Goal: Task Accomplishment & Management: Use online tool/utility

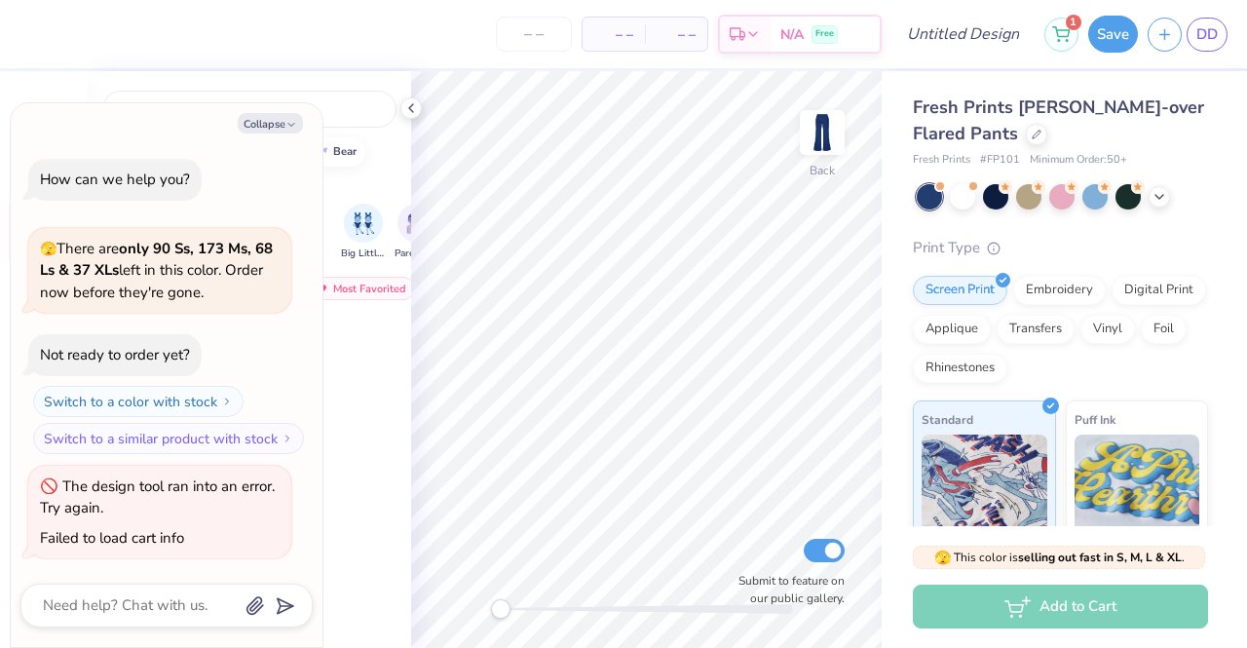
scroll to position [1754, 0]
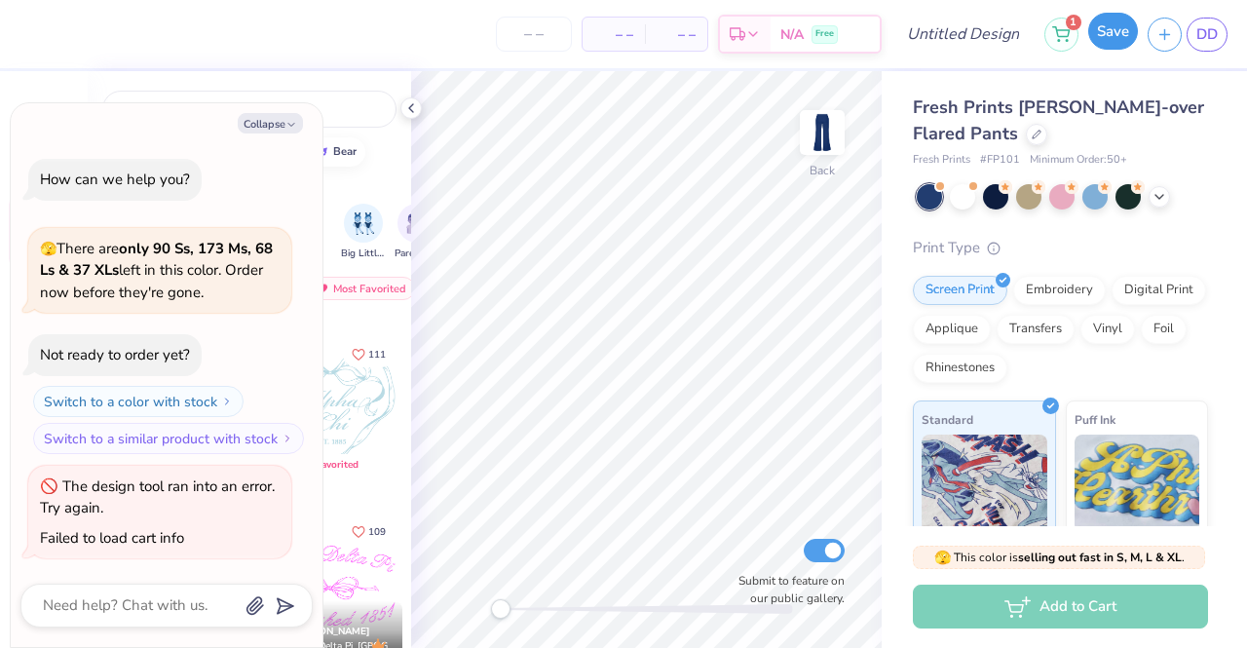
click at [1123, 24] on button "Save" at bounding box center [1114, 31] width 50 height 37
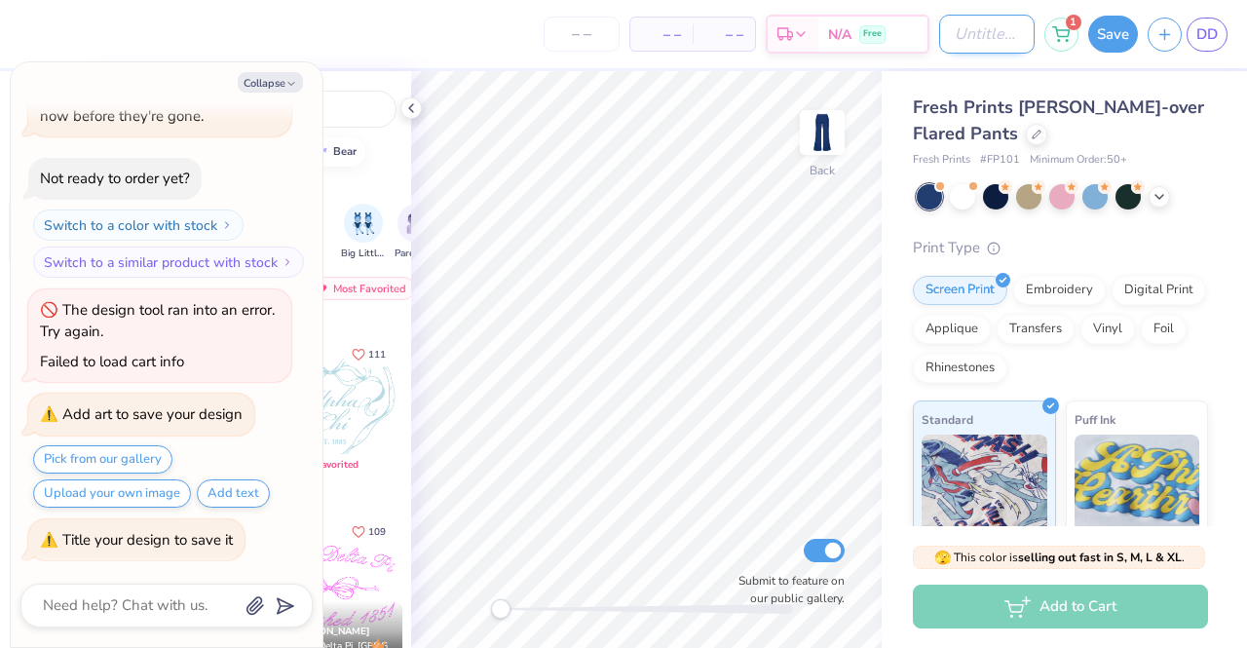
click at [1009, 36] on input "Design Title" at bounding box center [988, 34] width 96 height 39
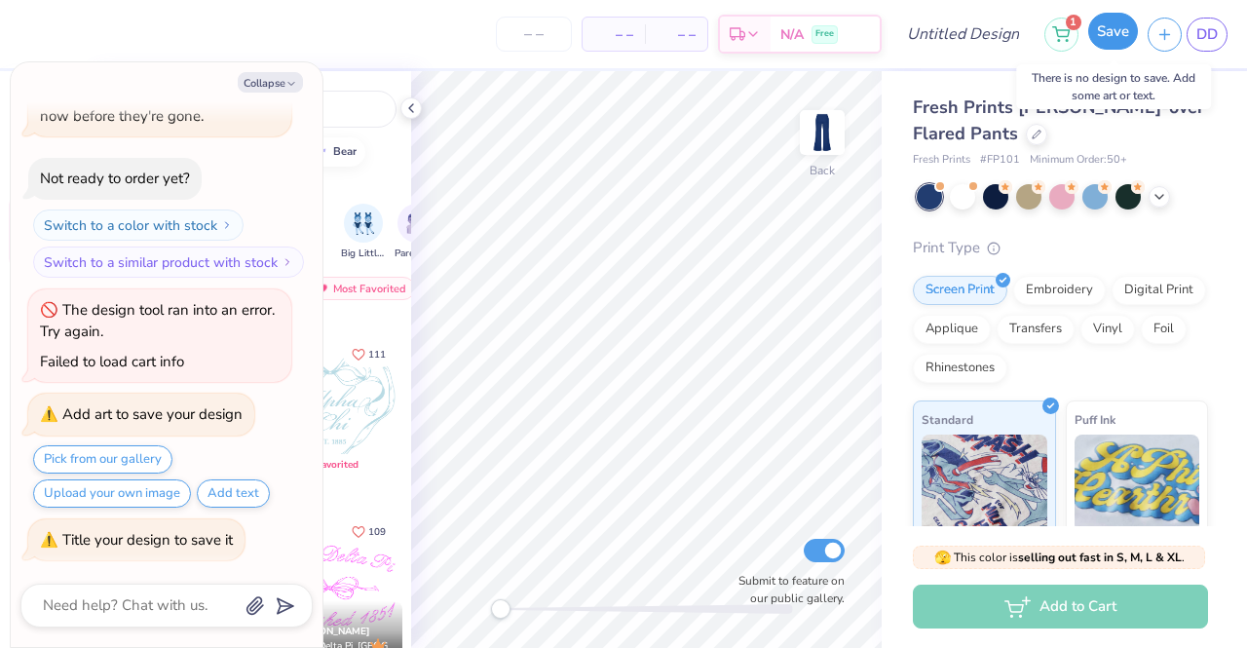
click at [1126, 40] on button "Save" at bounding box center [1114, 31] width 50 height 37
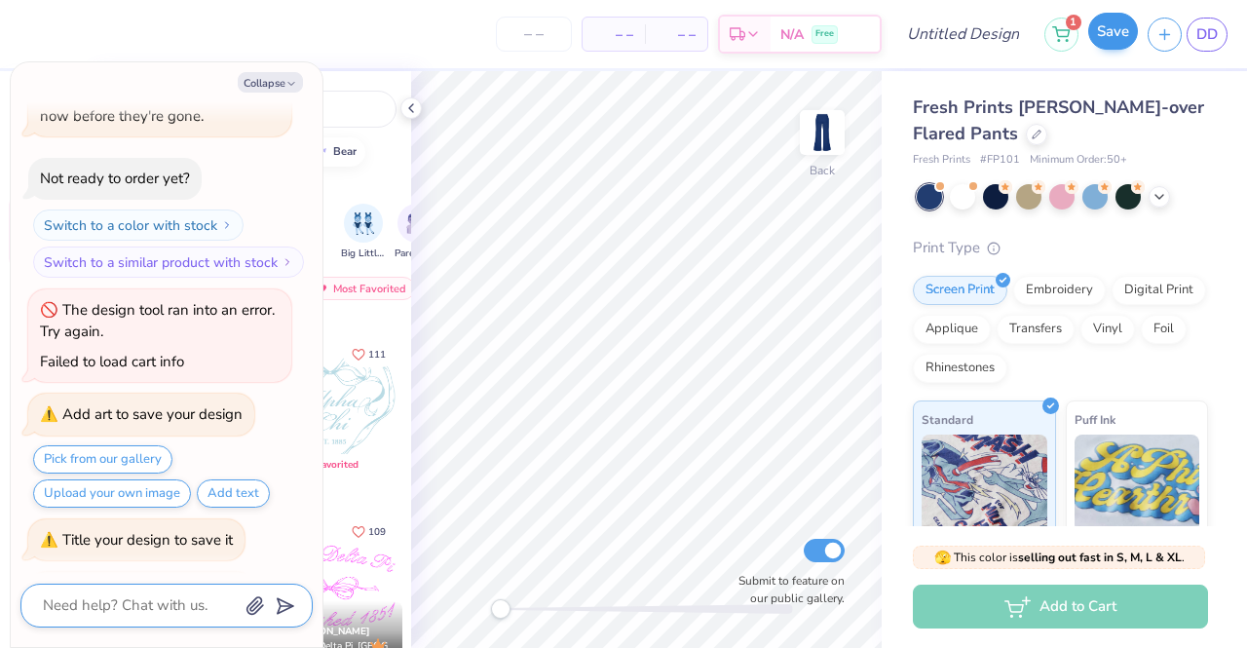
scroll to position [312, 0]
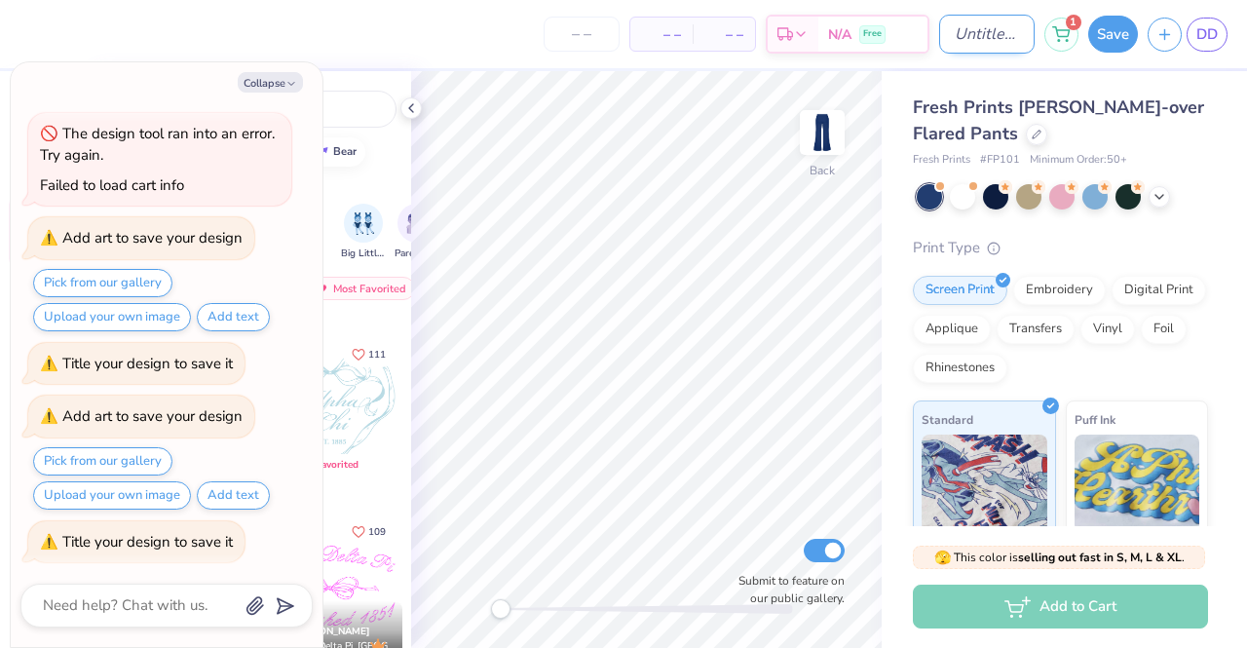
type textarea "x"
click at [959, 34] on input "Design Title" at bounding box center [988, 34] width 96 height 39
type input "T"
type textarea "x"
type input "Tr"
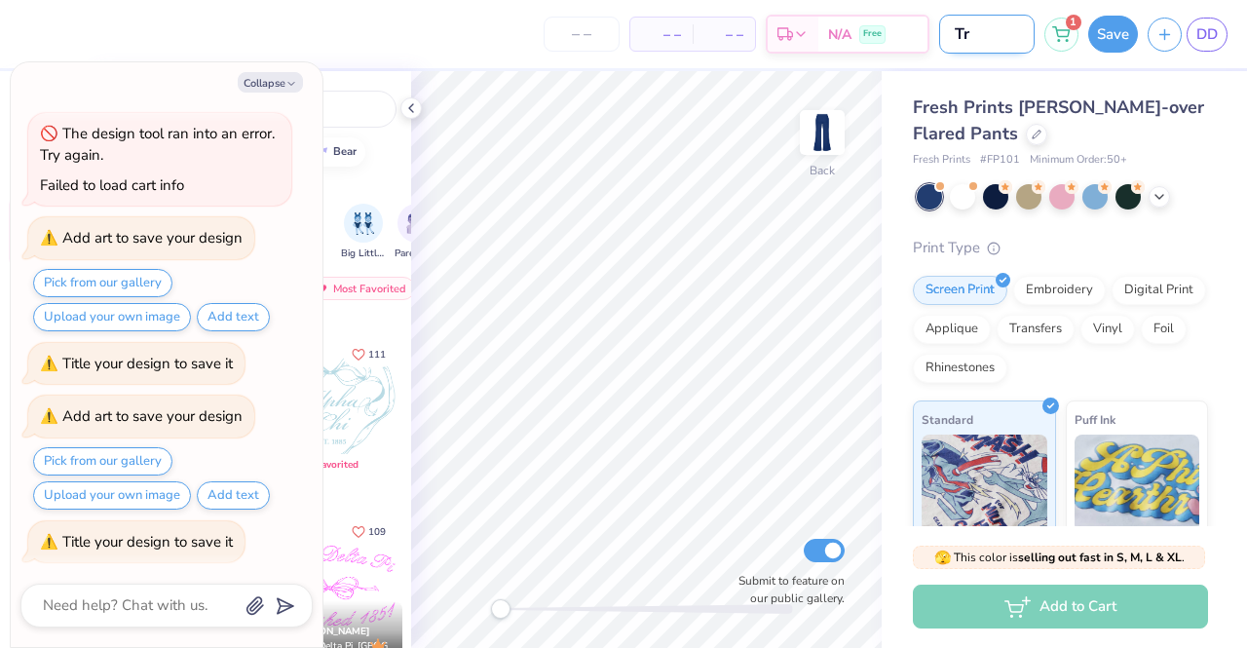
type textarea "x"
type input "Tra"
type textarea "x"
type input "Trac"
type textarea "x"
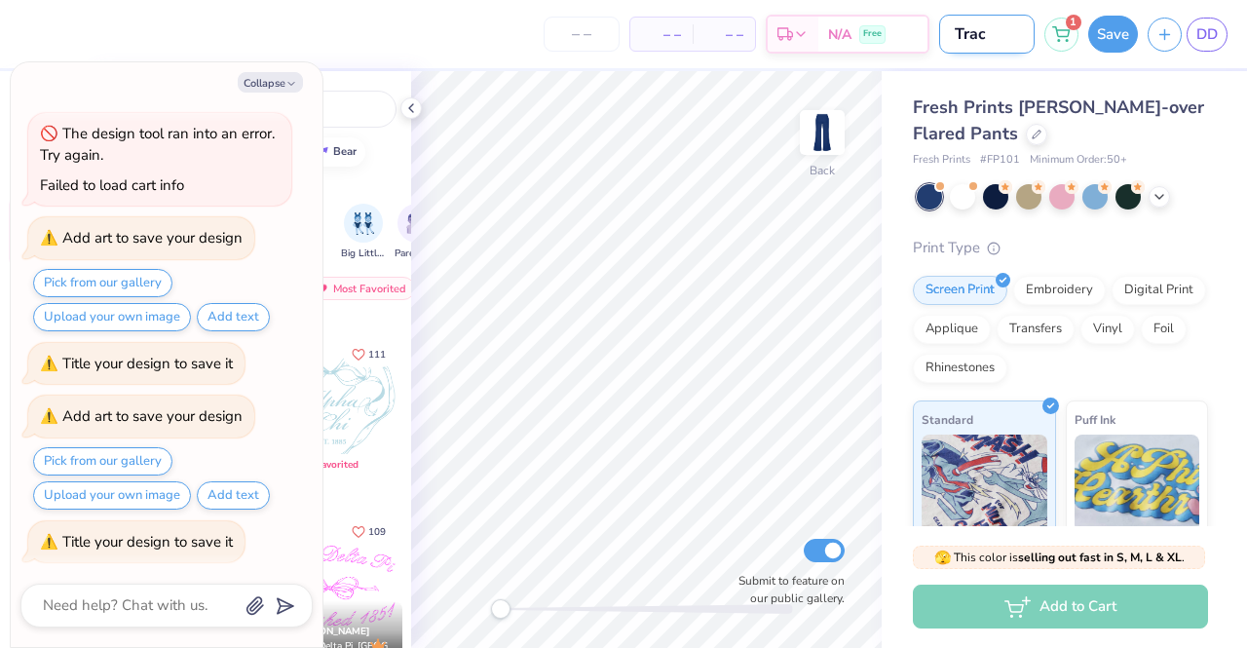
type input "Track"
type textarea "x"
type input "Trackp"
type textarea "x"
type input "Trackpa"
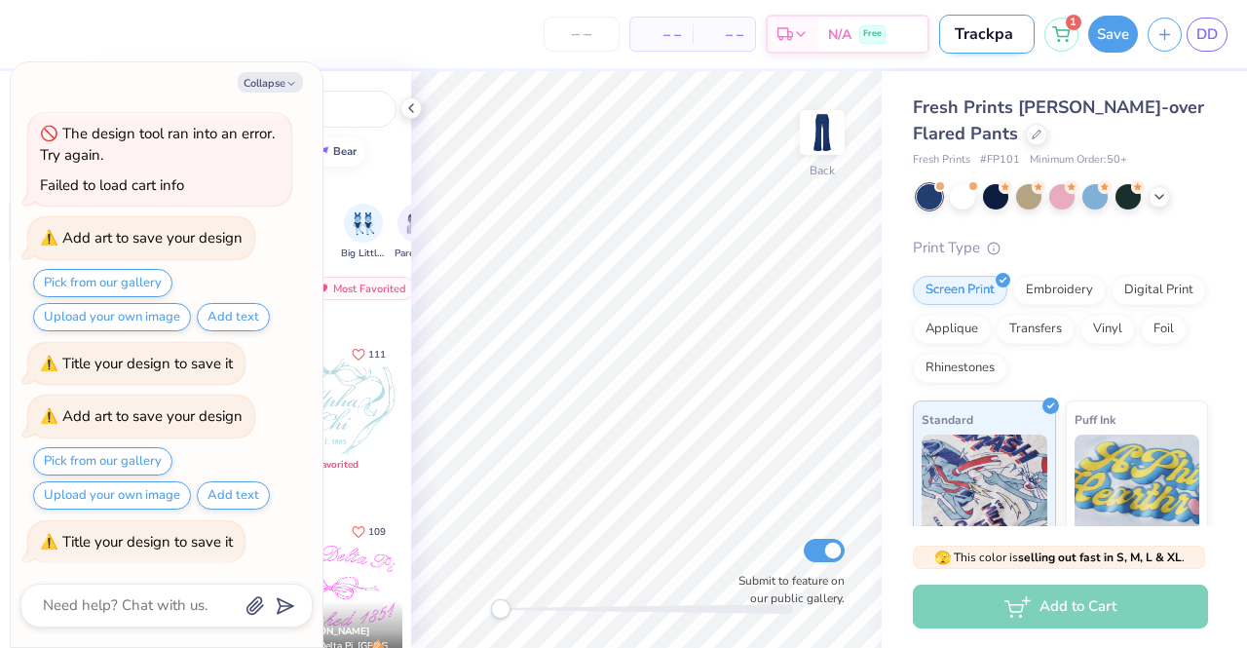
type textarea "x"
type input "Trackpan"
type textarea "x"
type input "Trackpant"
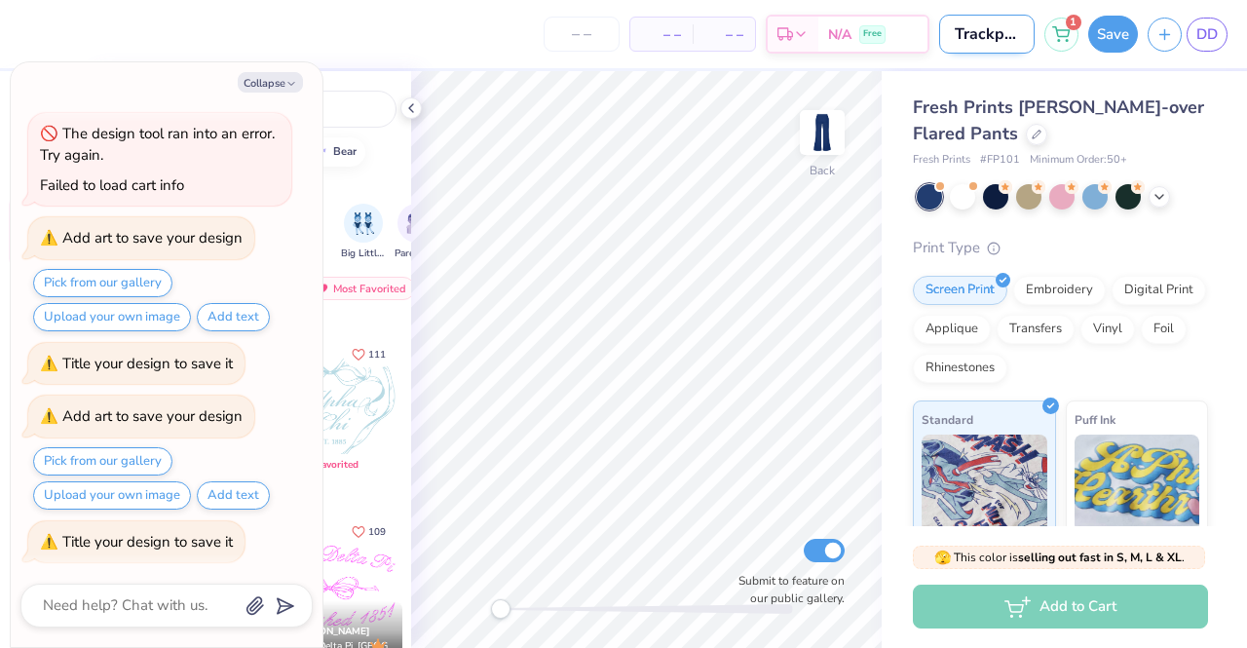
type textarea "x"
type input "Trackpants"
type textarea "x"
type input "Trackpant"
type textarea "x"
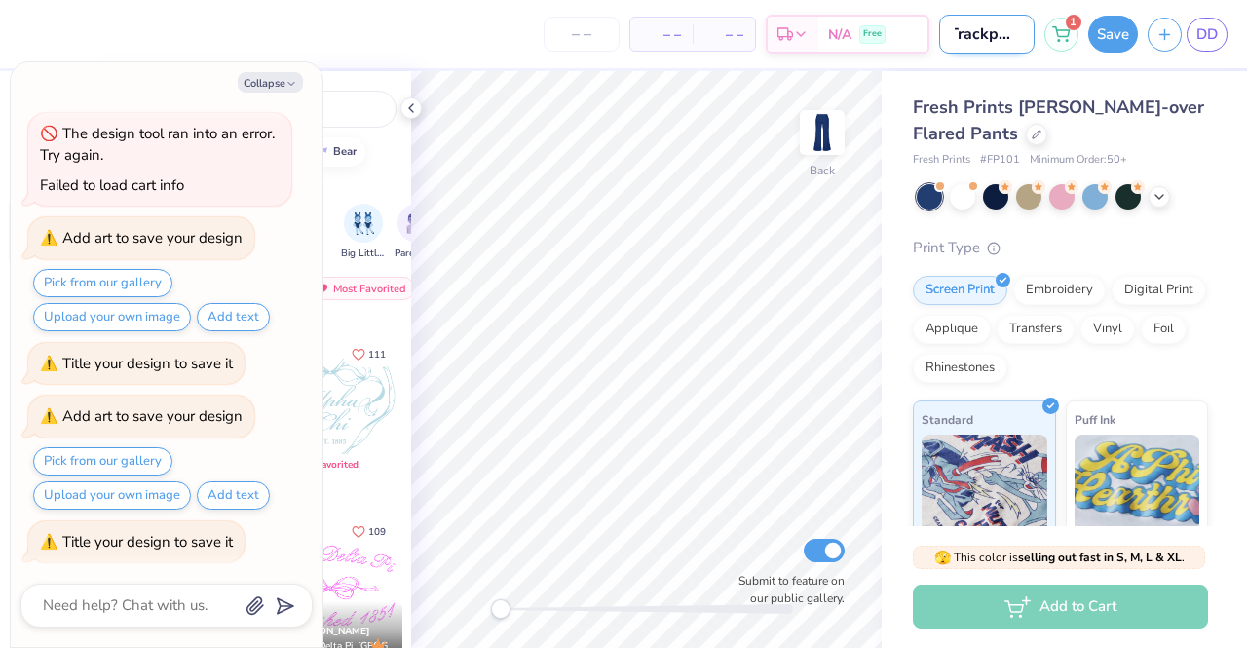
type input "Trackpant"
type textarea "x"
click at [959, 34] on input "Trackpant" at bounding box center [988, 34] width 96 height 39
type input "Trackpant"
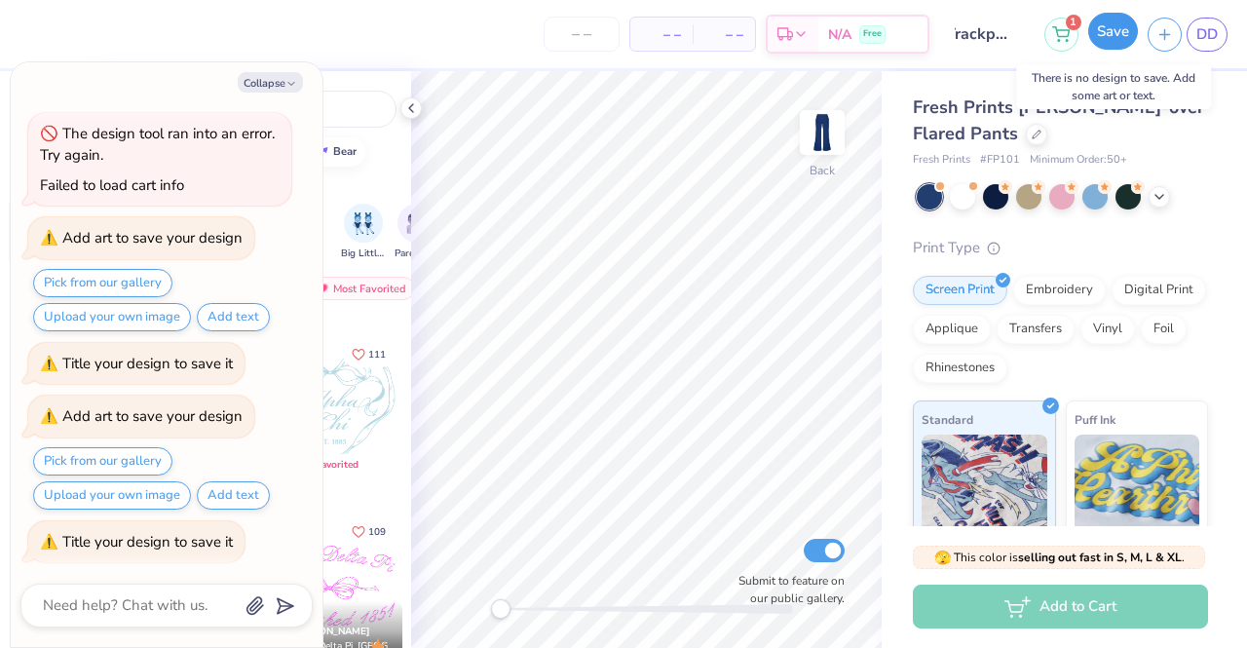
scroll to position [0, 0]
click at [1107, 38] on button "Save" at bounding box center [1114, 31] width 50 height 37
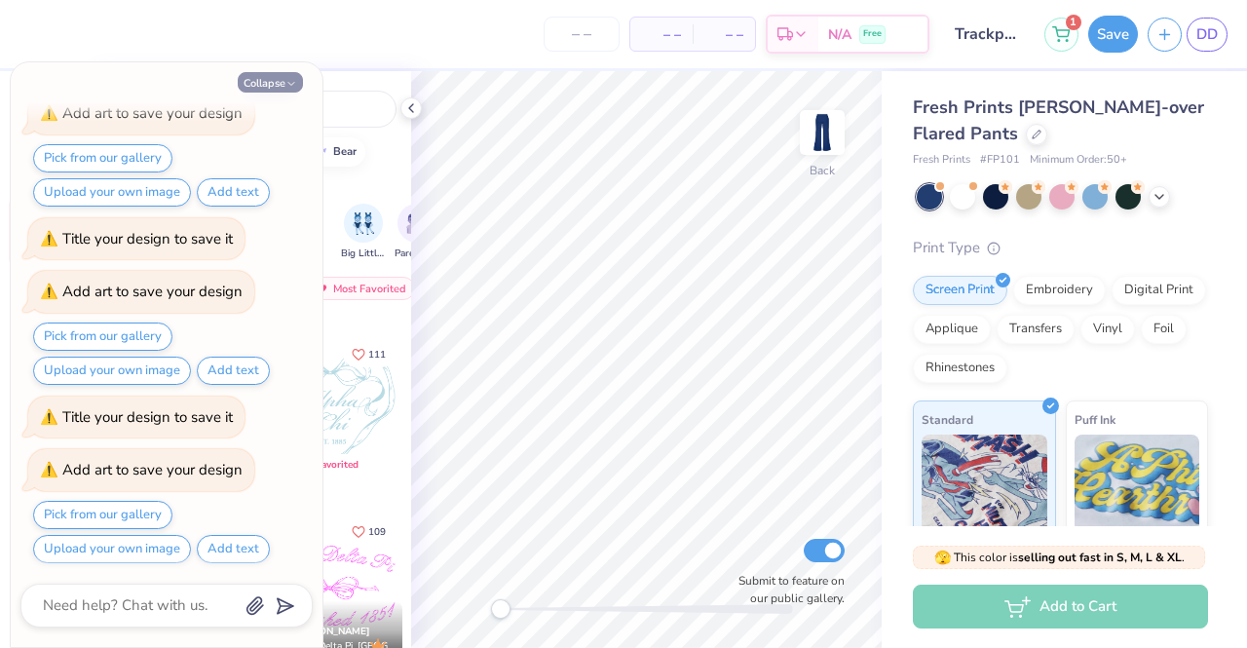
click at [248, 77] on button "Collapse" at bounding box center [270, 82] width 65 height 20
type textarea "x"
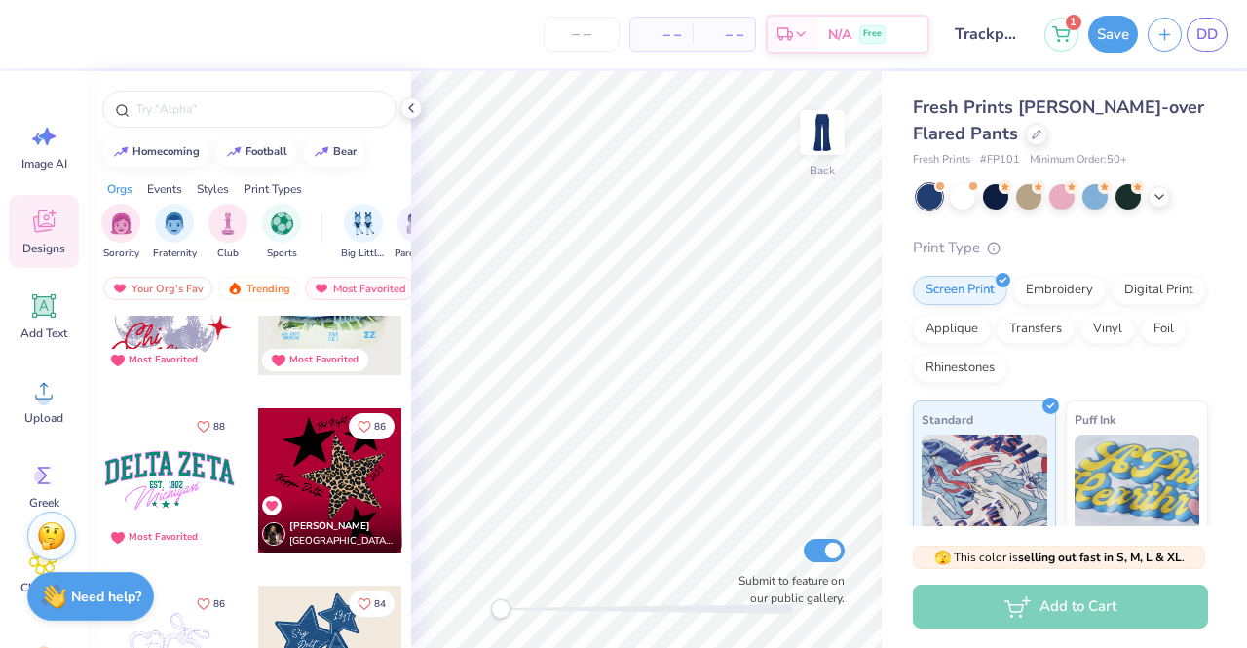
scroll to position [3314, 0]
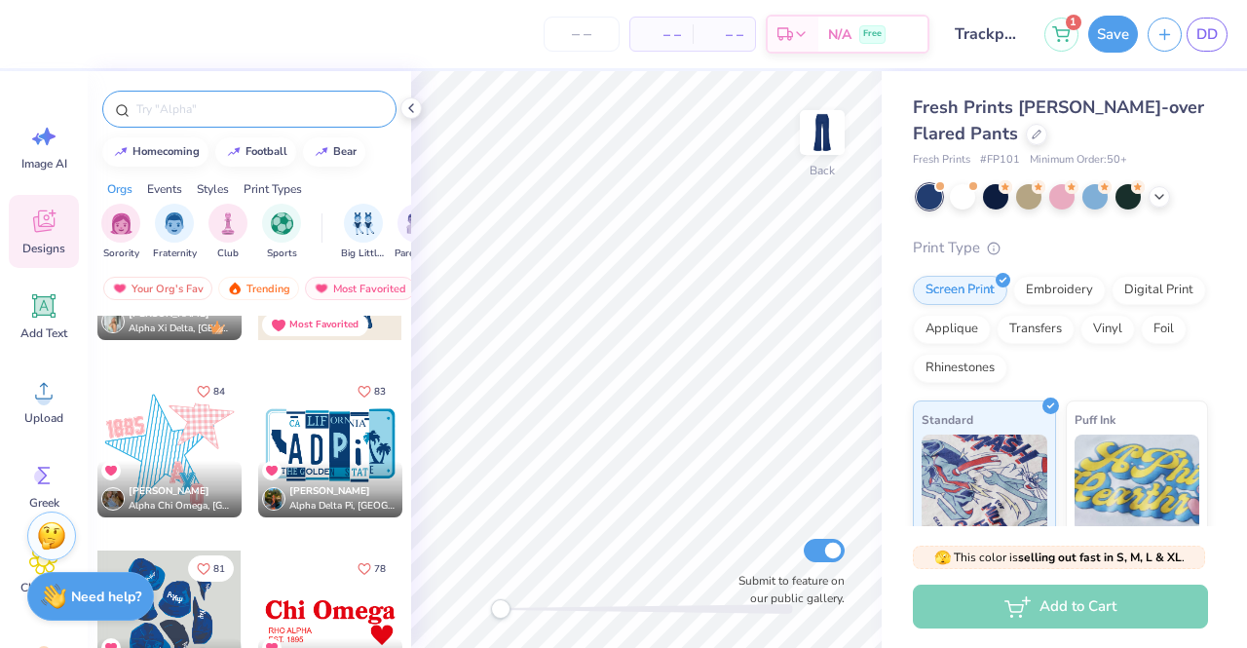
click at [211, 107] on input "text" at bounding box center [258, 108] width 249 height 19
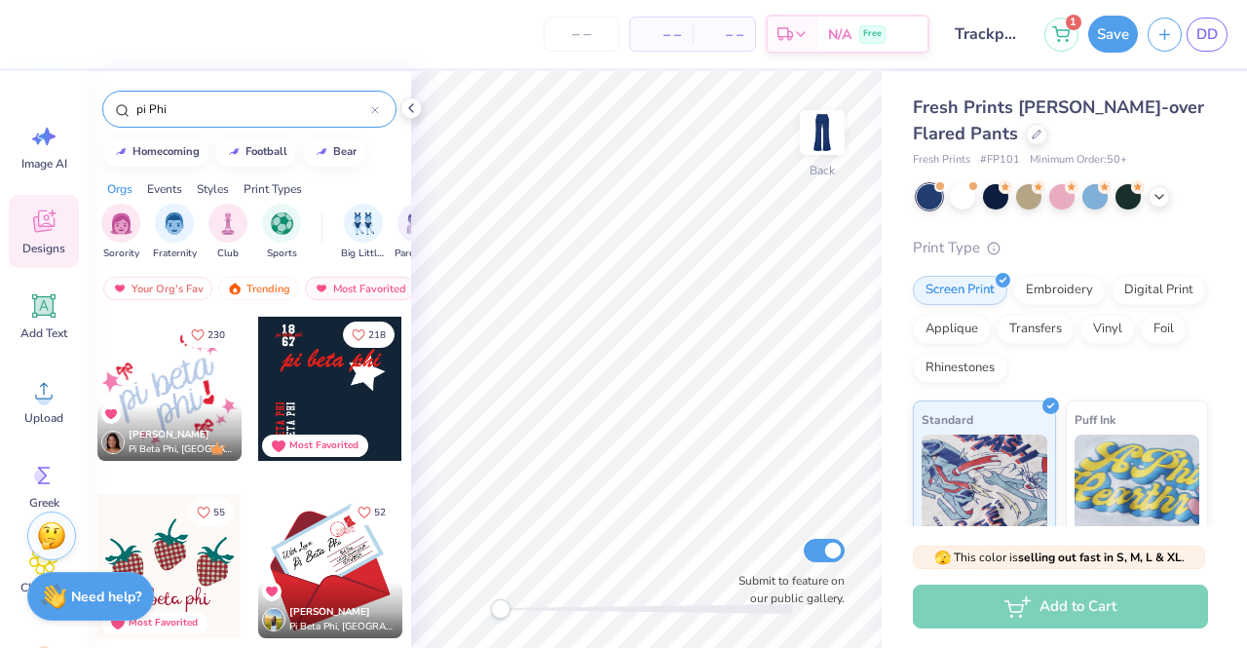
click at [137, 104] on input "pi Phi" at bounding box center [252, 108] width 237 height 19
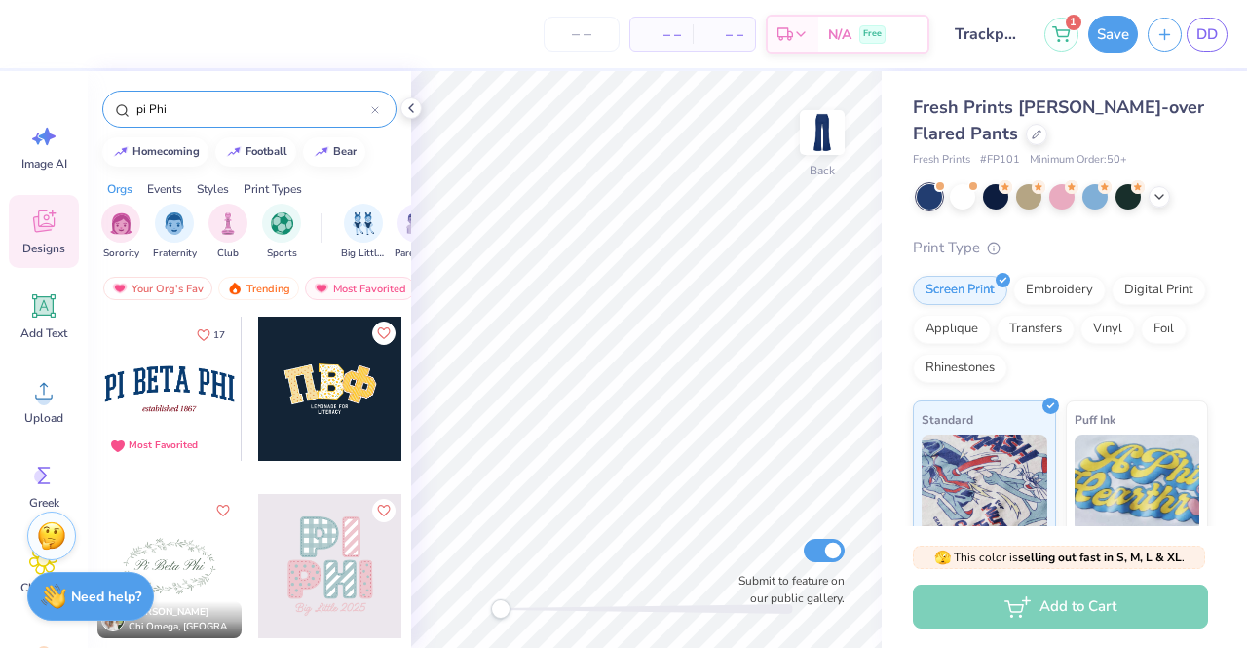
click at [141, 108] on input "pi Phi" at bounding box center [252, 108] width 237 height 19
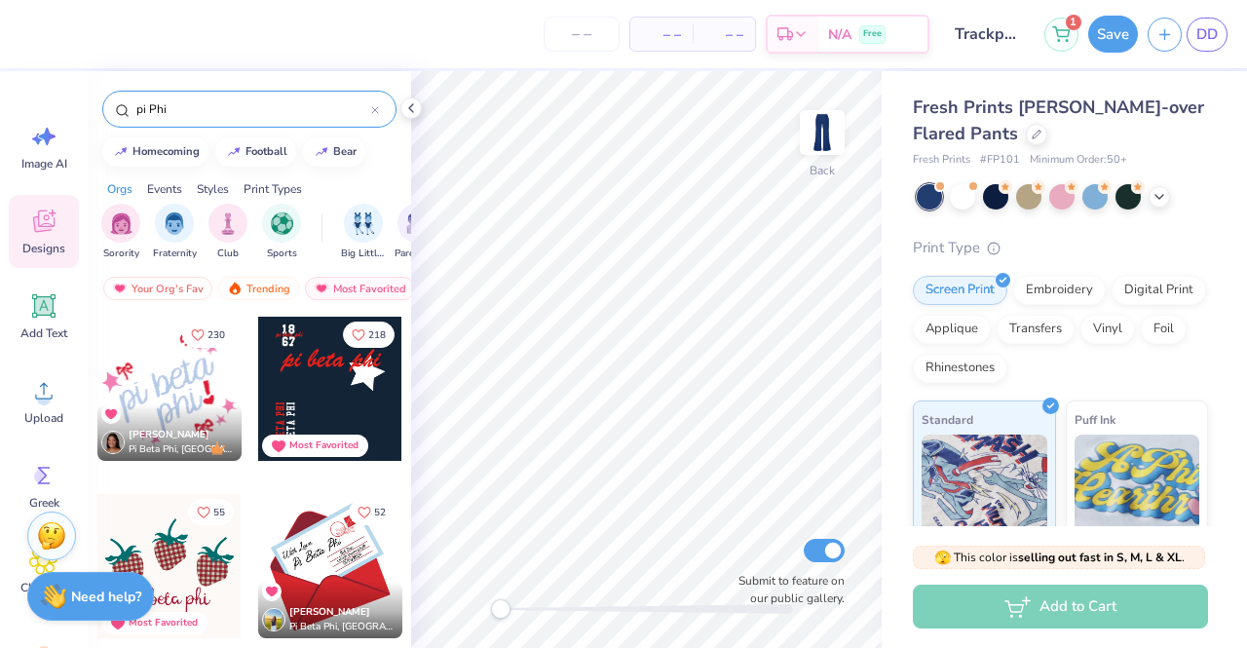
click at [141, 108] on input "pi Phi" at bounding box center [252, 108] width 237 height 19
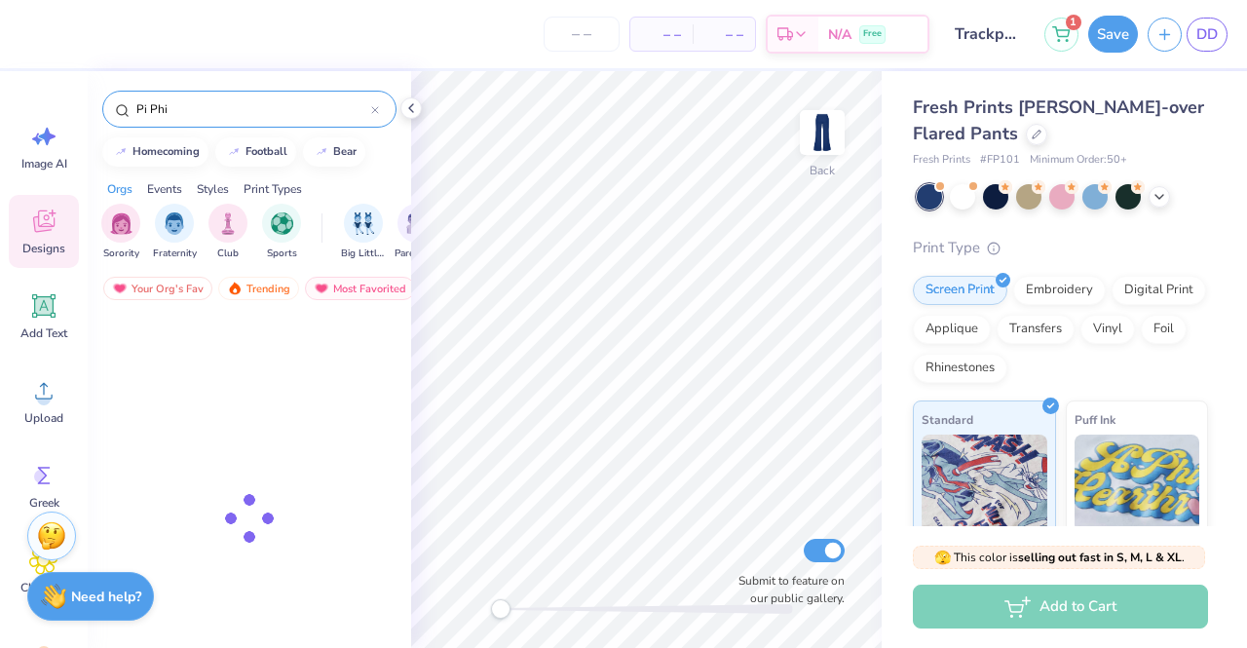
click at [191, 110] on input "Pi Phi" at bounding box center [252, 108] width 237 height 19
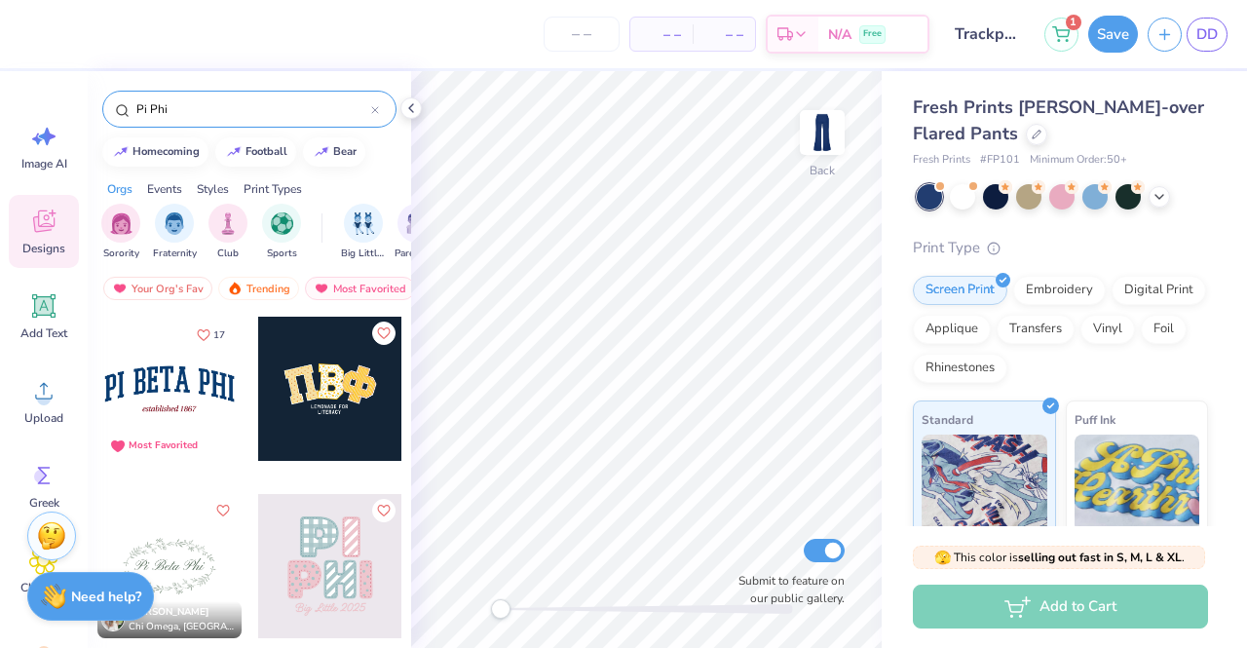
type input "Pi Phi"
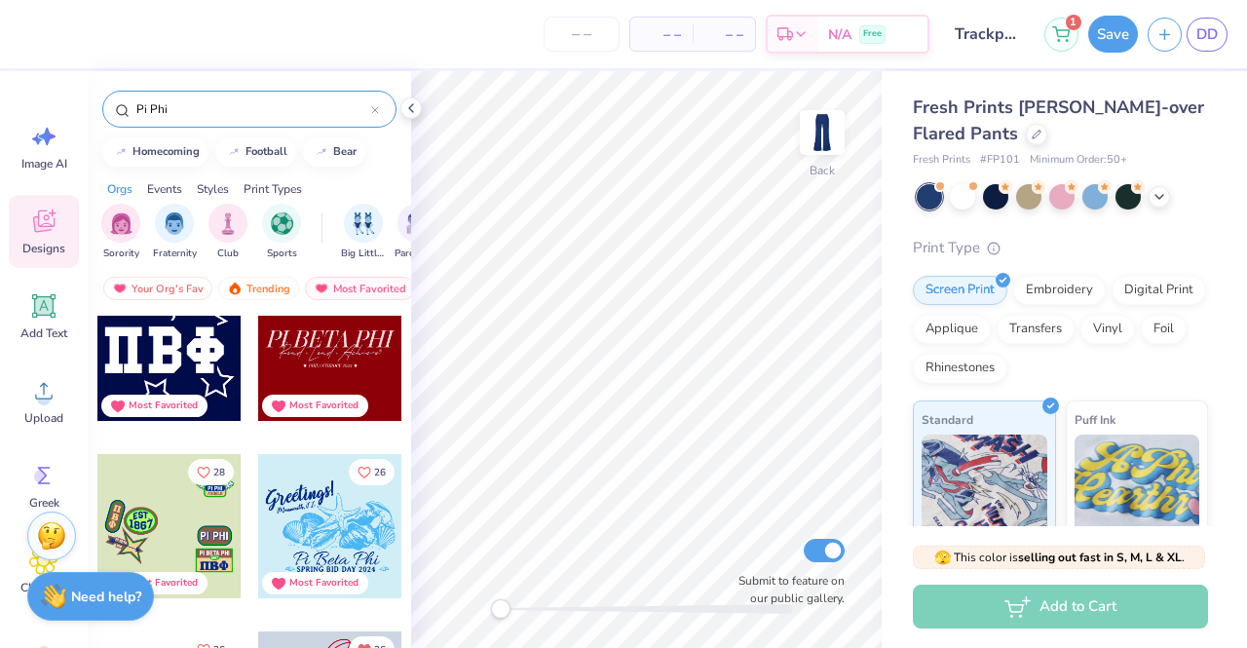
scroll to position [1072, 0]
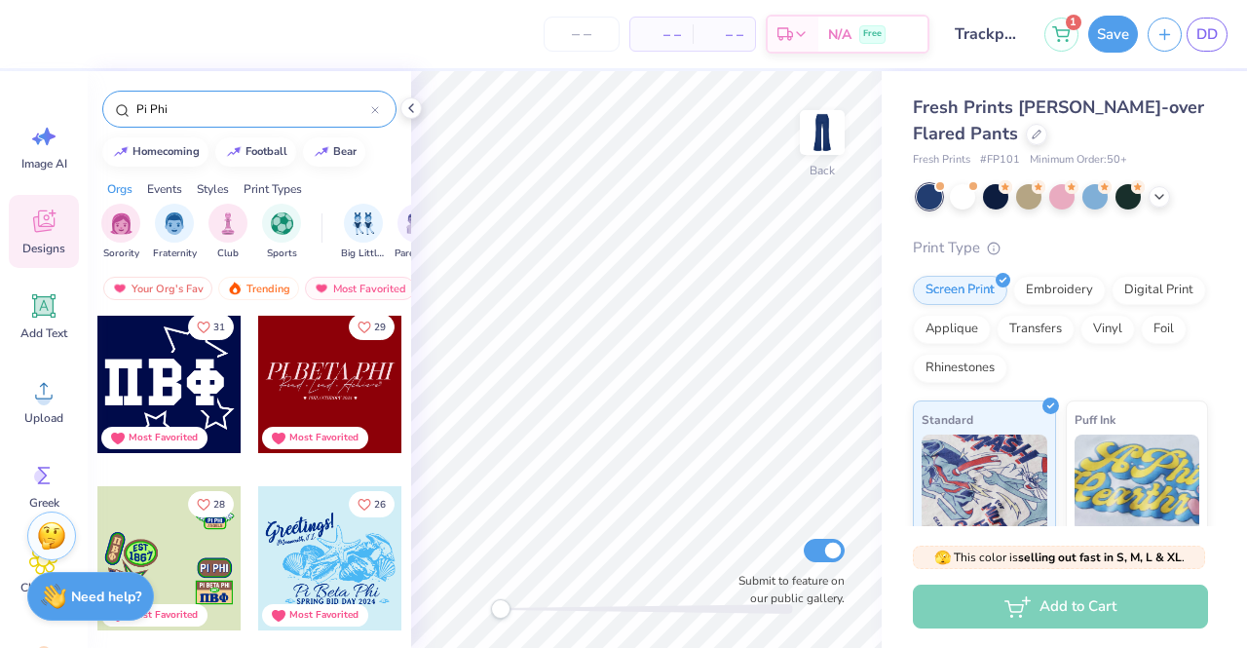
click at [197, 404] on div at bounding box center [169, 381] width 144 height 144
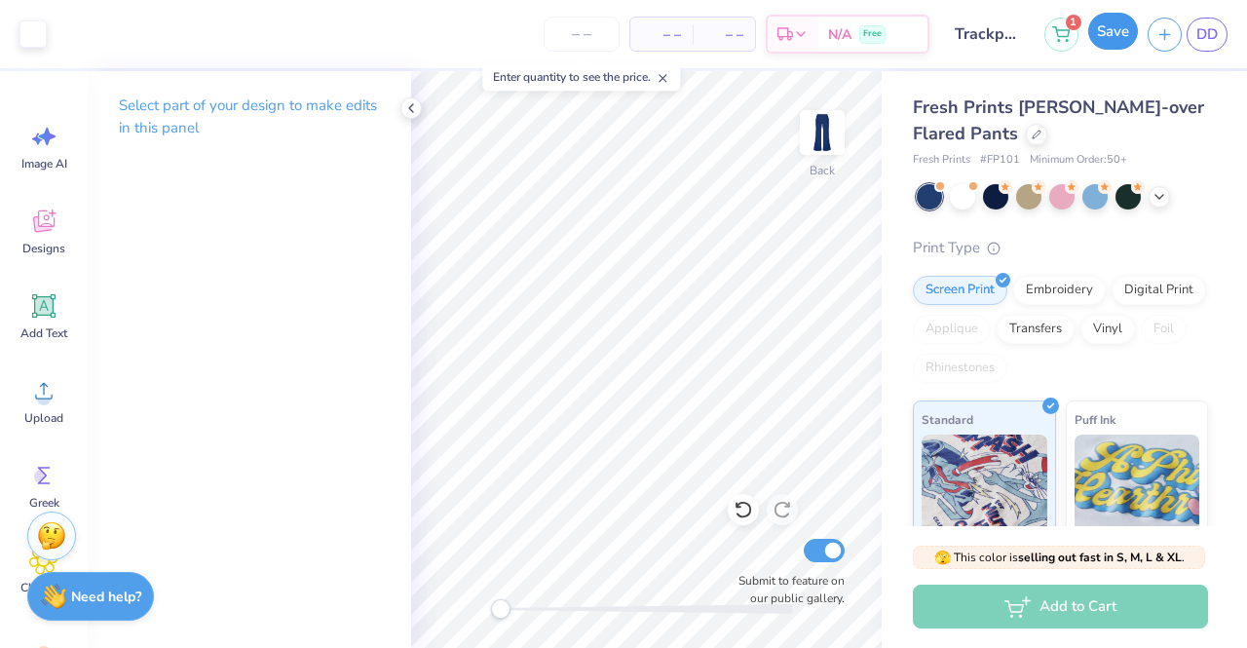
click at [1115, 32] on button "Save" at bounding box center [1114, 31] width 50 height 37
click at [1115, 32] on div "Save" at bounding box center [1114, 34] width 50 height 37
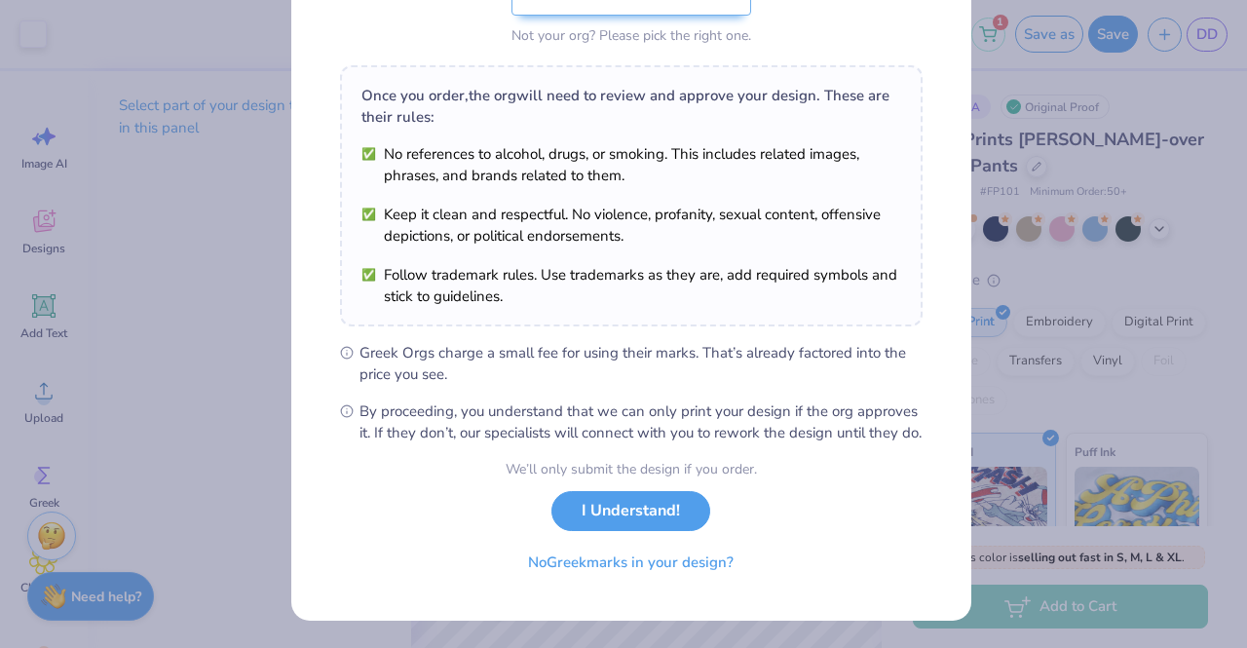
scroll to position [261, 0]
click at [674, 519] on button "I Understand!" at bounding box center [631, 506] width 159 height 40
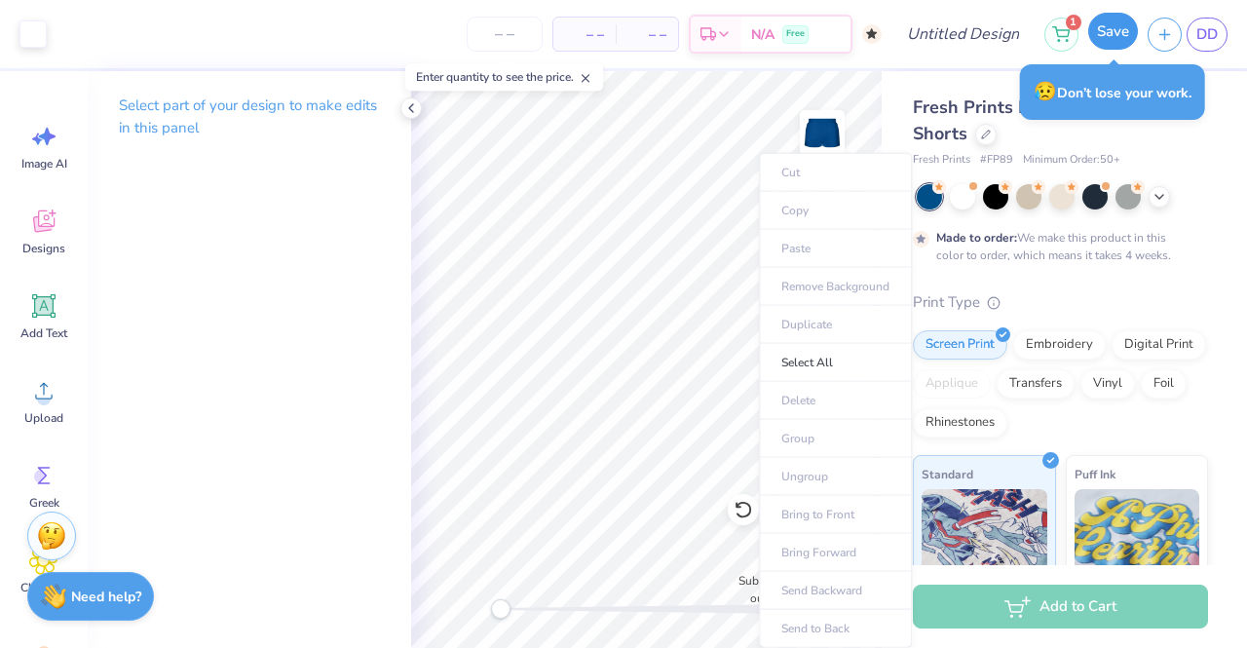
click at [1101, 41] on button "Save" at bounding box center [1114, 31] width 50 height 37
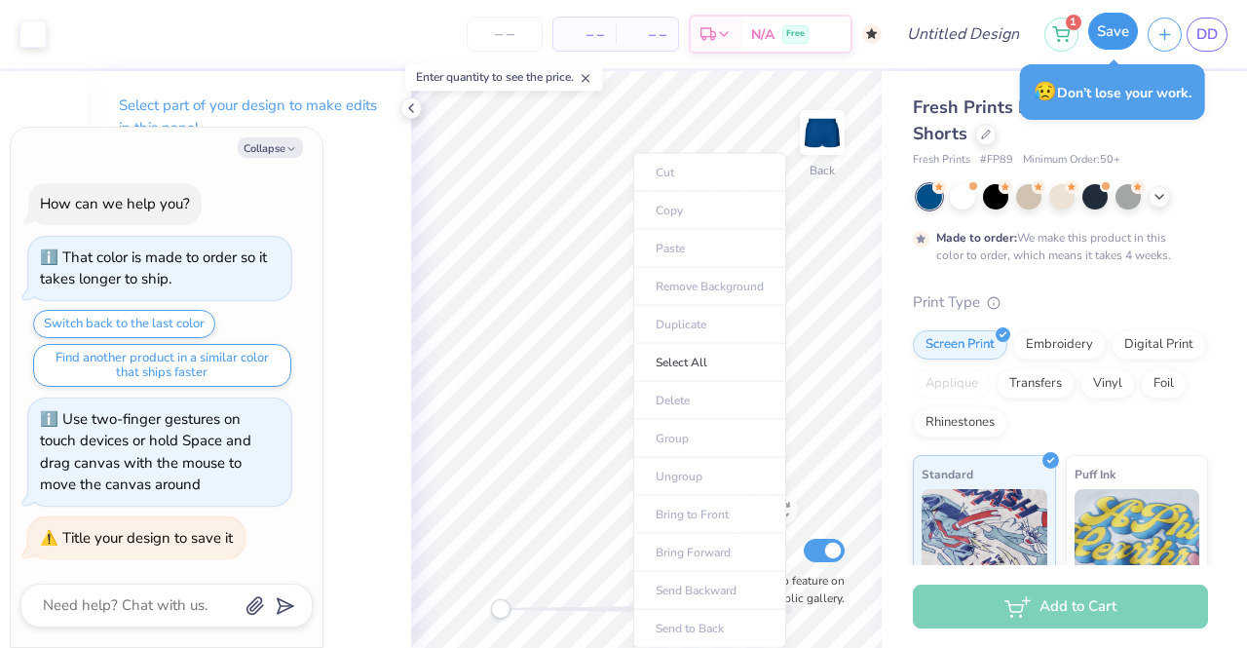
click at [1113, 32] on button "Save" at bounding box center [1114, 31] width 50 height 37
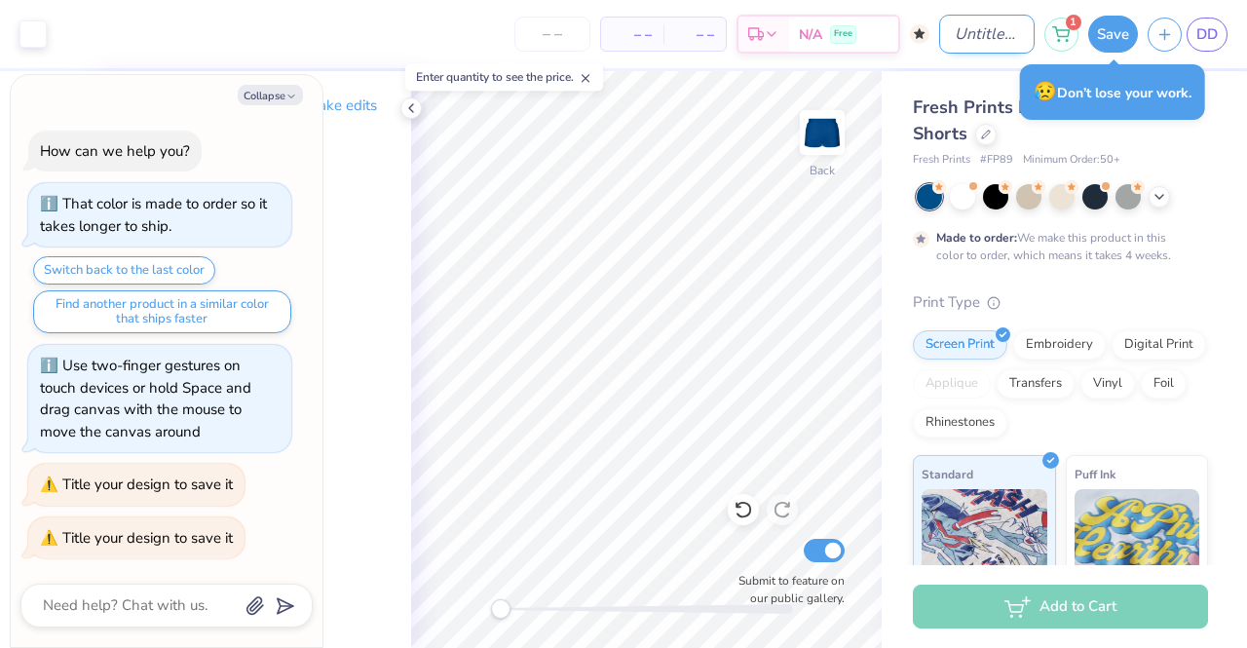
type textarea "x"
click at [996, 26] on input "Design Title" at bounding box center [988, 34] width 96 height 39
click at [979, 38] on input "Design Title" at bounding box center [988, 34] width 96 height 39
type input "S"
type textarea "x"
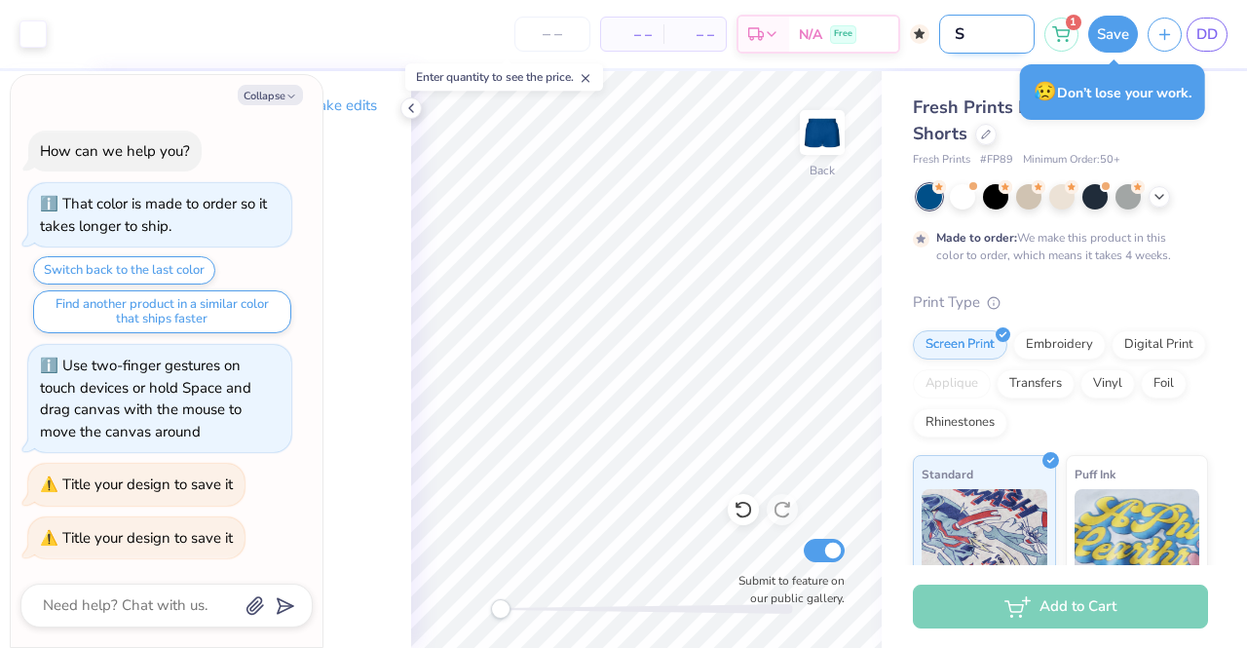
type input "SH"
type textarea "x"
type input "SHO"
type textarea "x"
type input "SHOE"
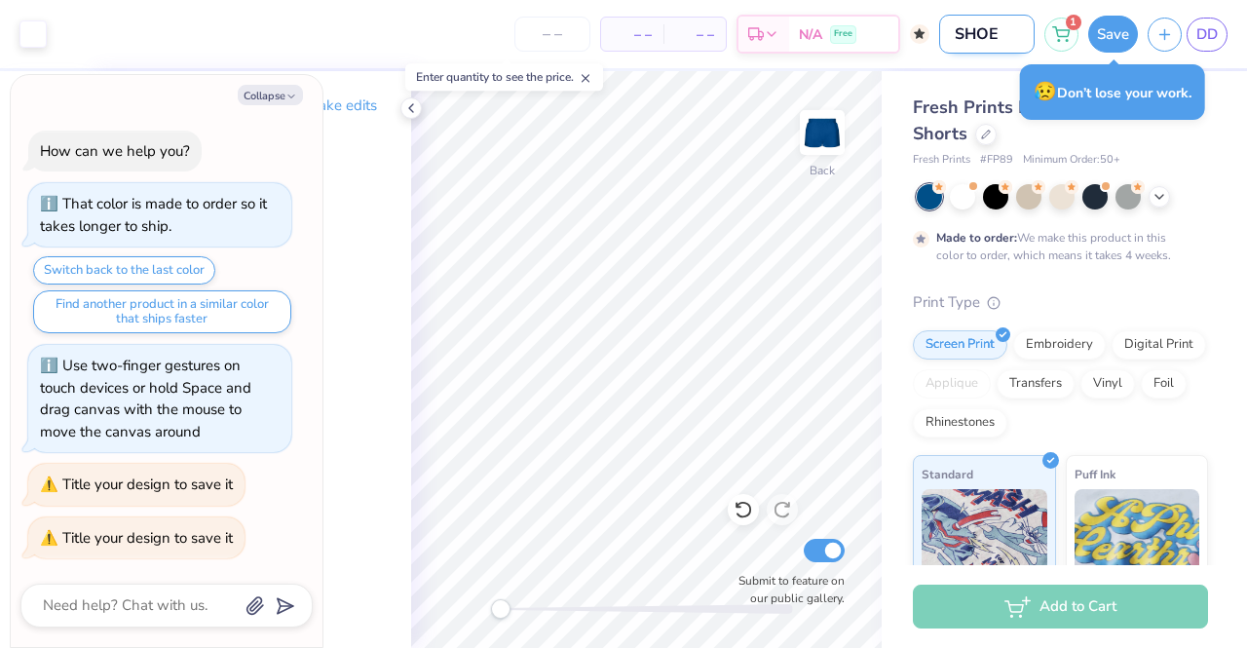
type textarea "x"
type input "SHO"
type textarea "x"
type input "SHOR"
type textarea "x"
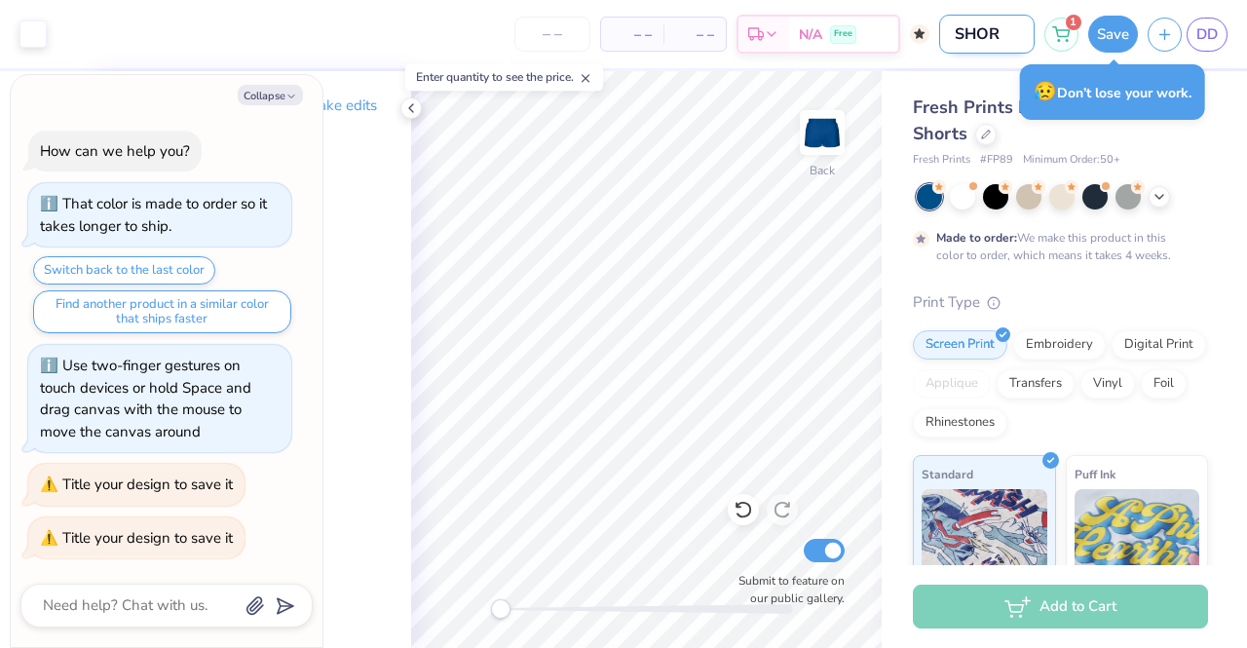
type input "SHORT"
type textarea "x"
type input "SHORTS"
type textarea "x"
type input "SHORTS"
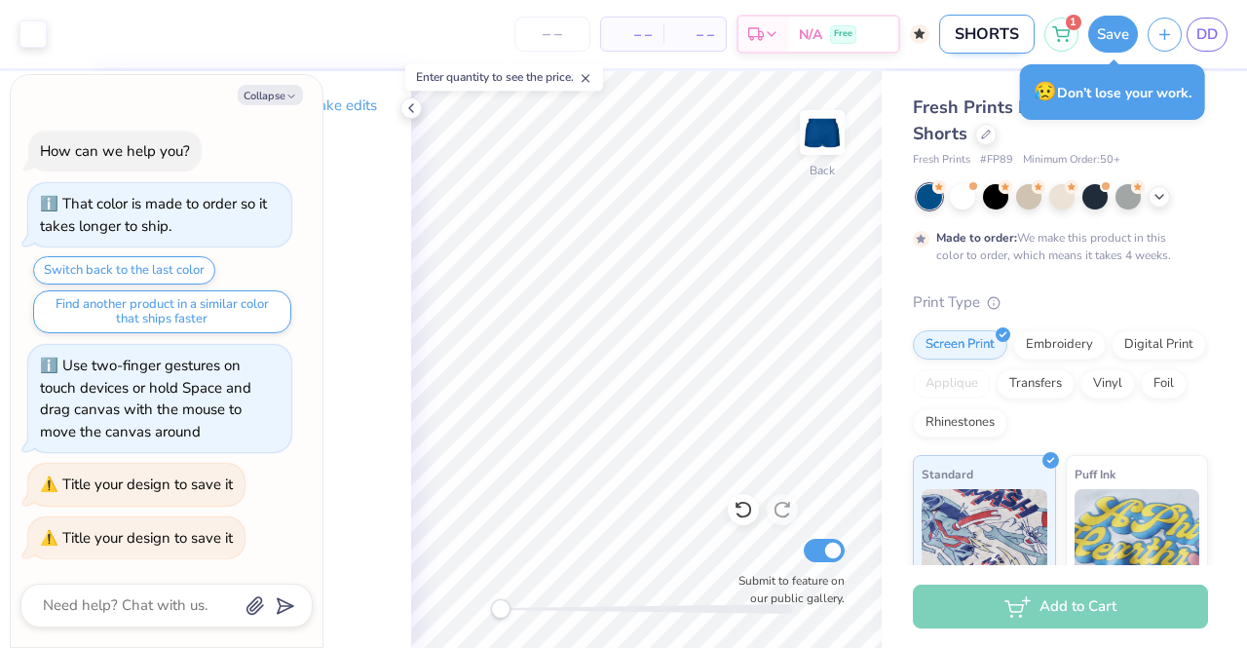
type textarea "x"
type input "SHORTS"
type textarea "x"
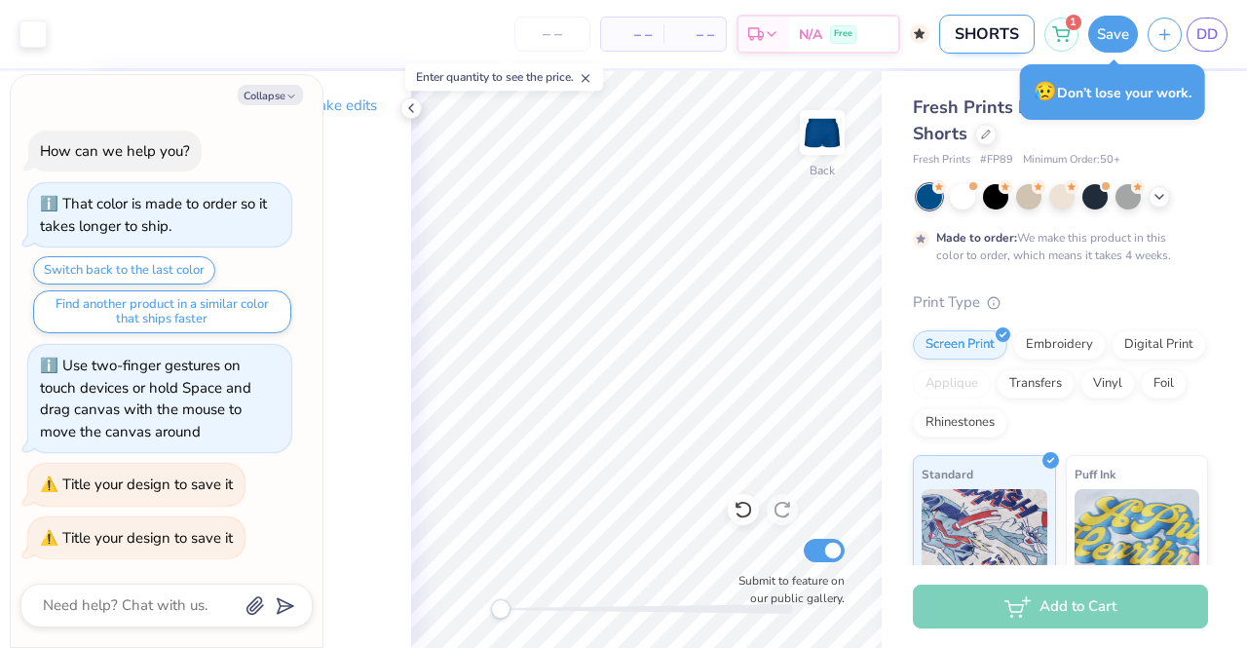
type input "SHORT"
type textarea "x"
type input "SHOR"
type textarea "x"
type input "SHO"
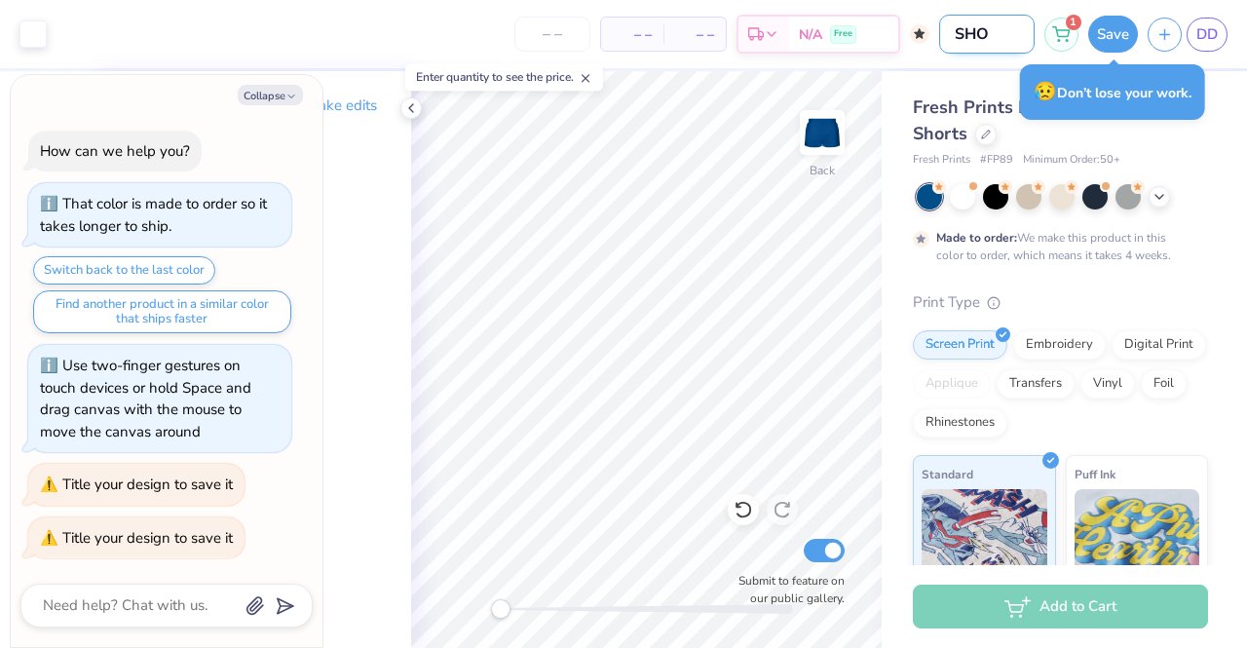
type textarea "x"
type input "SH"
type textarea "x"
type input "S"
type textarea "x"
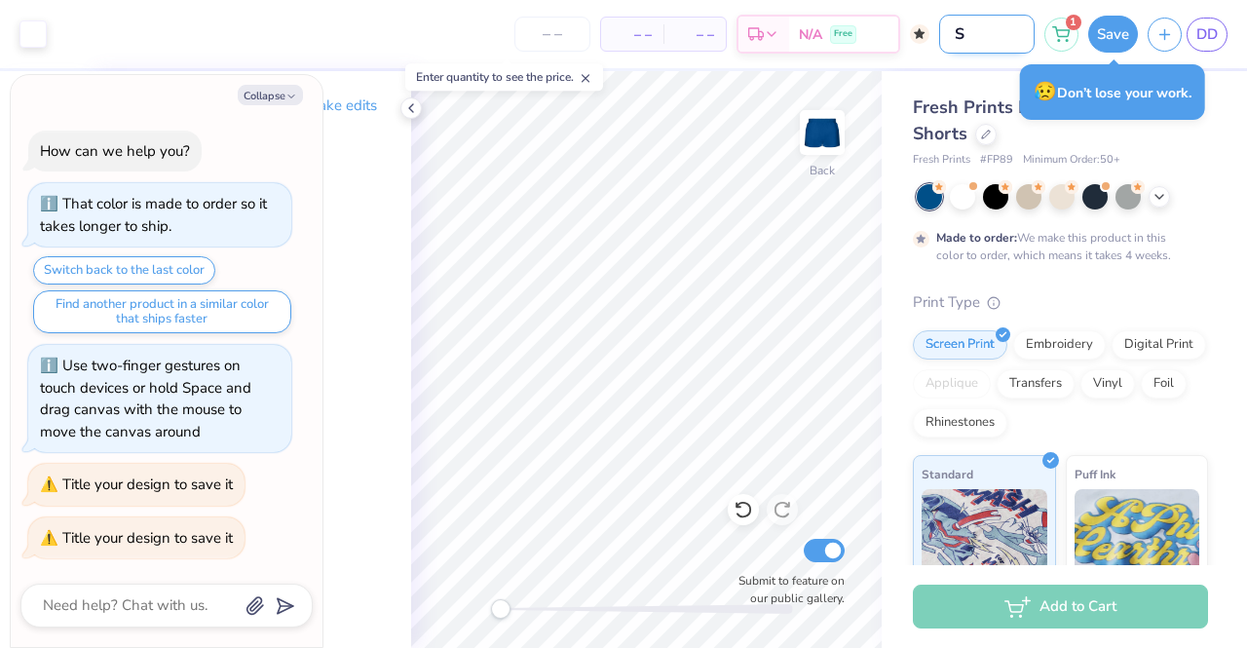
type input "Sw"
type textarea "x"
type input "Swe"
type textarea "x"
type input "Swea"
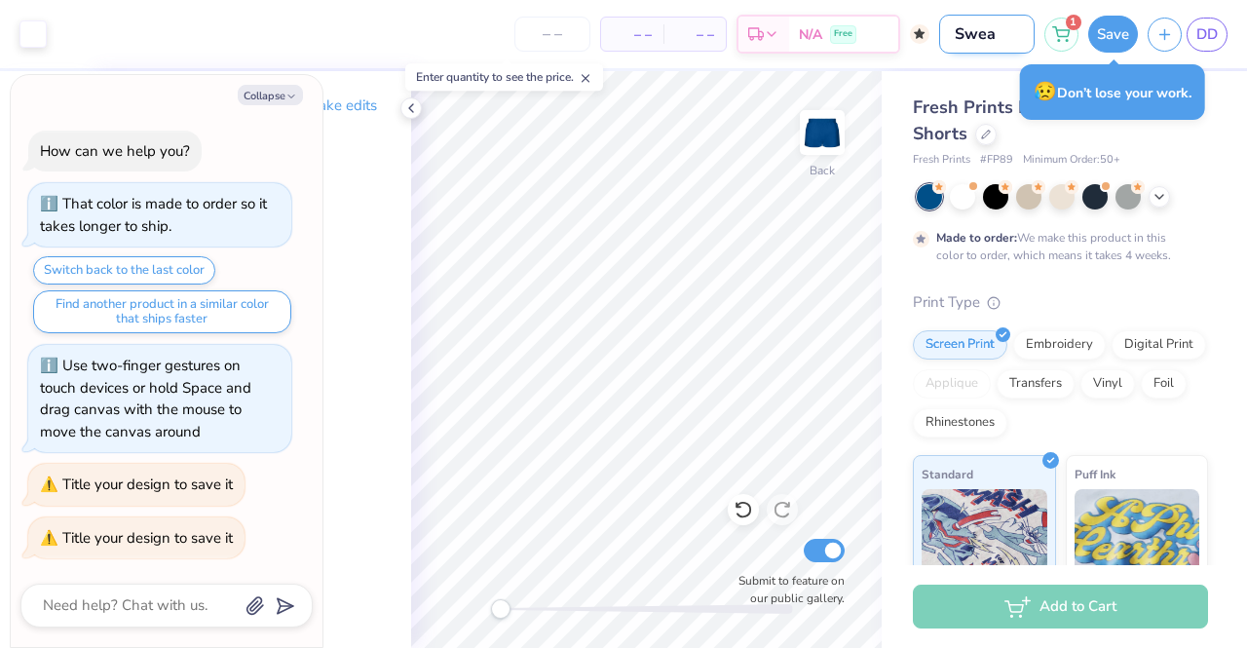
type textarea "x"
type input "Sweat"
type textarea "x"
type input "Sweats"
type textarea "x"
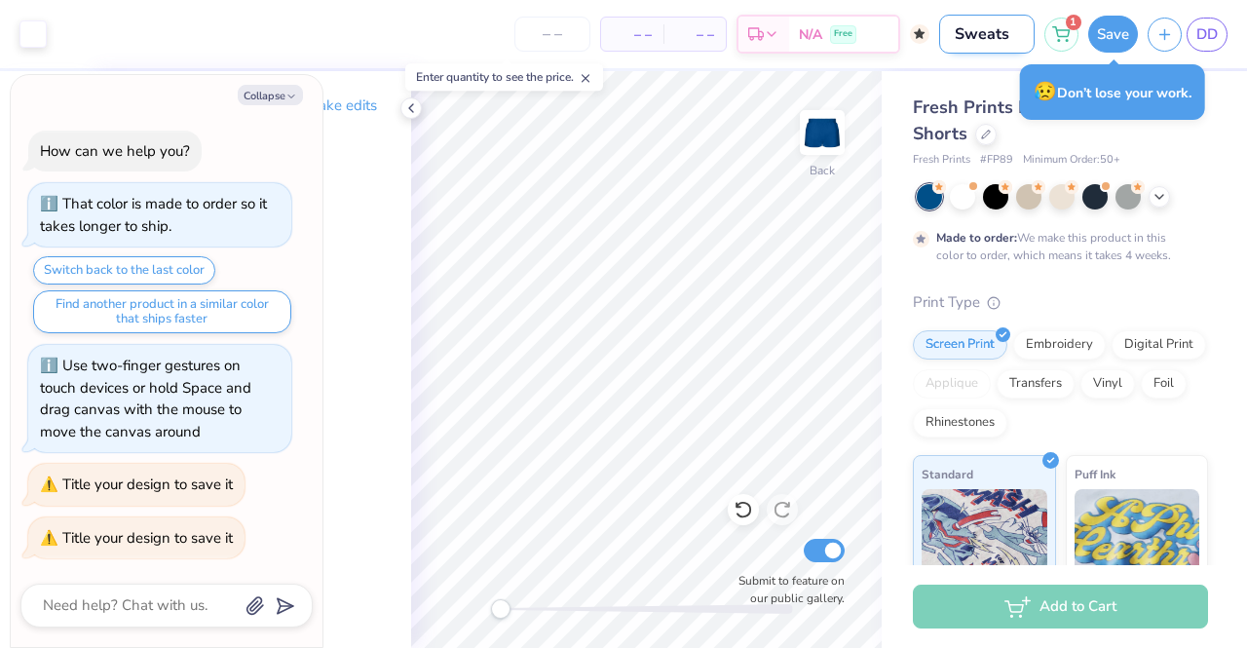
type input "Sweatse"
type textarea "x"
type input "Sweatset"
type textarea "x"
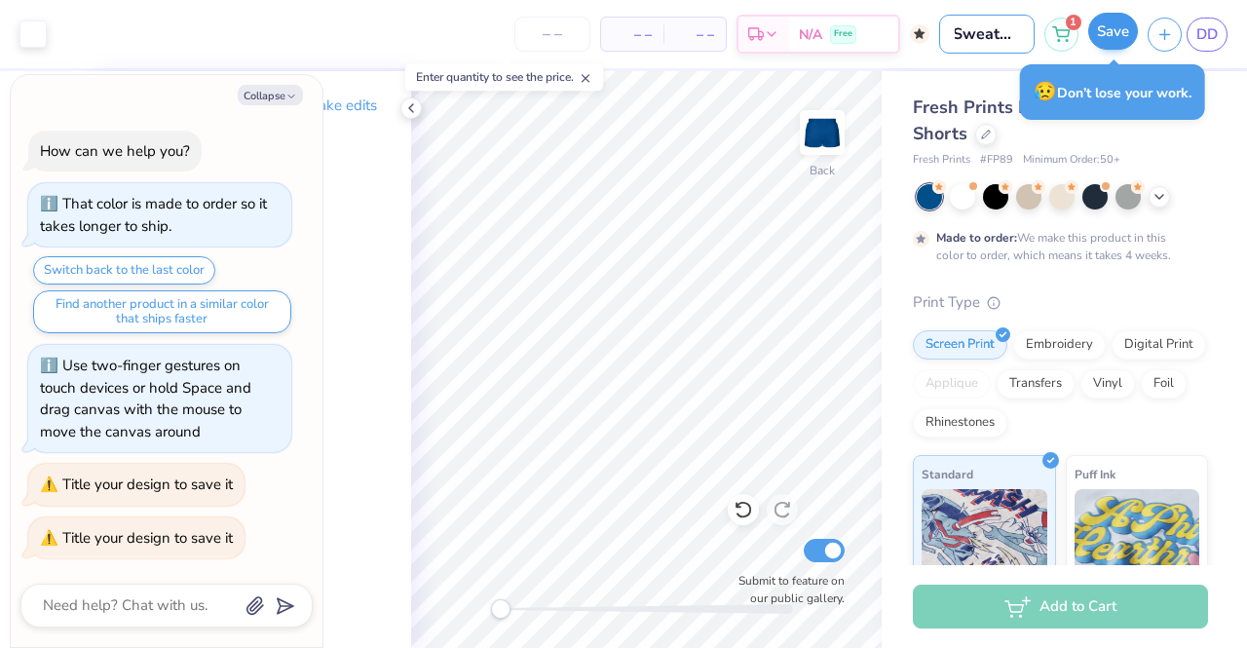
type input "Sweatset"
click at [1117, 40] on button "Save" at bounding box center [1114, 31] width 50 height 37
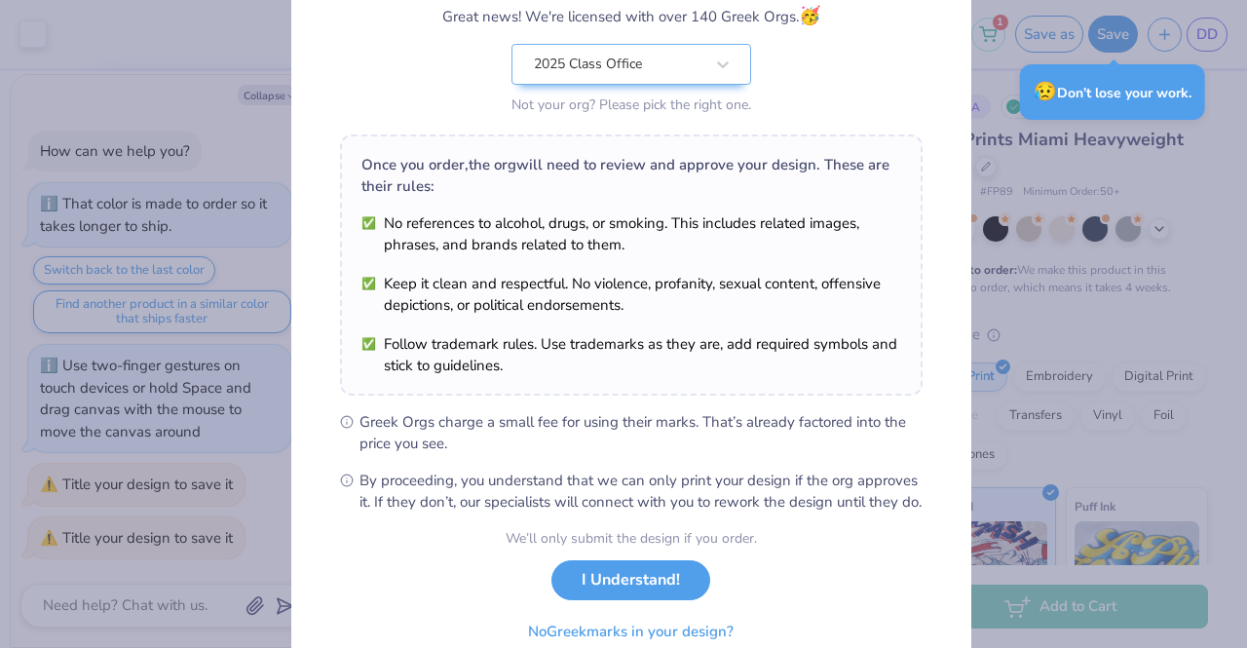
scroll to position [261, 0]
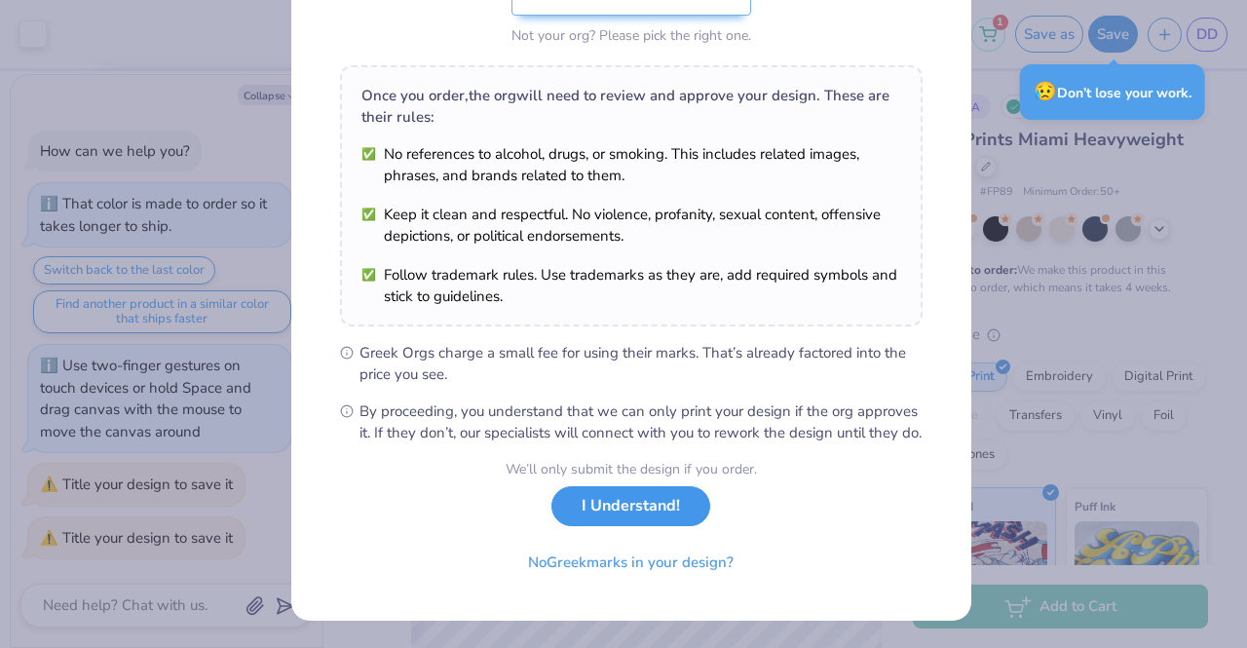
click at [620, 510] on button "I Understand!" at bounding box center [631, 506] width 159 height 40
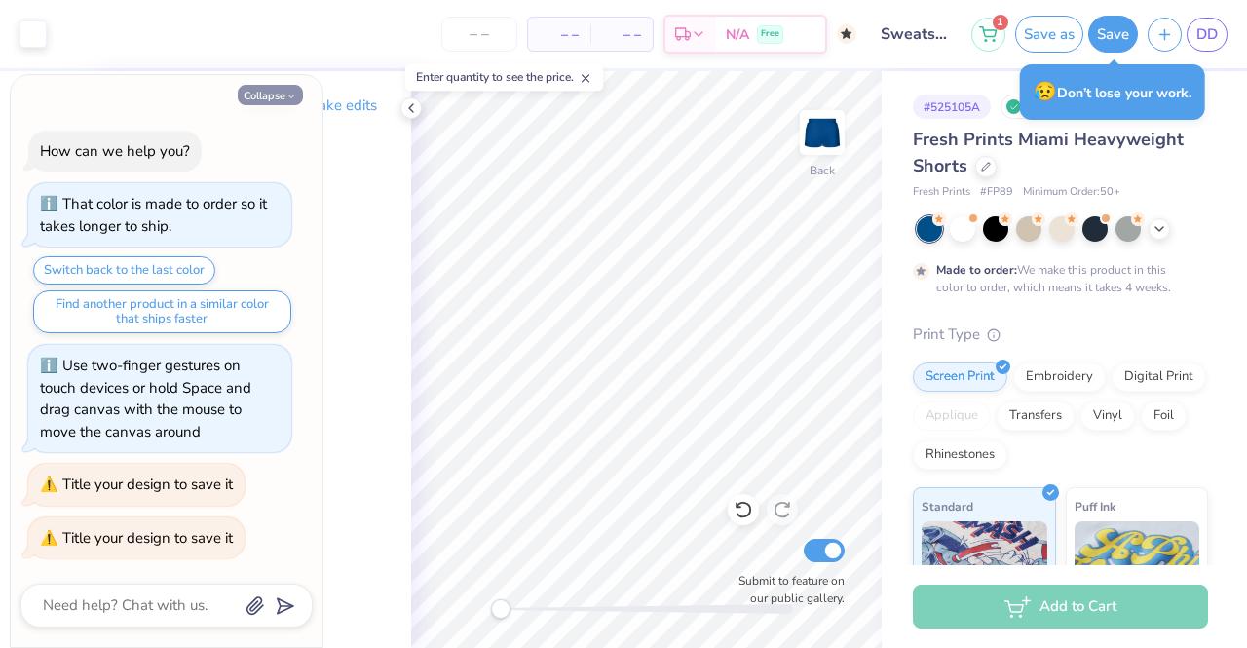
click at [278, 97] on button "Collapse" at bounding box center [270, 95] width 65 height 20
type textarea "x"
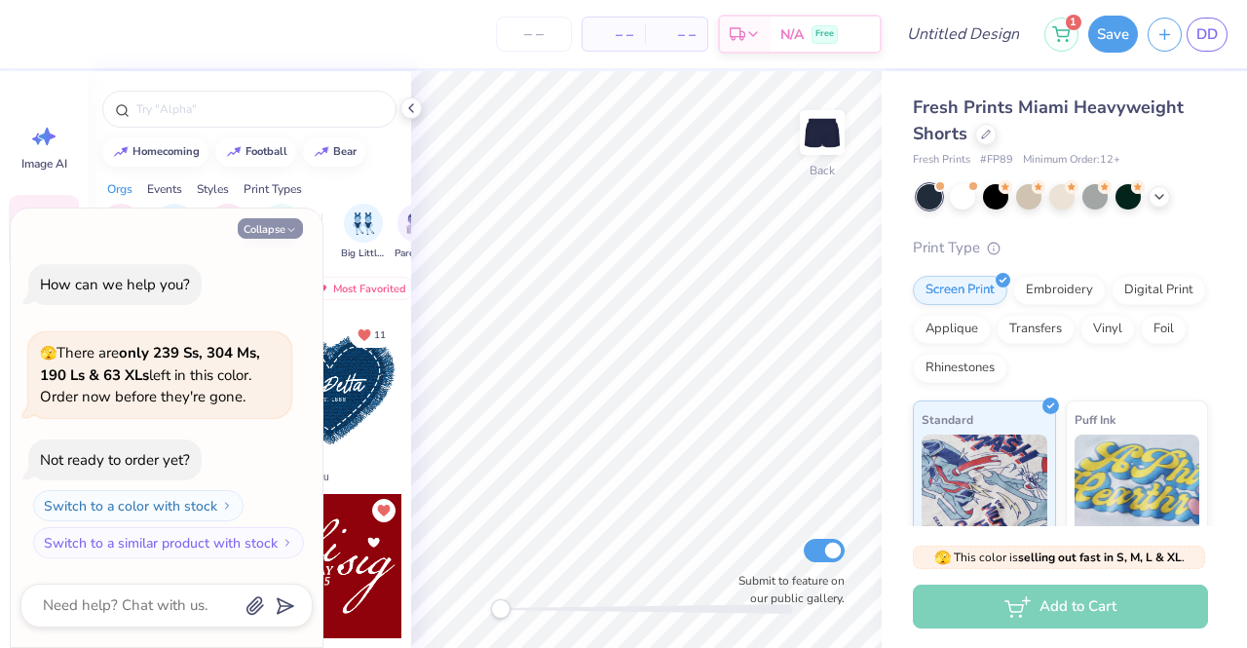
click at [275, 237] on button "Collapse" at bounding box center [270, 228] width 65 height 20
type textarea "x"
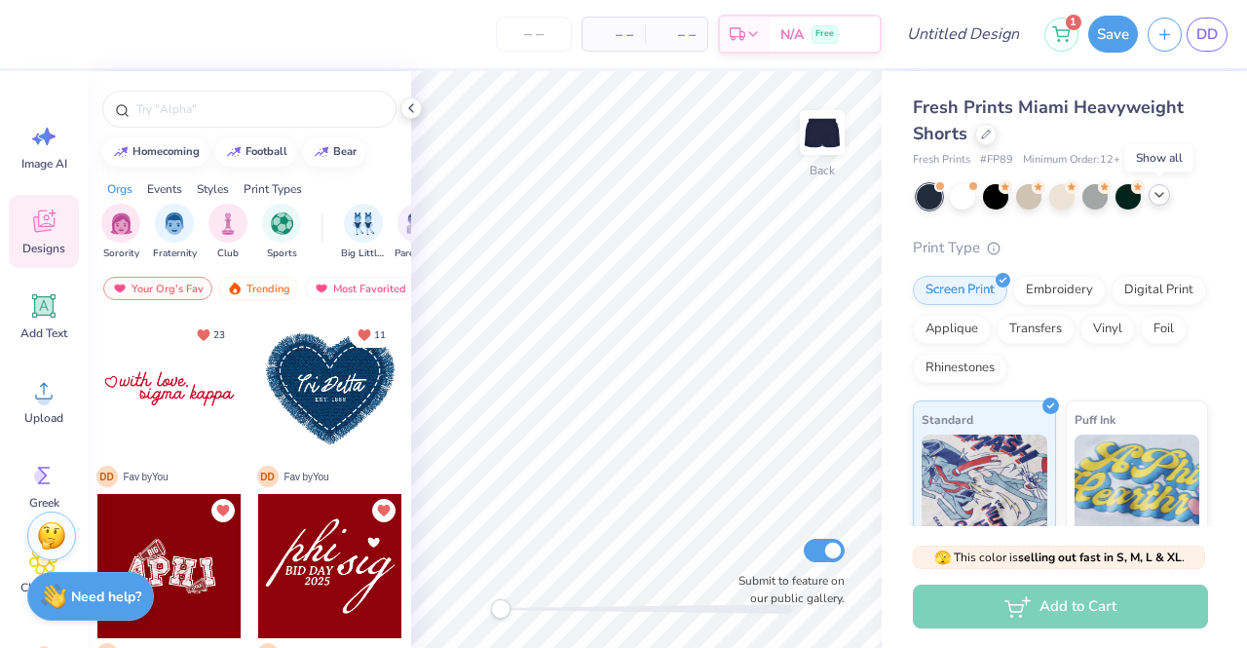
click at [1155, 194] on icon at bounding box center [1160, 195] width 16 height 16
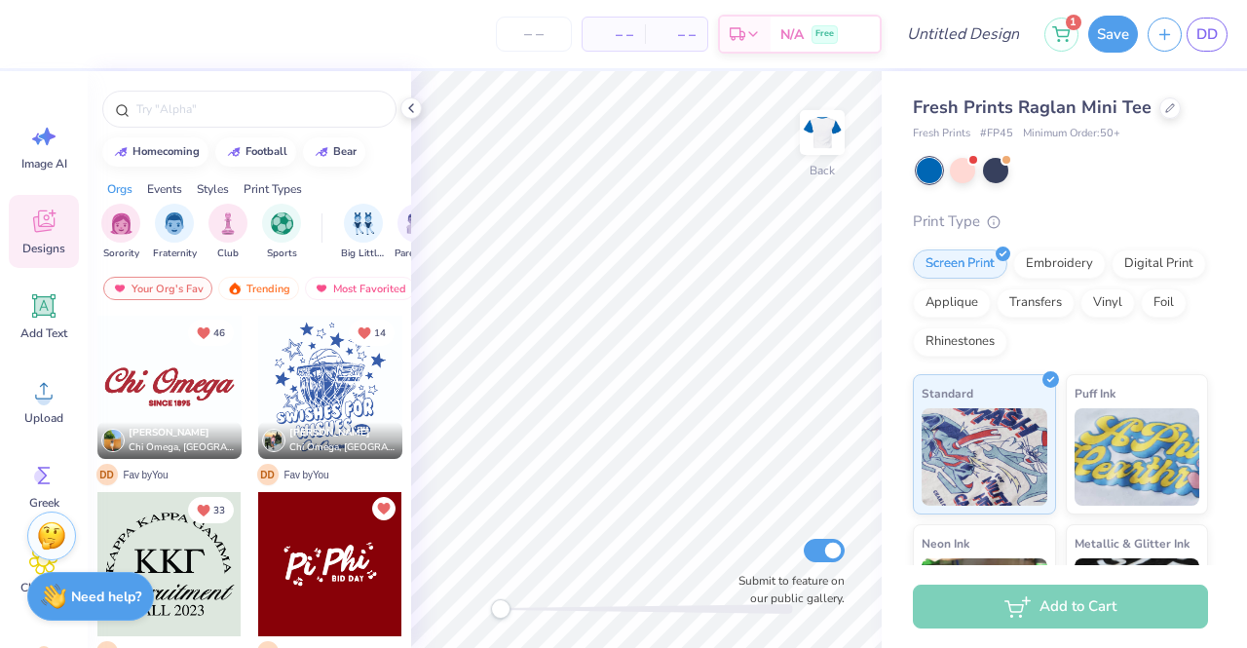
scroll to position [682, 0]
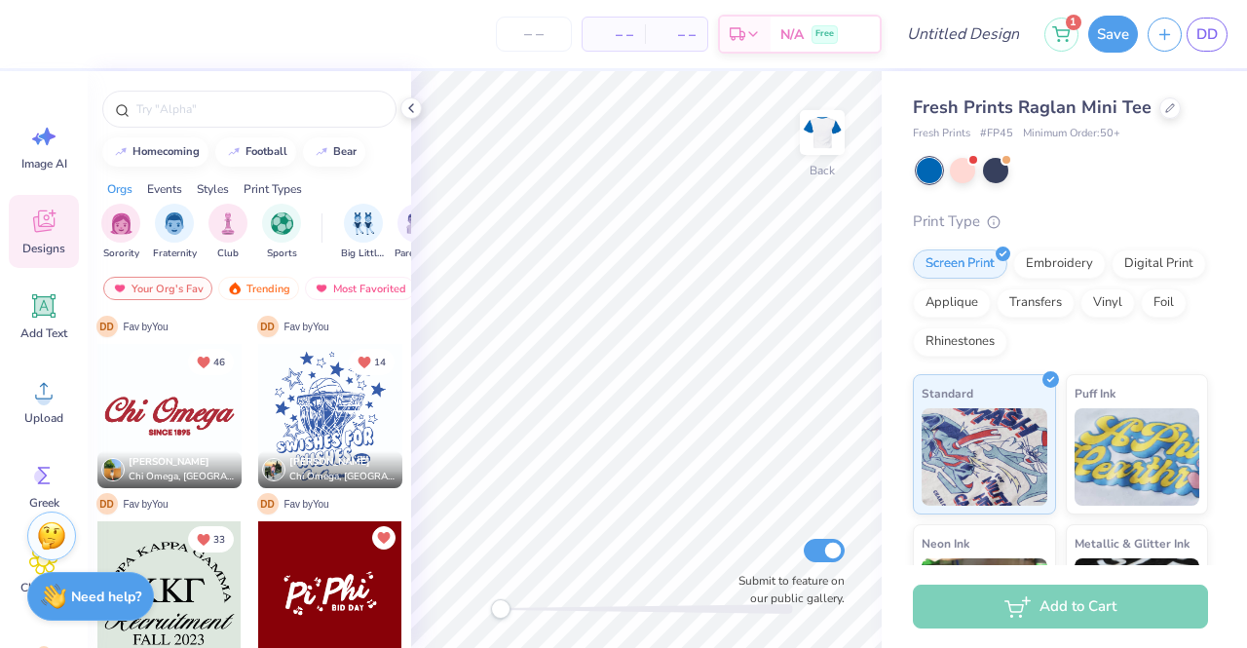
click at [288, 402] on div at bounding box center [330, 416] width 144 height 144
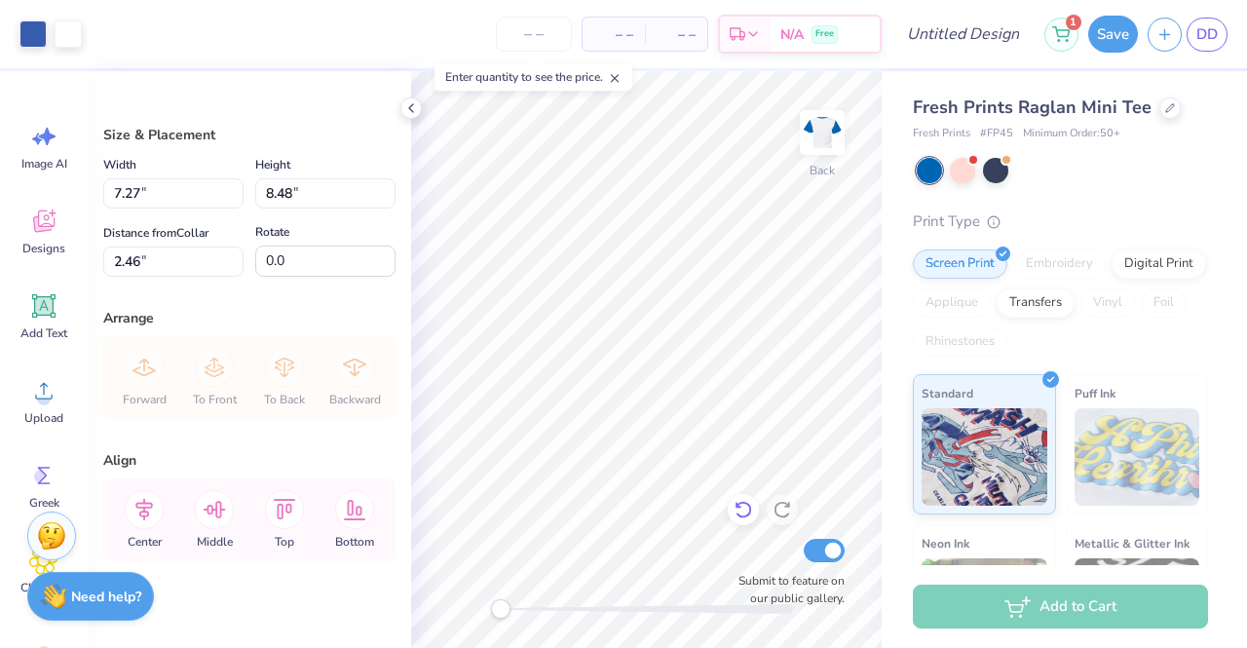
type input "7.27"
type input "8.48"
type input "2.46"
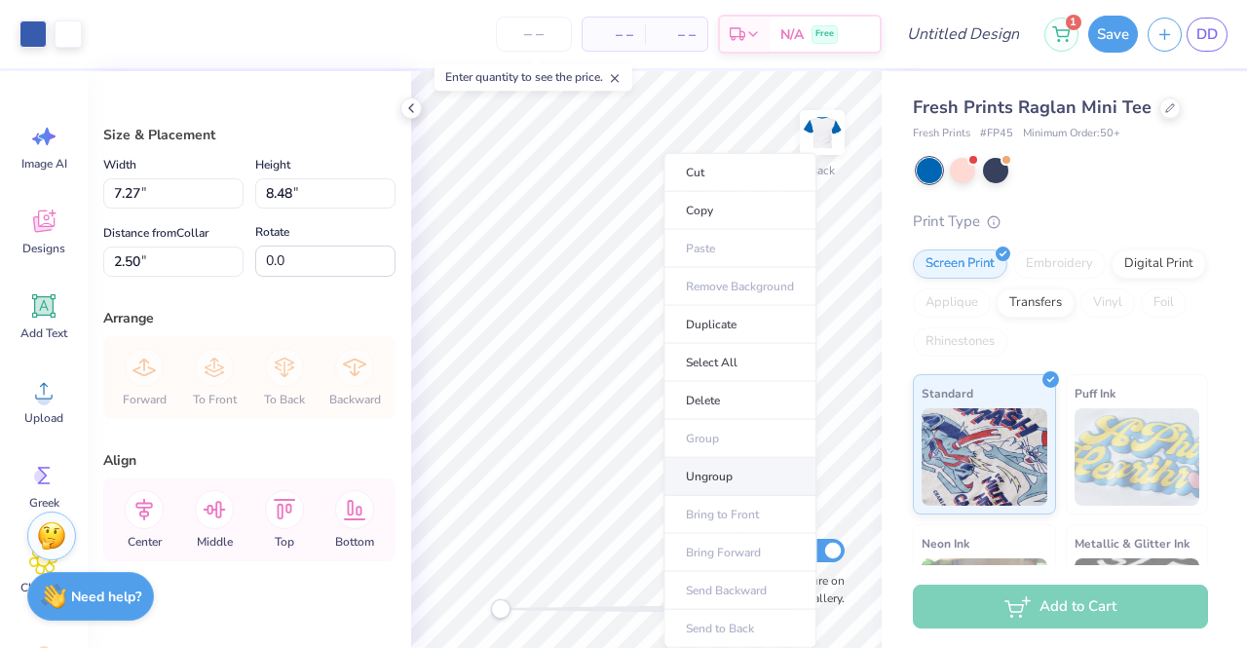
click at [704, 466] on li "Ungroup" at bounding box center [740, 477] width 153 height 38
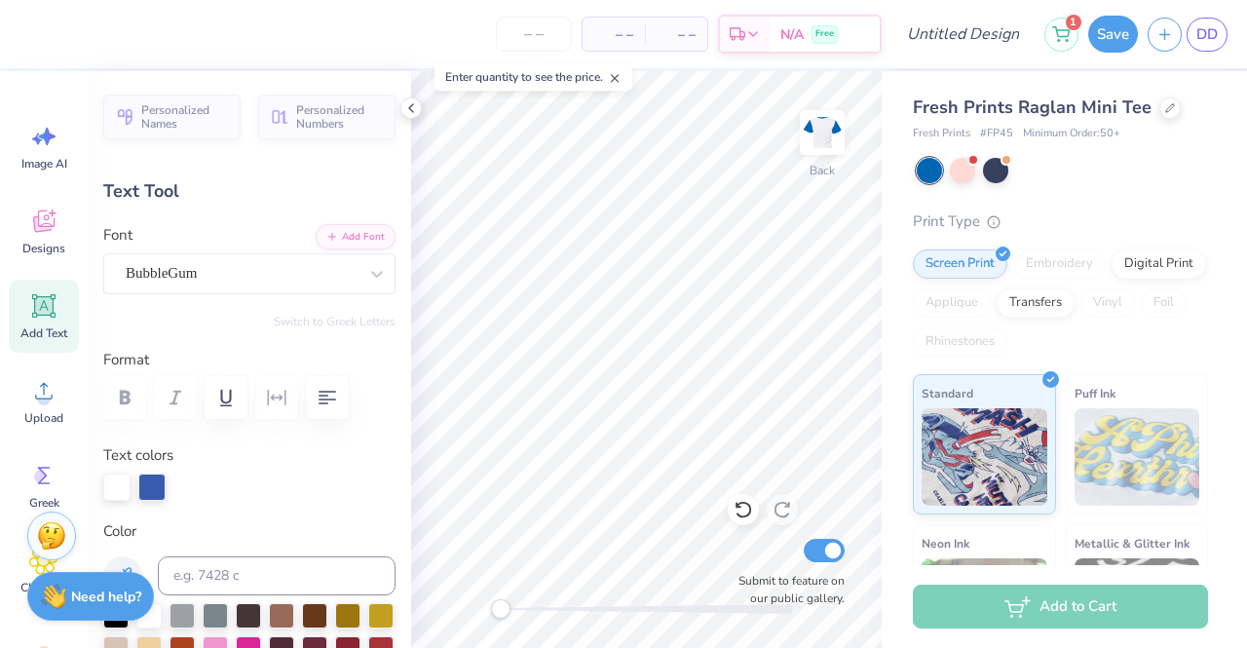
type input "6.37"
type input "1.73"
type input "7.45"
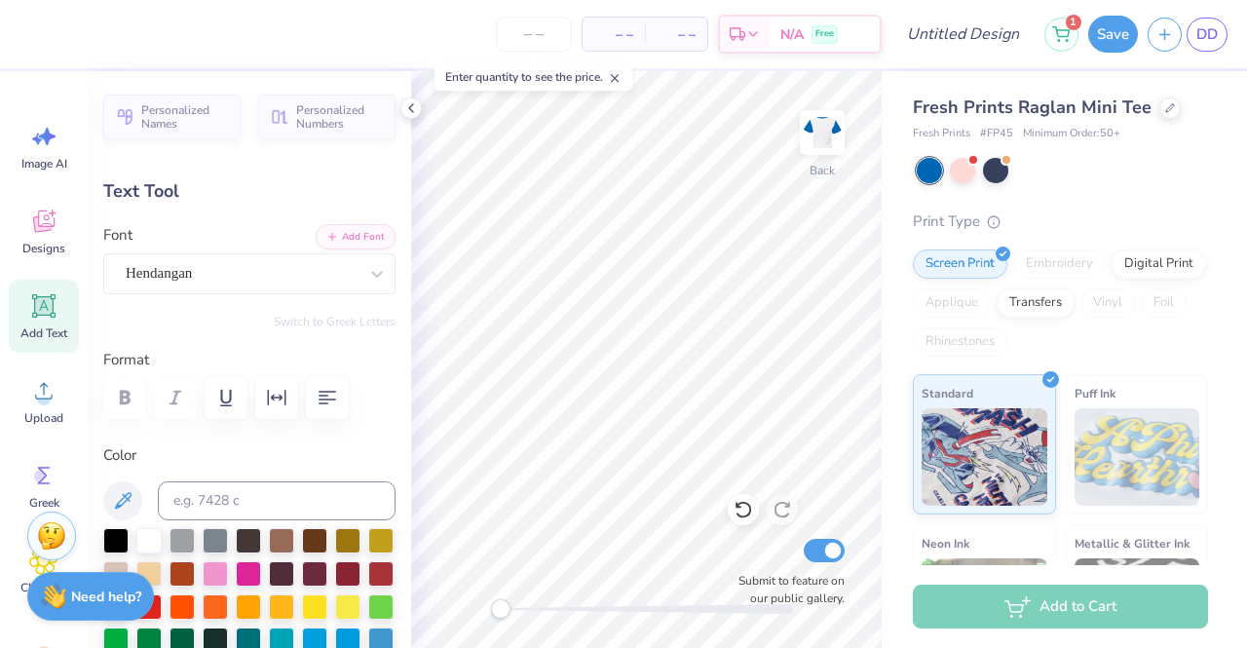
type input "2.91"
type input "0.78"
type input "10.20"
type input "0.0"
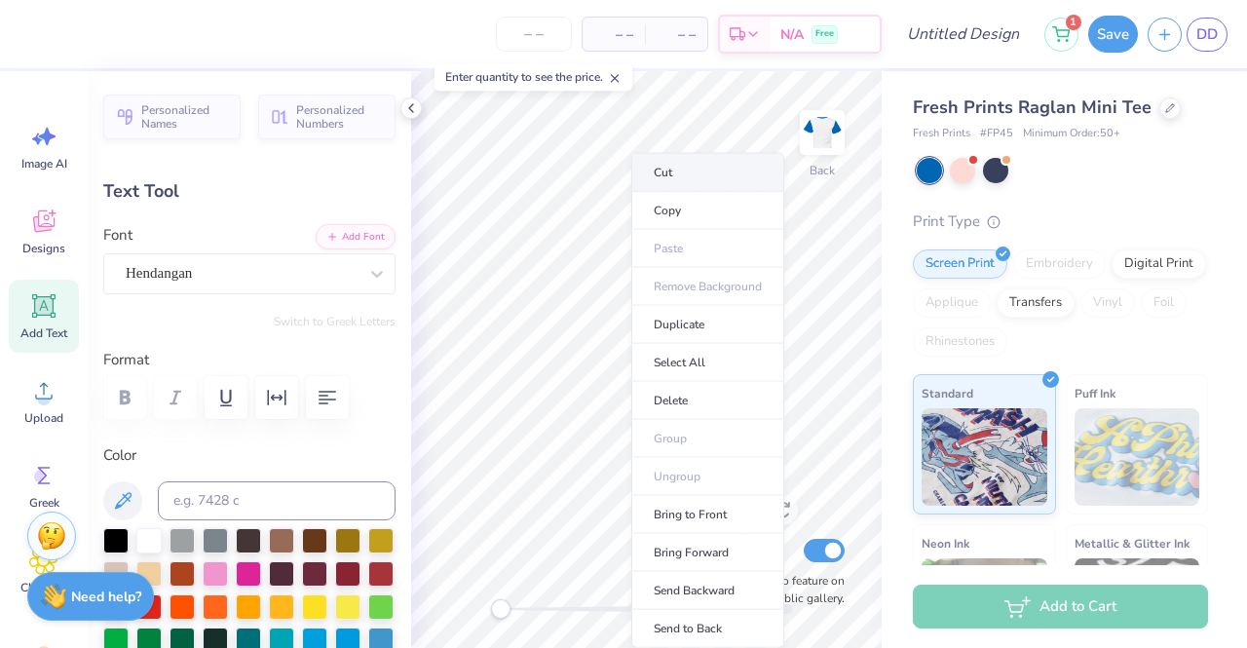
click at [689, 172] on li "Cut" at bounding box center [708, 172] width 153 height 39
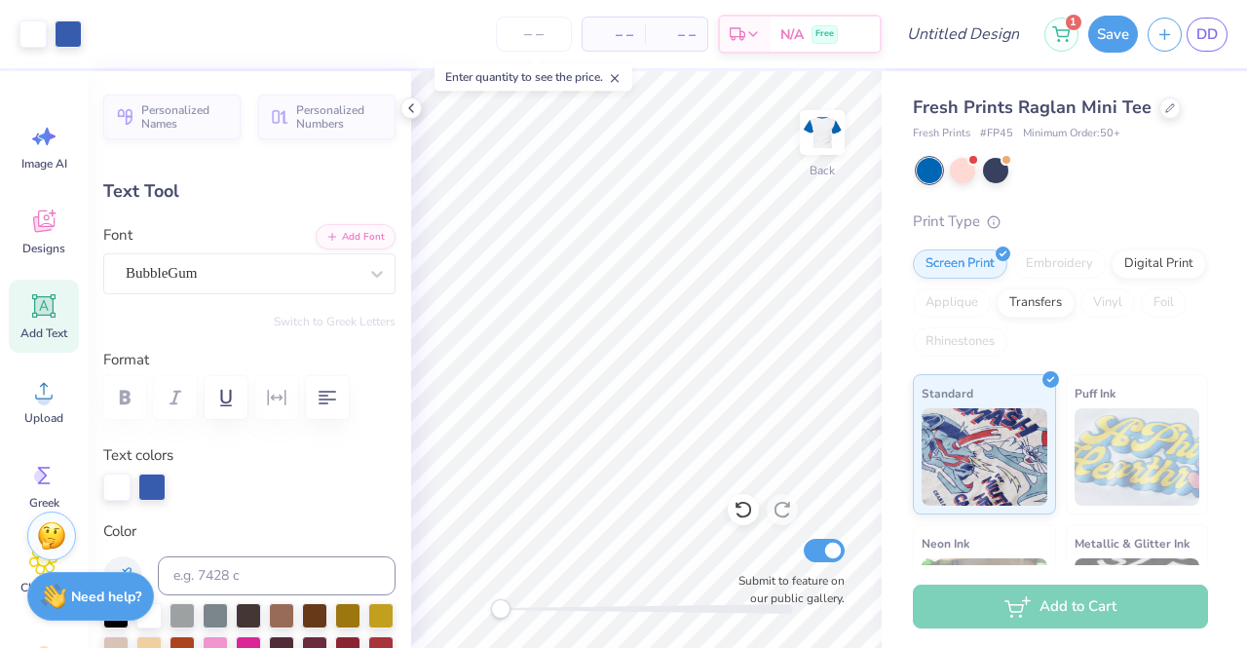
type input "3.65"
type input "1.40"
type input "8.77"
type input "-5.0"
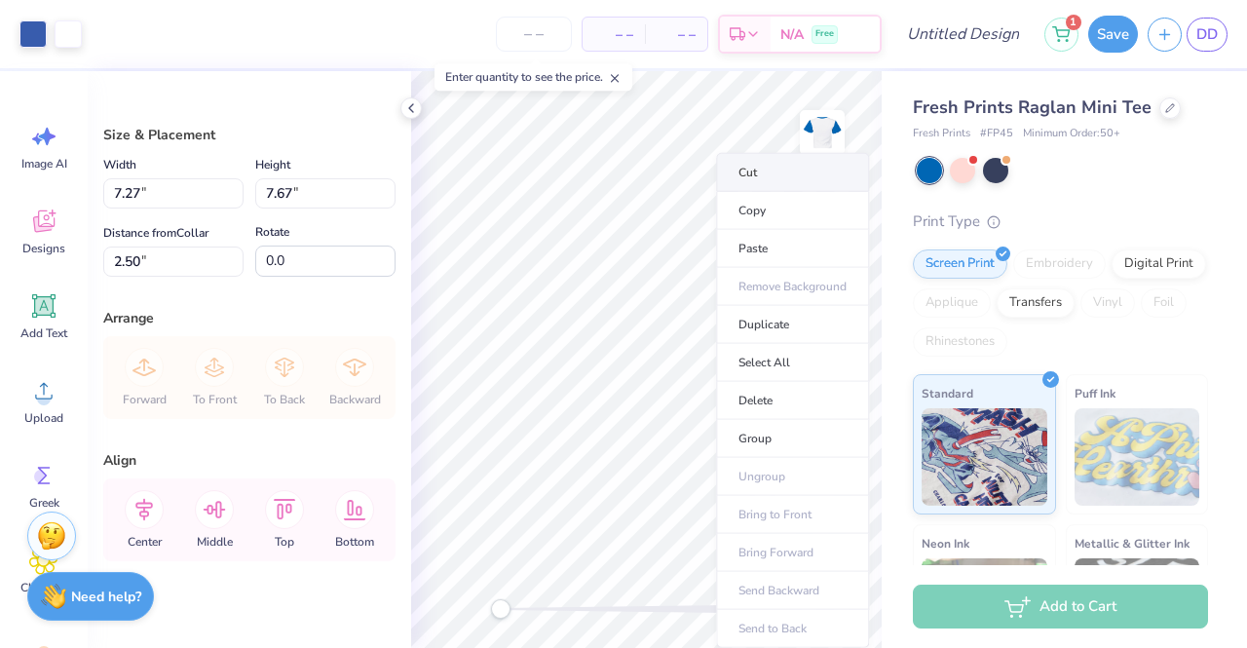
click at [768, 170] on li "Cut" at bounding box center [792, 172] width 153 height 39
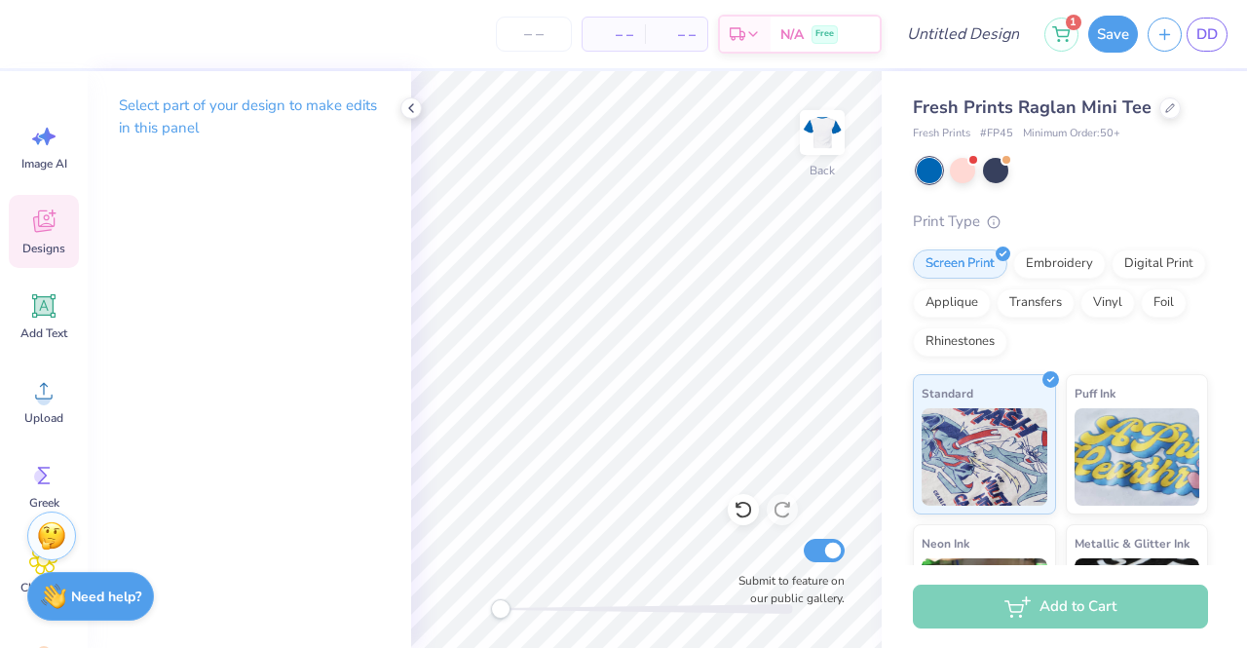
click at [42, 244] on span "Designs" at bounding box center [43, 249] width 43 height 16
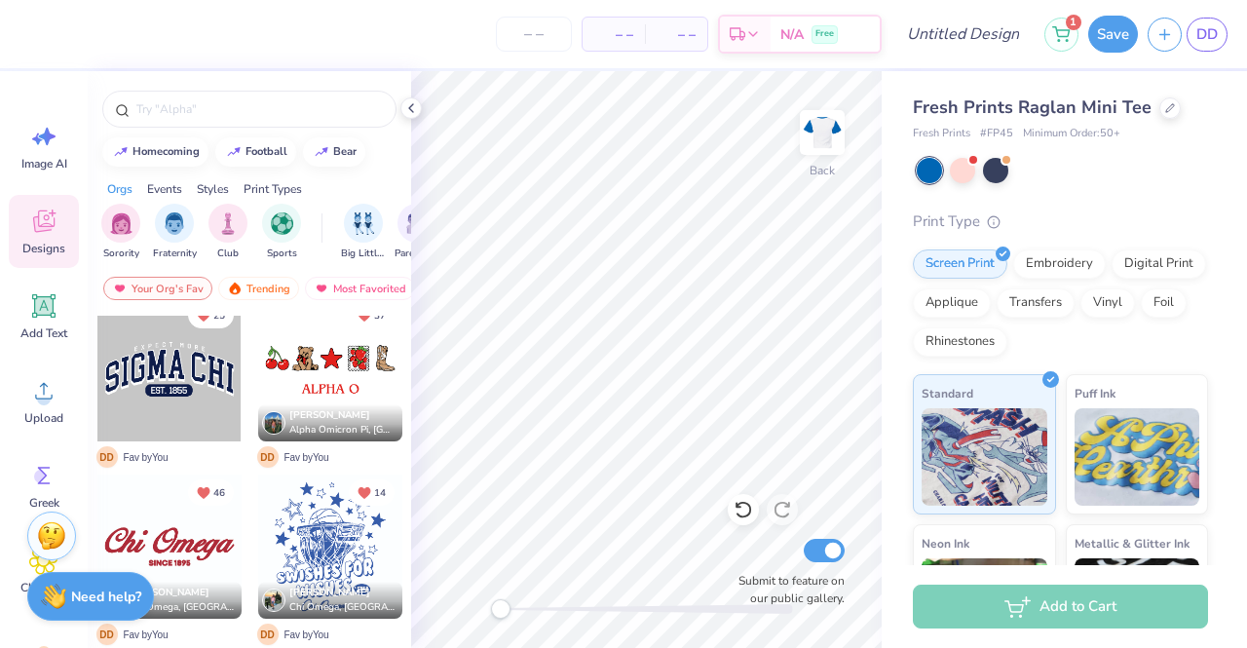
scroll to position [836, 0]
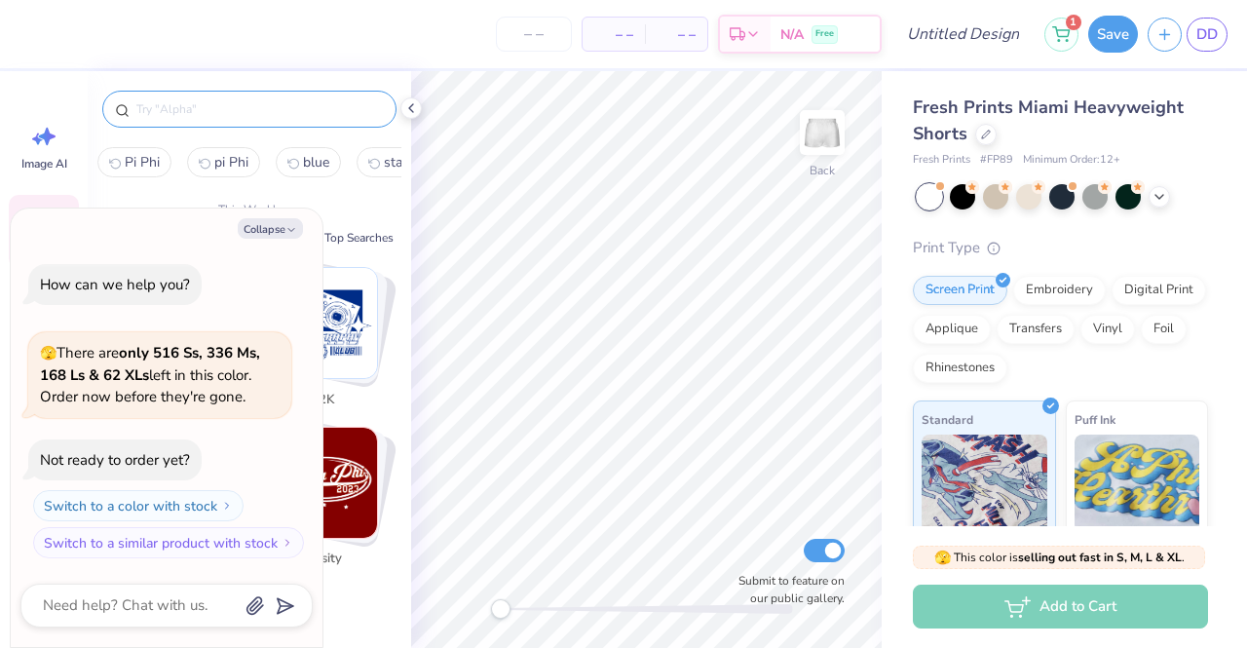
click at [189, 116] on input "text" at bounding box center [258, 108] width 249 height 19
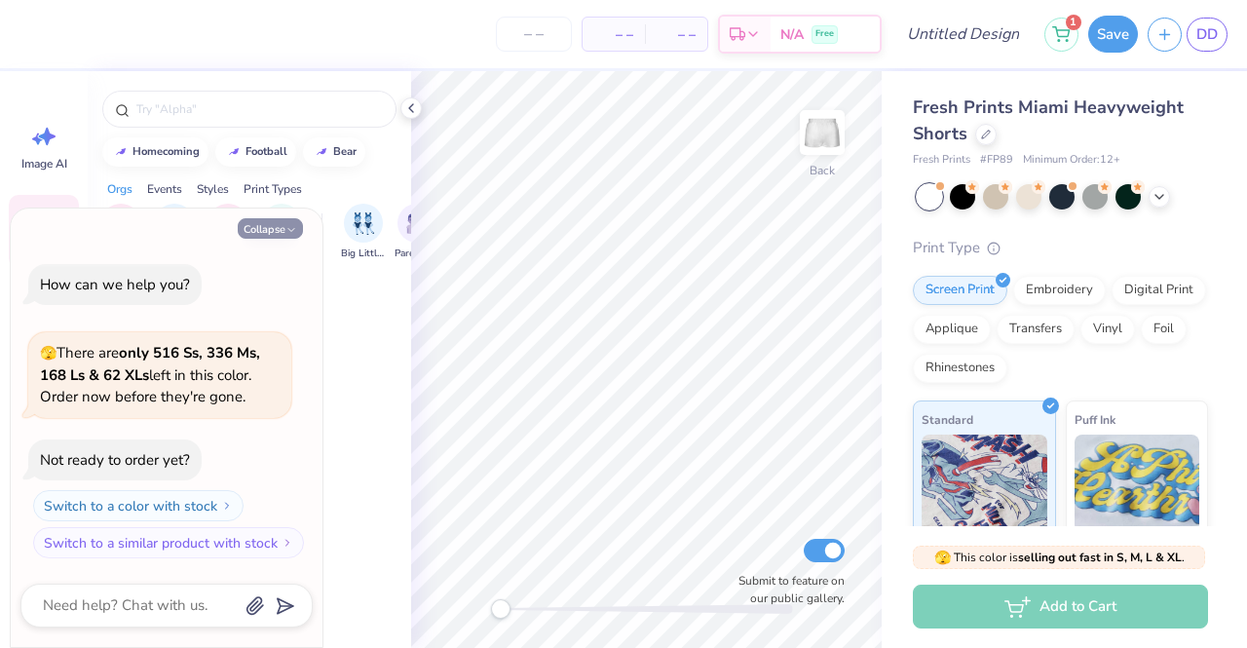
click at [277, 228] on button "Collapse" at bounding box center [270, 228] width 65 height 20
type textarea "x"
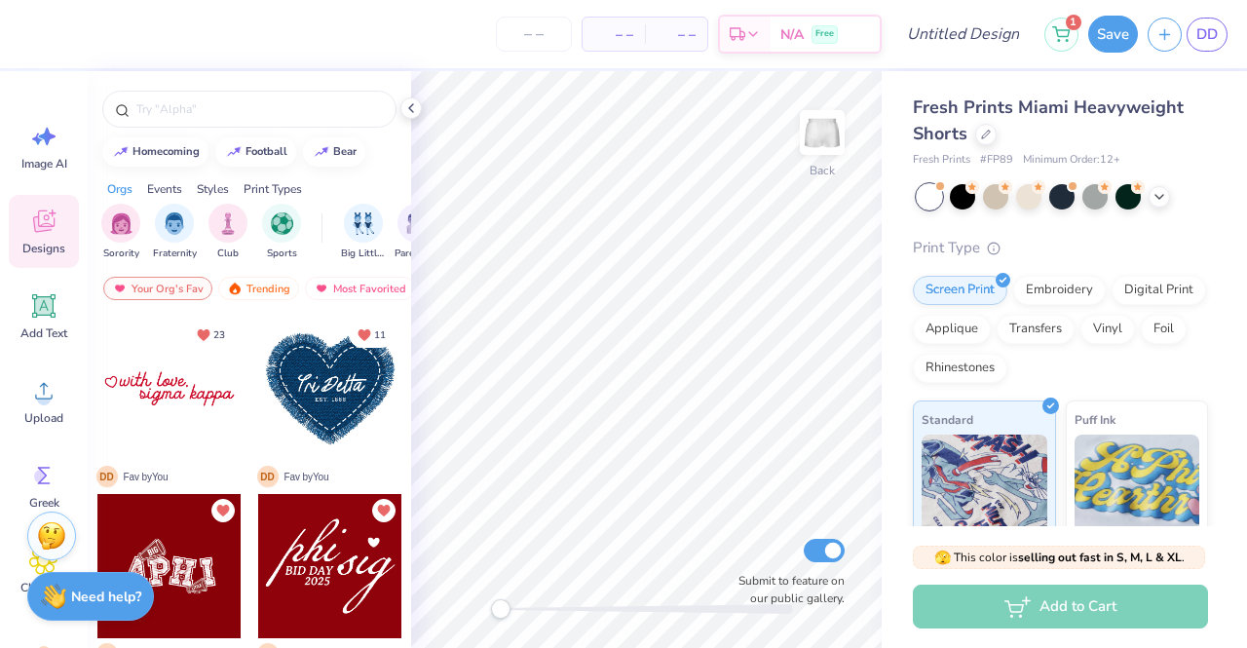
click at [179, 90] on div at bounding box center [250, 104] width 324 height 66
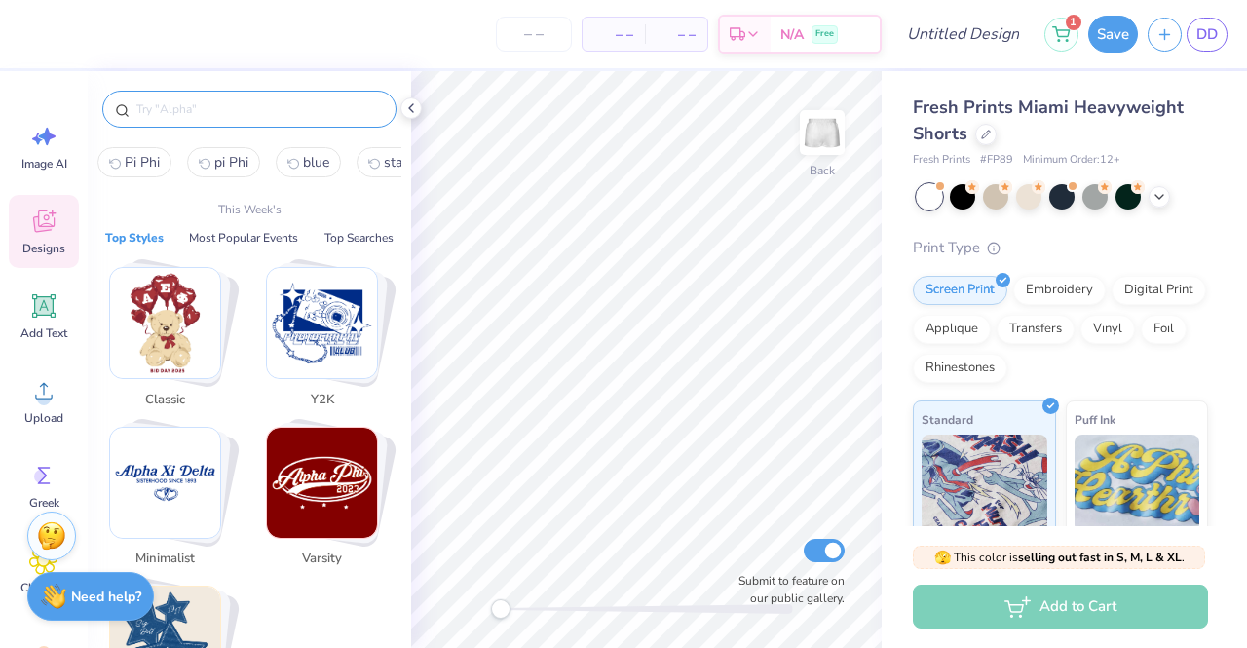
click at [179, 99] on input "text" at bounding box center [258, 108] width 249 height 19
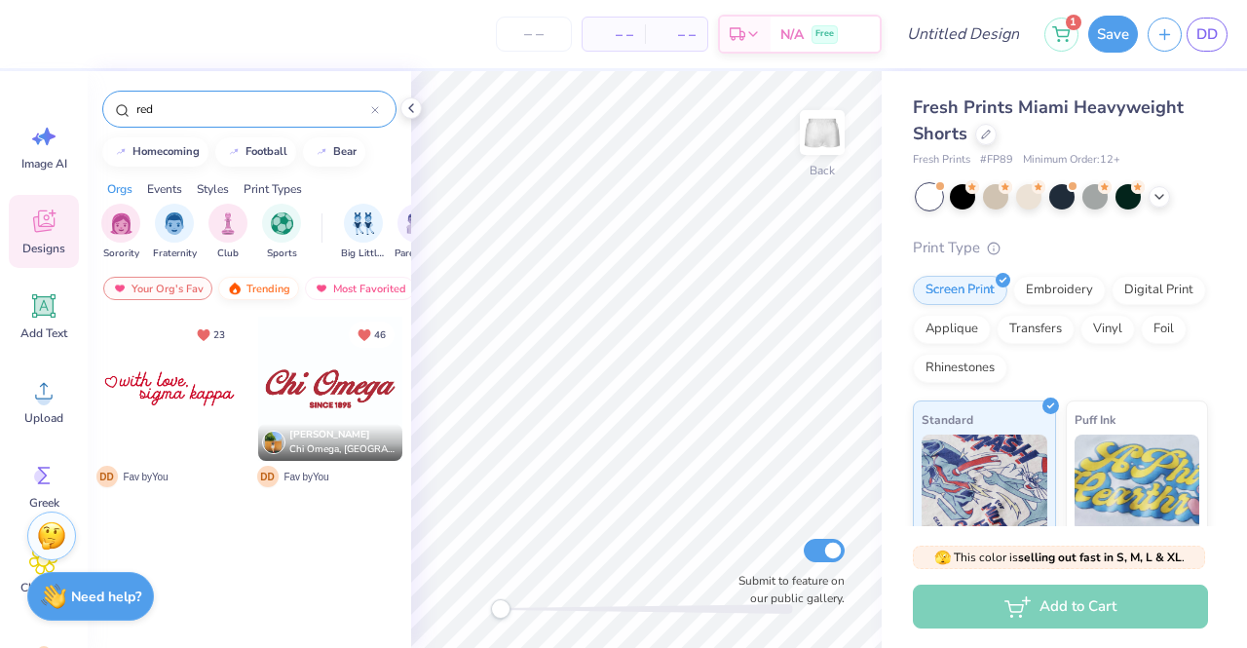
type input "red"
click at [269, 293] on div "Trending" at bounding box center [258, 288] width 81 height 23
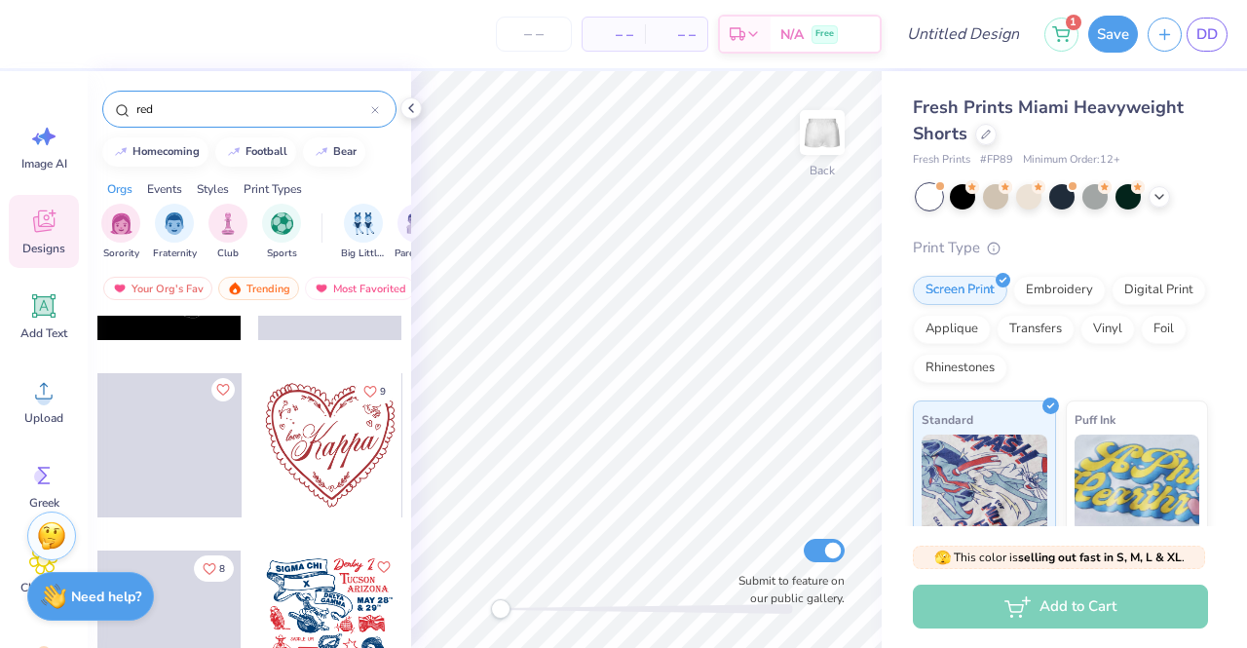
scroll to position [4972, 0]
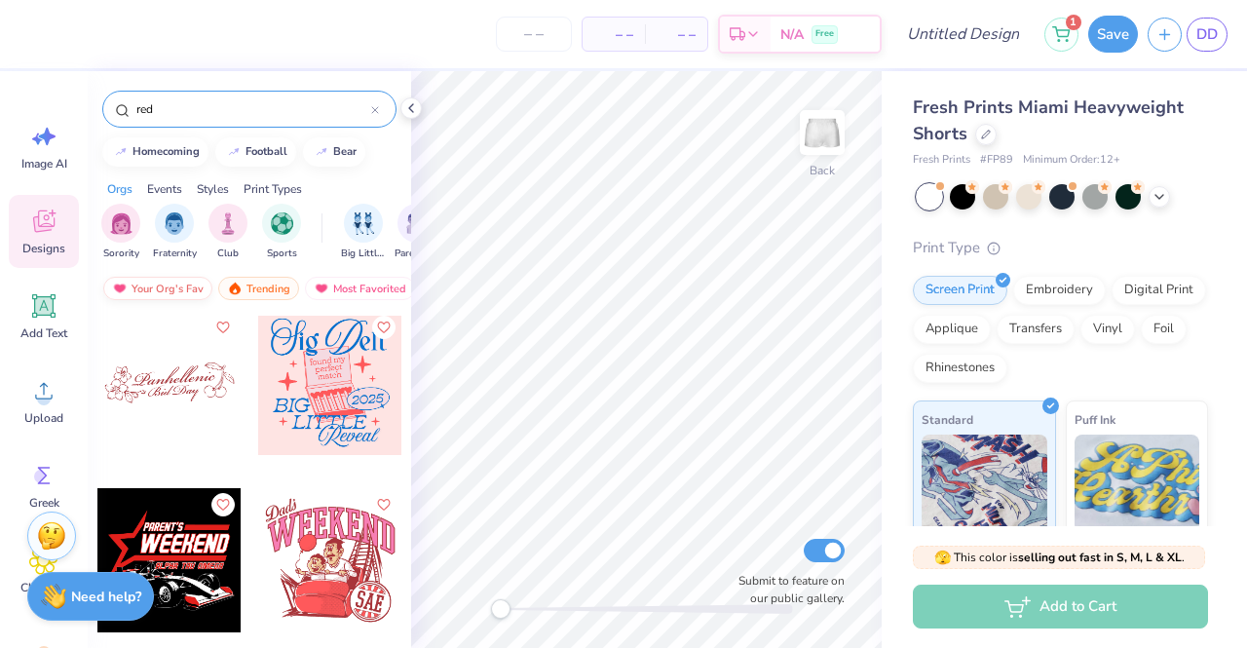
click at [192, 285] on div "Your Org's Fav" at bounding box center [157, 288] width 109 height 23
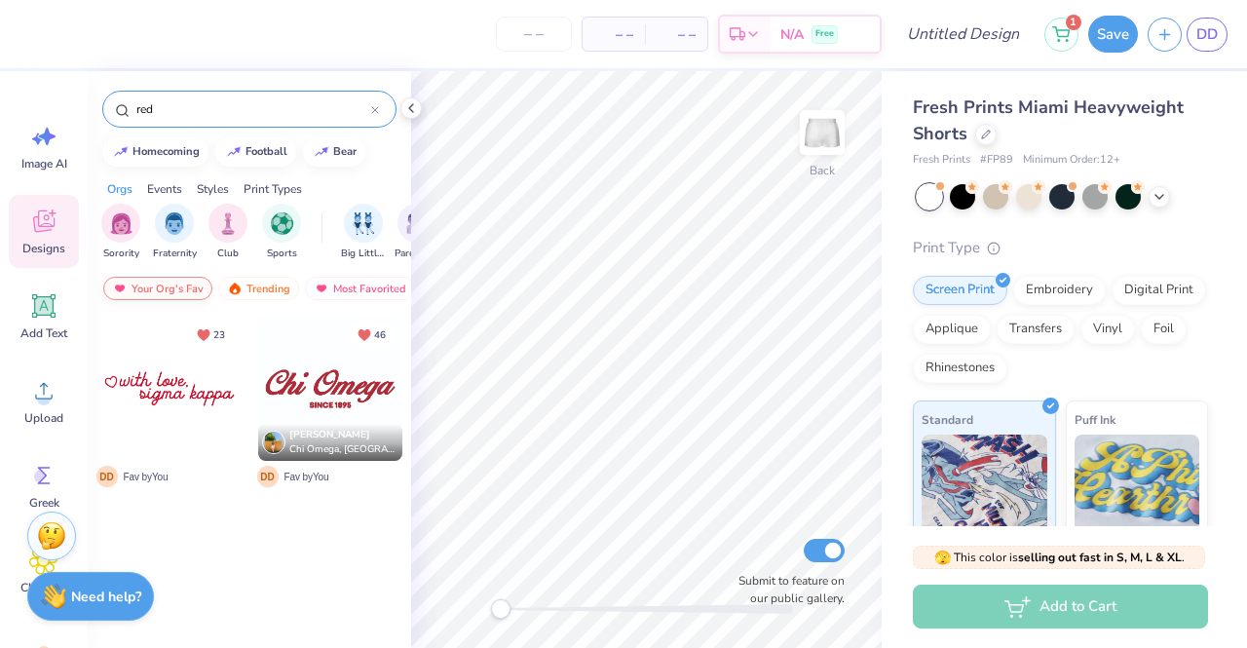
scroll to position [0, 0]
click at [378, 105] on div at bounding box center [375, 109] width 8 height 18
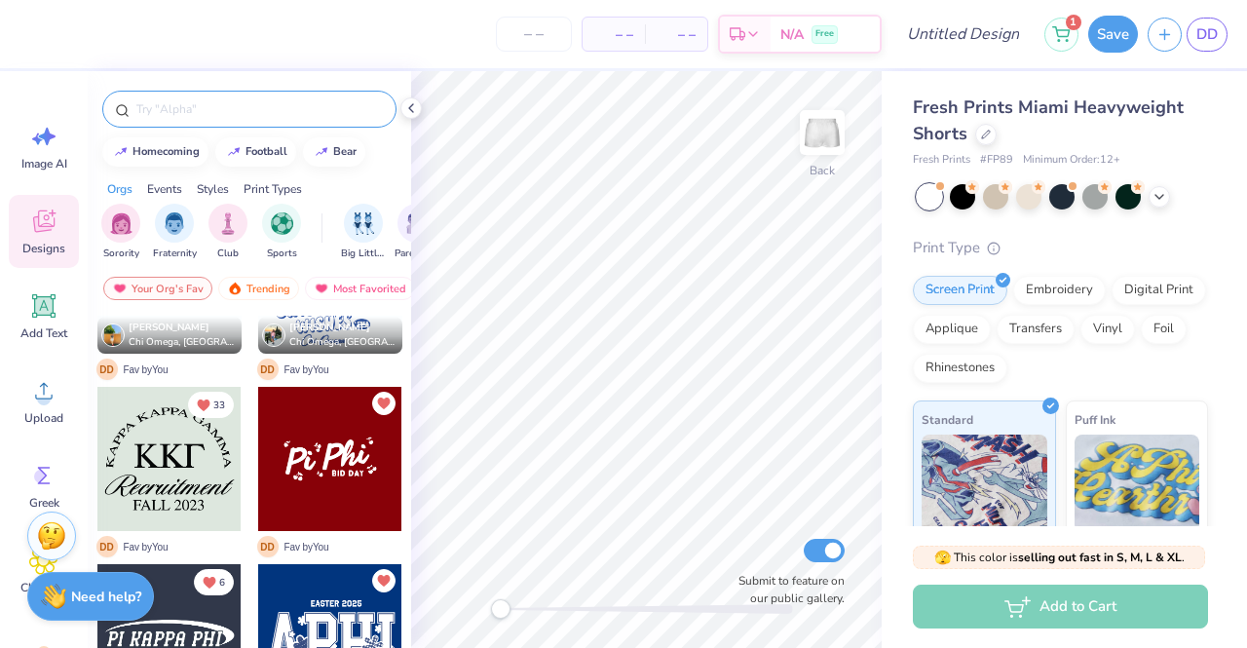
scroll to position [836, 0]
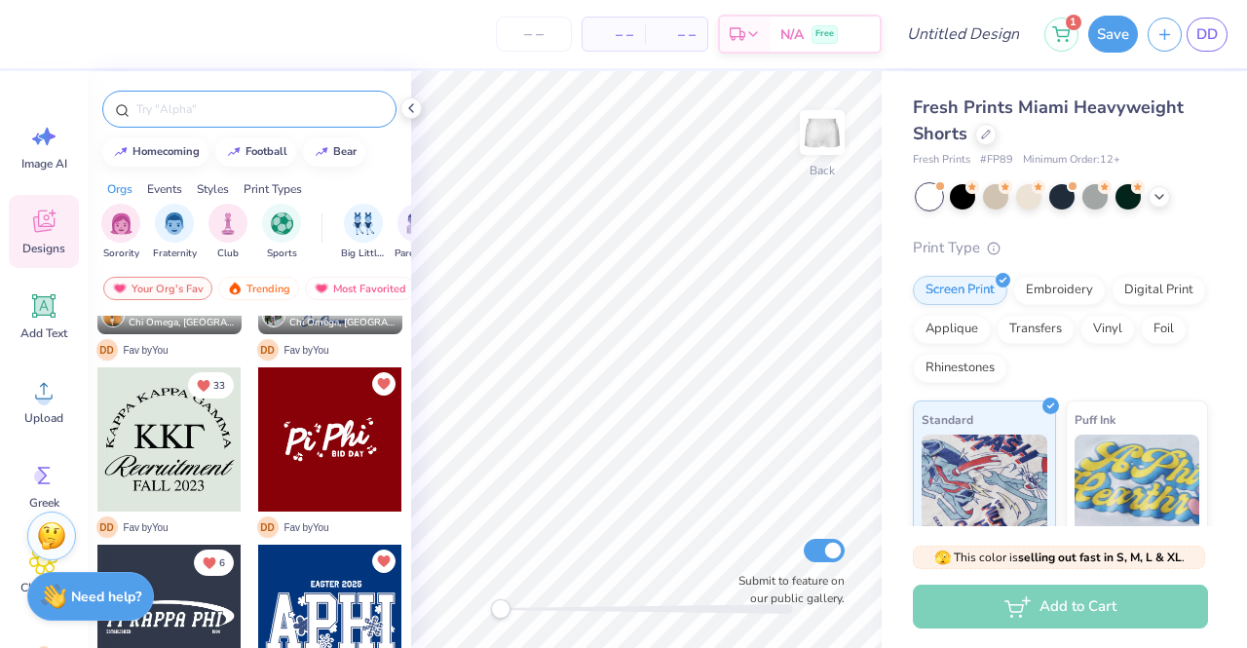
click at [257, 126] on div at bounding box center [249, 109] width 294 height 37
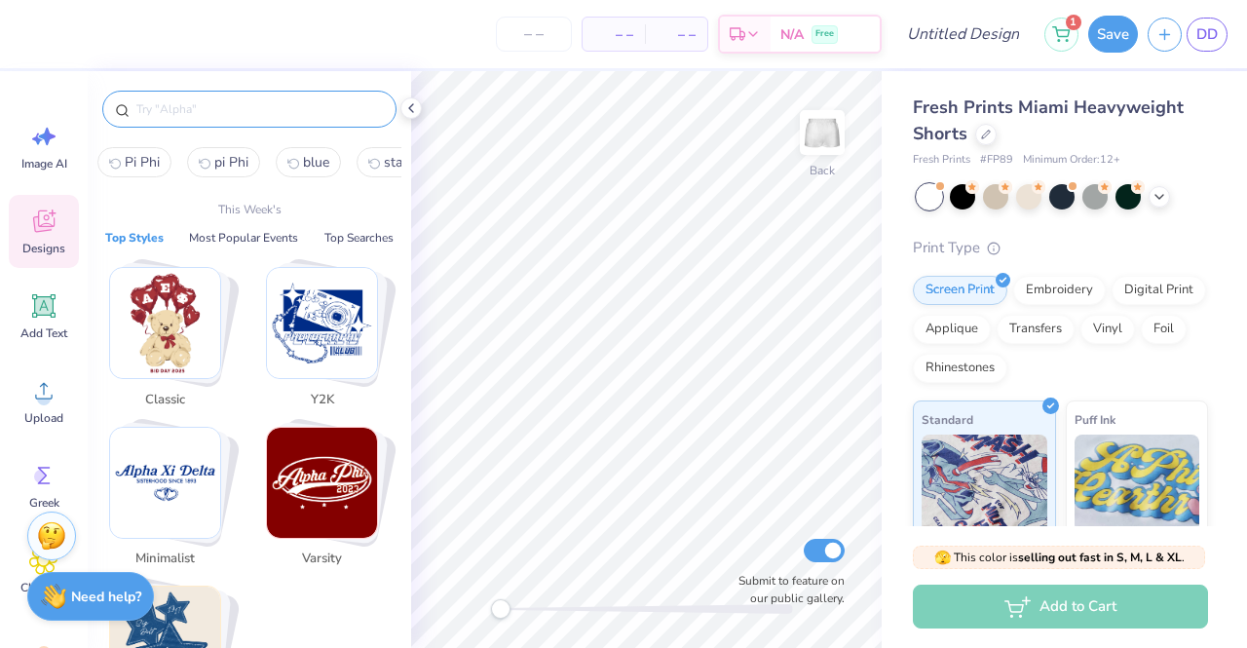
click at [226, 114] on input "text" at bounding box center [258, 108] width 249 height 19
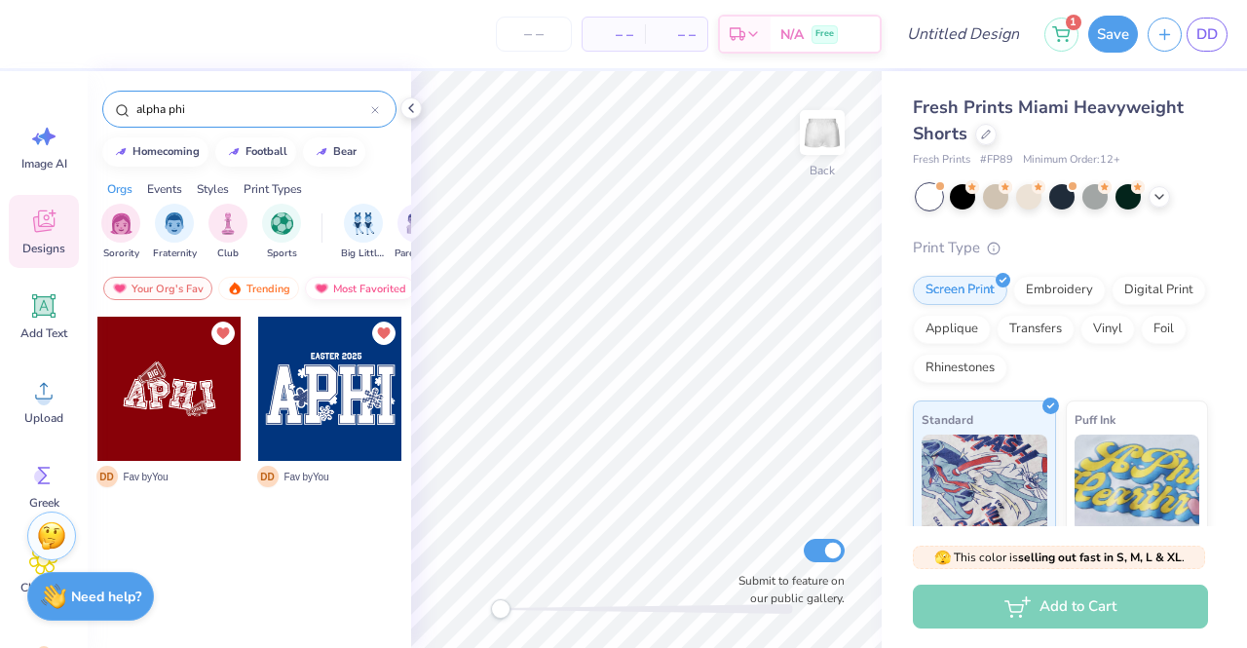
type input "alpha phi"
click at [378, 297] on div "Most Favorited" at bounding box center [360, 288] width 110 height 23
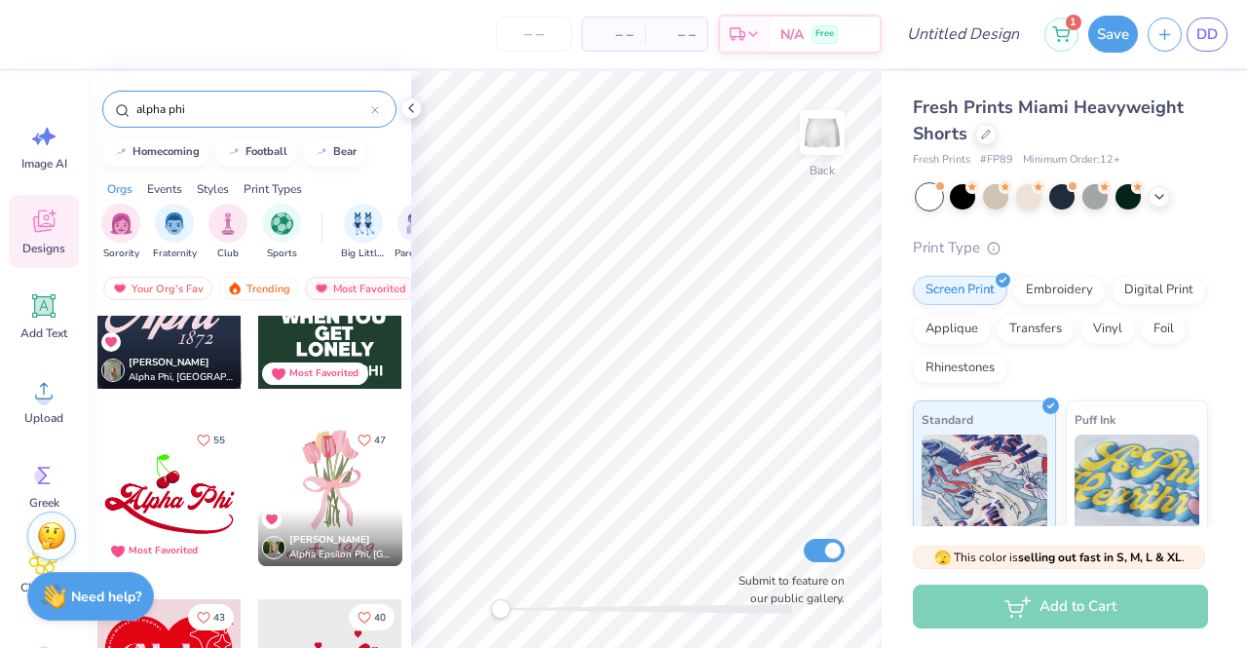
scroll to position [97, 0]
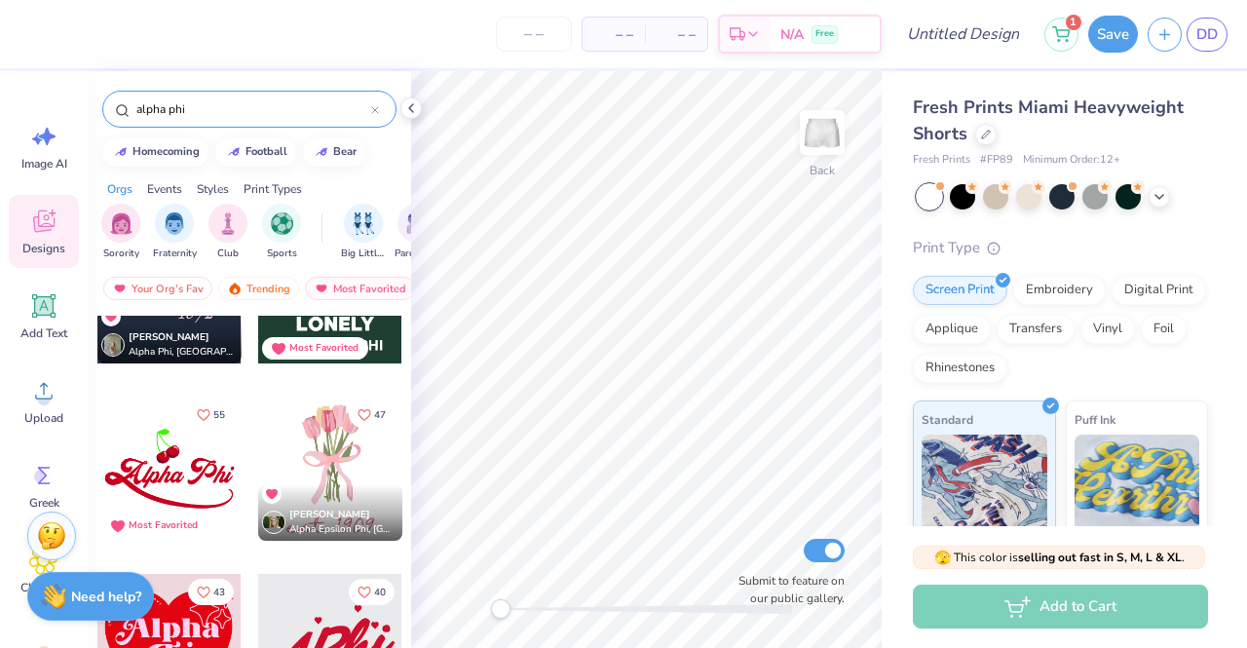
click at [214, 457] on div at bounding box center [169, 469] width 144 height 144
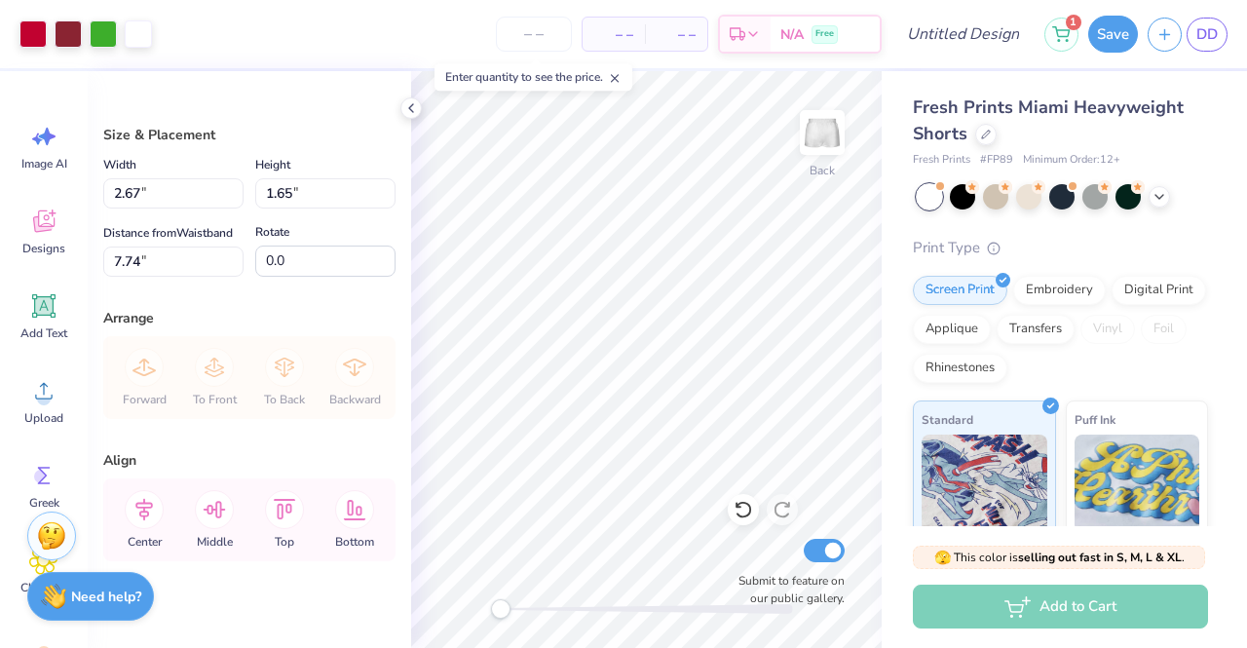
click at [897, 525] on div "Art colors – – Per Item – – Total Est. Delivery N/A Free Design Title 1 Save DD…" at bounding box center [623, 324] width 1247 height 648
type input "3.34"
type input "2.06"
click at [97, 32] on div at bounding box center [103, 32] width 27 height 27
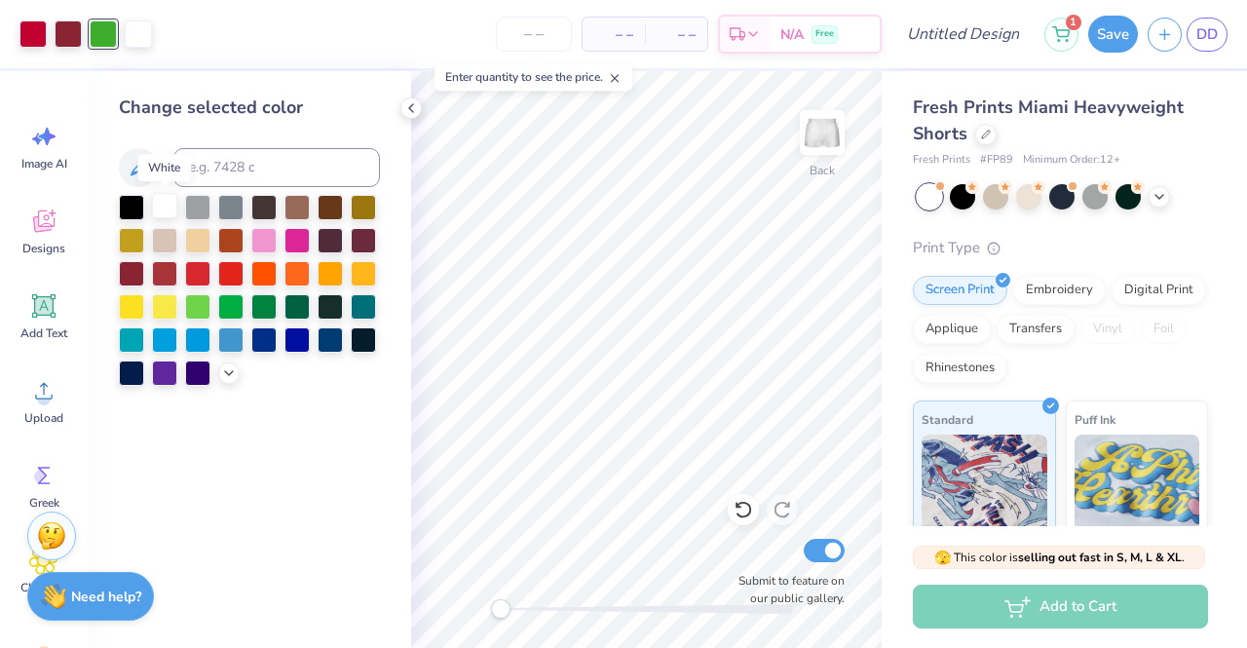
click at [172, 196] on div at bounding box center [164, 205] width 25 height 25
click at [226, 303] on div at bounding box center [230, 304] width 25 height 25
click at [297, 309] on div at bounding box center [297, 304] width 25 height 25
click at [328, 461] on div "Change selected color" at bounding box center [250, 359] width 324 height 577
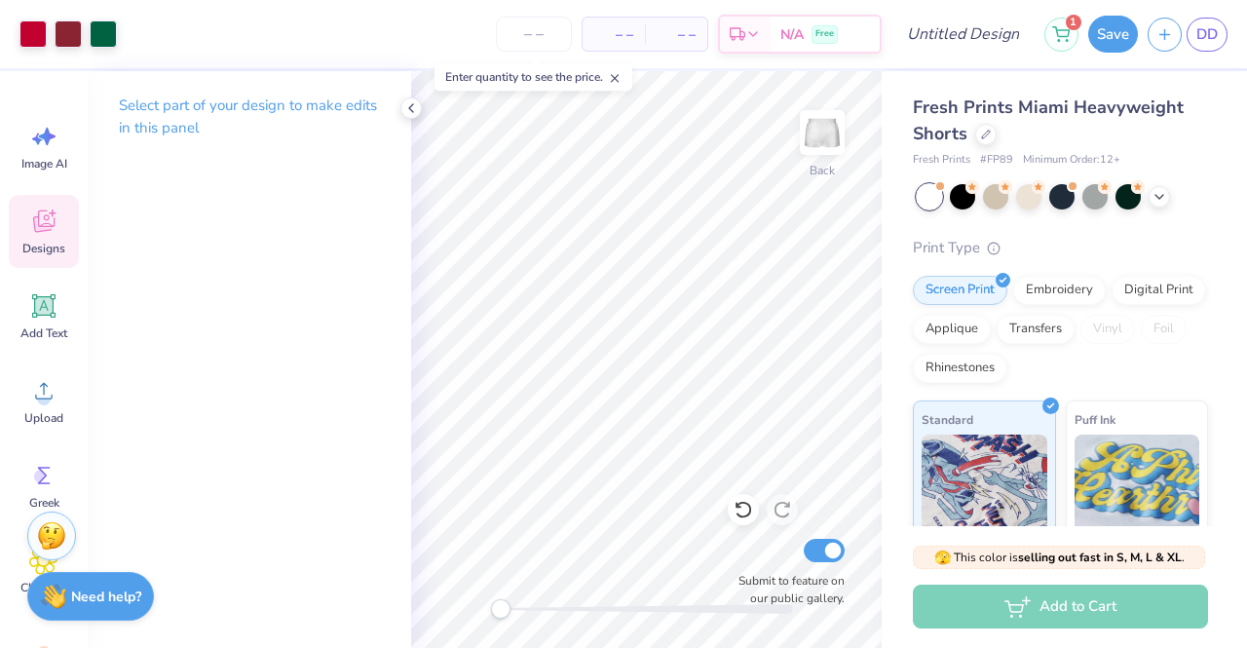
click at [24, 231] on div "Designs" at bounding box center [44, 231] width 70 height 73
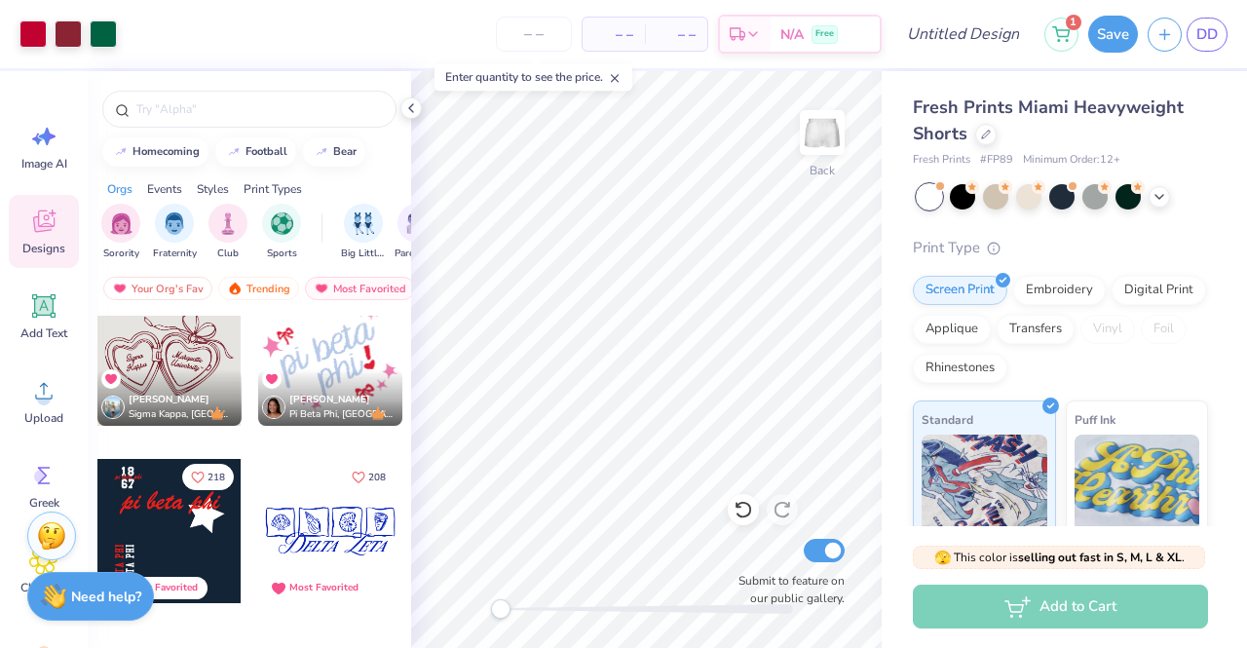
scroll to position [682, 0]
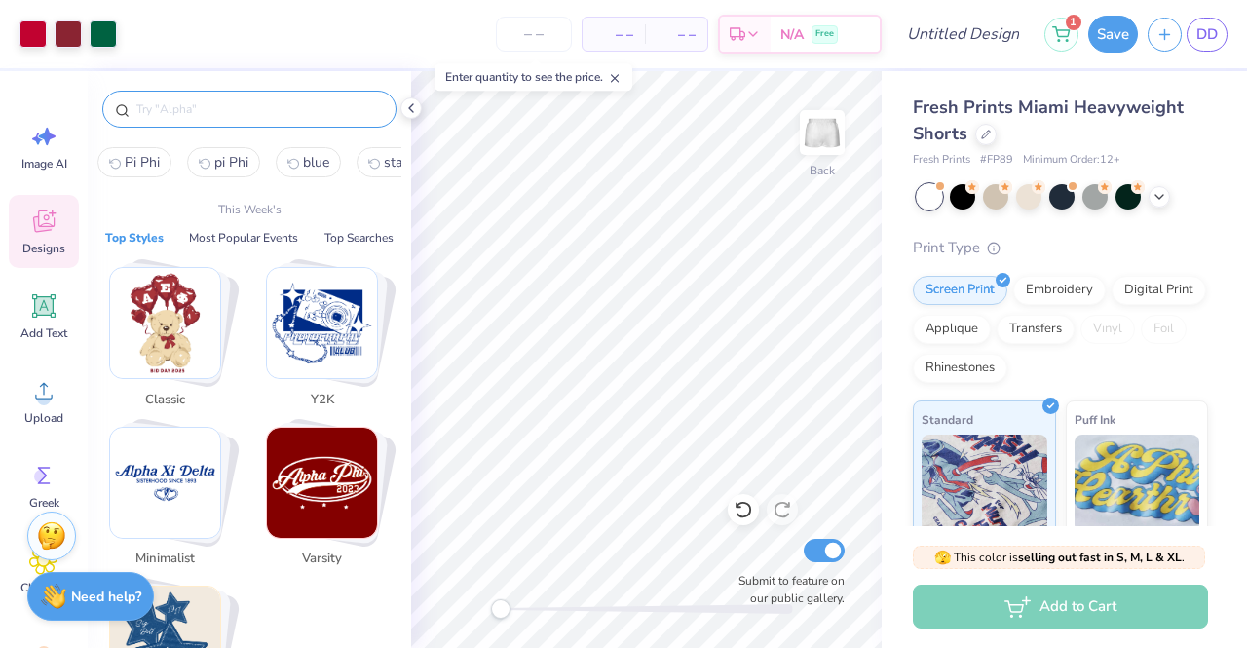
click at [192, 106] on input "text" at bounding box center [258, 108] width 249 height 19
click at [301, 454] on img "Stack Card Button Varsity" at bounding box center [322, 483] width 110 height 110
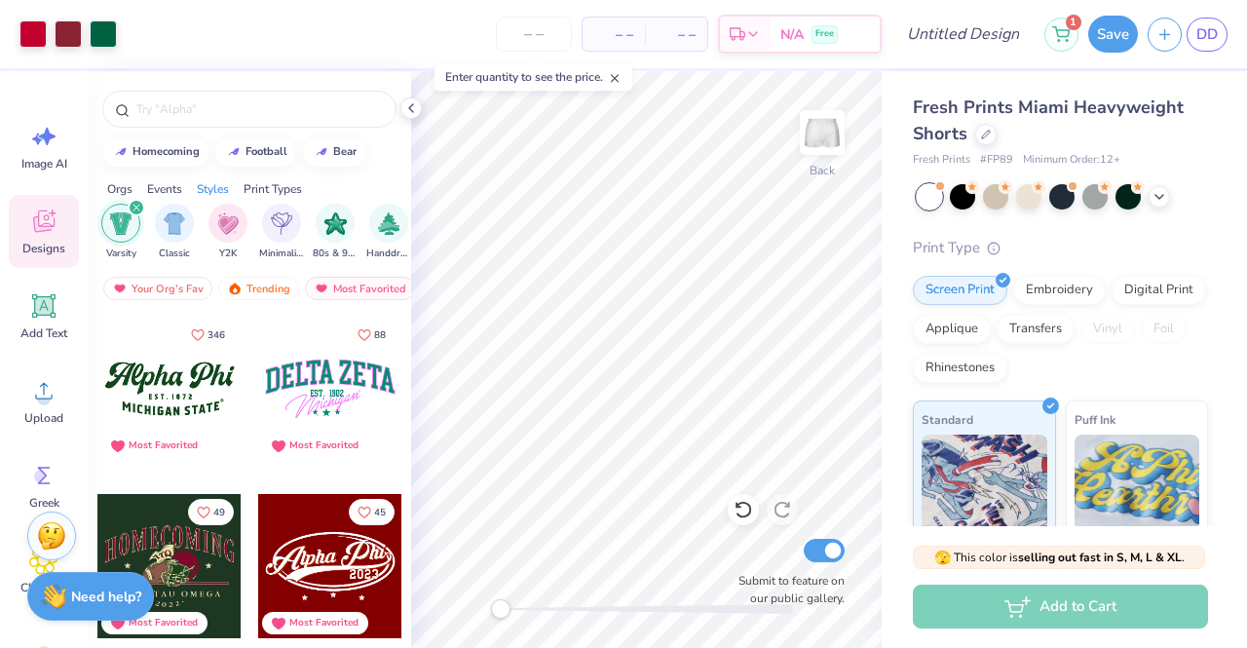
scroll to position [97, 0]
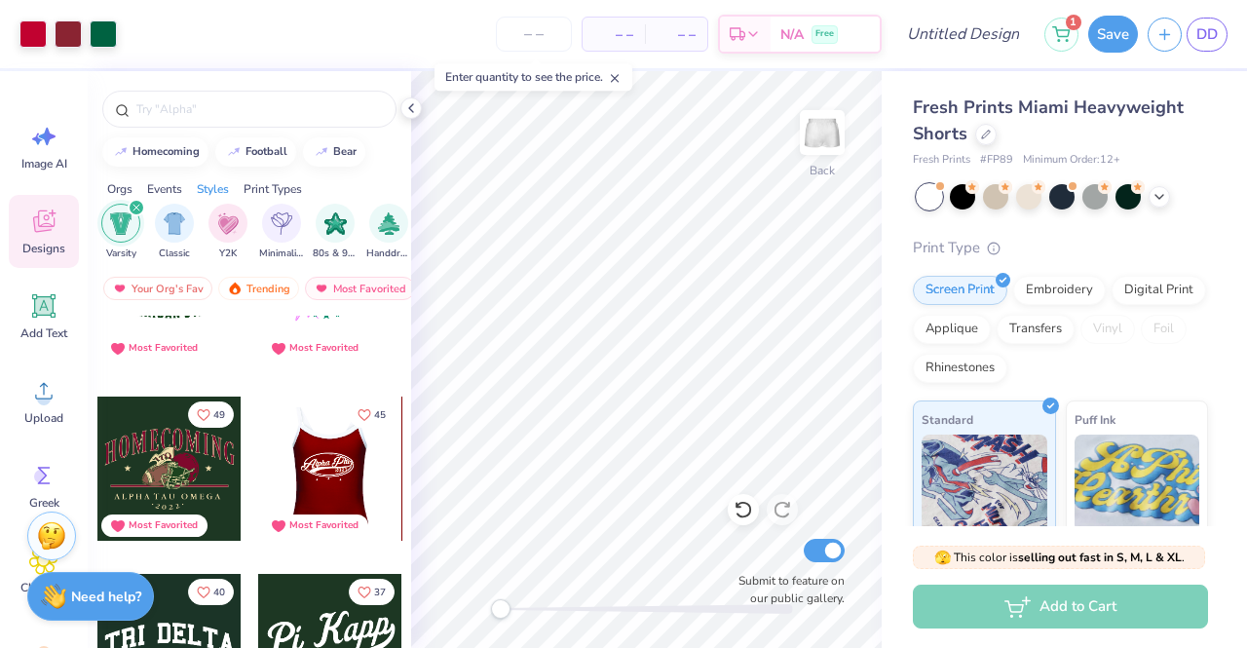
click at [258, 451] on div at bounding box center [186, 469] width 144 height 144
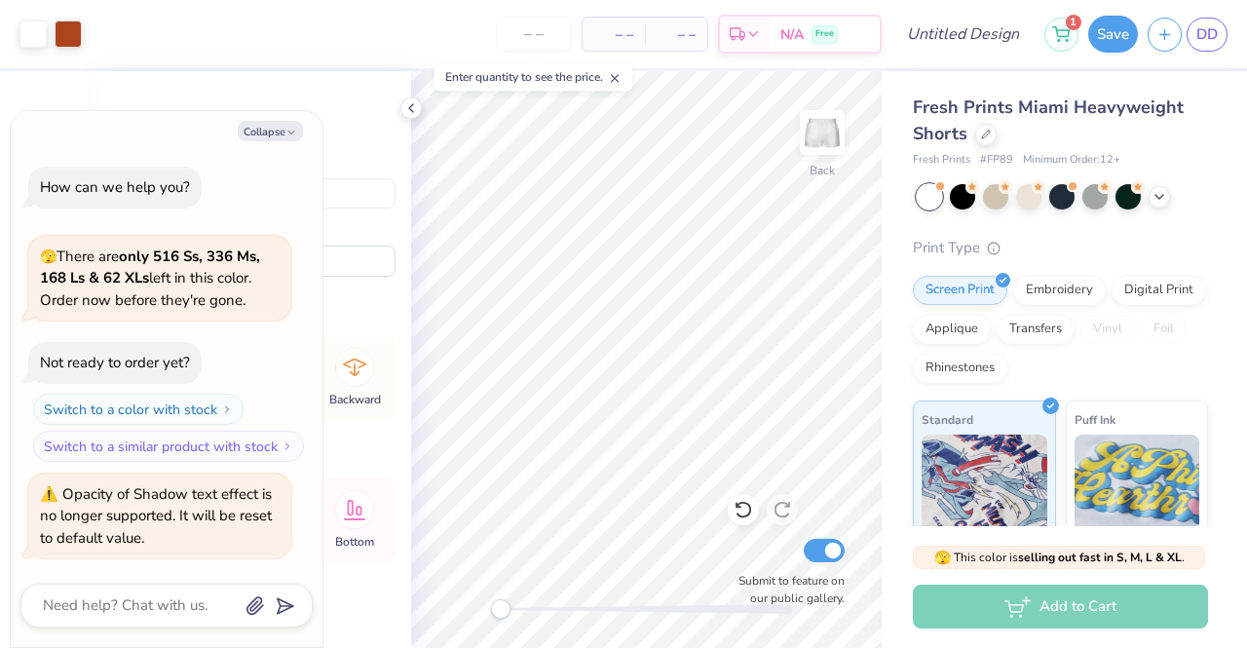
type textarea "x"
type input "3.34"
type input "2.06"
type input "7.74"
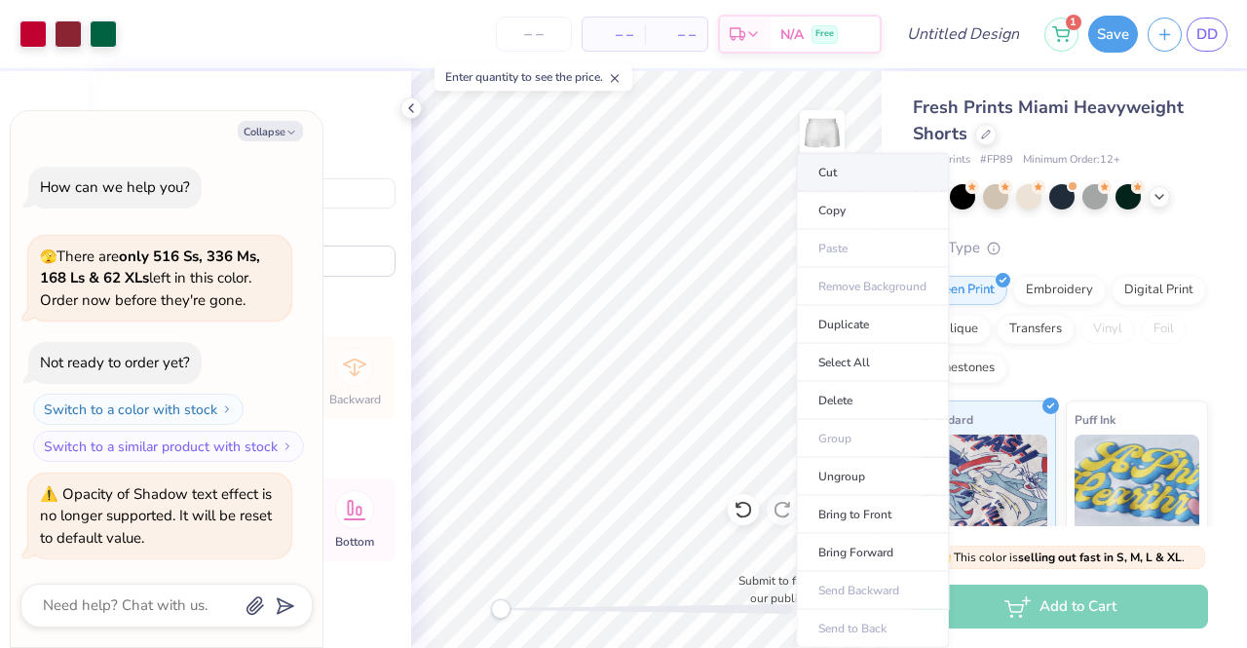
click at [845, 168] on li "Cut" at bounding box center [872, 172] width 153 height 39
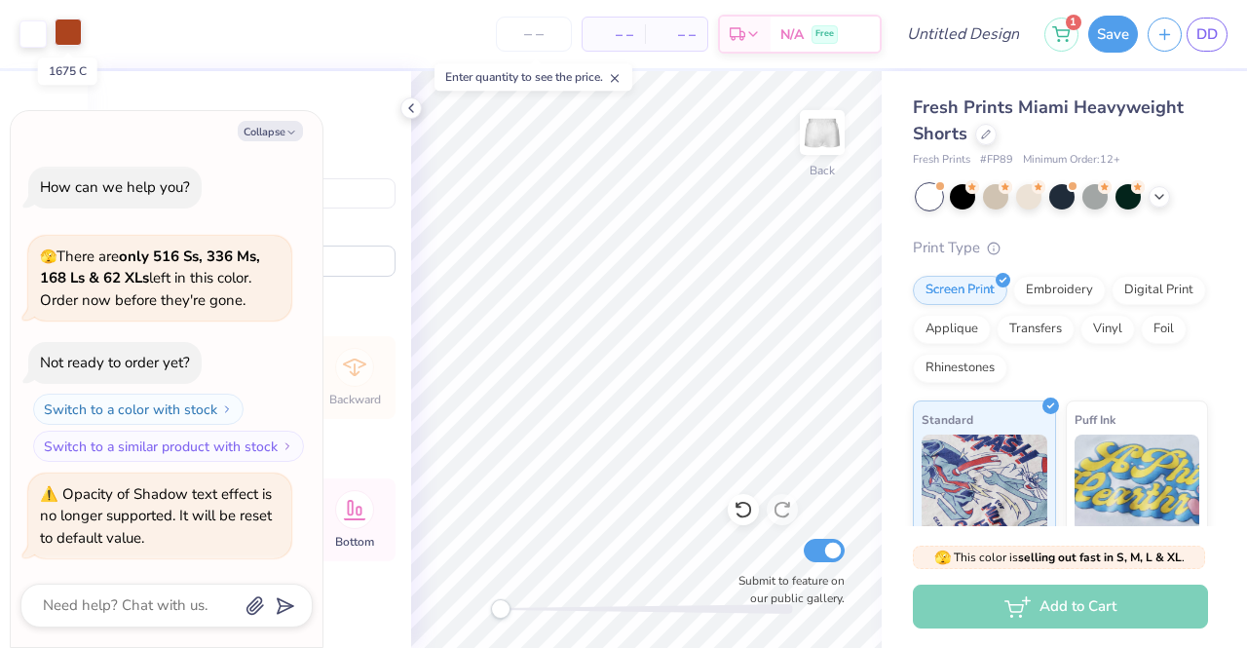
click at [65, 36] on div at bounding box center [68, 32] width 27 height 27
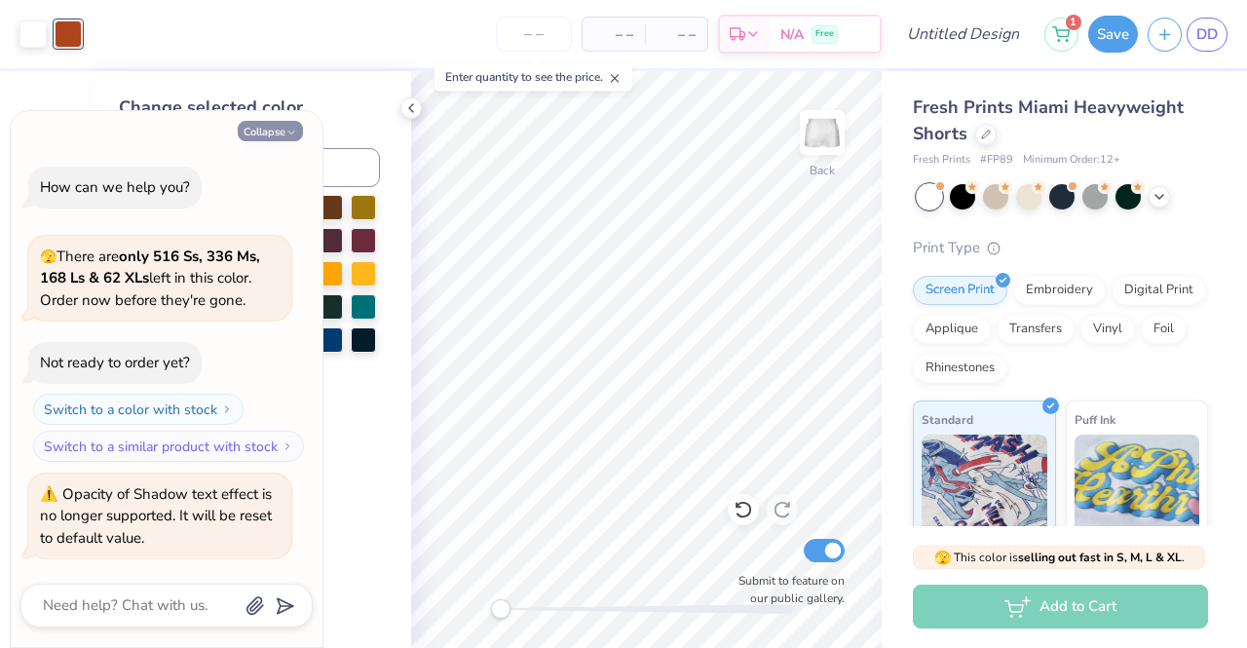
click at [271, 141] on button "Collapse" at bounding box center [270, 131] width 65 height 20
type textarea "x"
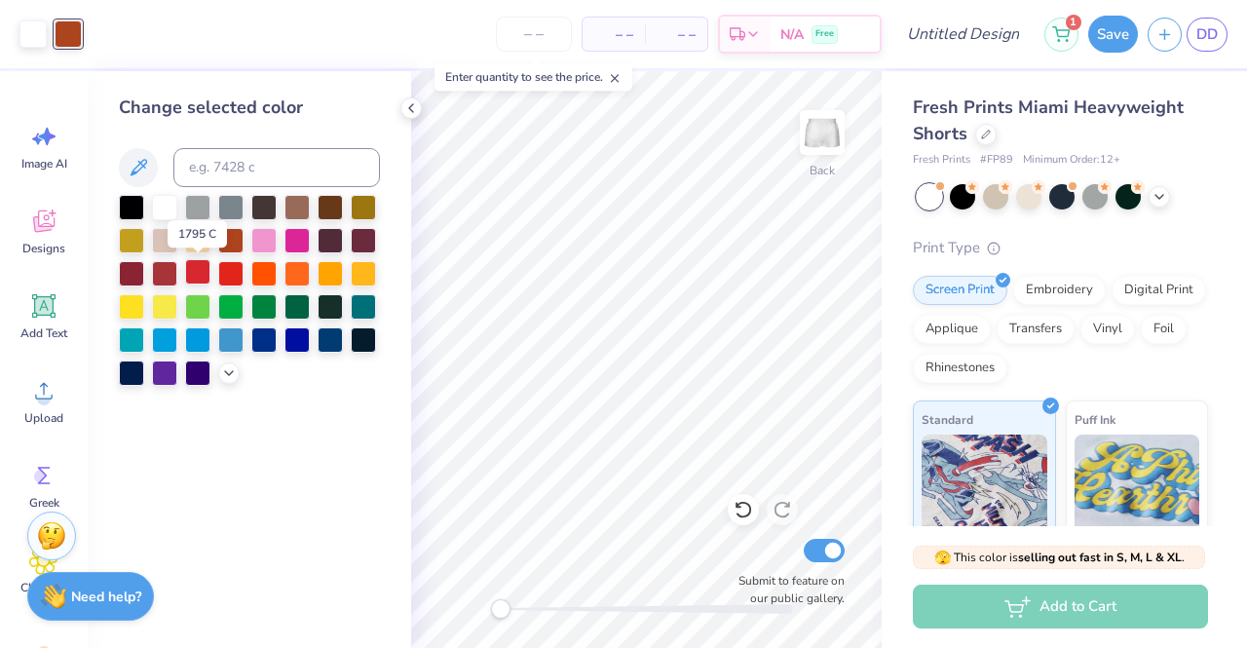
click at [204, 276] on div at bounding box center [197, 271] width 25 height 25
click at [39, 48] on div "Art colors" at bounding box center [41, 34] width 82 height 68
click at [220, 267] on div at bounding box center [230, 271] width 25 height 25
click at [199, 269] on div at bounding box center [197, 271] width 25 height 25
click at [39, 45] on div at bounding box center [32, 32] width 27 height 27
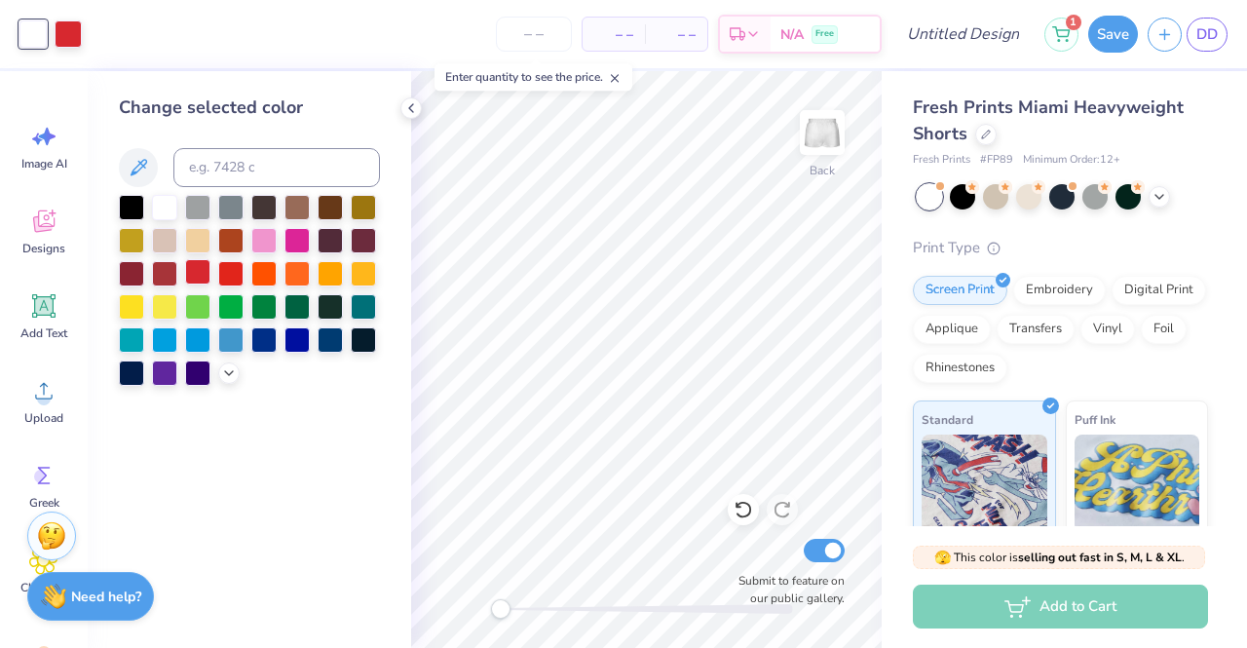
click at [195, 272] on div at bounding box center [197, 271] width 25 height 25
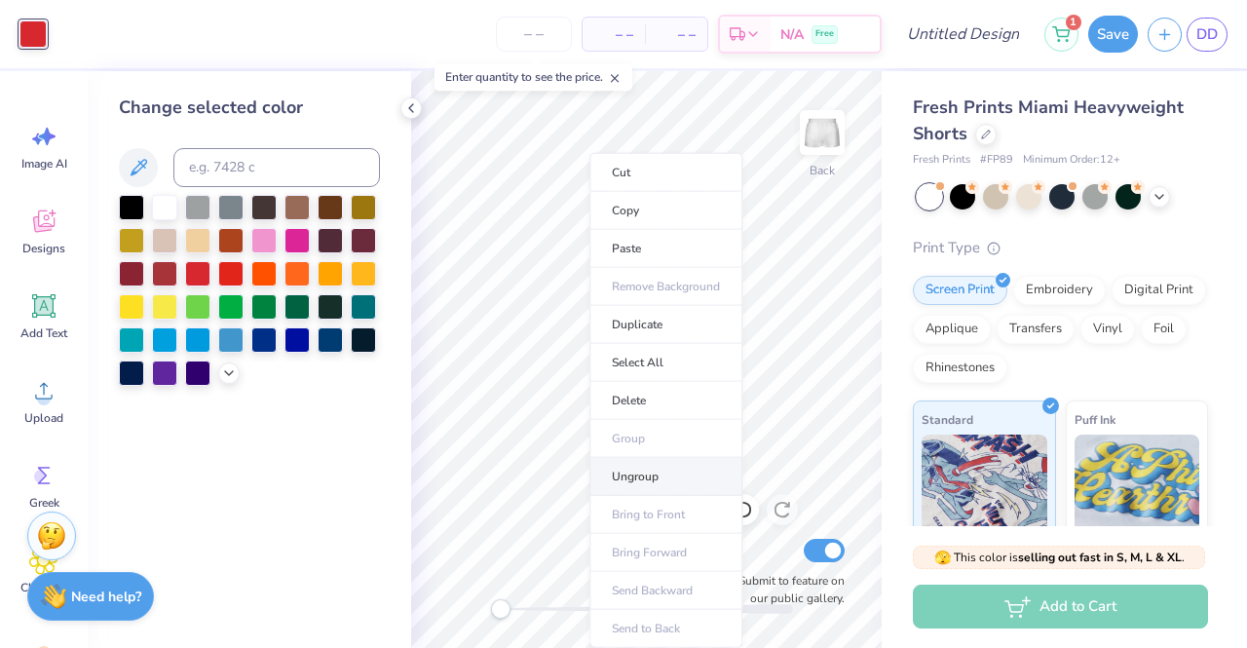
click at [661, 473] on li "Ungroup" at bounding box center [666, 477] width 153 height 38
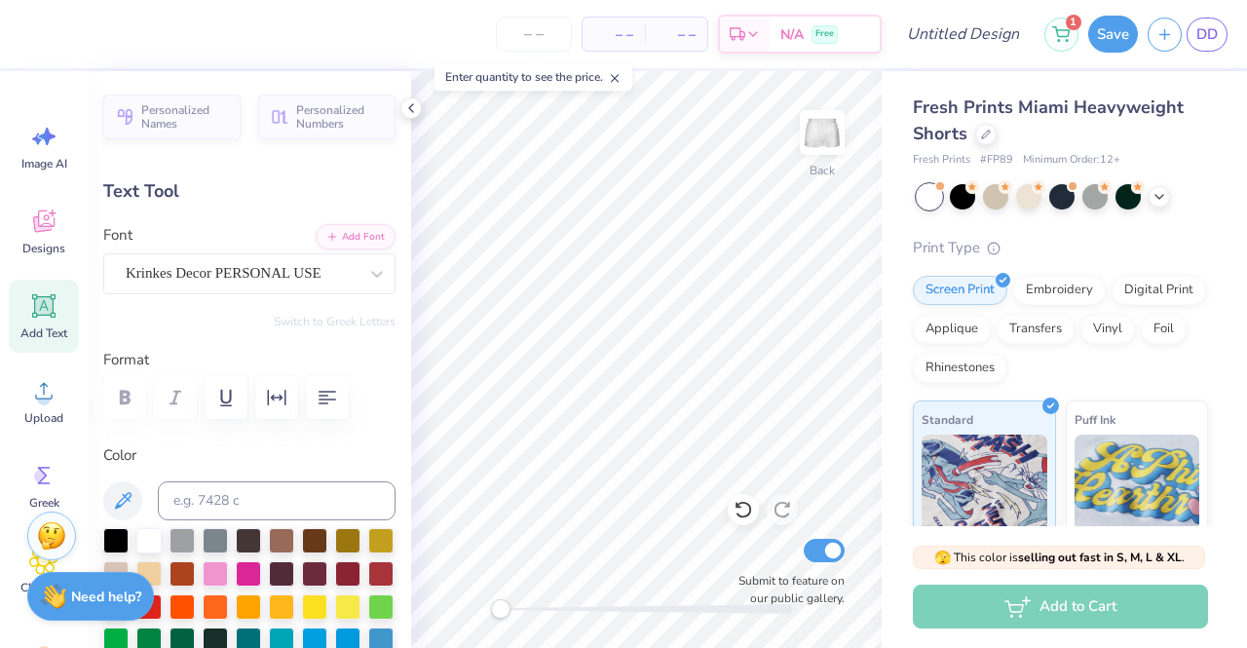
type input "1.55"
type input "0.58"
type input "5.39"
type input "0.0"
type input "6.83"
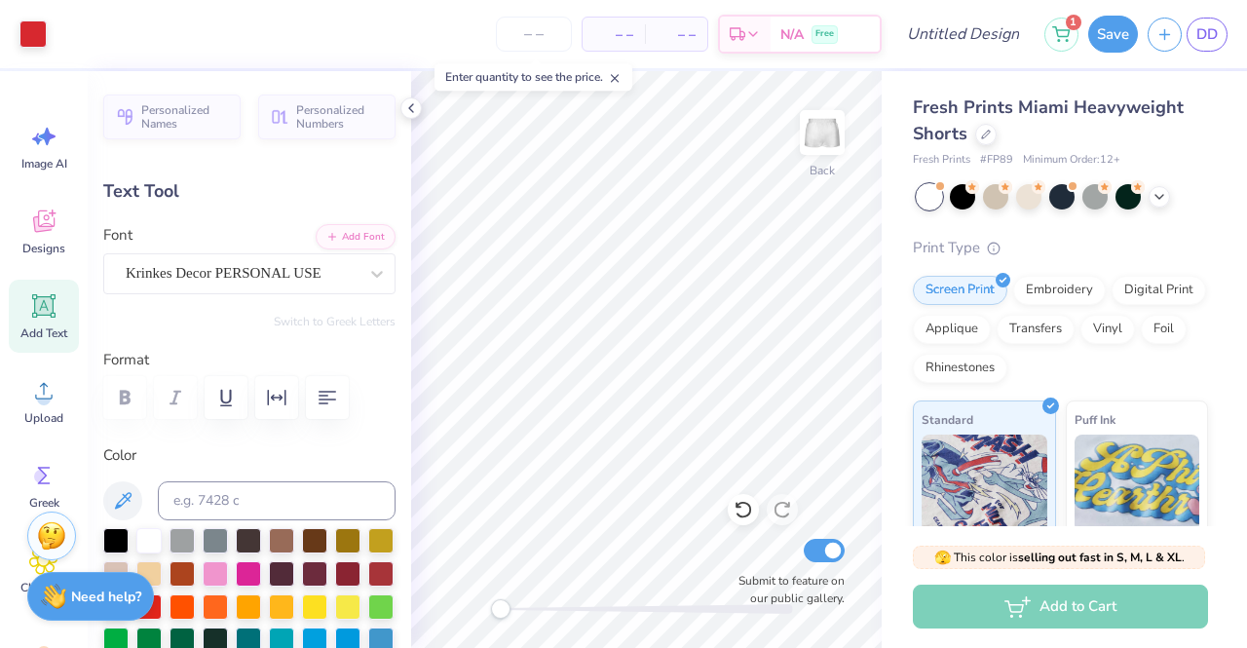
type input "1.88"
type input "3.80"
type input "-4.6"
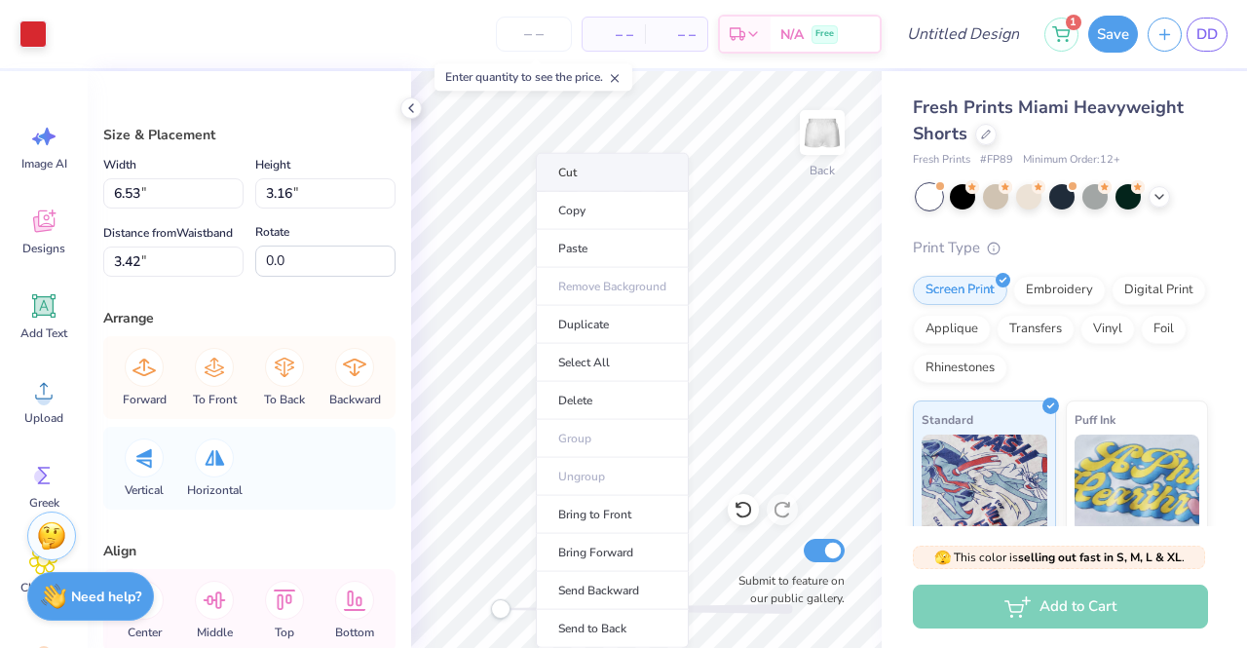
click at [591, 173] on li "Cut" at bounding box center [612, 172] width 153 height 39
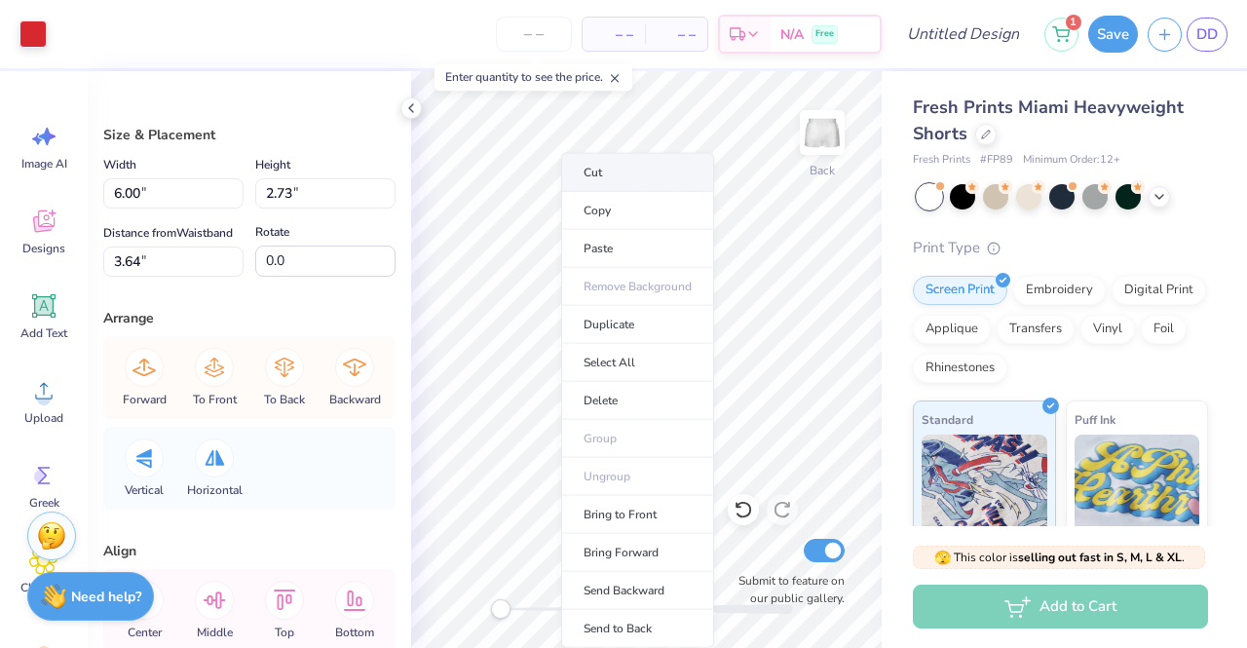
click at [626, 176] on li "Cut" at bounding box center [637, 172] width 153 height 39
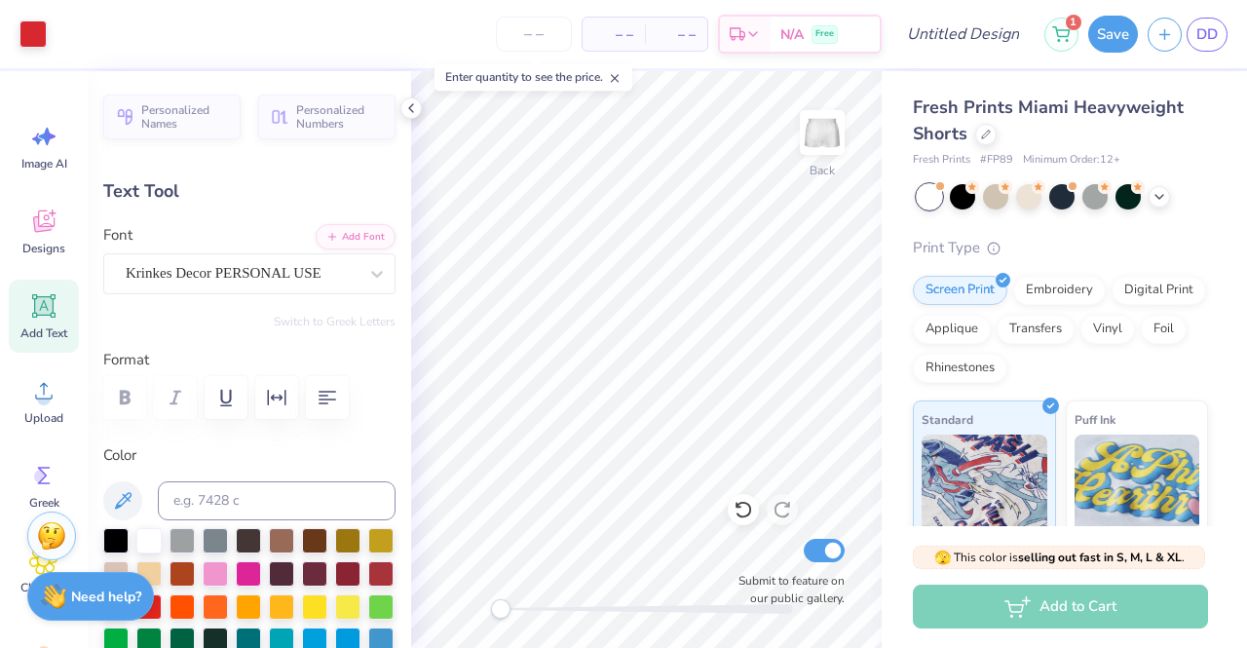
type input "0.0"
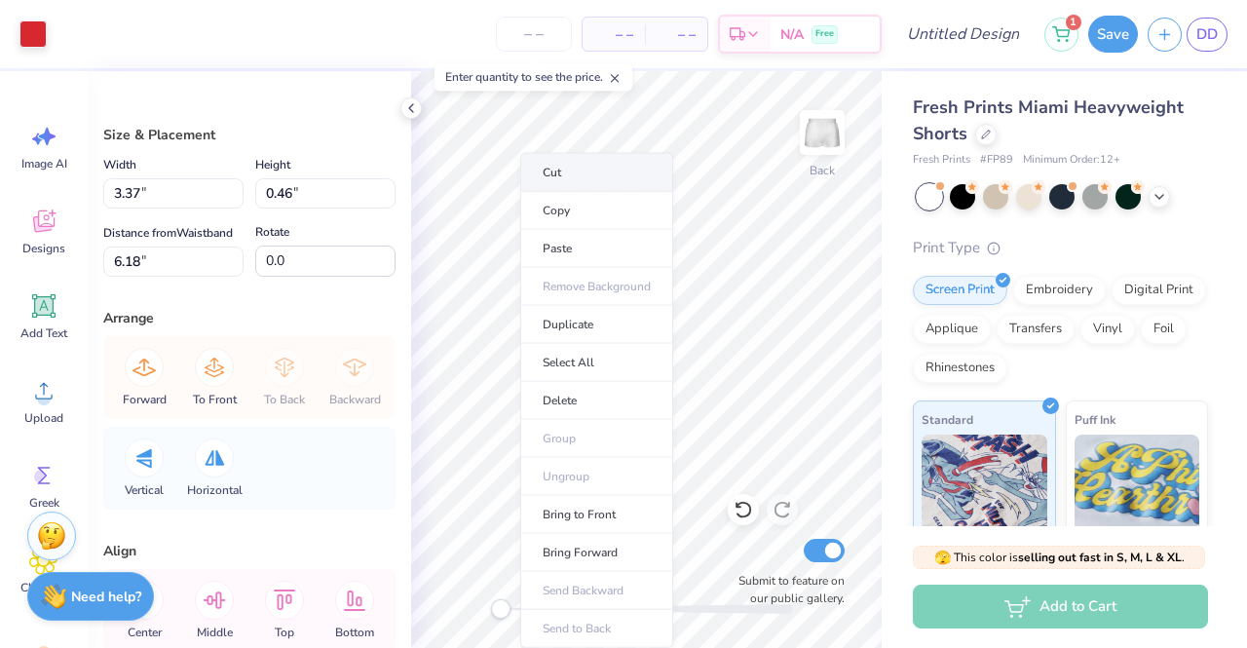
click at [561, 180] on li "Cut" at bounding box center [596, 172] width 153 height 39
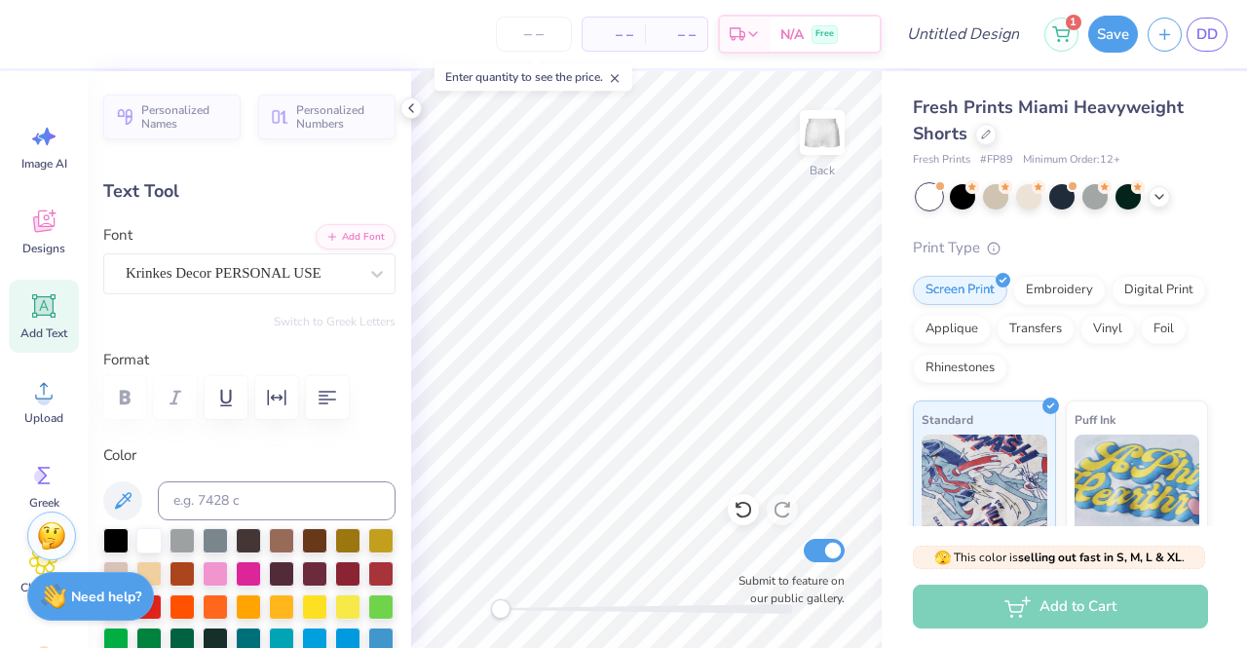
type input "0.0"
click at [450, 613] on div "Back Submit to feature on our public gallery." at bounding box center [646, 359] width 471 height 577
type input "7.96"
click at [729, 535] on div "Submit to feature on our public gallery." at bounding box center [786, 571] width 117 height 72
click at [418, 107] on div at bounding box center [411, 107] width 21 height 21
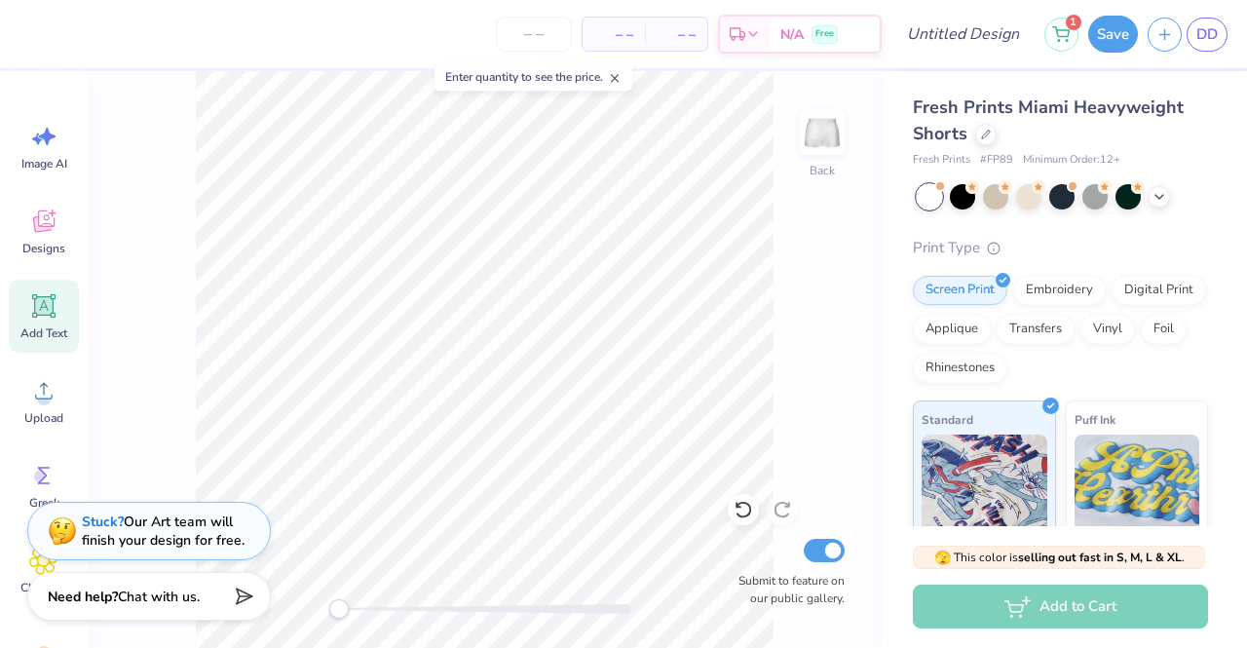
scroll to position [16, 6]
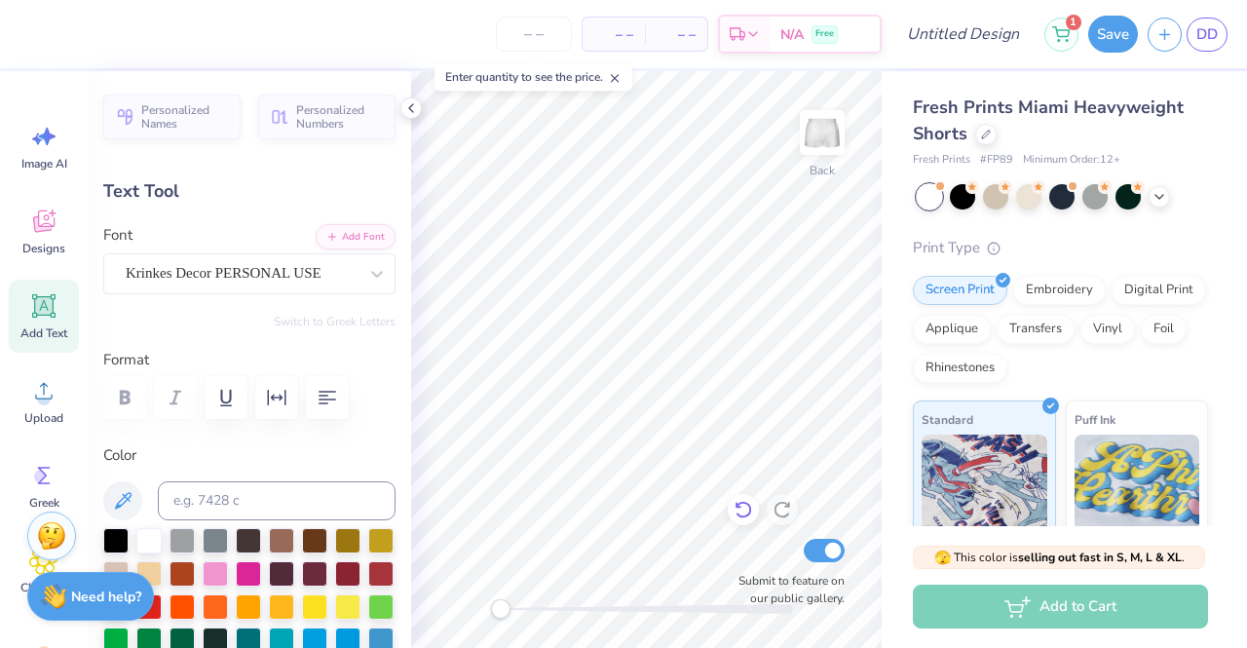
type input "0.0"
type input "7.75"
type input "0.0"
type input "2.96"
type input "-4.6"
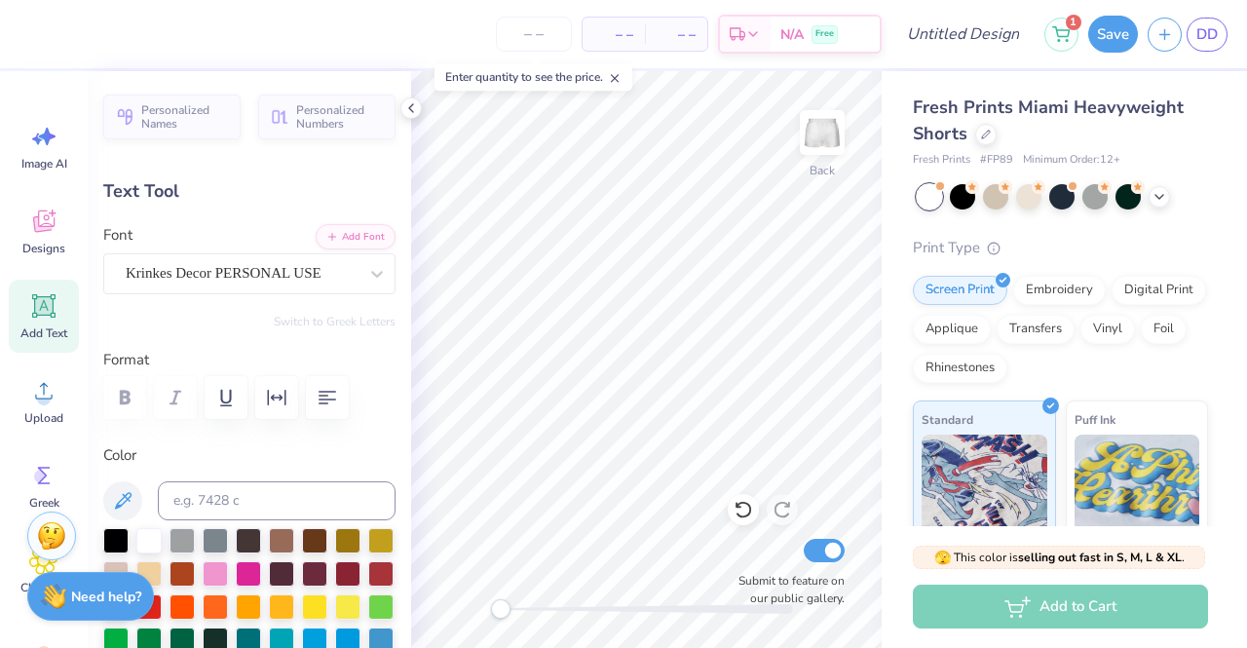
scroll to position [16, 2]
click at [940, 40] on input "Design Title" at bounding box center [988, 34] width 96 height 39
click at [991, 41] on input "Design Title" at bounding box center [988, 34] width 96 height 39
type input "red and white set"
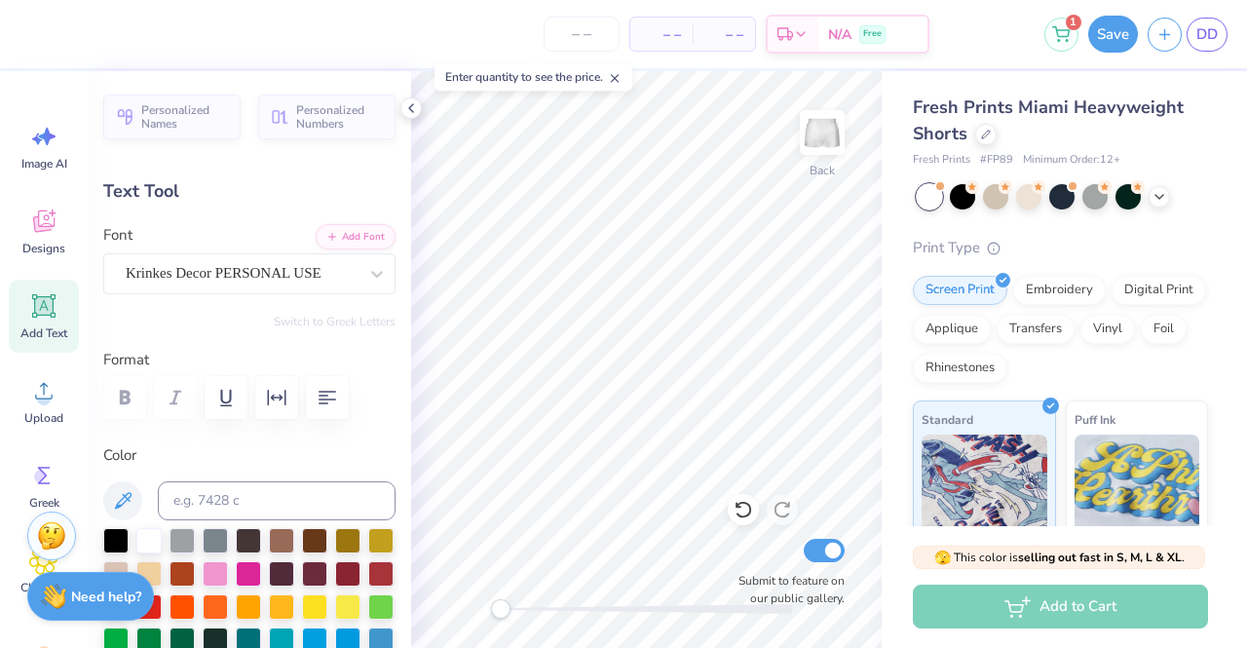
scroll to position [0, 0]
type input "-4.6"
type input "6.19"
type input "1.70"
type input "3.14"
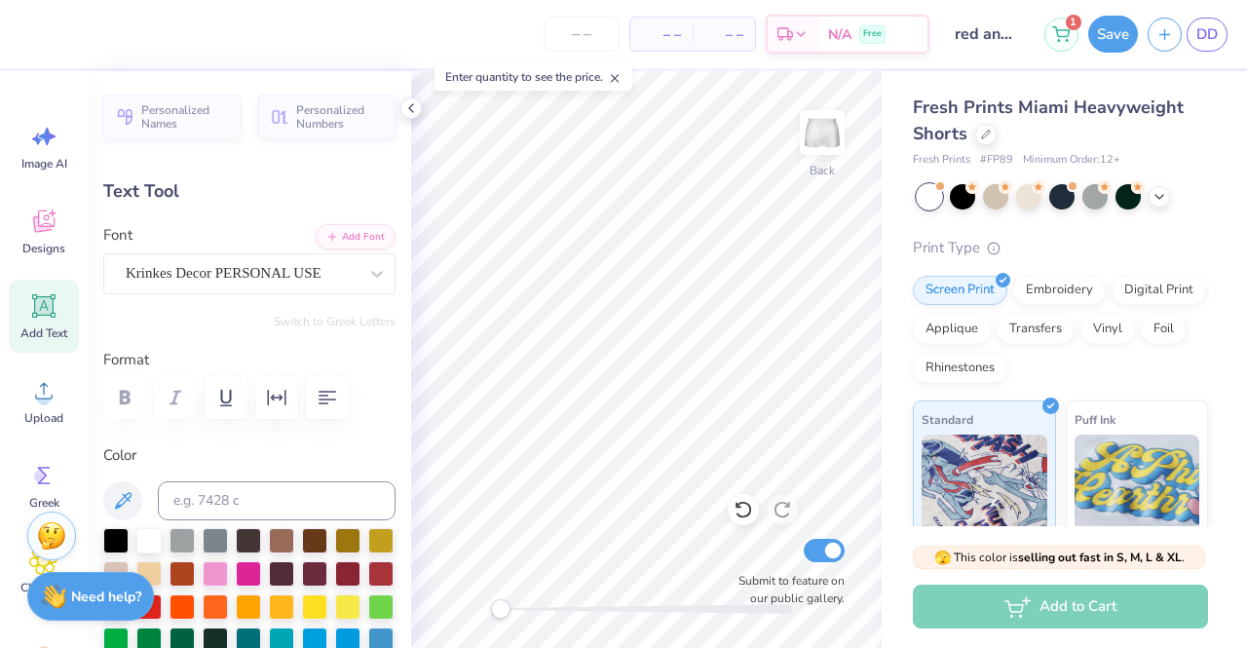
scroll to position [16, 2]
type input "-4.6"
type input "5.18"
type input "1.43"
type input "3.41"
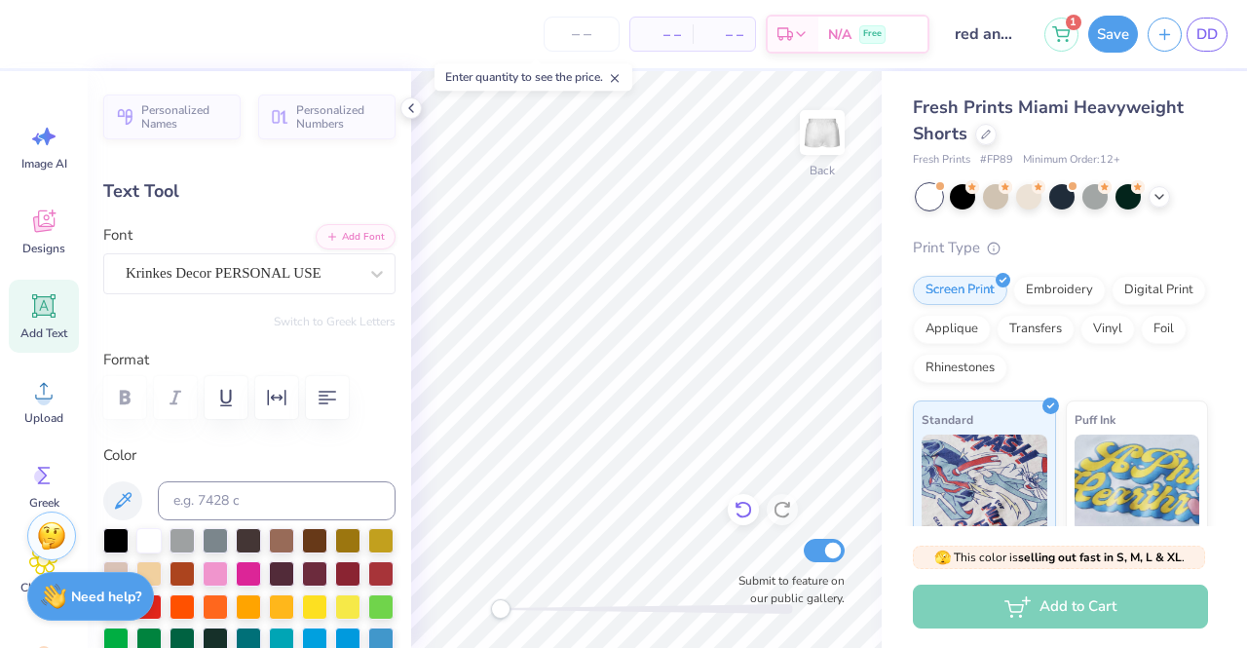
type input "0.0"
type input "8.20"
type input "0.0"
click at [1111, 40] on button "Save" at bounding box center [1114, 31] width 50 height 37
click at [1099, 37] on div "Save" at bounding box center [1114, 34] width 50 height 37
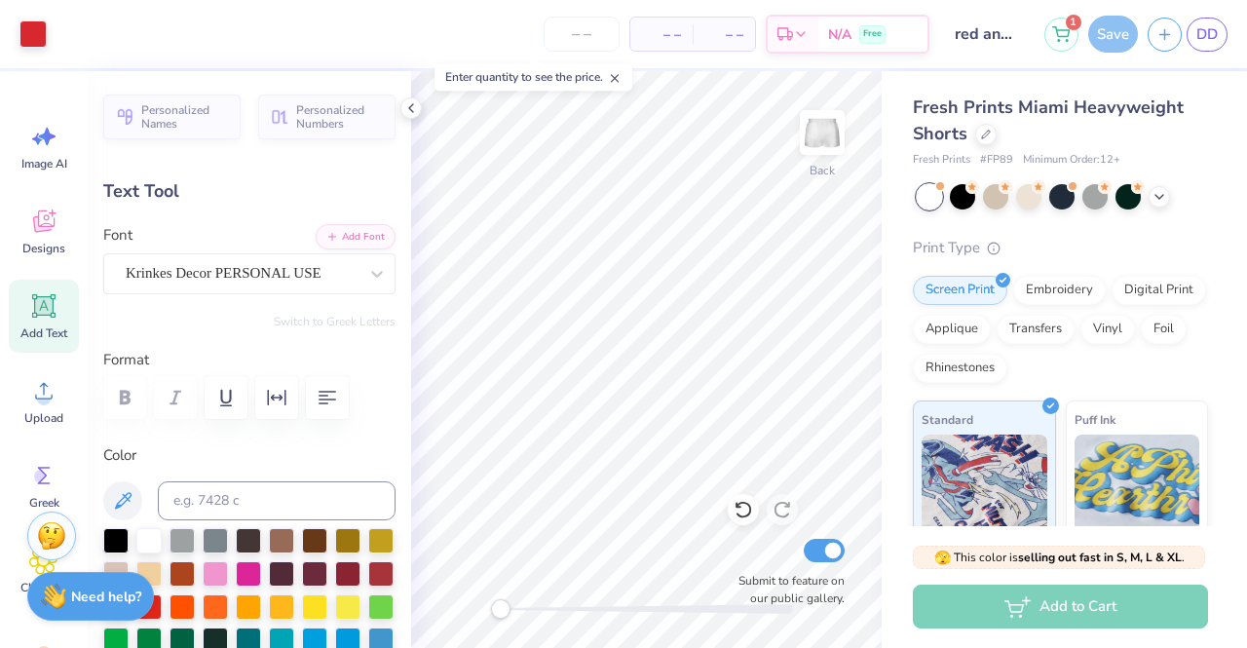
click at [1092, 38] on div "Save" at bounding box center [1114, 34] width 50 height 37
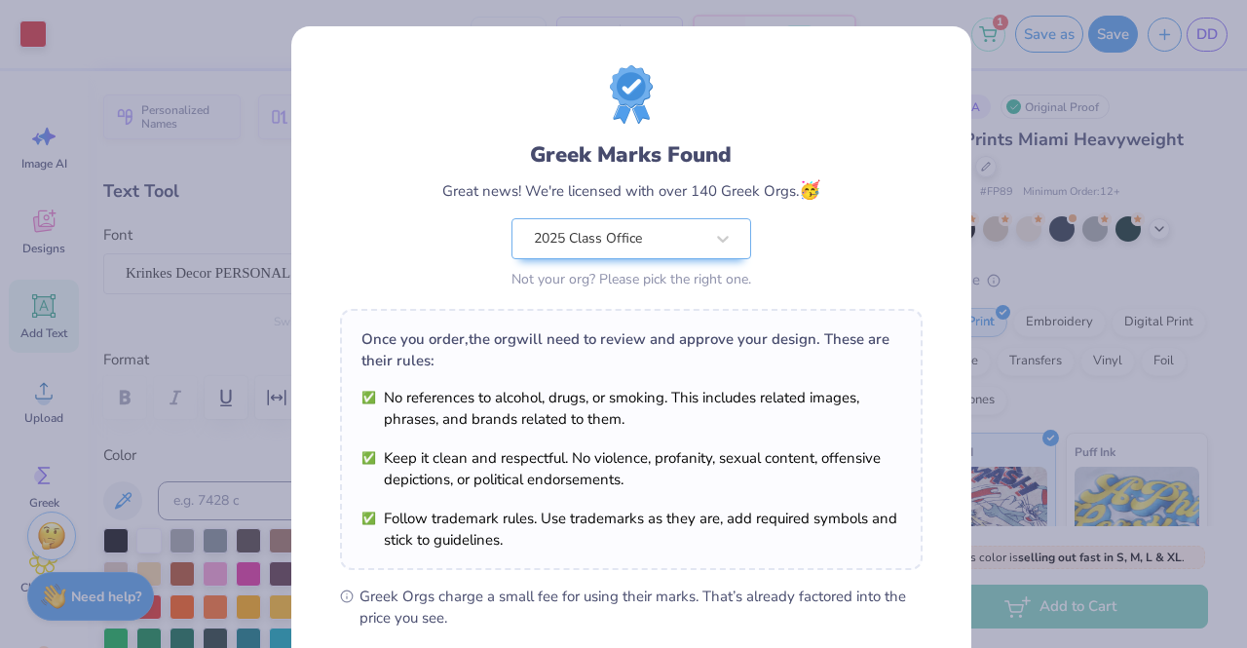
click at [833, 184] on div "Greek Marks Found Great news! We're licensed with over 140 Greek Orgs. 🥳 2025 C…" at bounding box center [631, 179] width 583 height 228
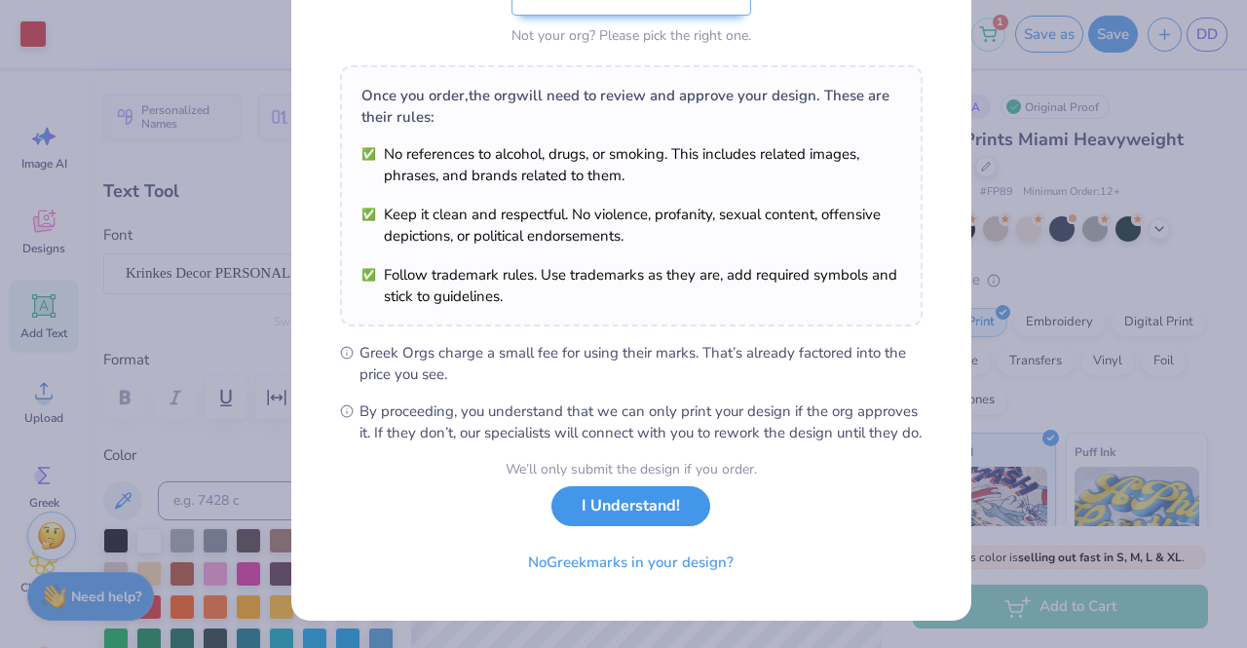
click at [606, 503] on button "I Understand!" at bounding box center [631, 506] width 159 height 40
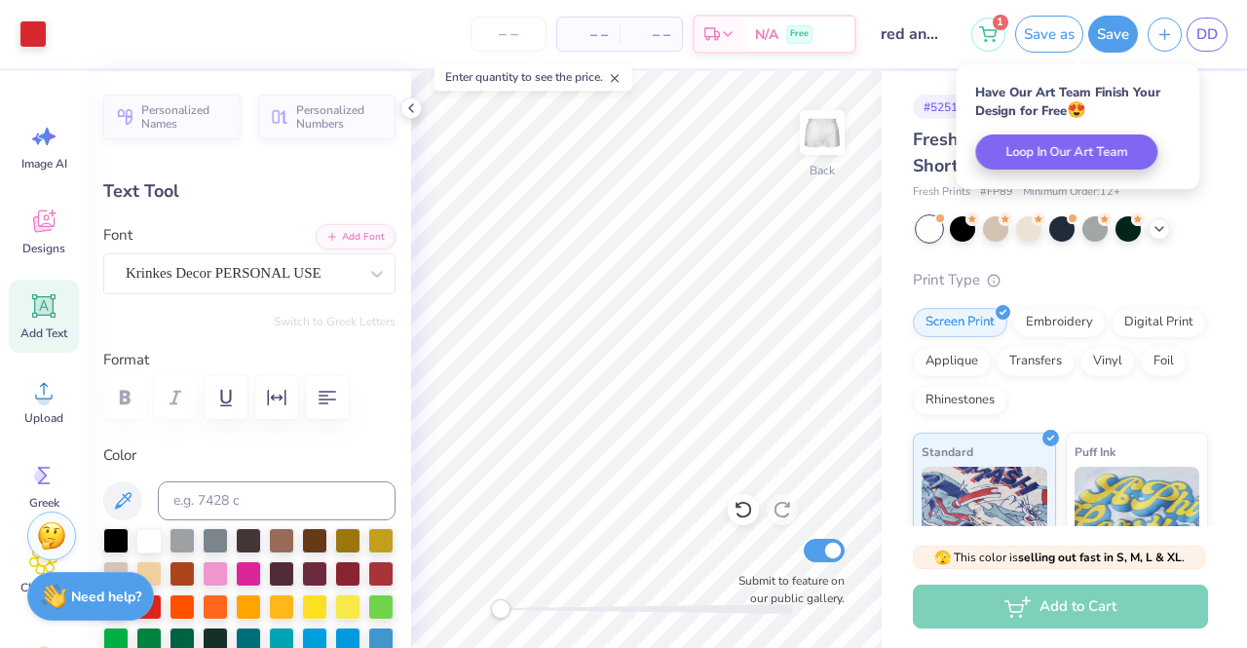
scroll to position [0, 0]
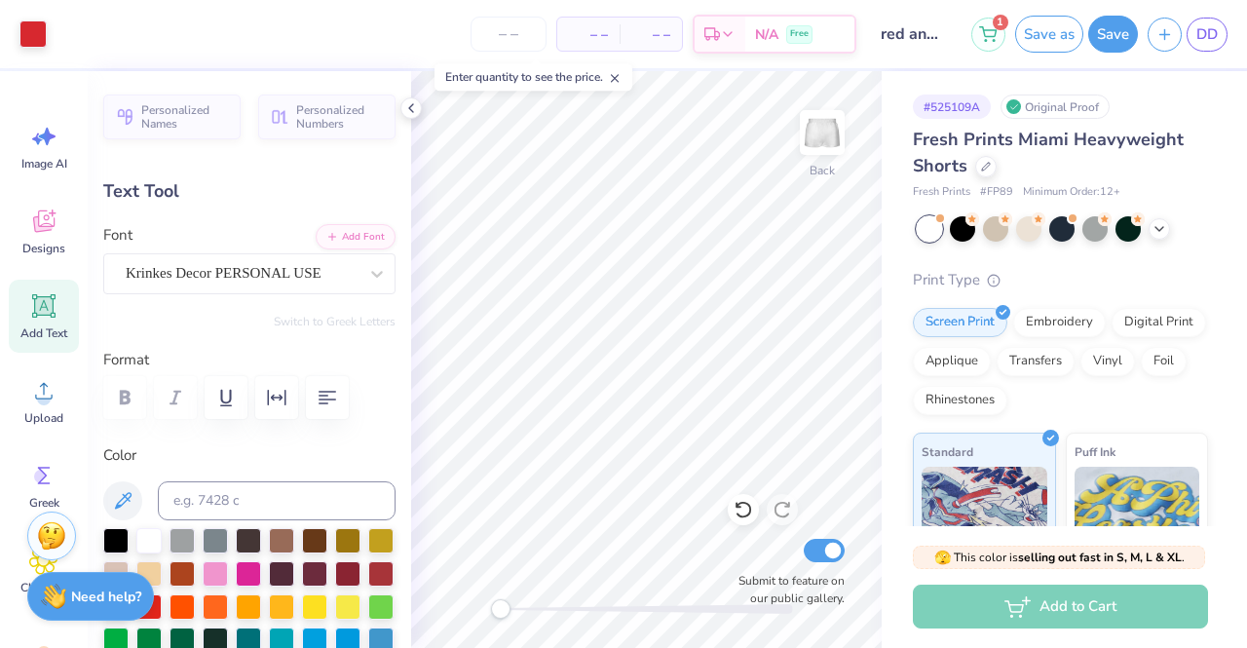
type input "8.22"
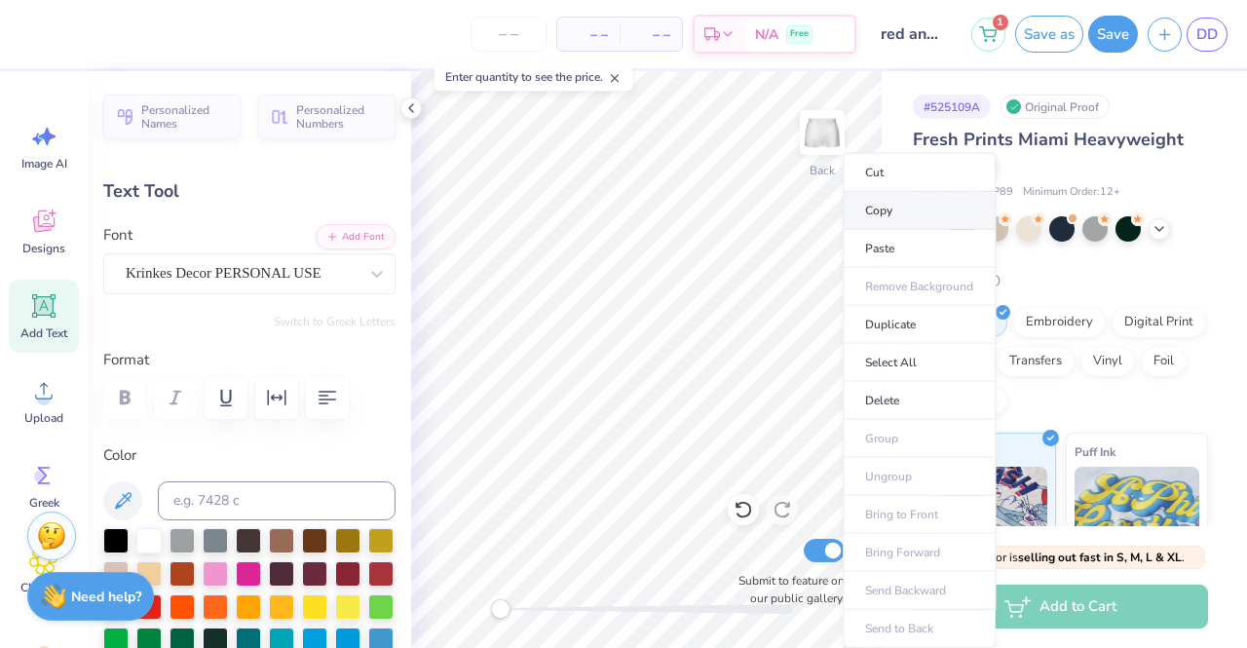
click at [902, 200] on li "Copy" at bounding box center [919, 211] width 153 height 38
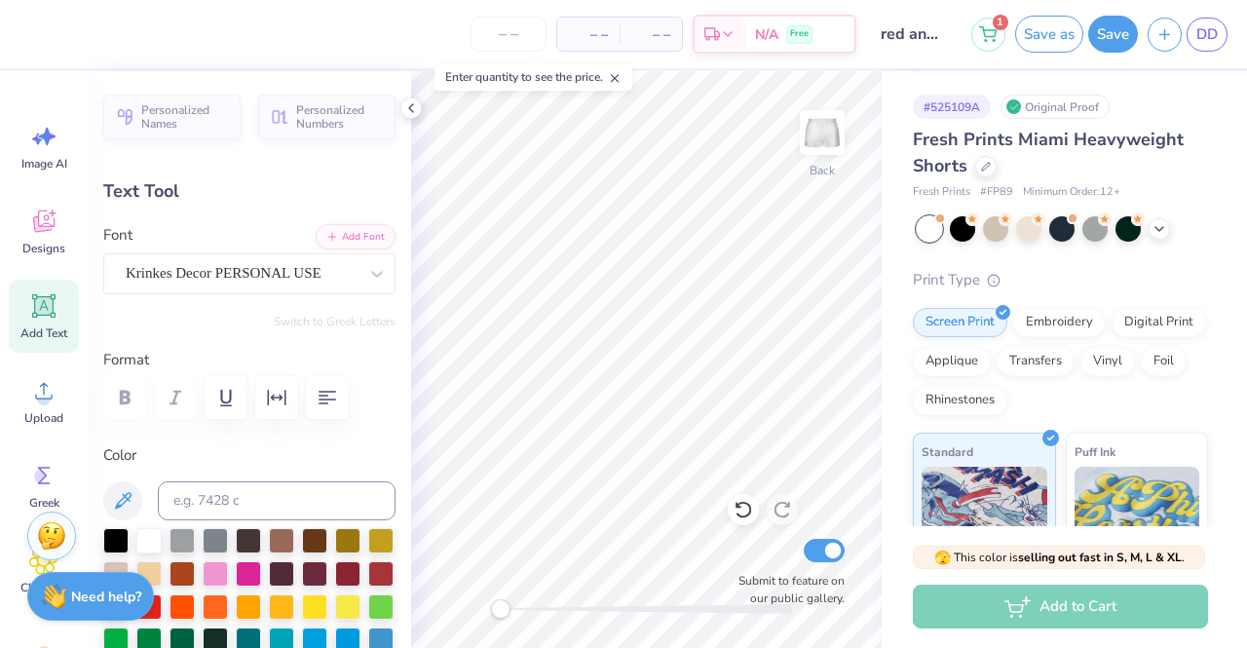
scroll to position [16, 2]
click at [409, 97] on div at bounding box center [411, 107] width 21 height 21
click at [411, 107] on icon at bounding box center [411, 108] width 16 height 16
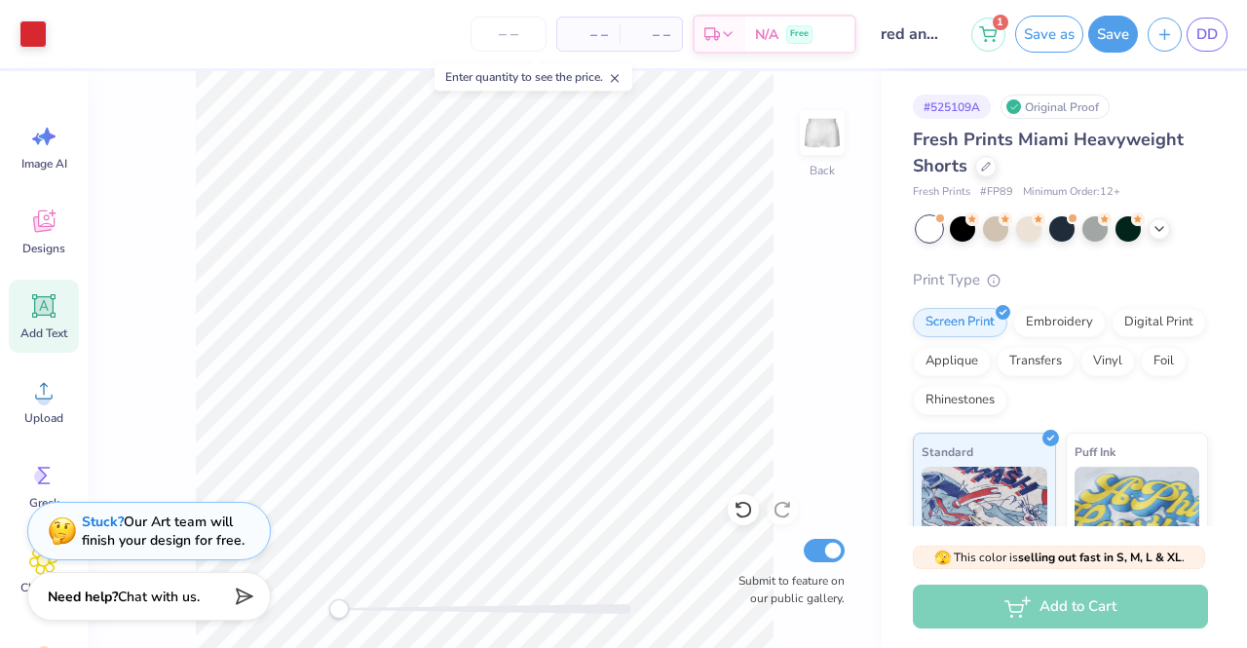
click at [735, 553] on div "Back Submit to feature on our public gallery." at bounding box center [485, 359] width 794 height 577
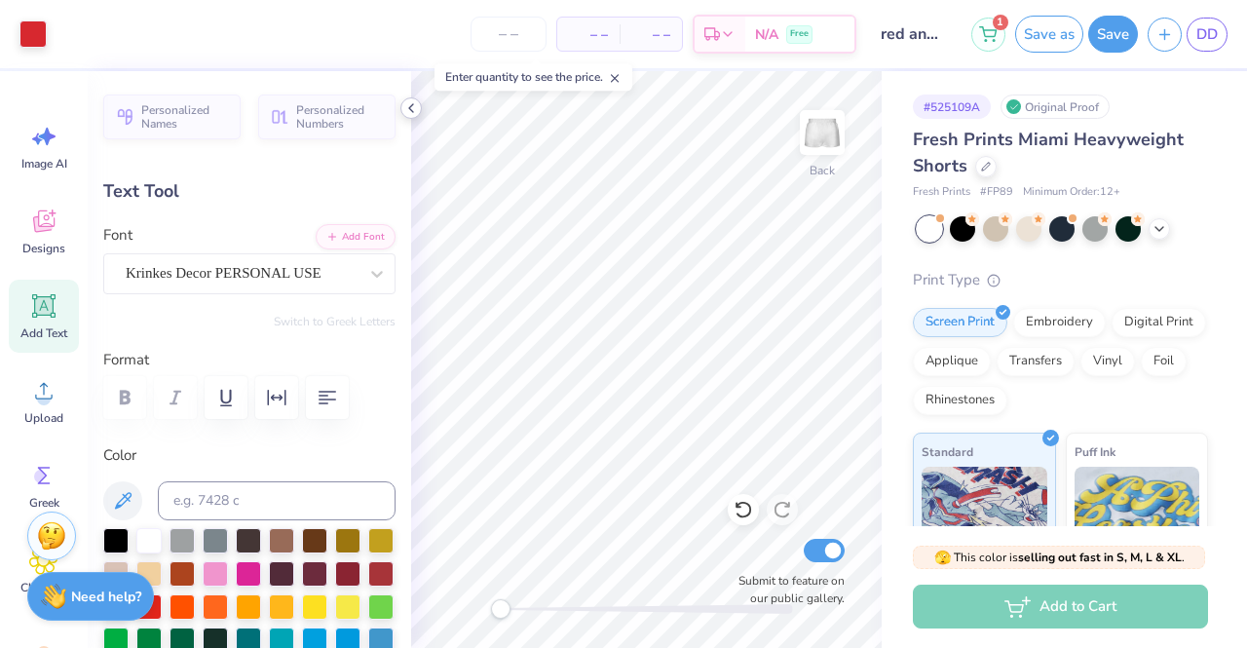
click at [403, 105] on icon at bounding box center [411, 108] width 16 height 16
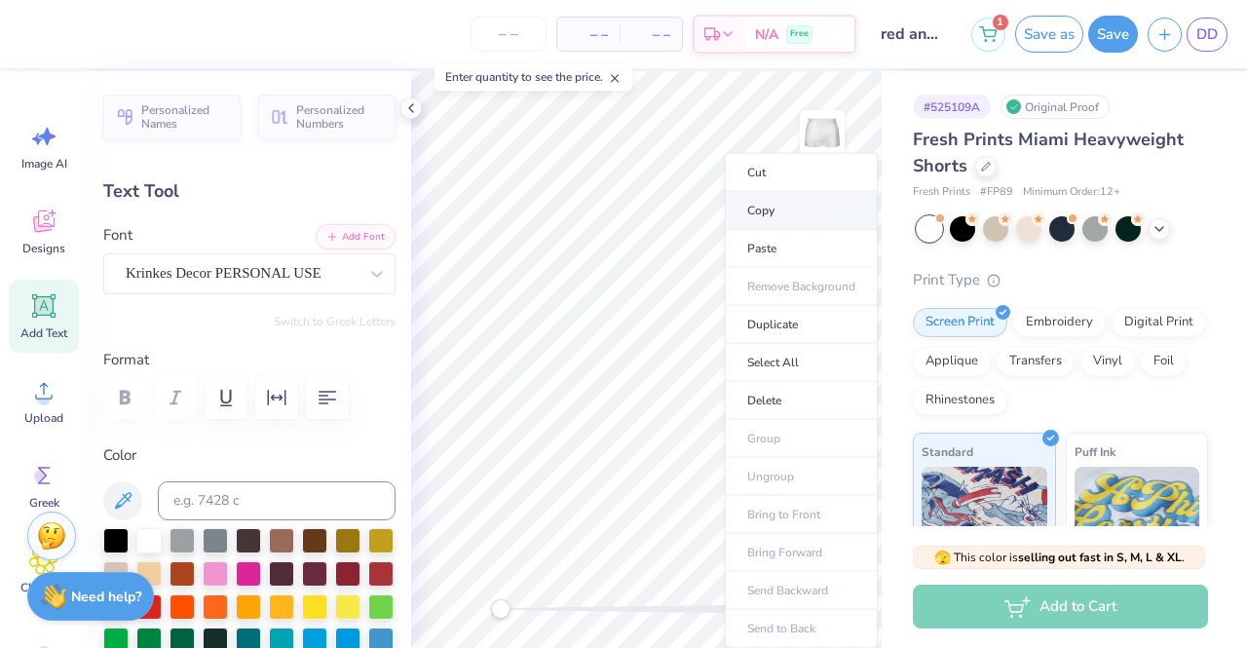
click at [787, 217] on li "Copy" at bounding box center [801, 211] width 153 height 38
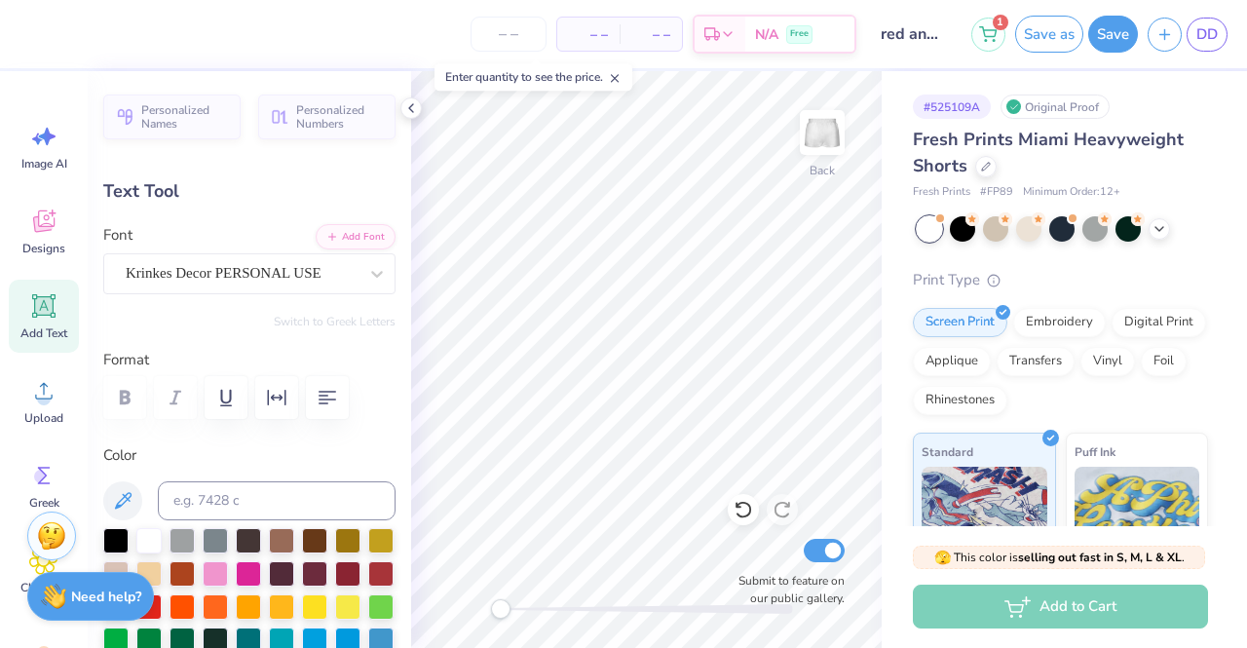
scroll to position [16, 5]
click at [898, 547] on div "Art colors – – Per Item – – Total Est. Delivery N/A Free Design Title red and w…" at bounding box center [623, 324] width 1247 height 648
click at [419, 106] on div at bounding box center [411, 107] width 21 height 21
click at [410, 116] on div at bounding box center [411, 107] width 21 height 21
click at [411, 104] on polyline at bounding box center [411, 108] width 4 height 8
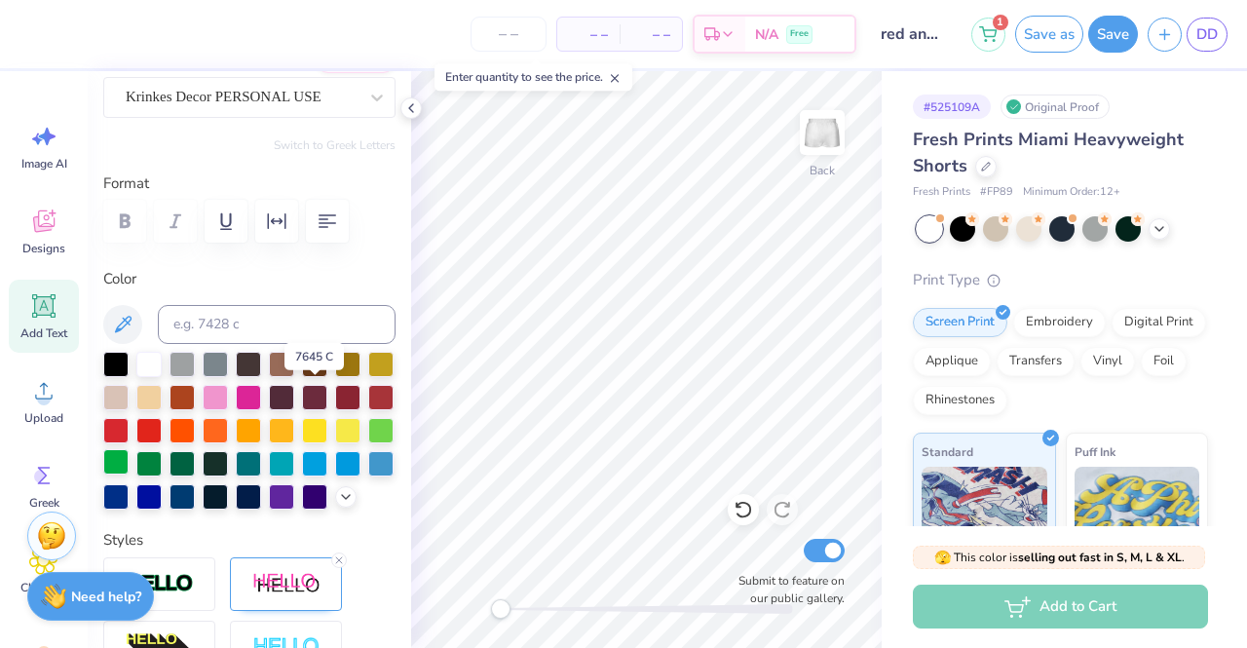
scroll to position [195, 0]
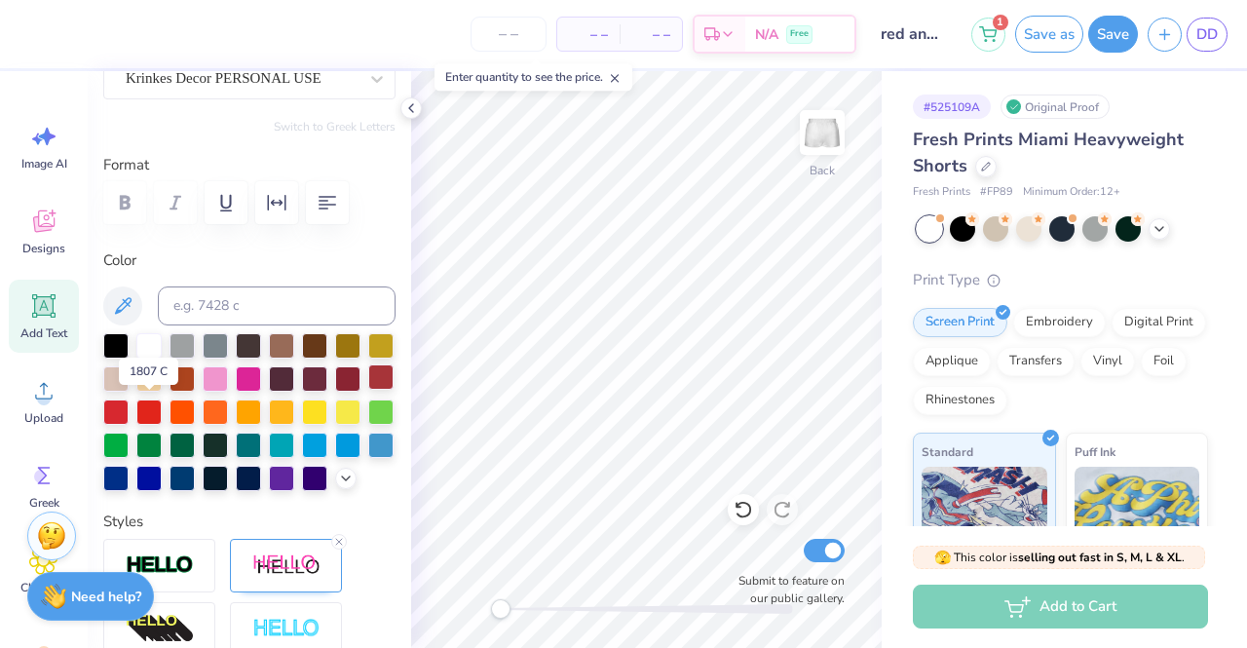
click at [368, 390] on div at bounding box center [380, 377] width 25 height 25
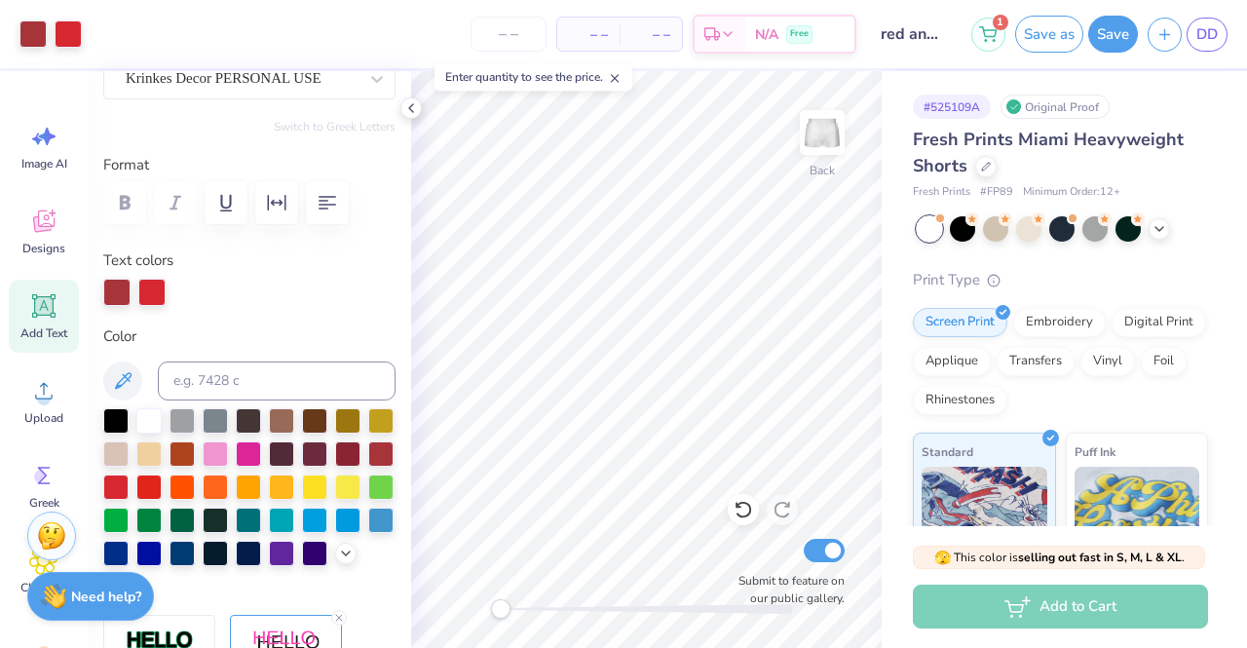
type input "0.0"
click at [58, 20] on div at bounding box center [68, 32] width 27 height 27
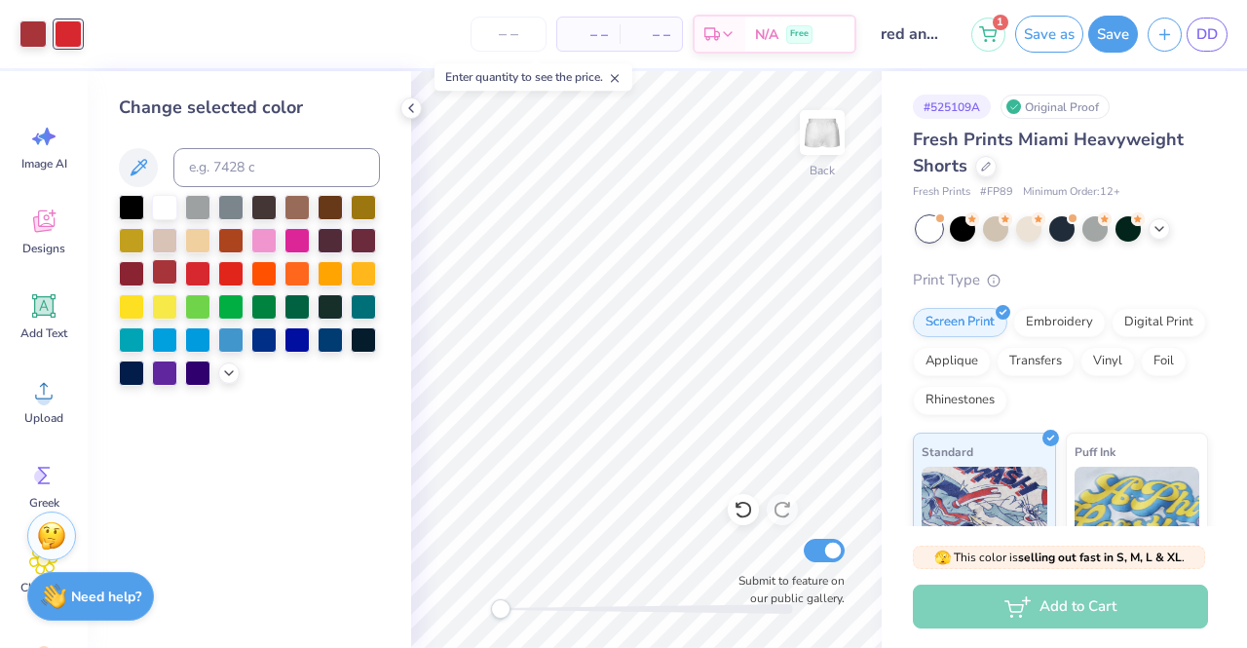
click at [167, 270] on div at bounding box center [164, 271] width 25 height 25
click at [128, 272] on div at bounding box center [131, 271] width 25 height 25
click at [215, 274] on div at bounding box center [249, 290] width 261 height 191
click at [229, 274] on div at bounding box center [230, 271] width 25 height 25
click at [201, 274] on div at bounding box center [197, 271] width 25 height 25
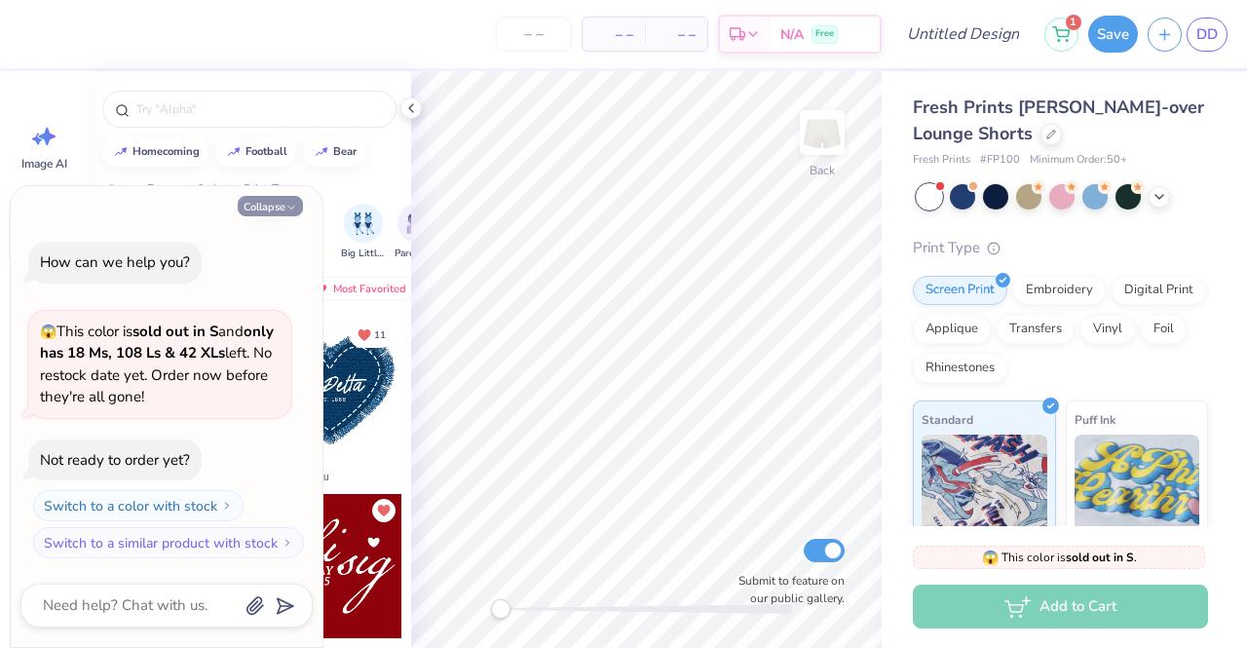
click at [284, 205] on button "Collapse" at bounding box center [270, 206] width 65 height 20
type textarea "x"
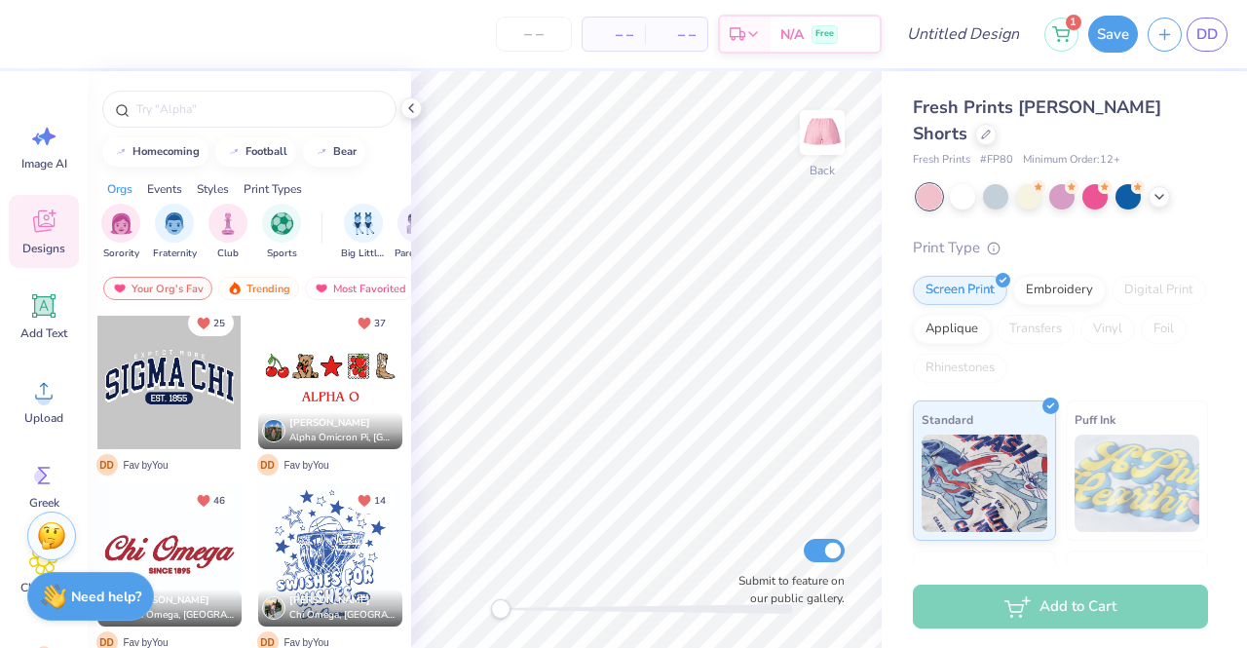
scroll to position [836, 0]
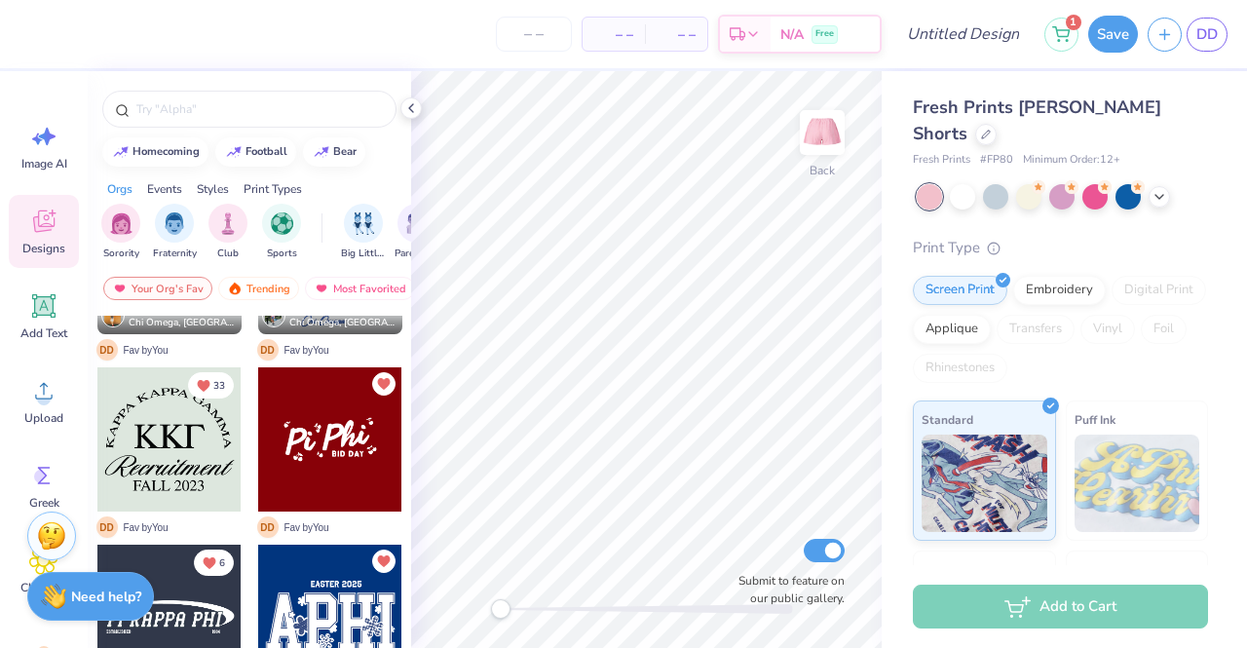
click at [281, 473] on div at bounding box center [330, 439] width 144 height 144
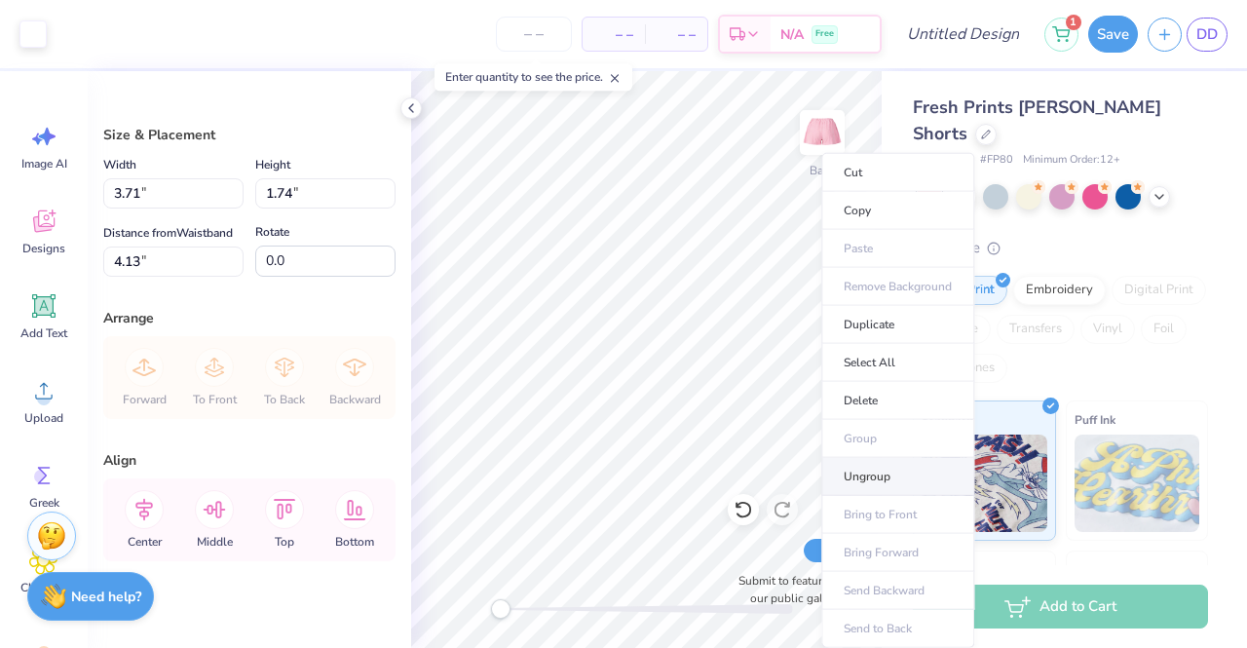
click at [868, 467] on li "Ungroup" at bounding box center [898, 477] width 153 height 38
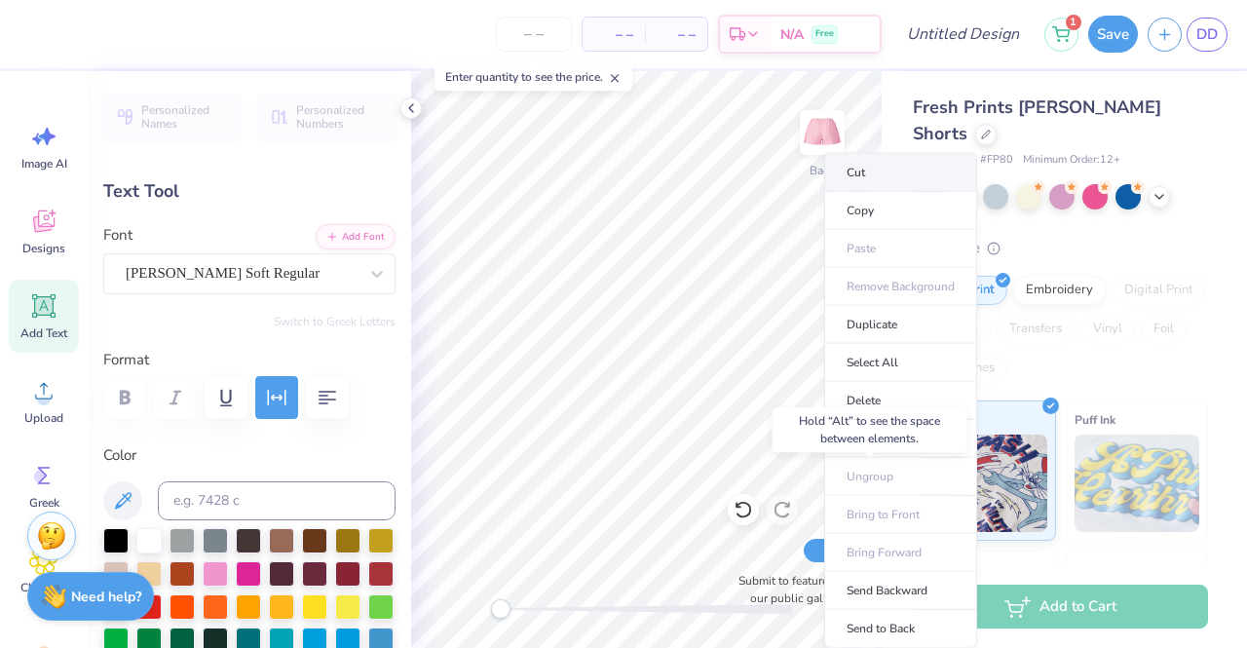
click at [883, 174] on li "Cut" at bounding box center [901, 172] width 153 height 39
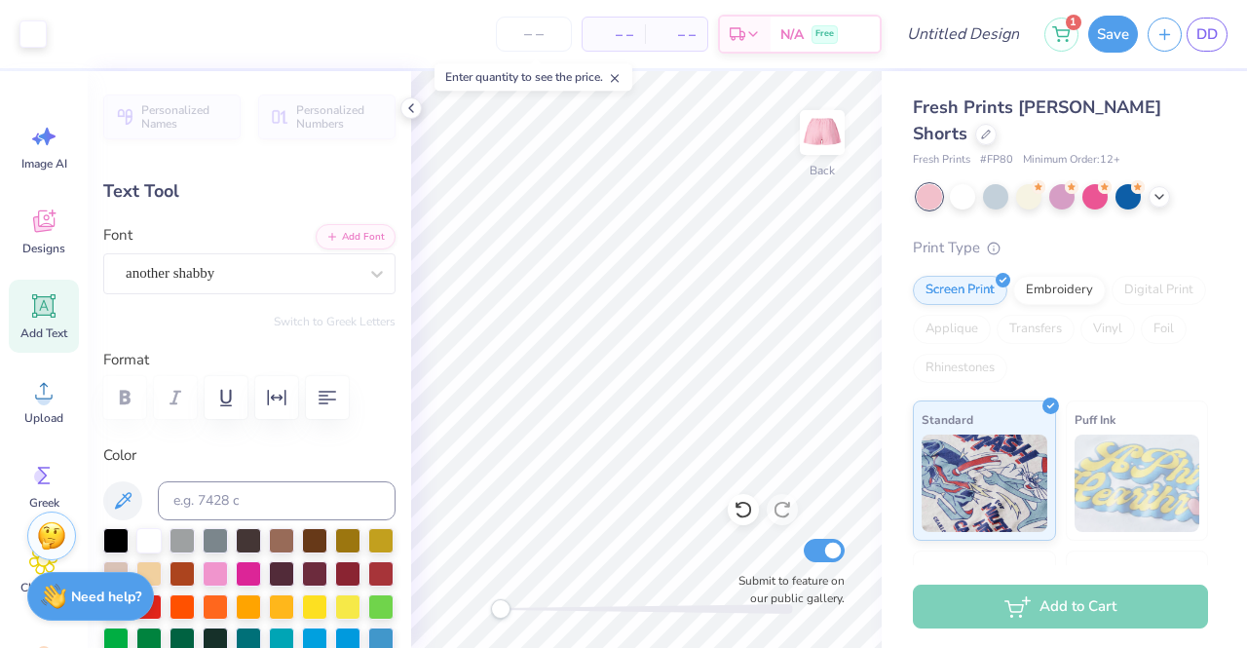
type input "3.37"
type input "1.40"
type input "6.97"
type input "0.0"
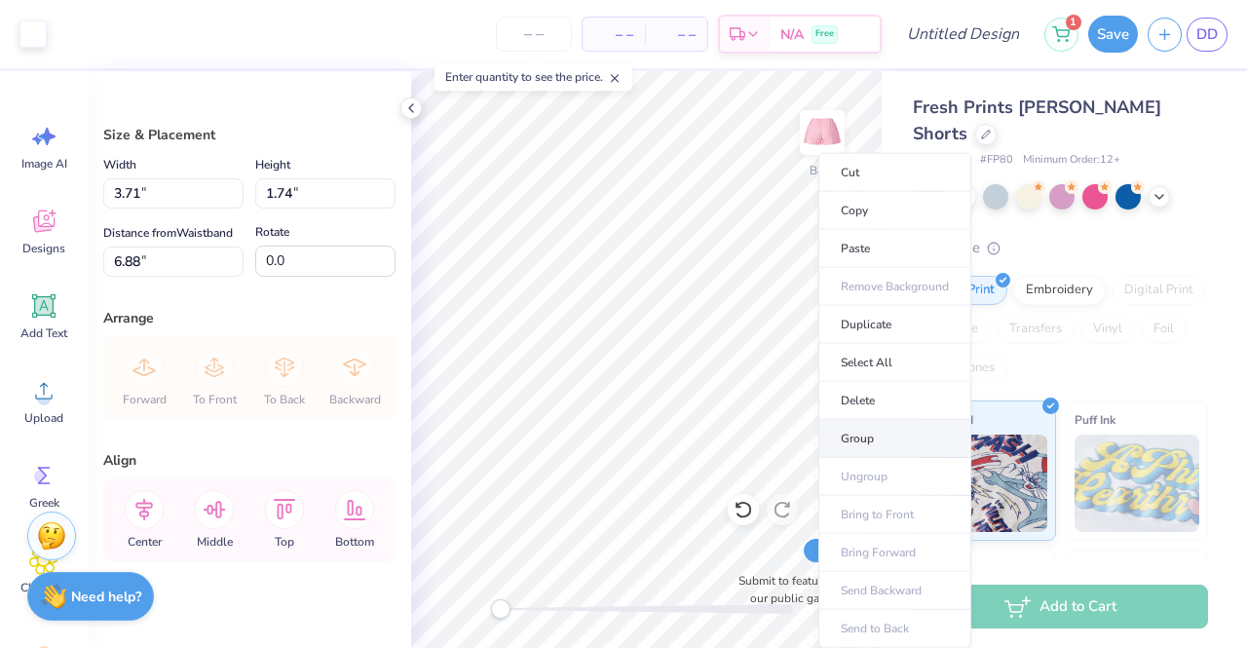
click at [874, 428] on li "Group" at bounding box center [895, 439] width 153 height 38
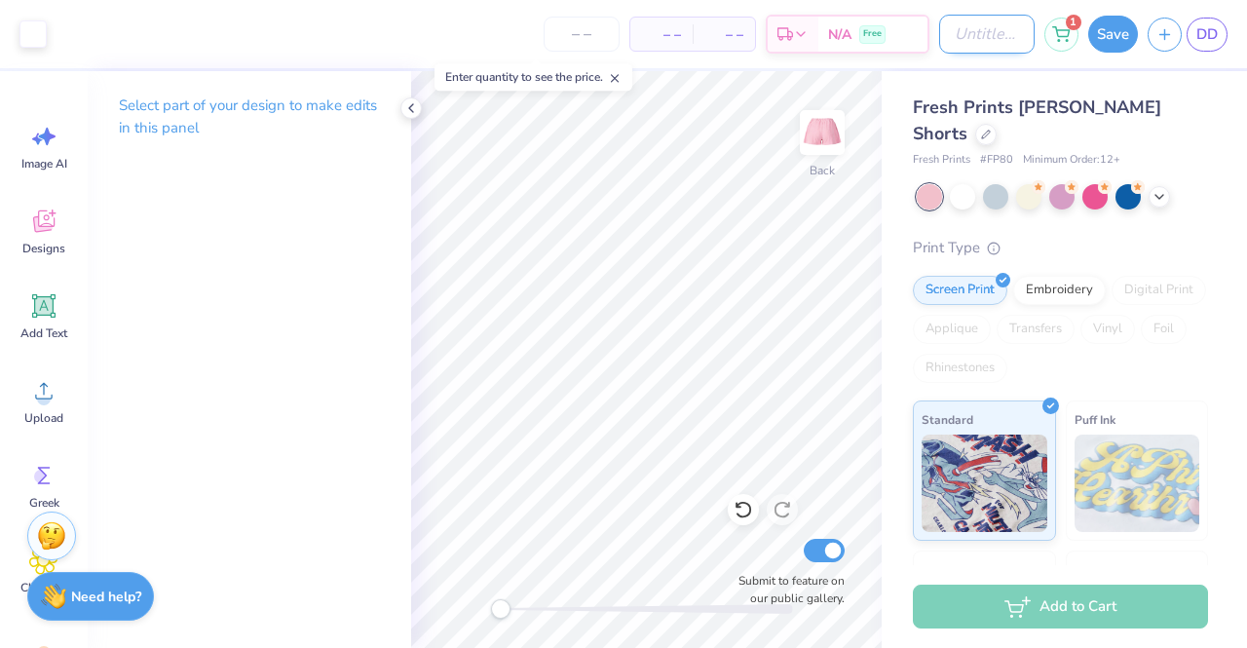
click at [940, 38] on input "Design Title" at bounding box center [988, 34] width 96 height 39
type input "pink and white cute"
click at [1094, 44] on div "Save" at bounding box center [1114, 34] width 50 height 37
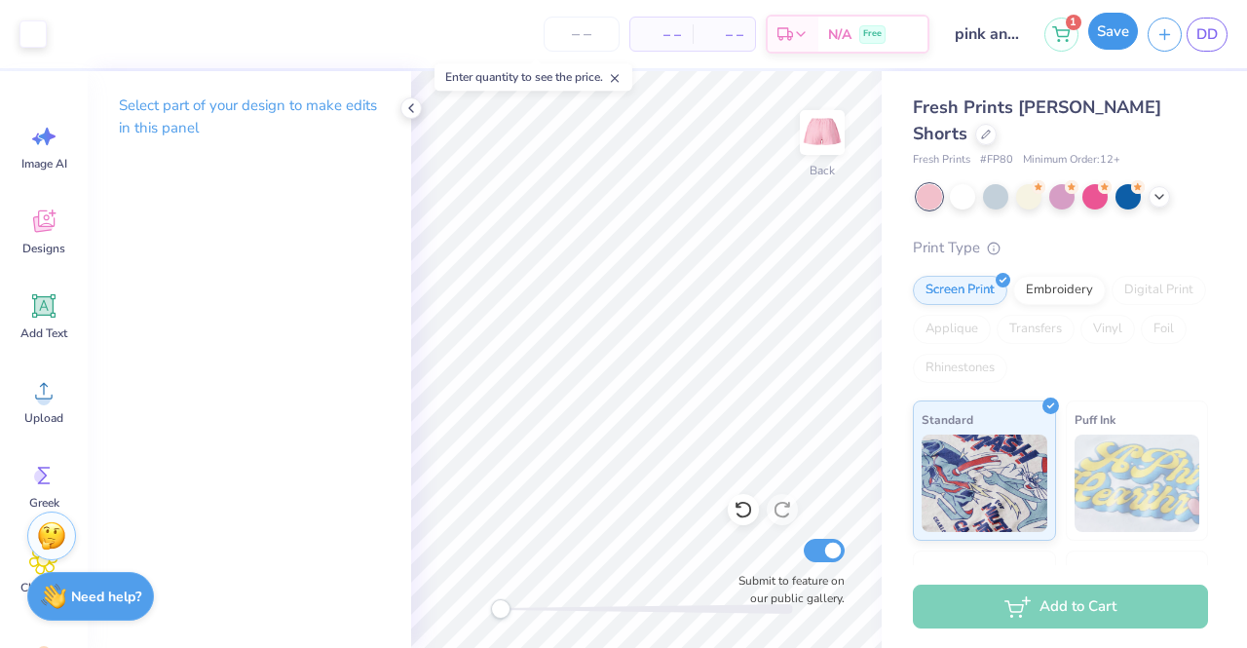
click at [1111, 32] on button "Save" at bounding box center [1114, 31] width 50 height 37
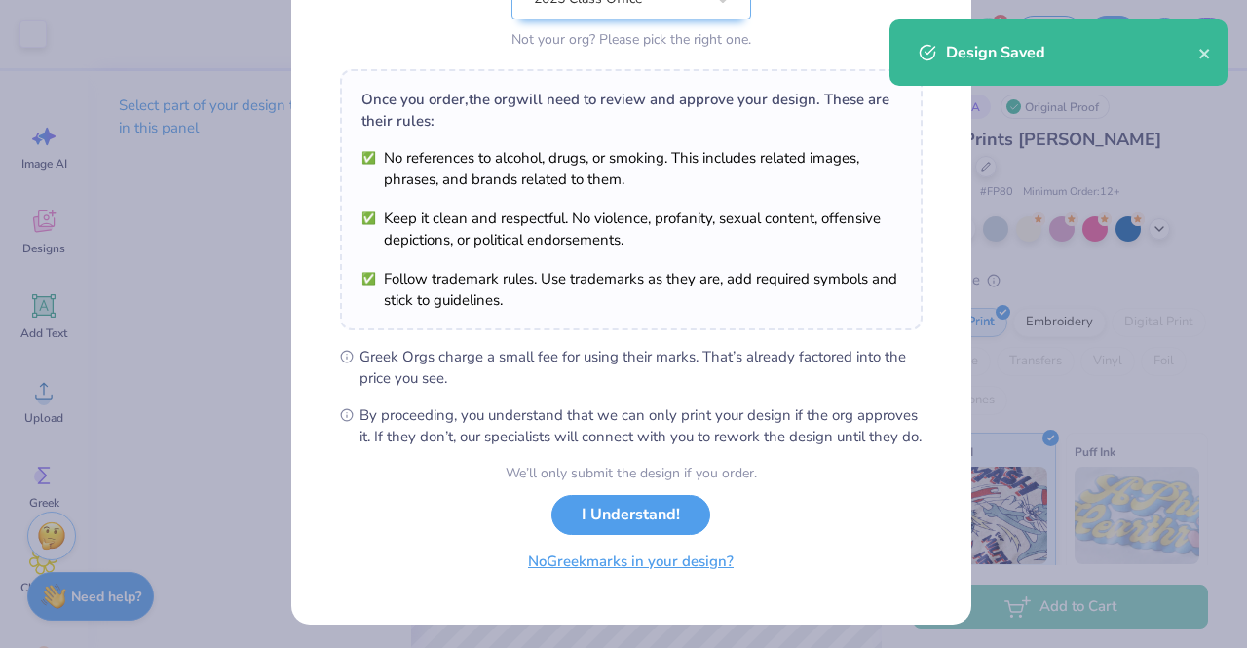
scroll to position [261, 0]
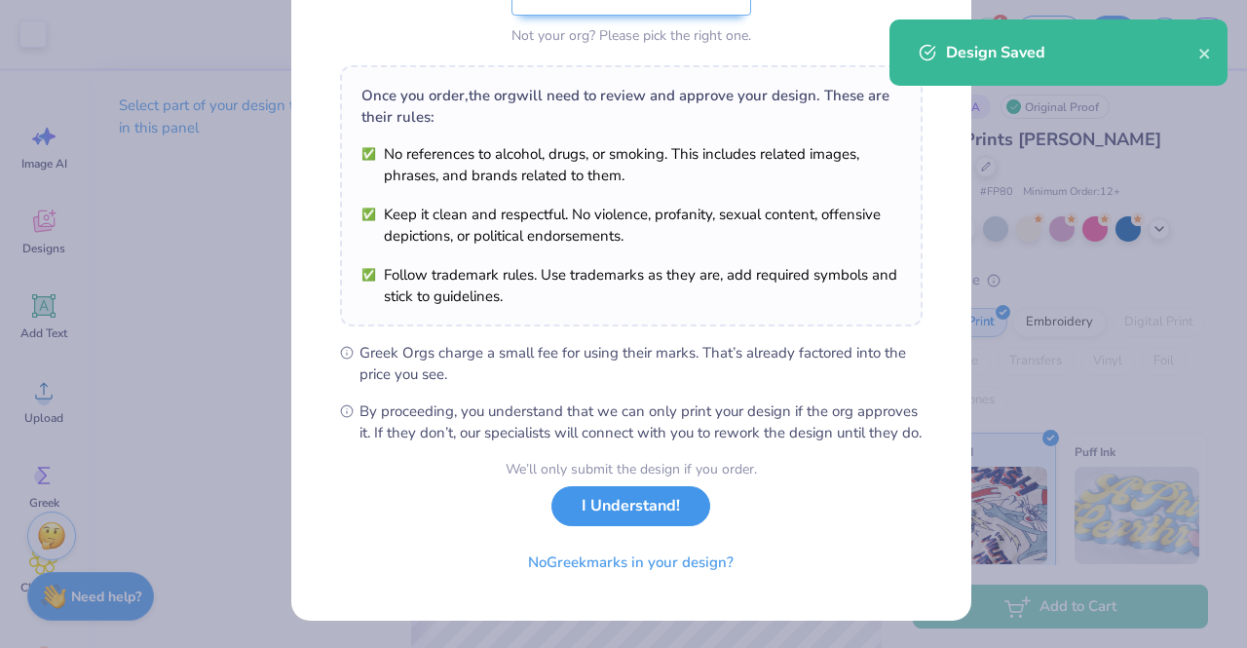
click at [606, 509] on button "I Understand!" at bounding box center [631, 506] width 159 height 40
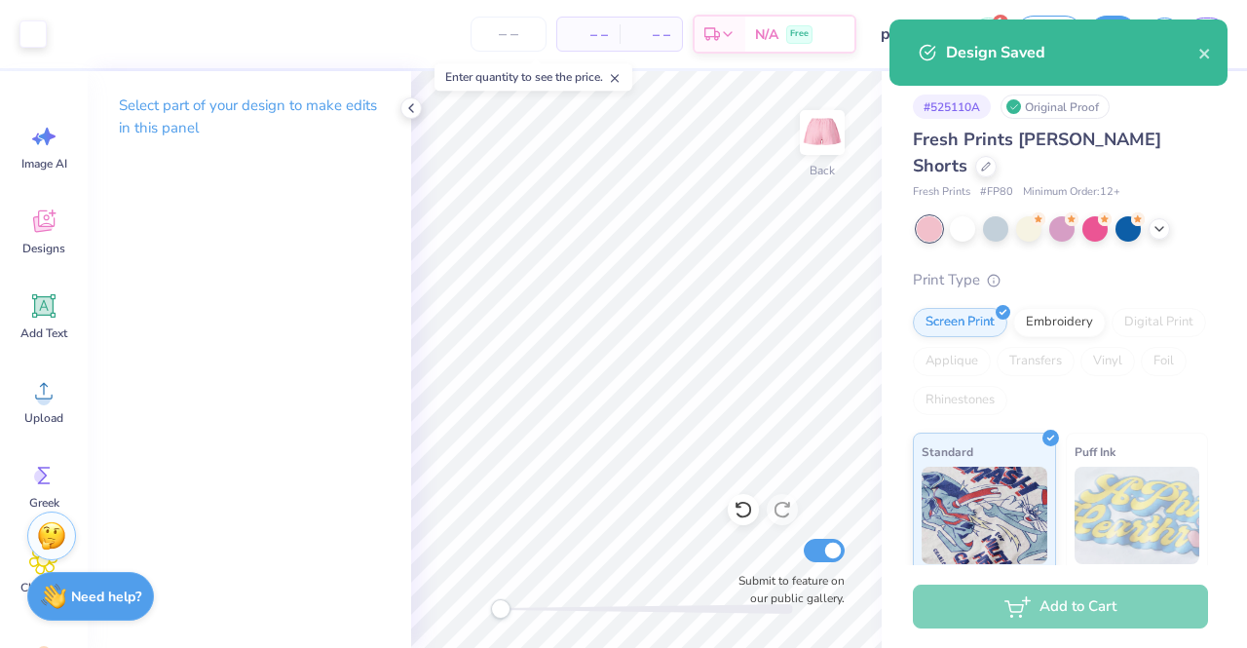
scroll to position [0, 0]
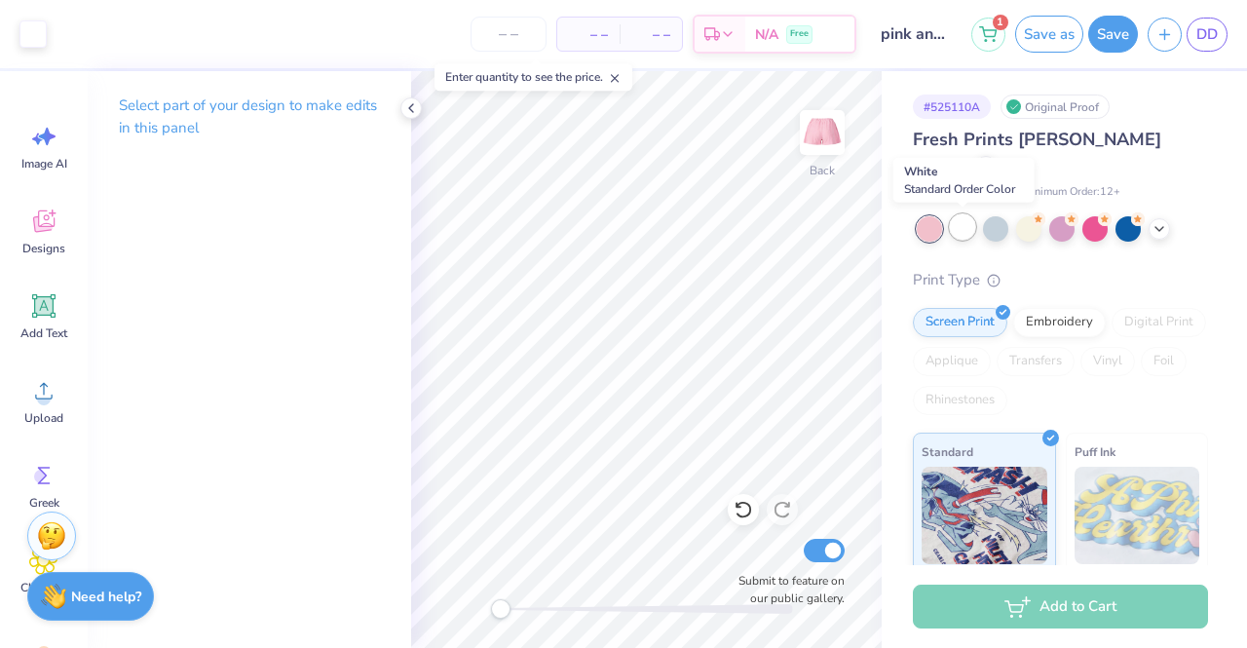
click at [962, 219] on div at bounding box center [962, 226] width 25 height 25
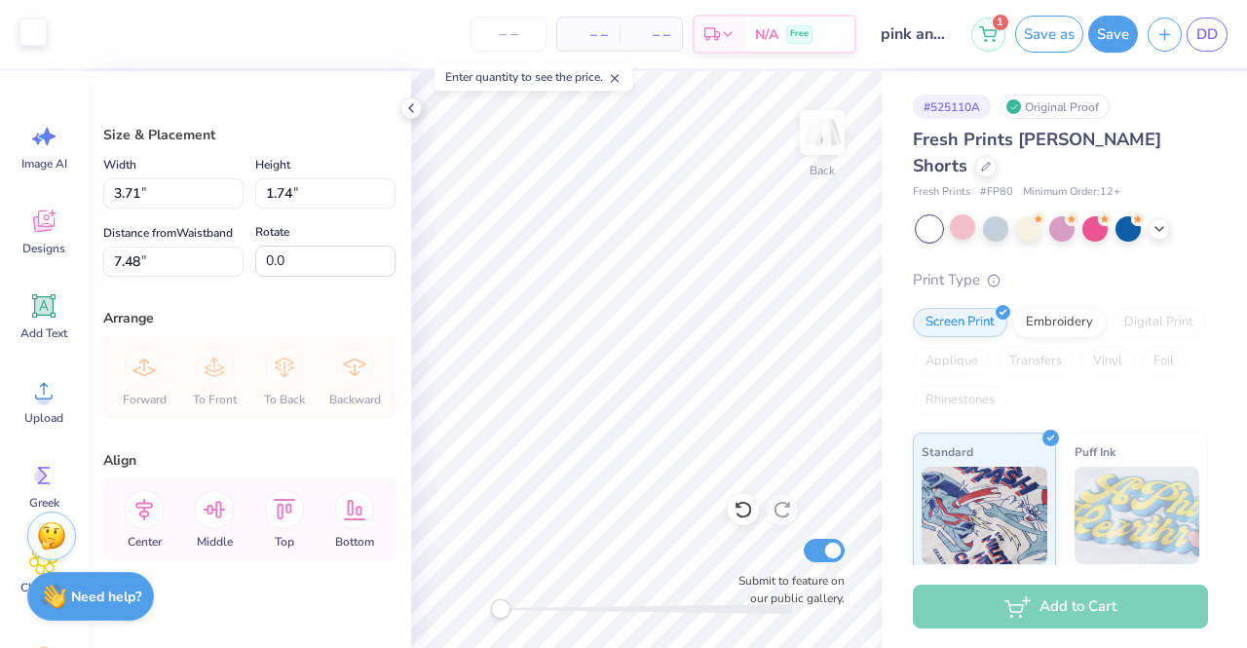
click at [33, 32] on div at bounding box center [32, 32] width 27 height 27
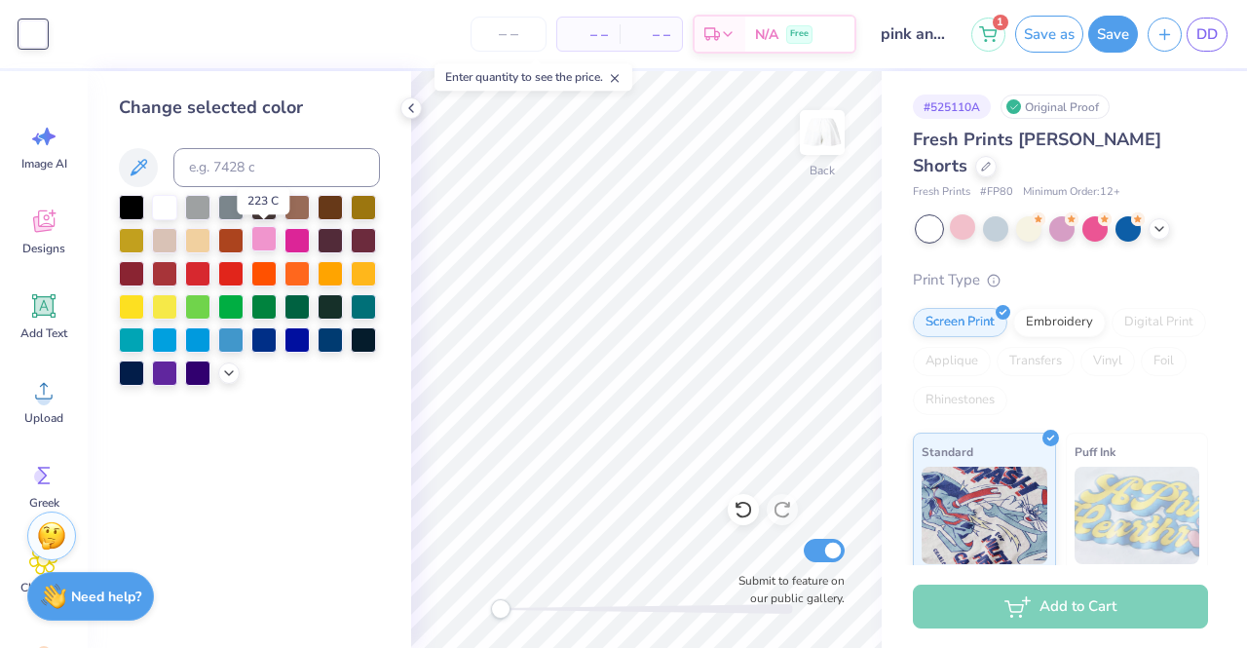
click at [261, 241] on div at bounding box center [263, 238] width 25 height 25
click at [162, 235] on div at bounding box center [164, 238] width 25 height 25
click at [267, 237] on div at bounding box center [263, 238] width 25 height 25
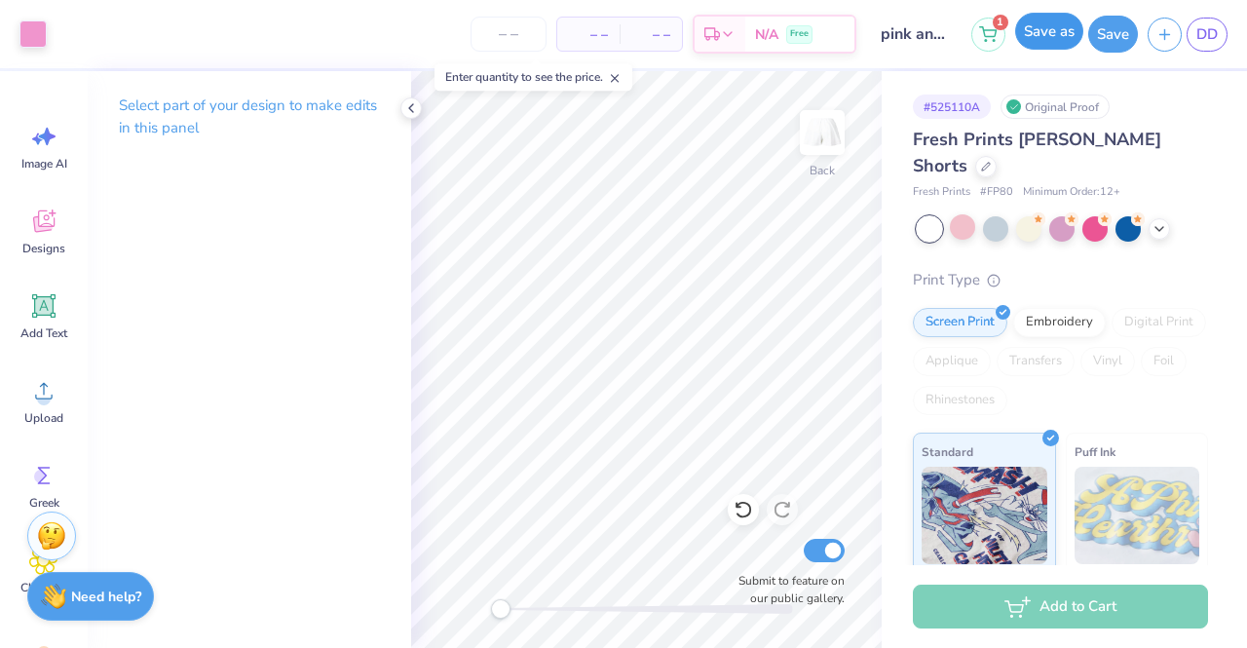
click at [1051, 24] on button "Save as" at bounding box center [1050, 31] width 68 height 37
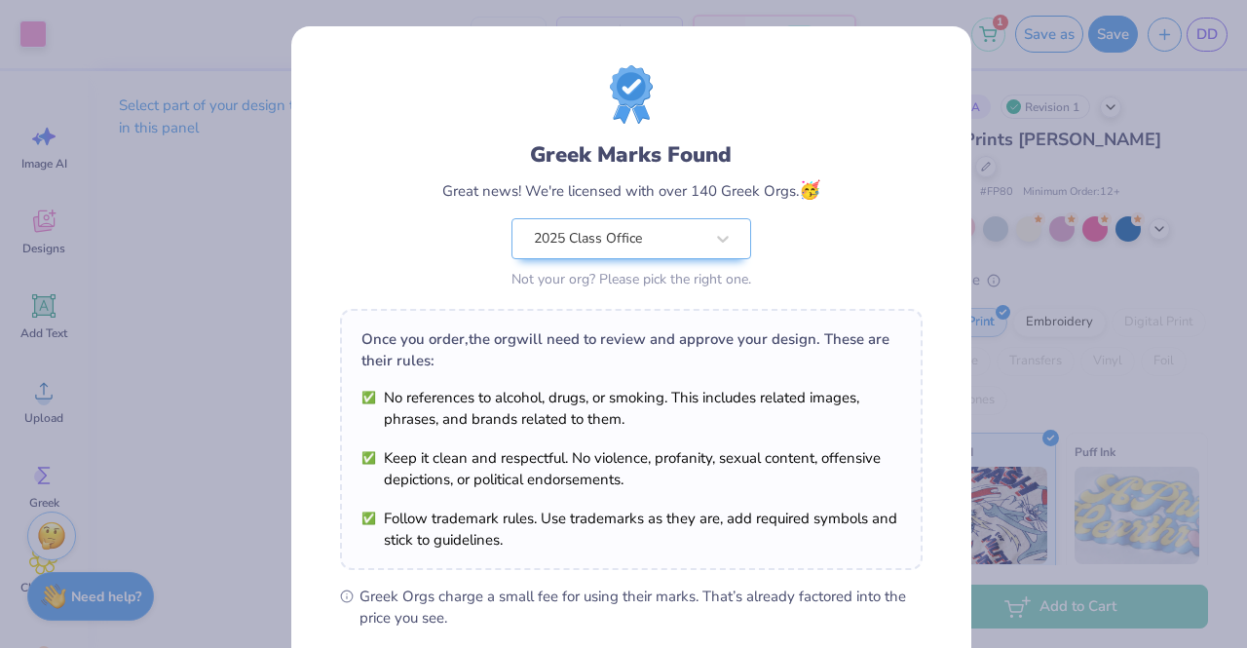
scroll to position [261, 0]
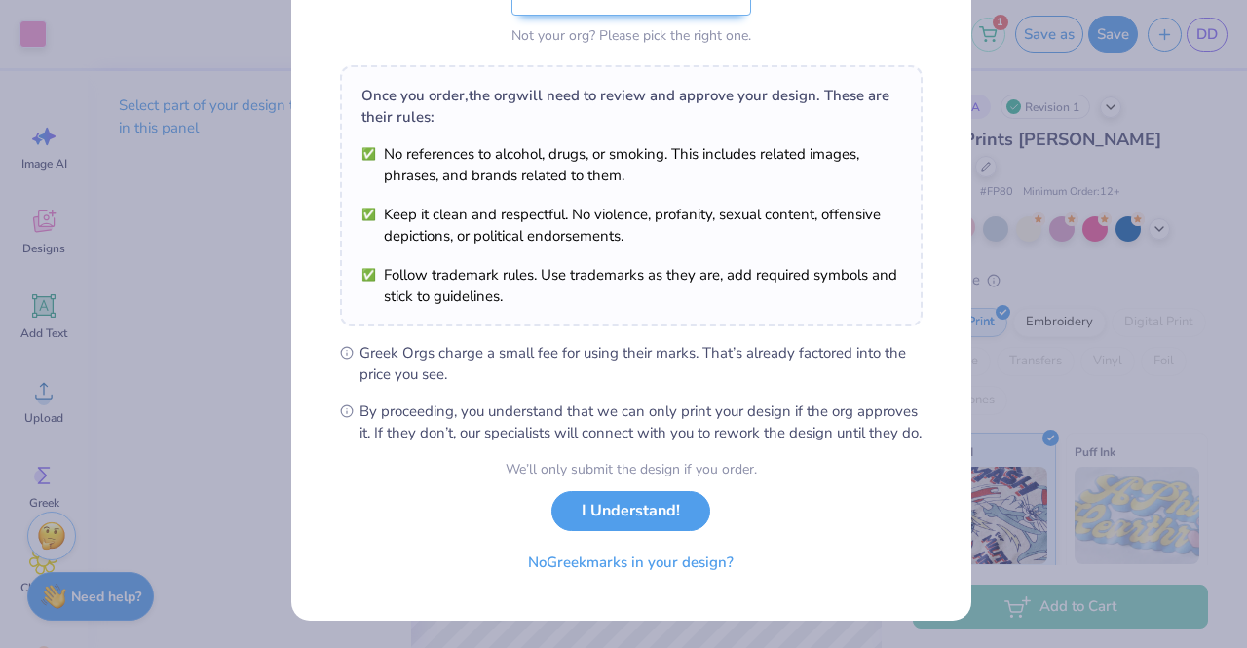
click at [639, 521] on button "I Understand!" at bounding box center [631, 511] width 159 height 40
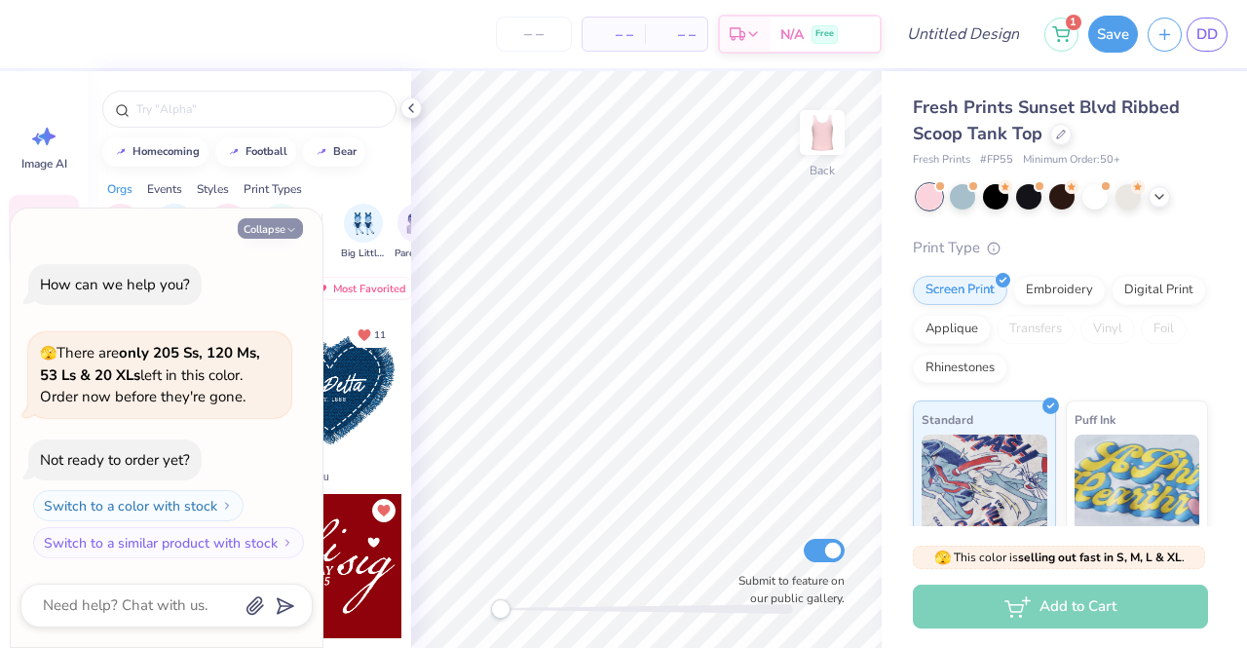
click at [288, 231] on icon "button" at bounding box center [292, 230] width 12 height 12
type textarea "x"
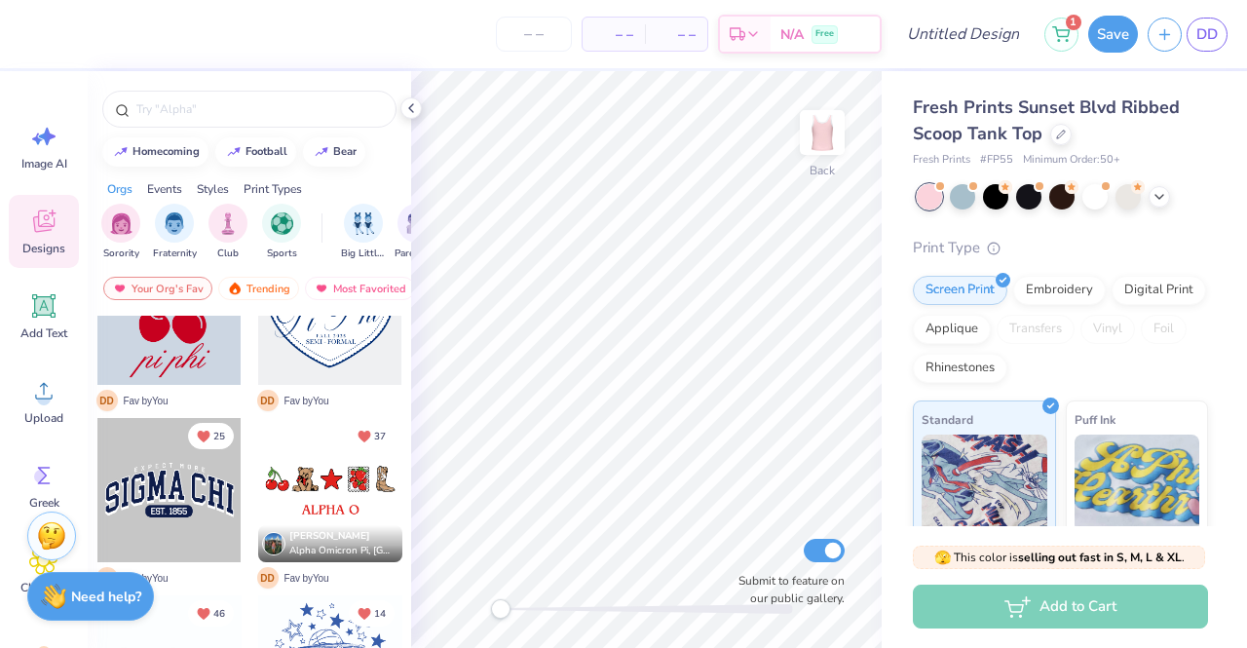
scroll to position [390, 0]
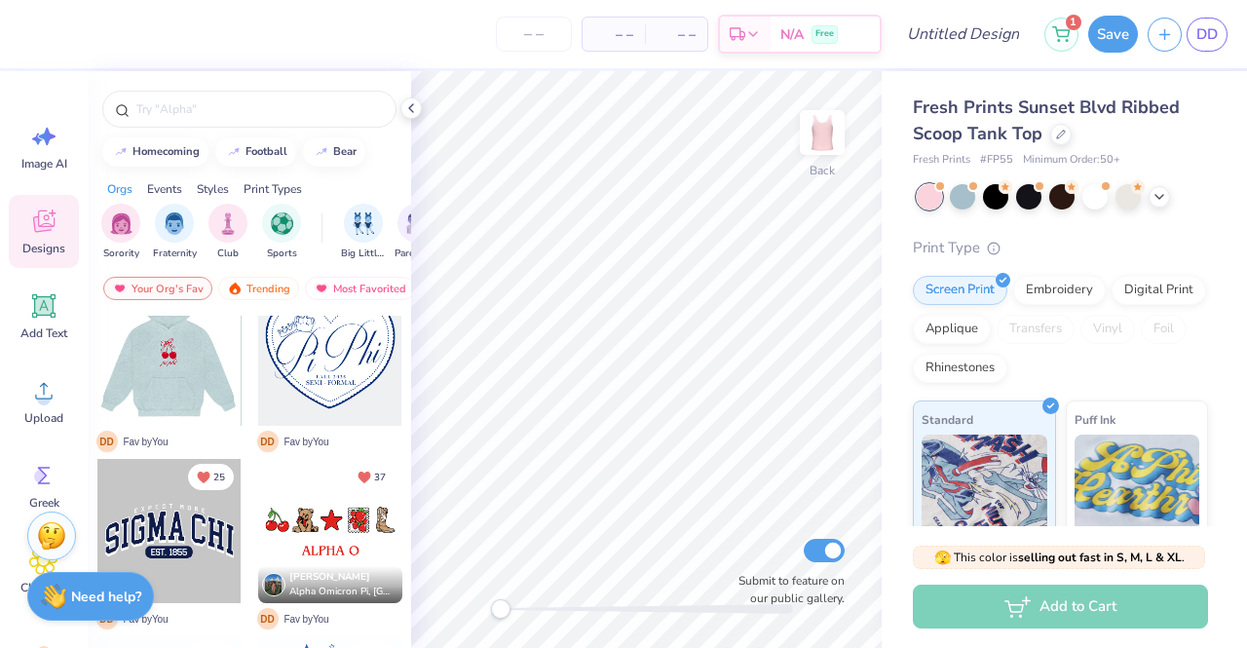
click at [205, 408] on div at bounding box center [168, 354] width 144 height 144
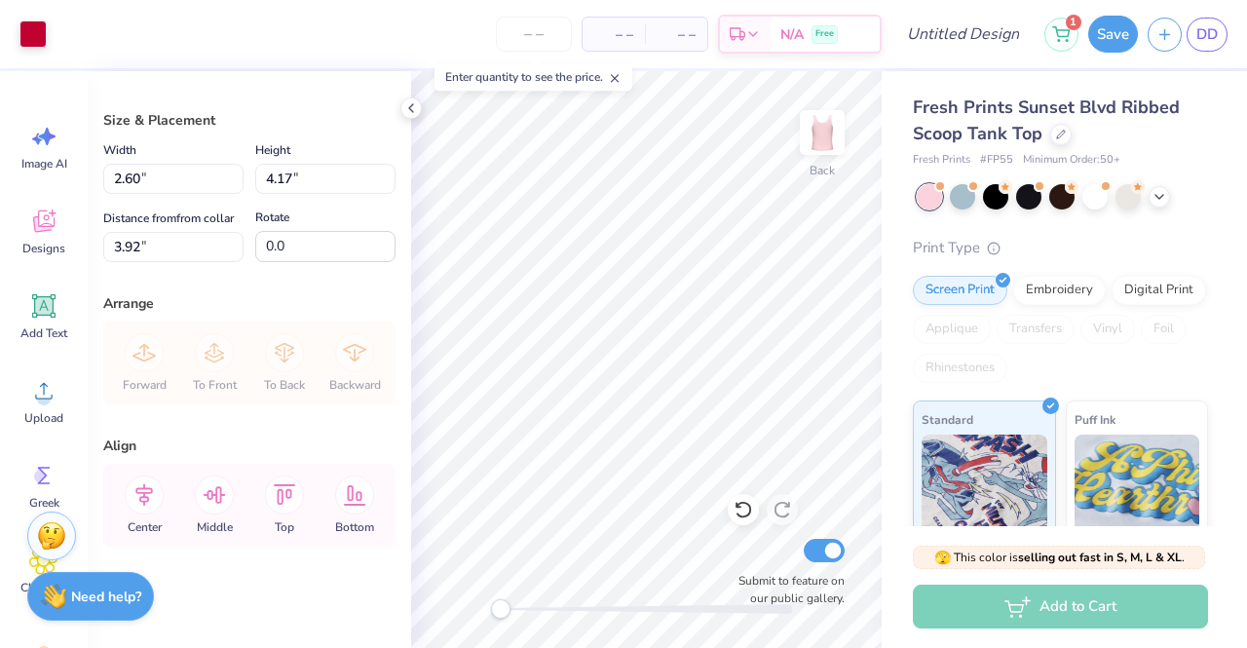
scroll to position [0, 0]
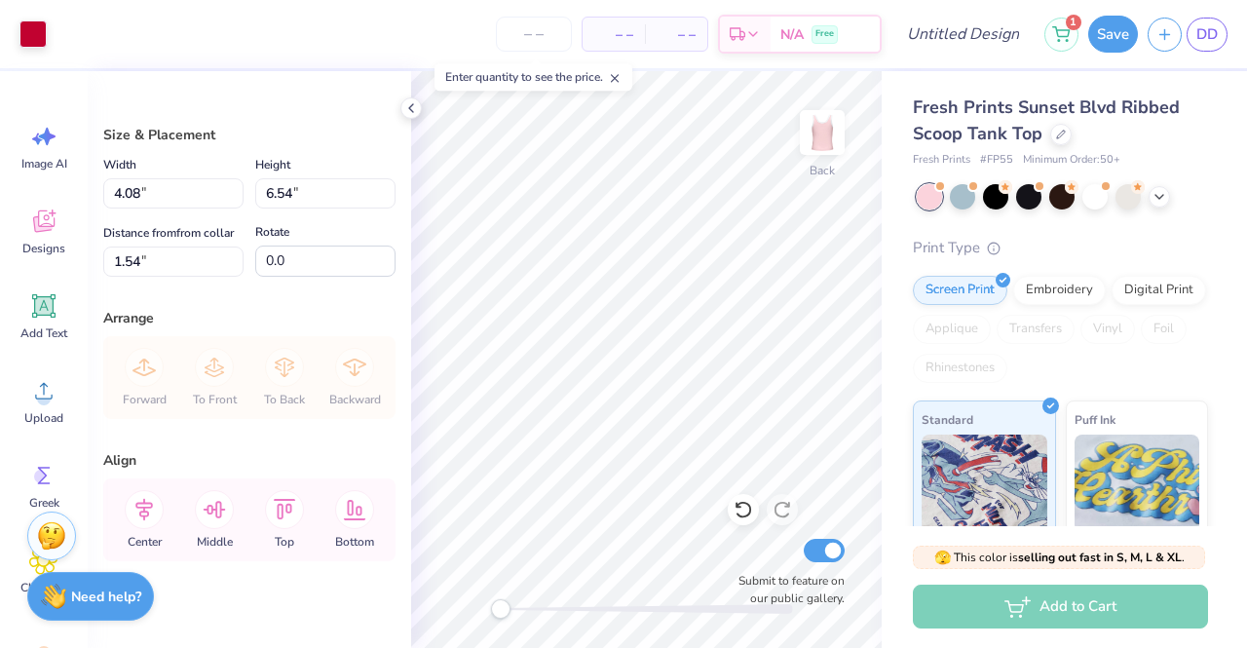
type input "4.08"
type input "6.54"
type input "1.54"
click at [732, 514] on div "Back Submit to feature on our public gallery." at bounding box center [646, 359] width 471 height 577
type input "3.98"
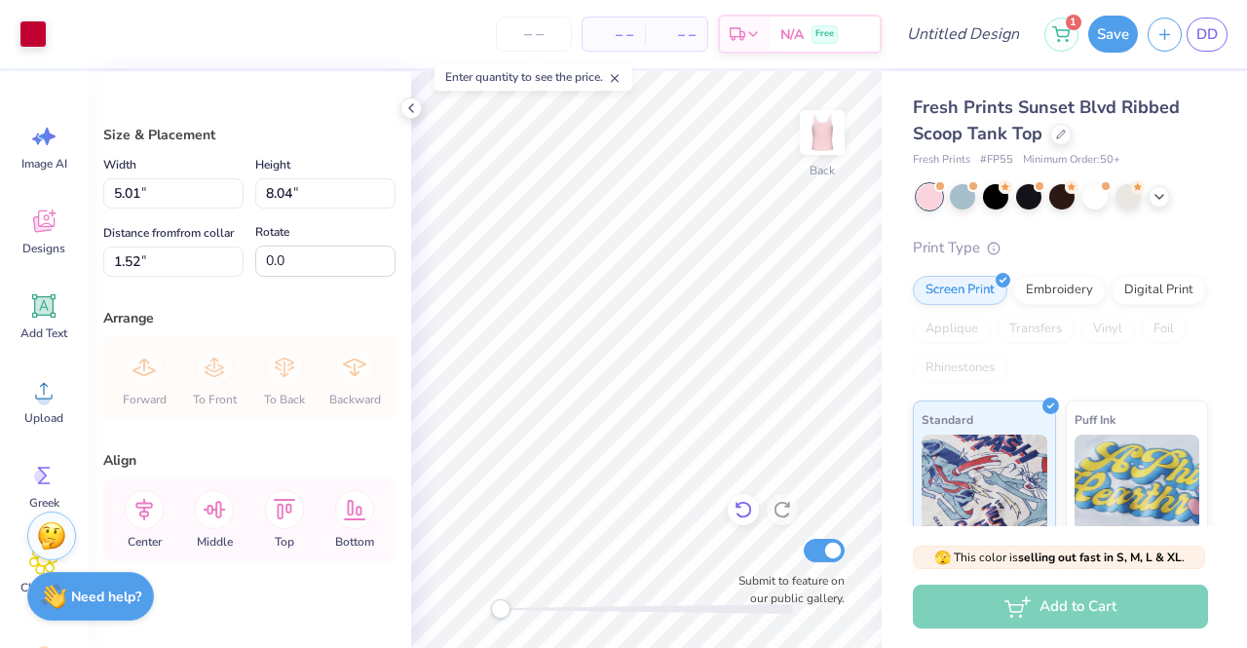
type input "6.38"
type input "3.45"
type input "5.54"
click at [39, 40] on div at bounding box center [32, 32] width 27 height 27
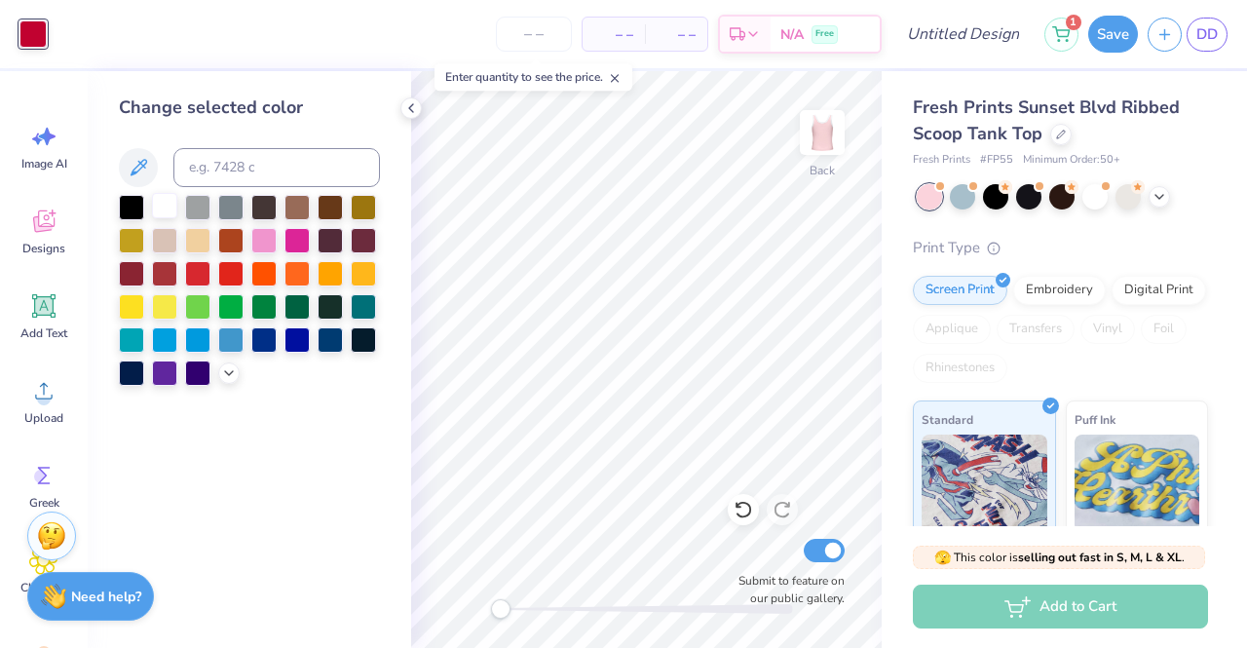
click at [156, 211] on div at bounding box center [164, 205] width 25 height 25
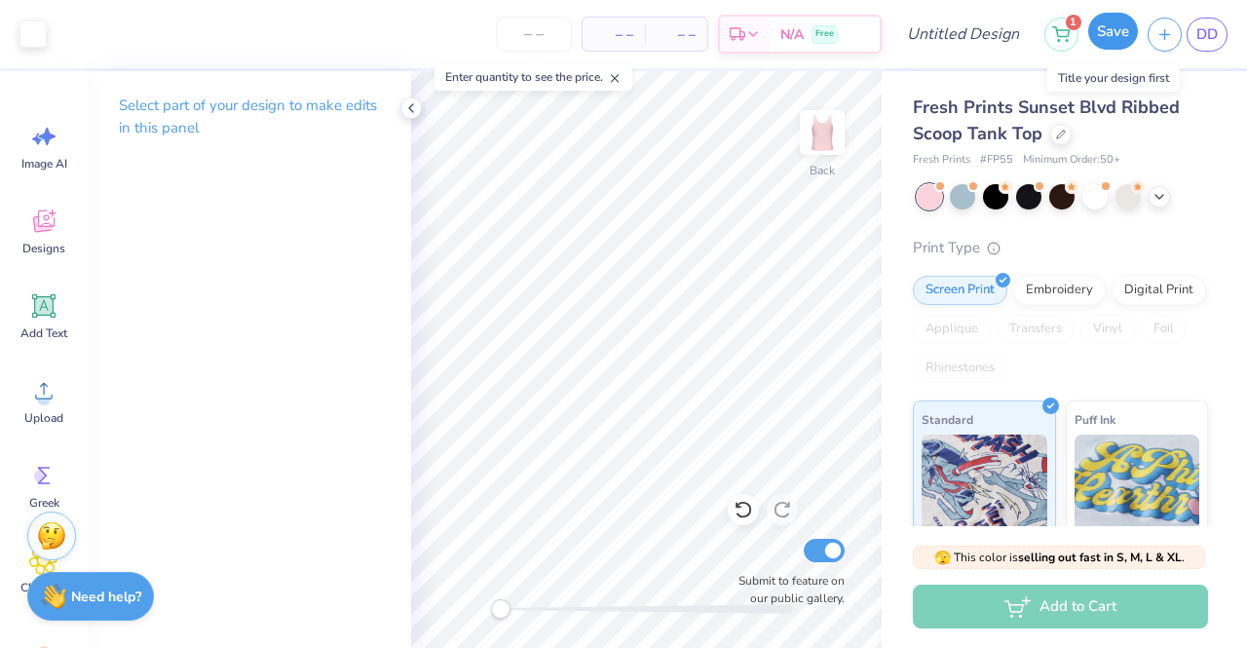
click at [1115, 32] on button "Save" at bounding box center [1114, 31] width 50 height 37
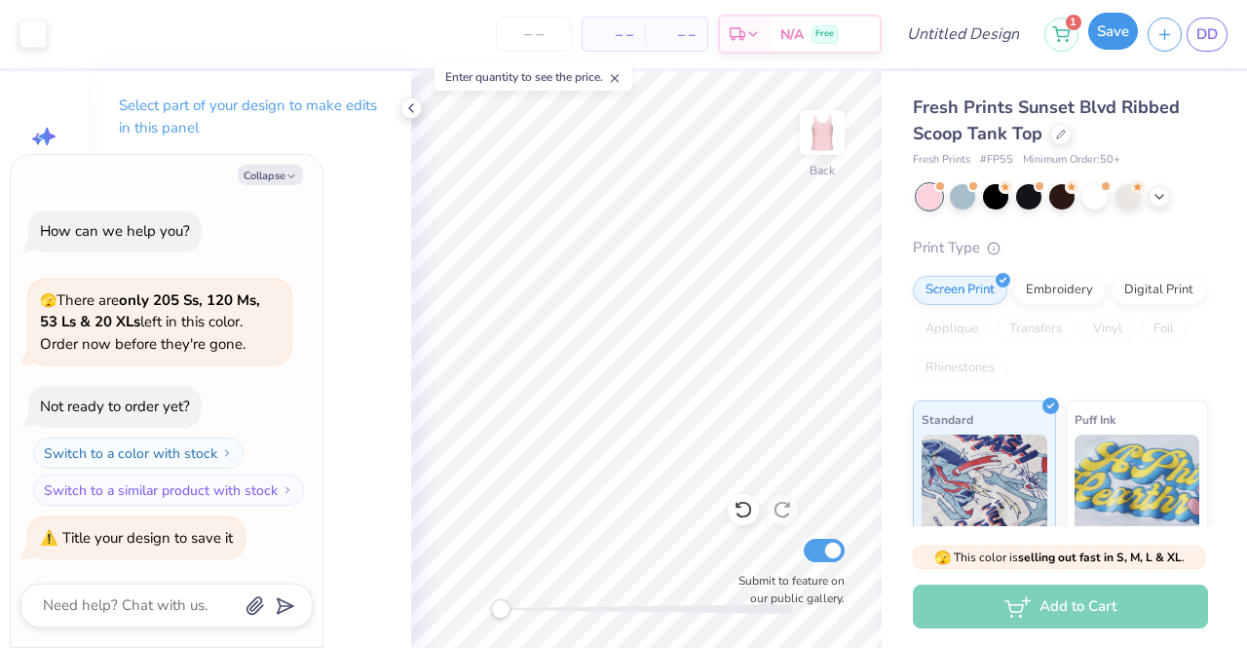
click at [1115, 32] on button "Save" at bounding box center [1114, 31] width 50 height 37
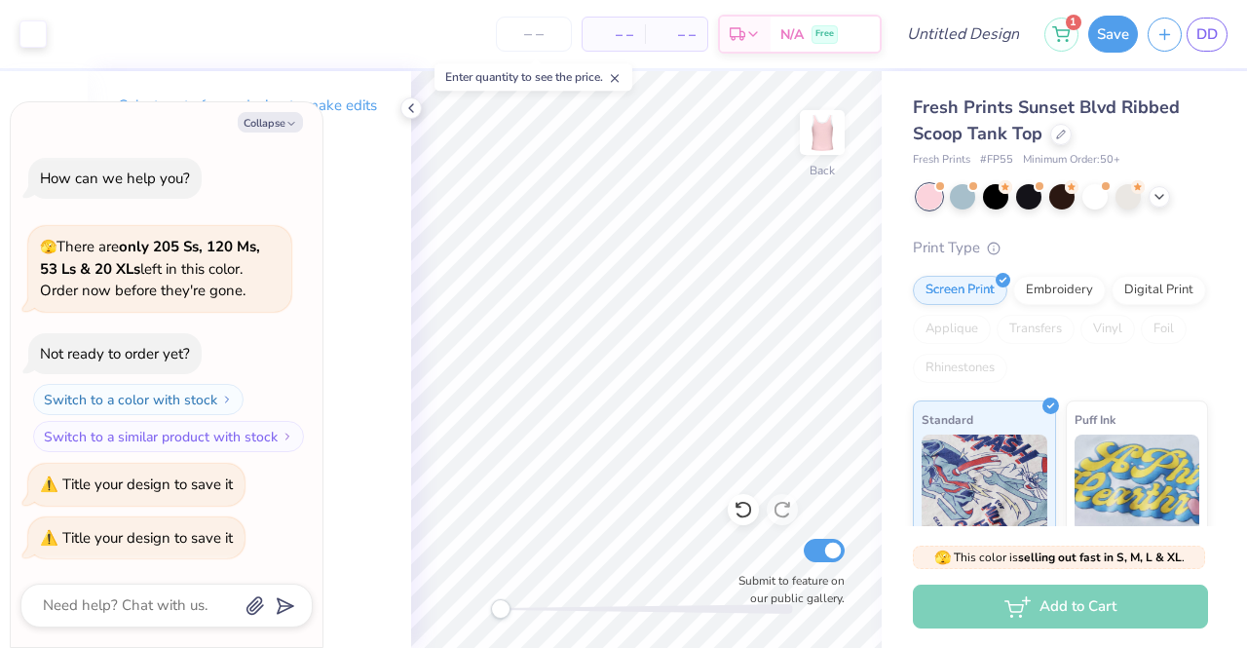
type textarea "x"
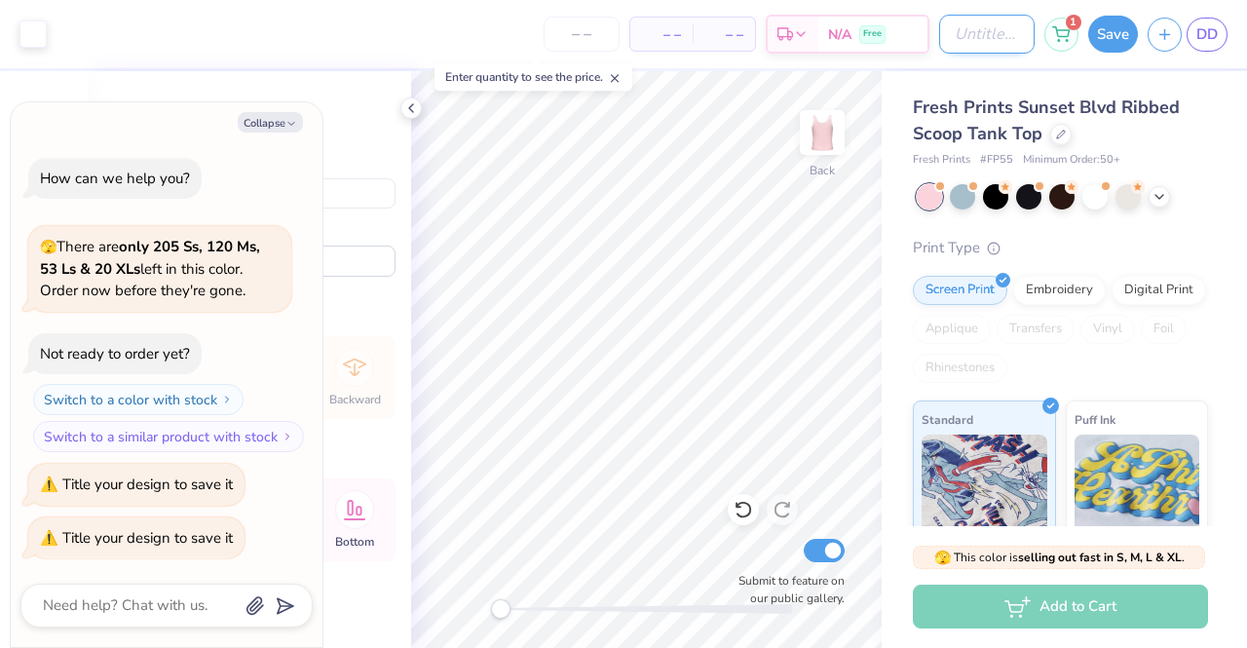
click at [969, 22] on input "Design Title" at bounding box center [988, 34] width 96 height 39
type input "p"
type textarea "x"
type input "pi"
type textarea "x"
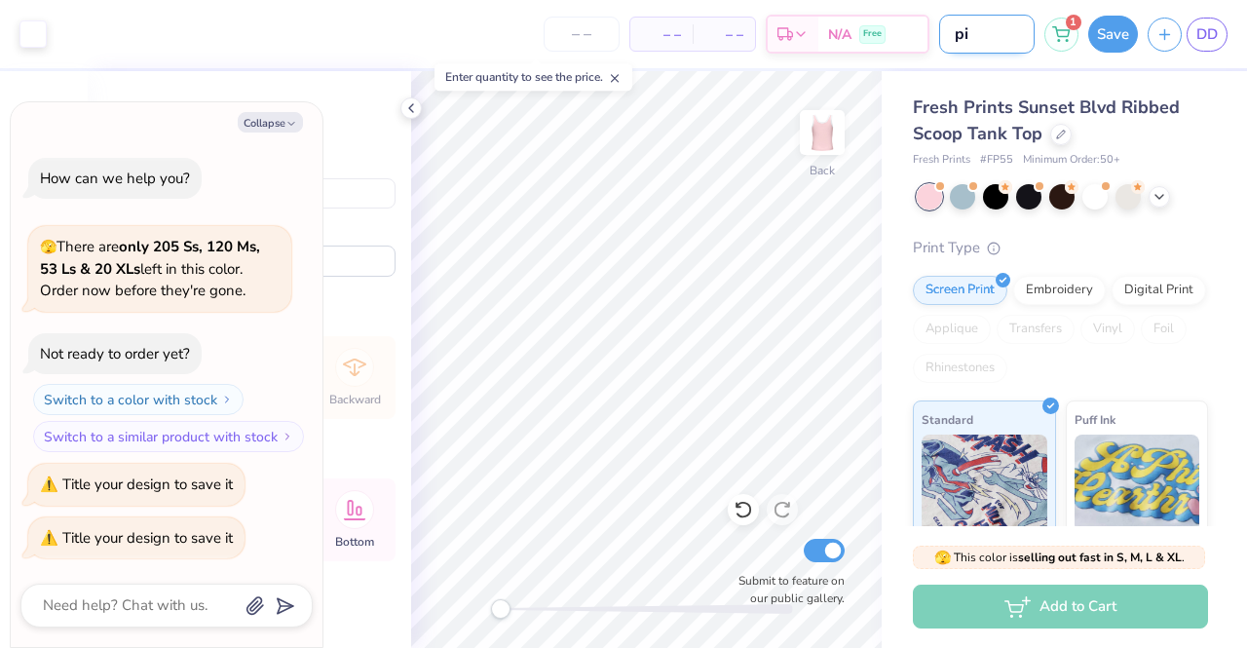
type input "pin"
type textarea "x"
type input "pink"
type textarea "x"
type input "pink"
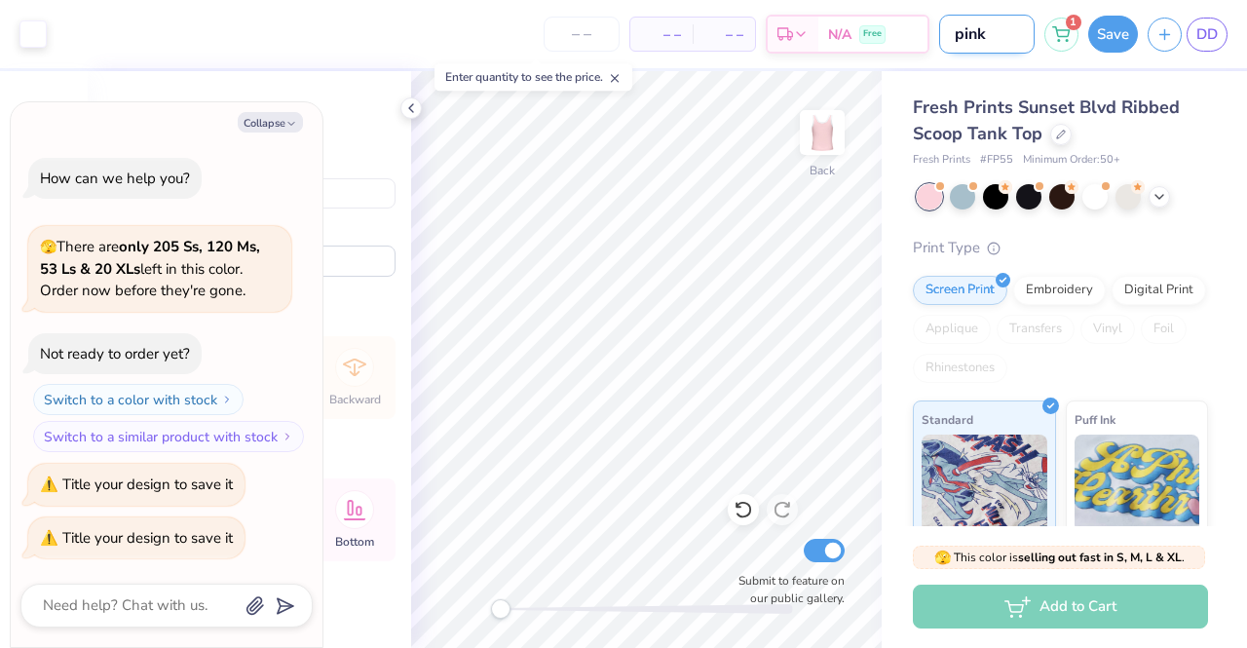
type textarea "x"
type input "pink b"
type textarea "x"
type input "pink bo"
type textarea "x"
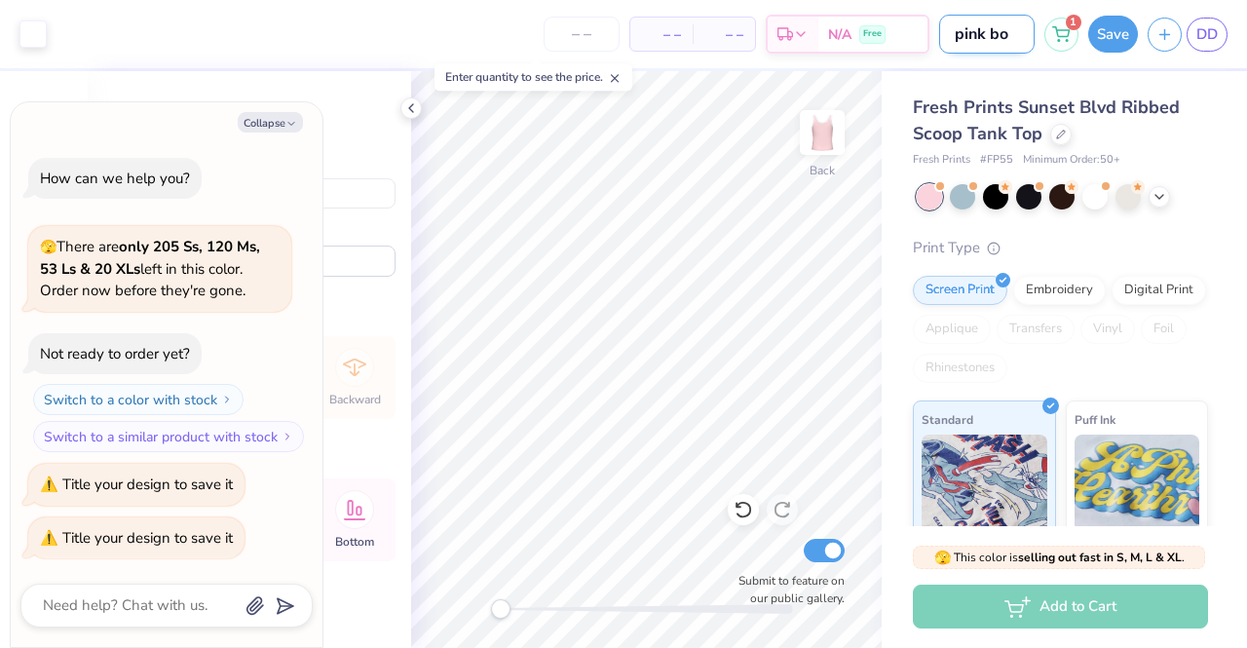
type input "pink bow"
type textarea "x"
type input "pink bow"
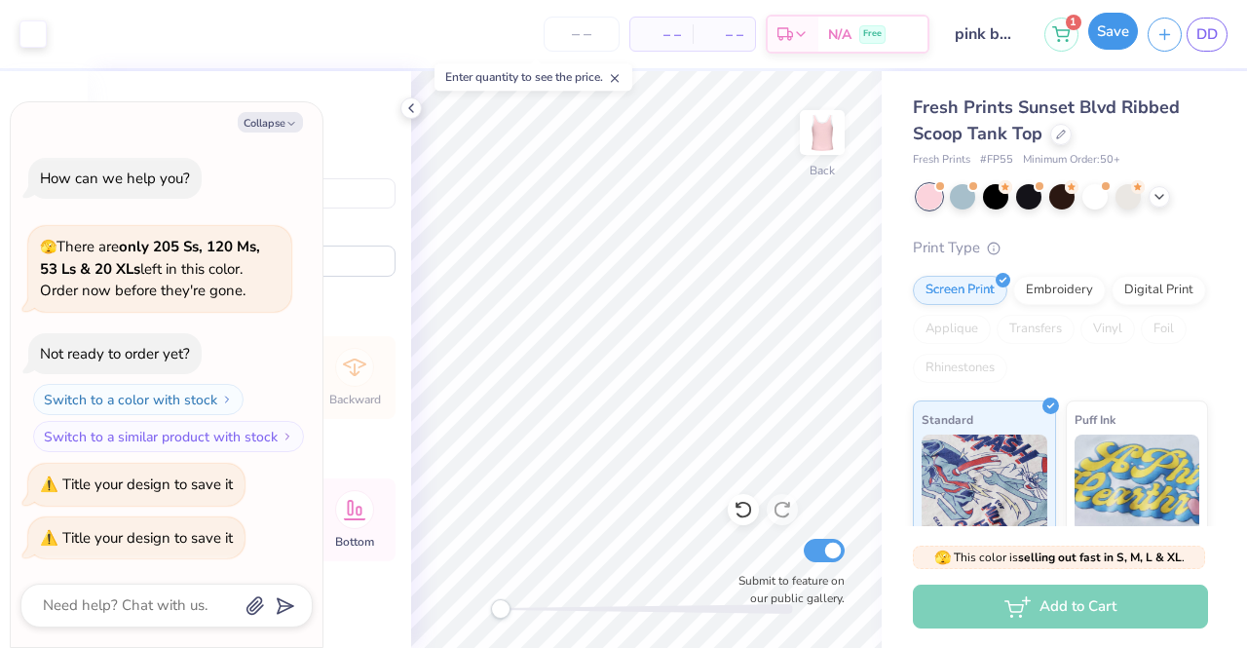
click at [1111, 50] on div "Save" at bounding box center [1114, 34] width 50 height 37
click at [1119, 33] on button "Save" at bounding box center [1114, 31] width 50 height 37
click at [1119, 33] on div "Save" at bounding box center [1114, 34] width 50 height 37
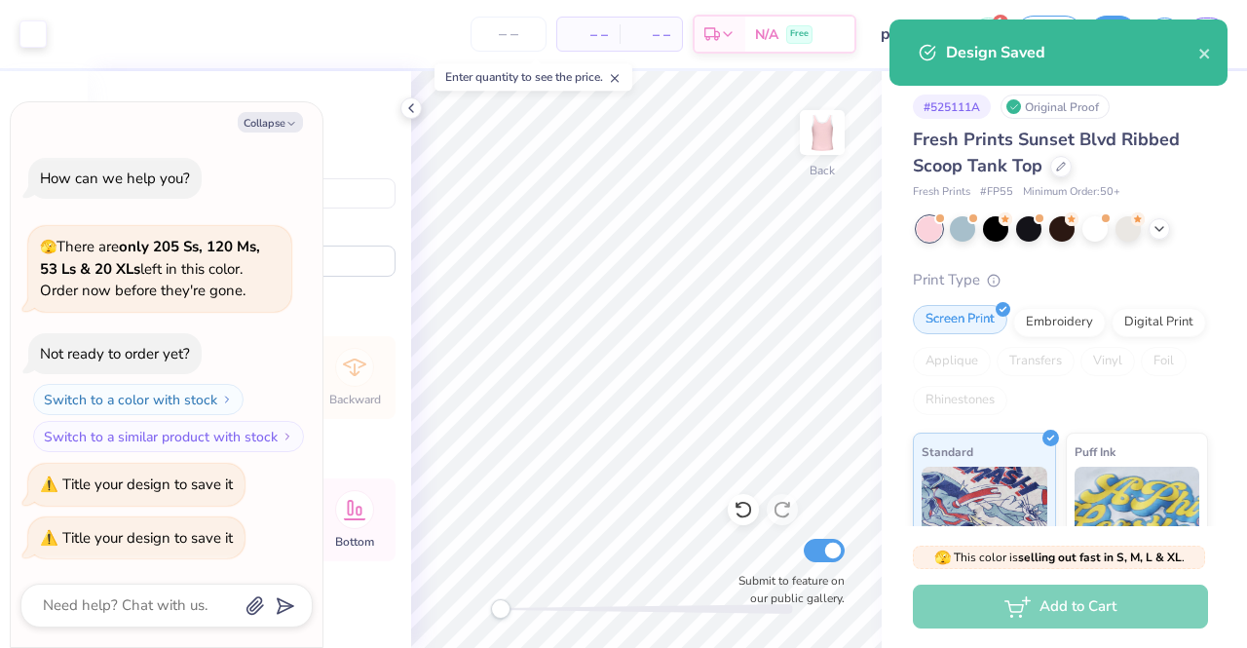
click at [940, 323] on div "Screen Print" at bounding box center [960, 319] width 95 height 29
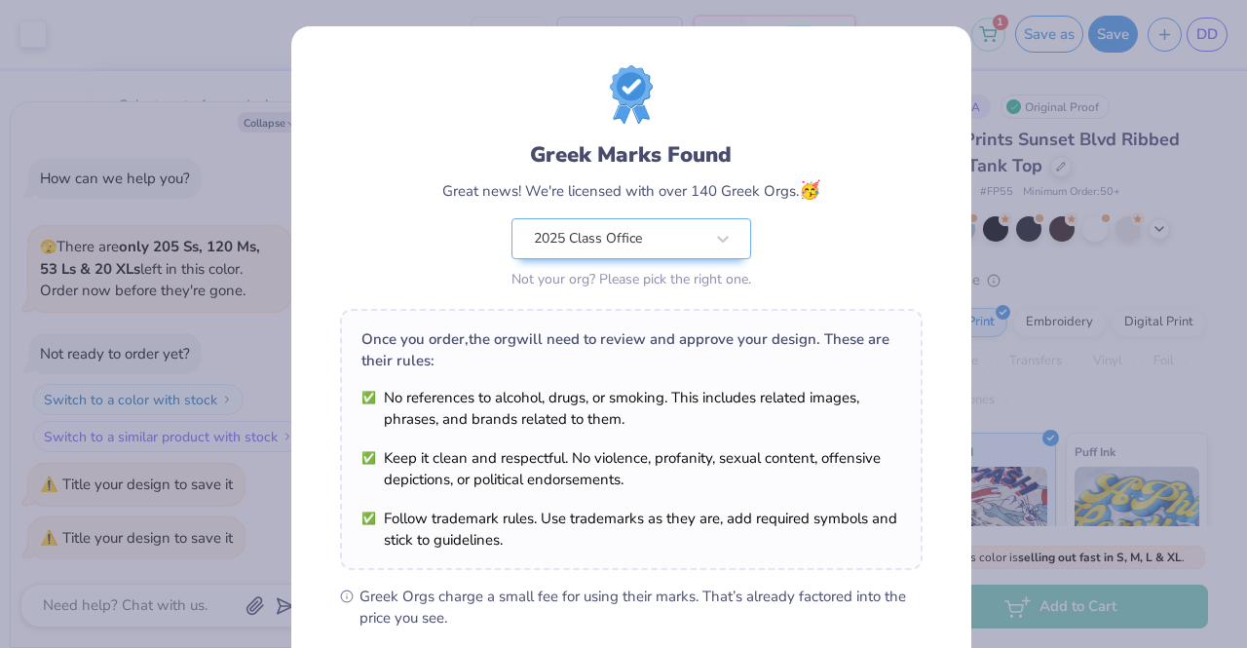
scroll to position [261, 0]
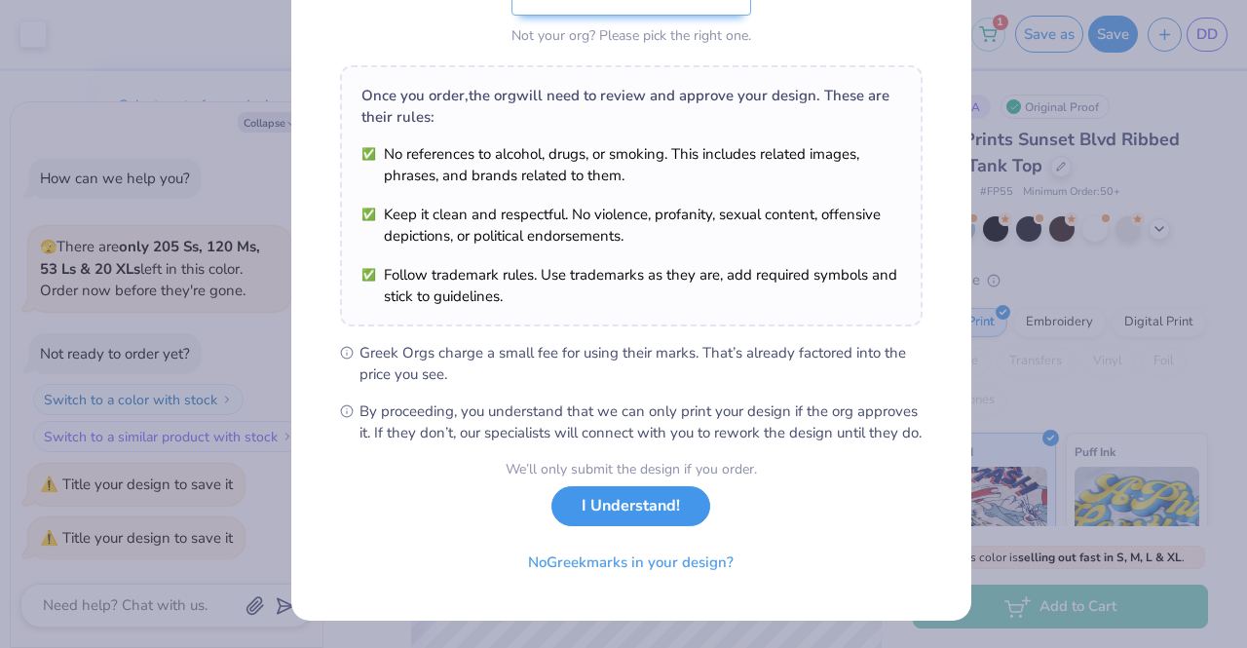
click at [628, 521] on button "I Understand!" at bounding box center [631, 506] width 159 height 40
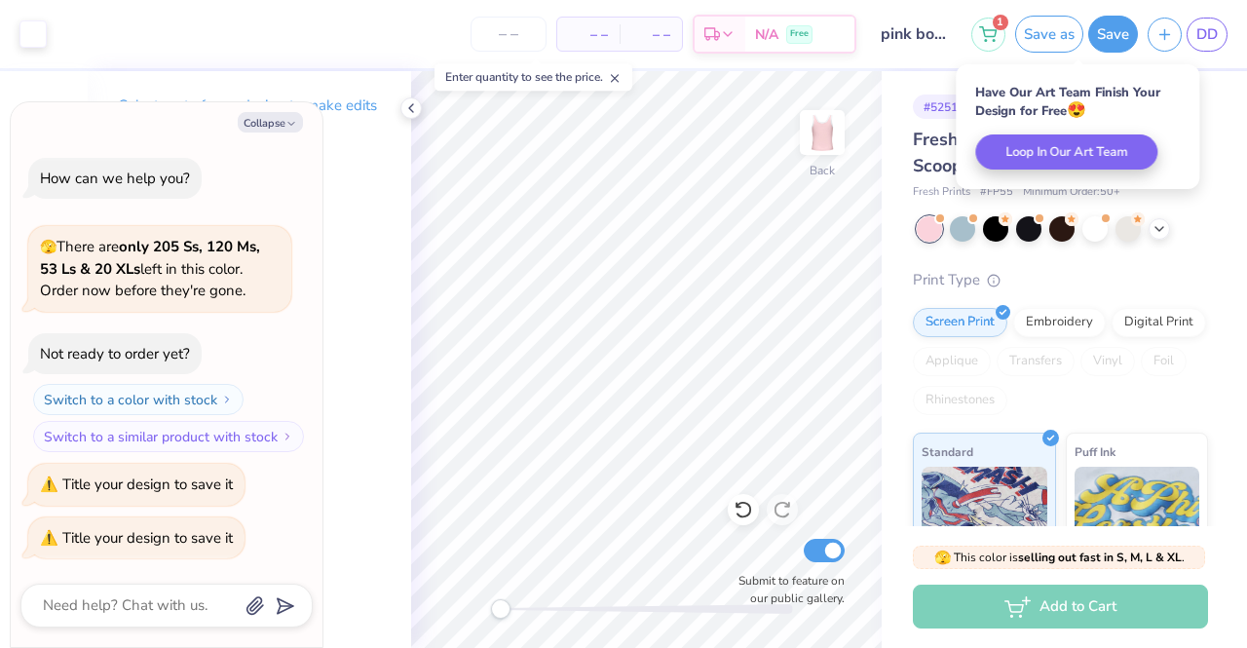
scroll to position [0, 0]
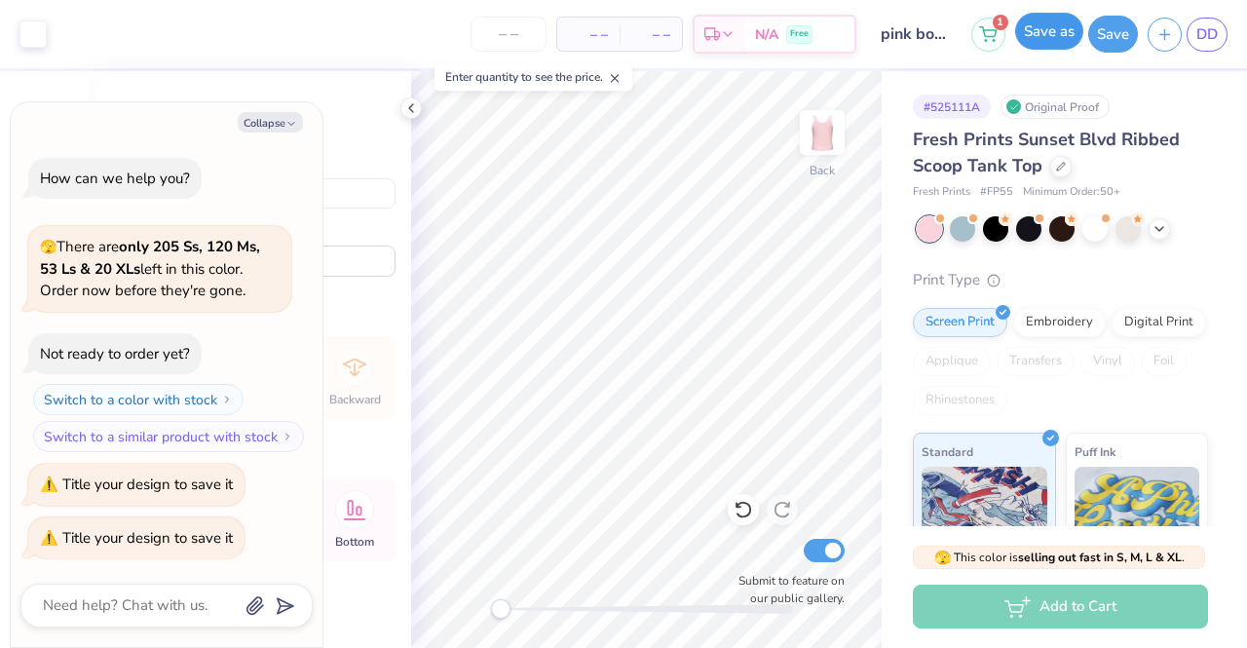
click at [1033, 19] on button "Save as" at bounding box center [1050, 31] width 68 height 37
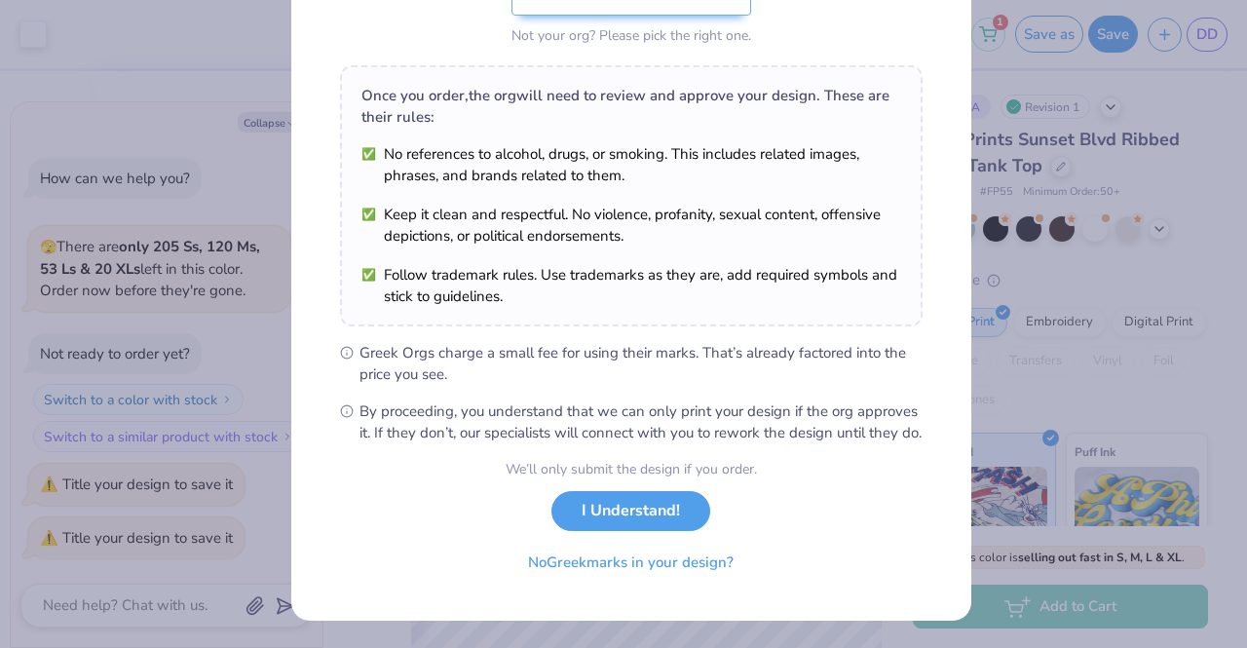
scroll to position [261, 0]
click at [637, 523] on button "I Understand!" at bounding box center [631, 506] width 159 height 40
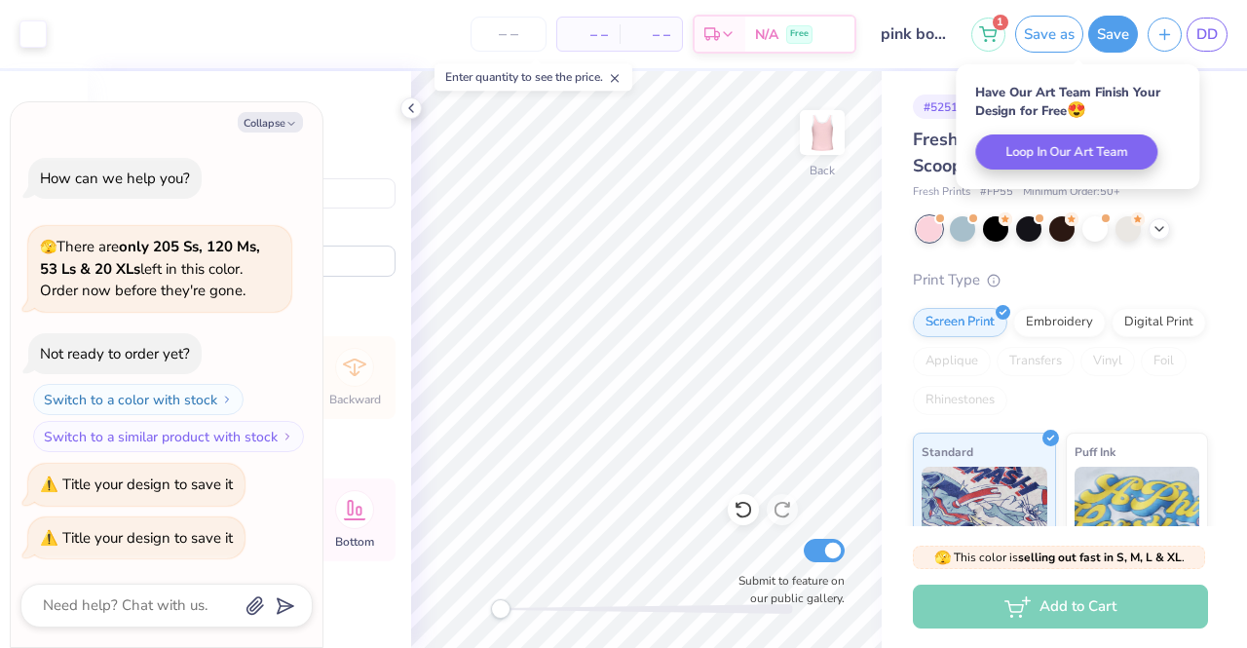
scroll to position [0, 0]
click at [288, 124] on icon "button" at bounding box center [292, 124] width 12 height 12
type textarea "x"
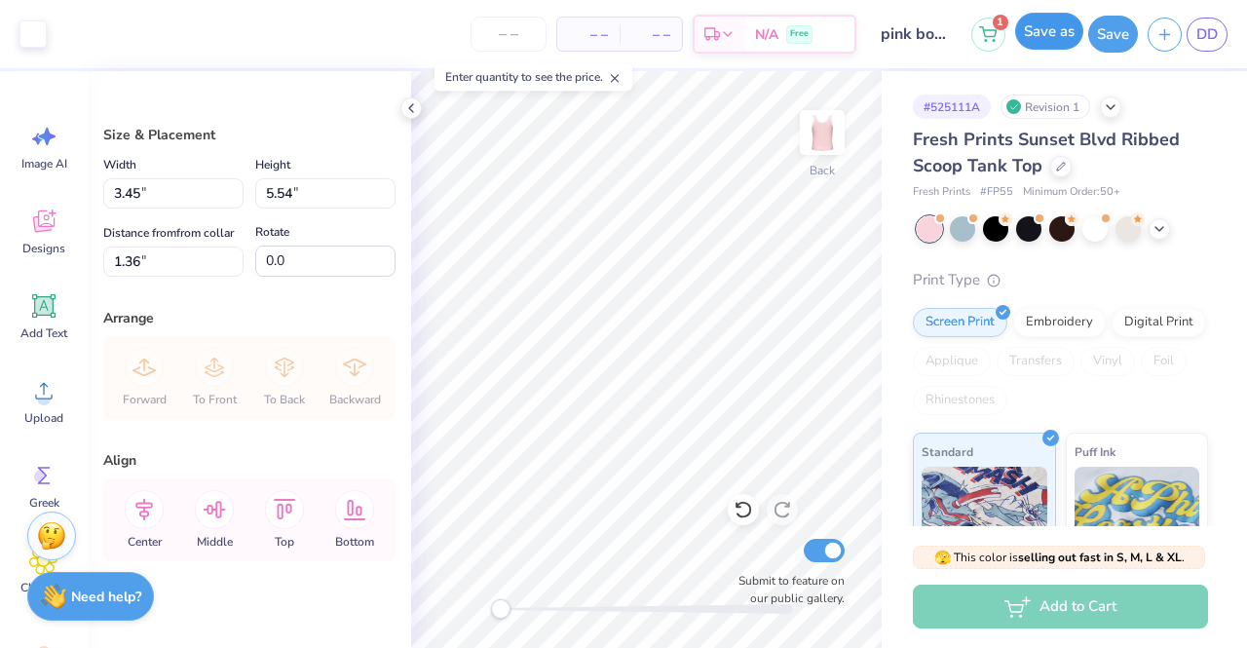
click at [1062, 36] on button "Save as" at bounding box center [1050, 31] width 68 height 37
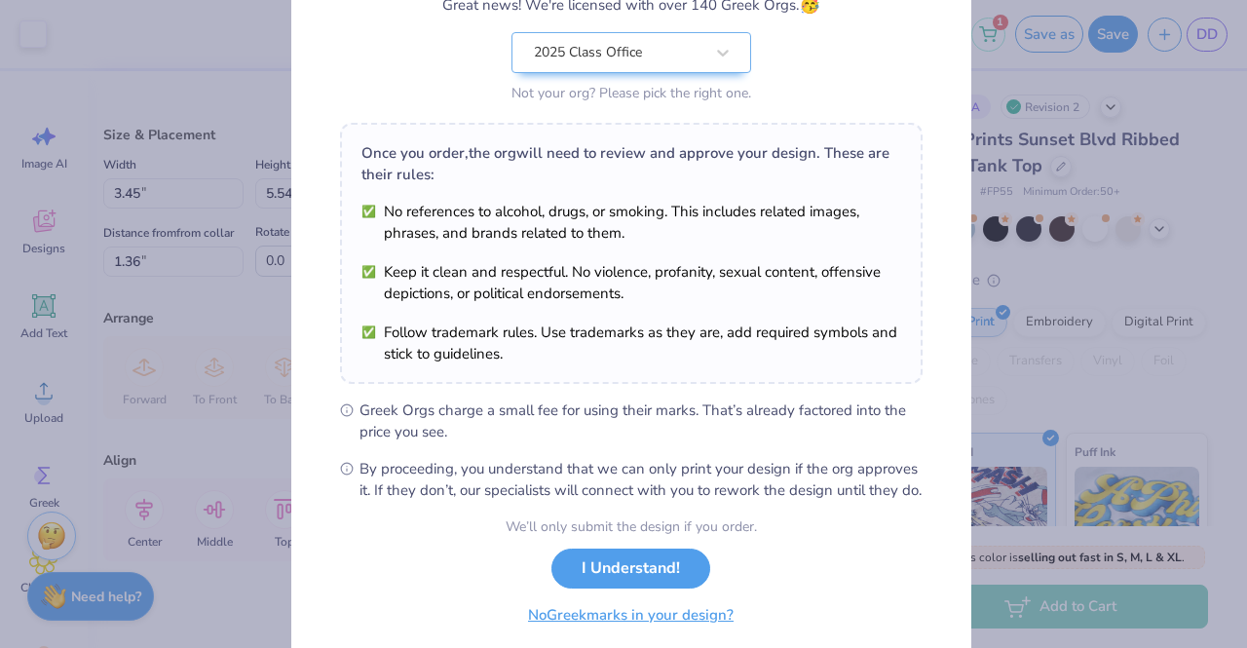
scroll to position [261, 0]
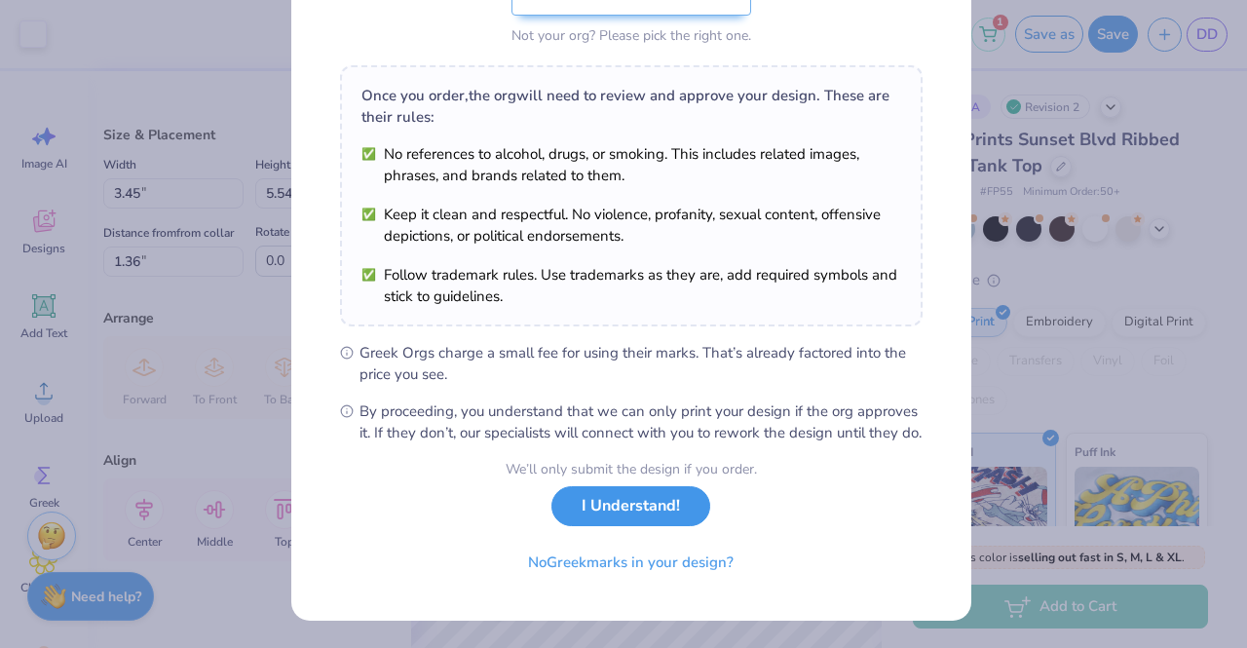
click at [639, 520] on button "I Understand!" at bounding box center [631, 506] width 159 height 40
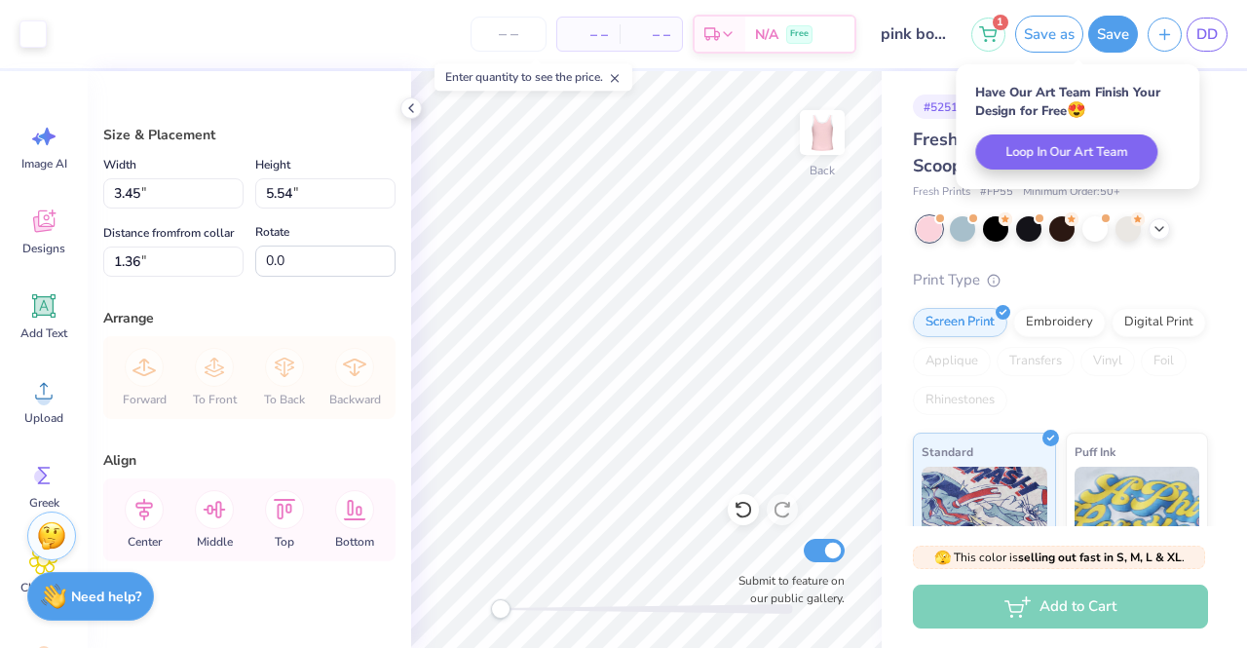
scroll to position [0, 0]
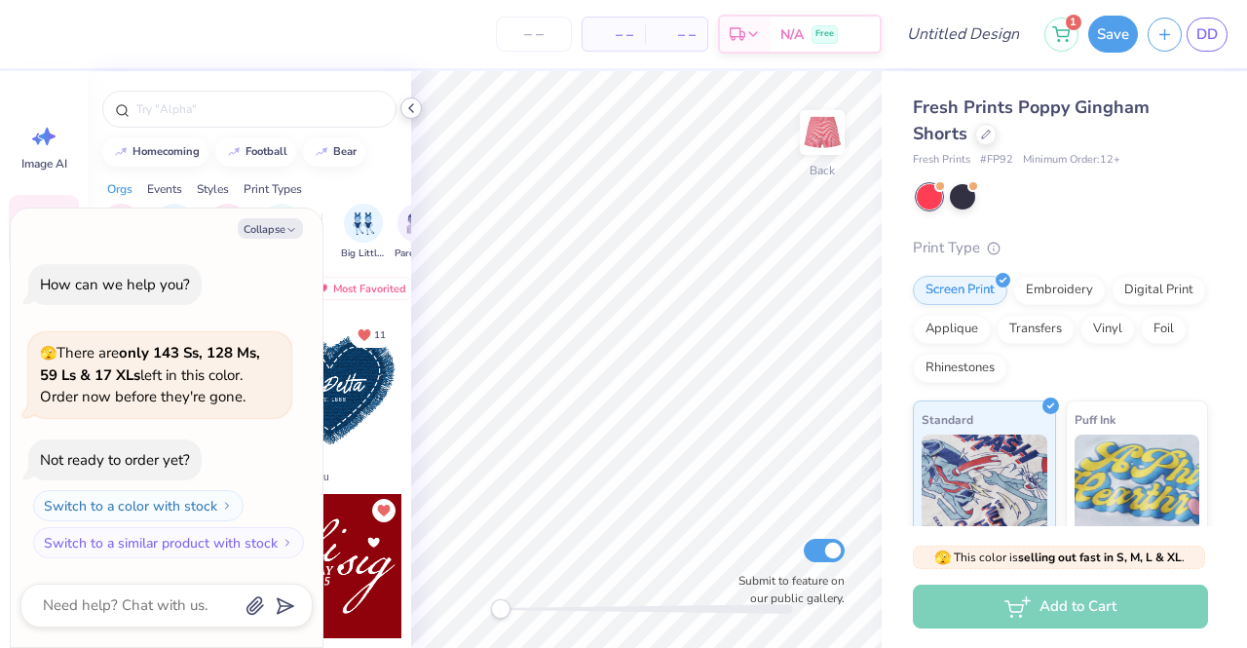
click at [413, 106] on icon at bounding box center [411, 108] width 16 height 16
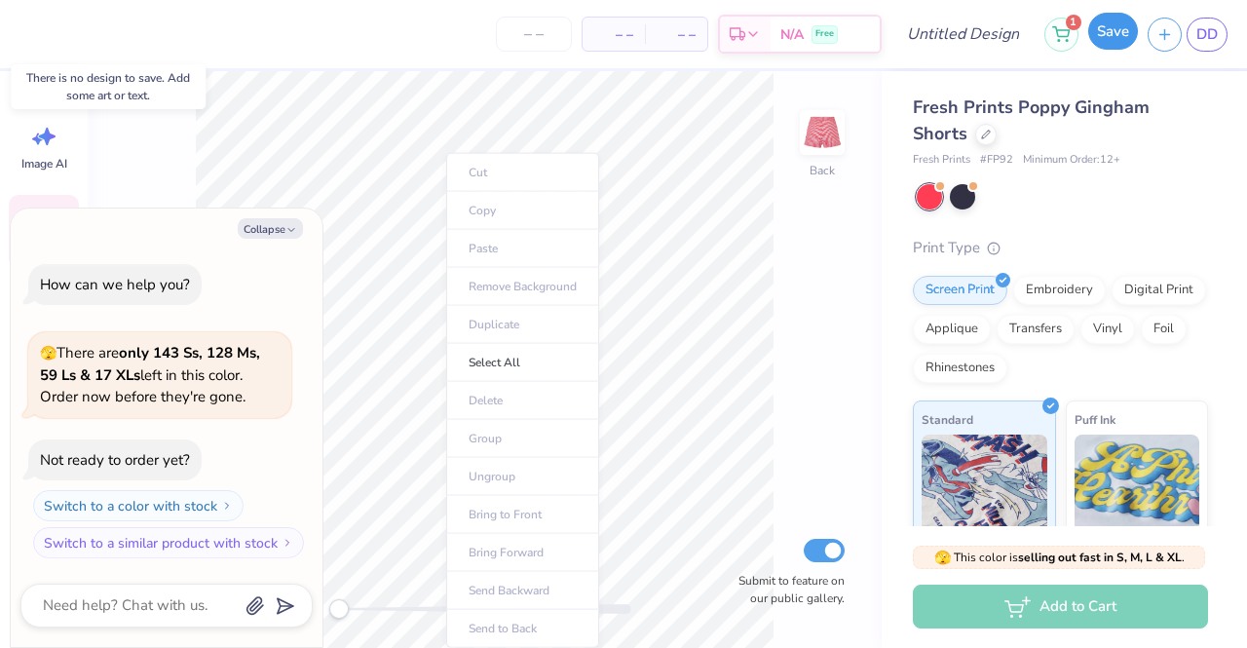
click at [1099, 42] on button "Save" at bounding box center [1114, 31] width 50 height 37
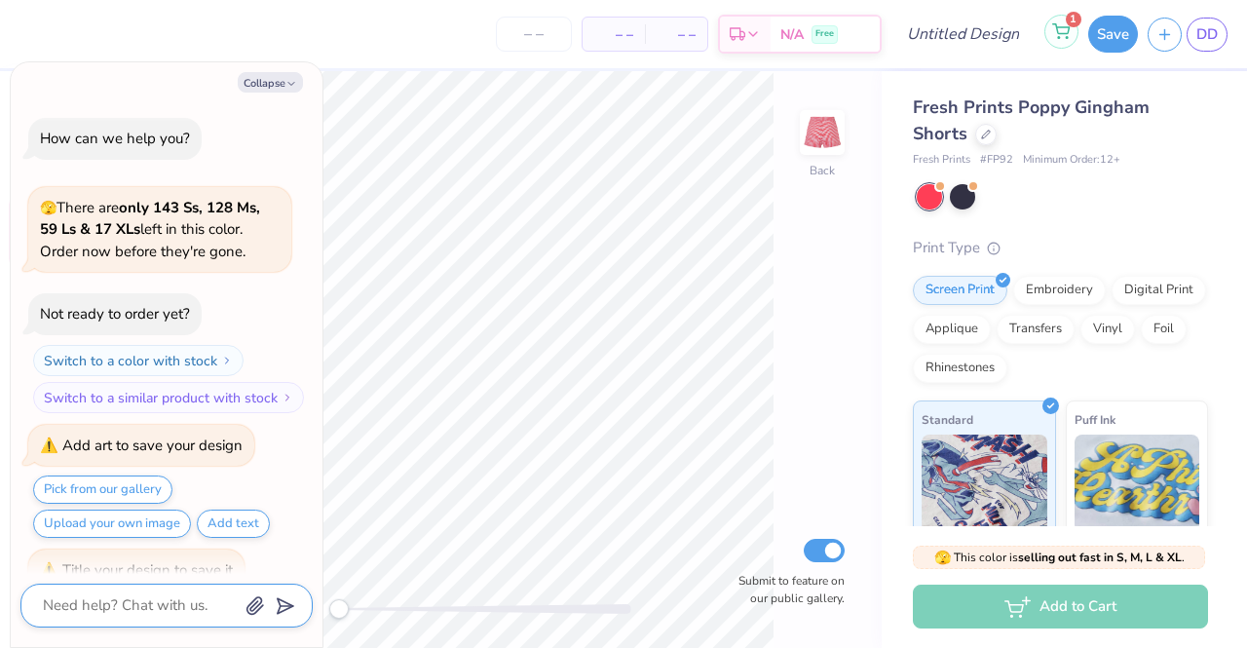
scroll to position [30, 0]
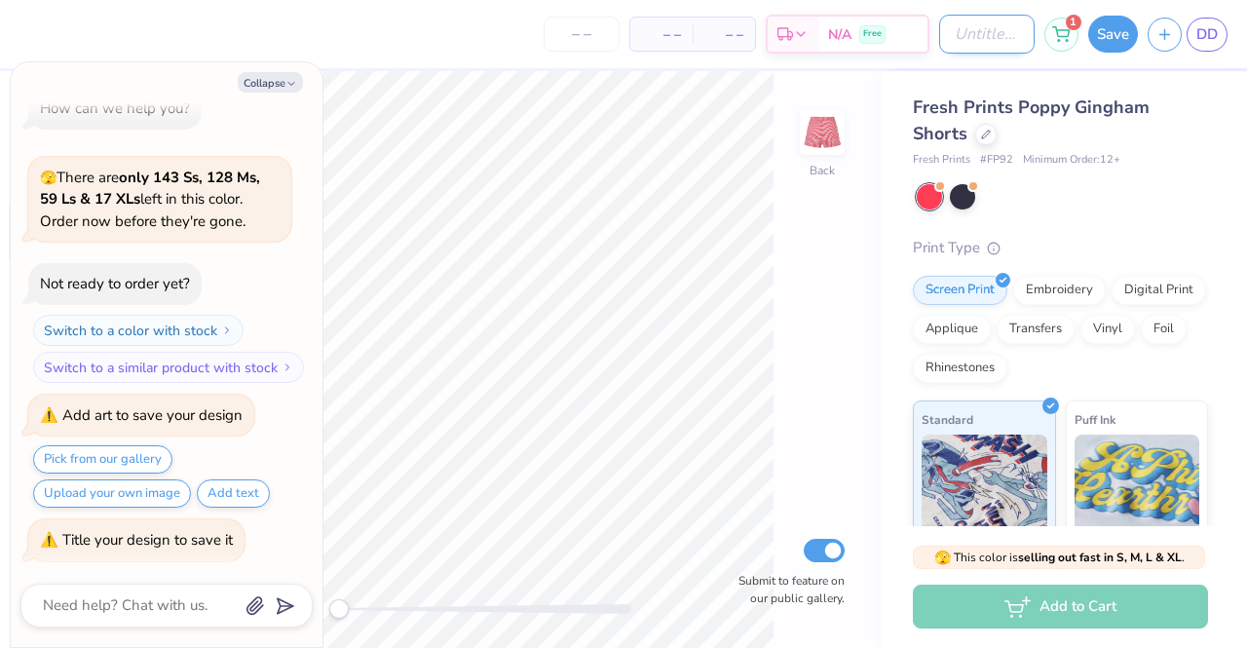
type textarea "x"
click at [940, 22] on input "Design Title" at bounding box center [988, 34] width 96 height 39
type input "g"
type textarea "x"
type input "gi"
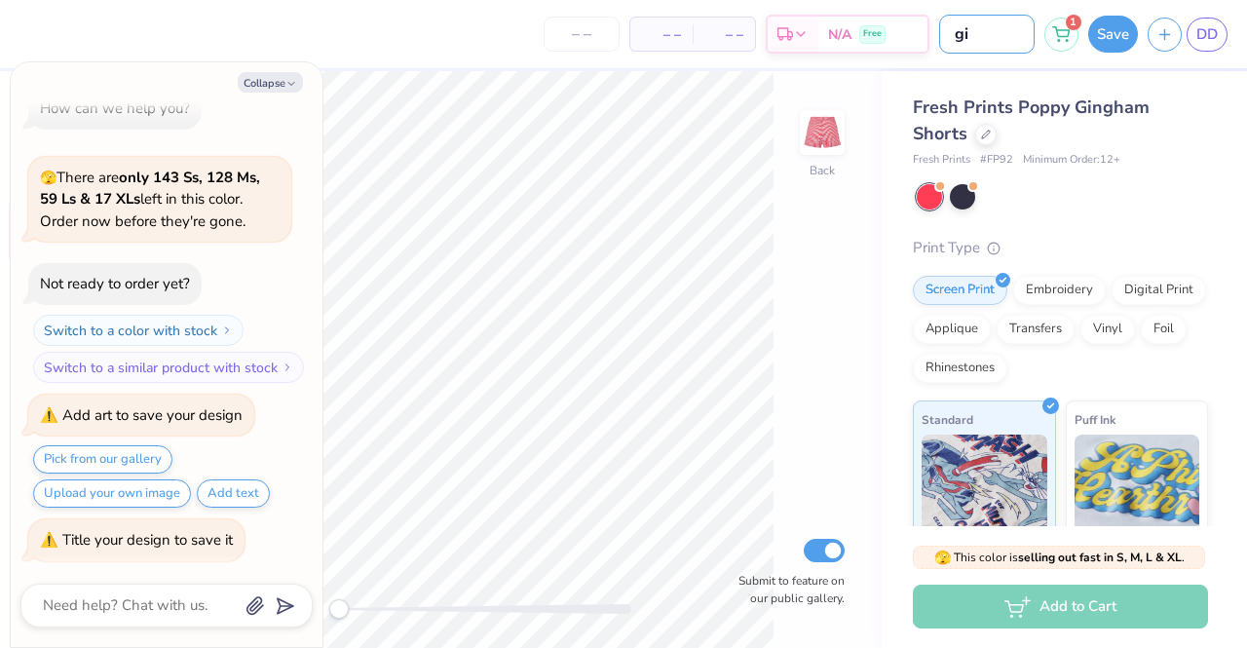
type textarea "x"
type input "gin"
type textarea "x"
type input "ging"
type textarea "x"
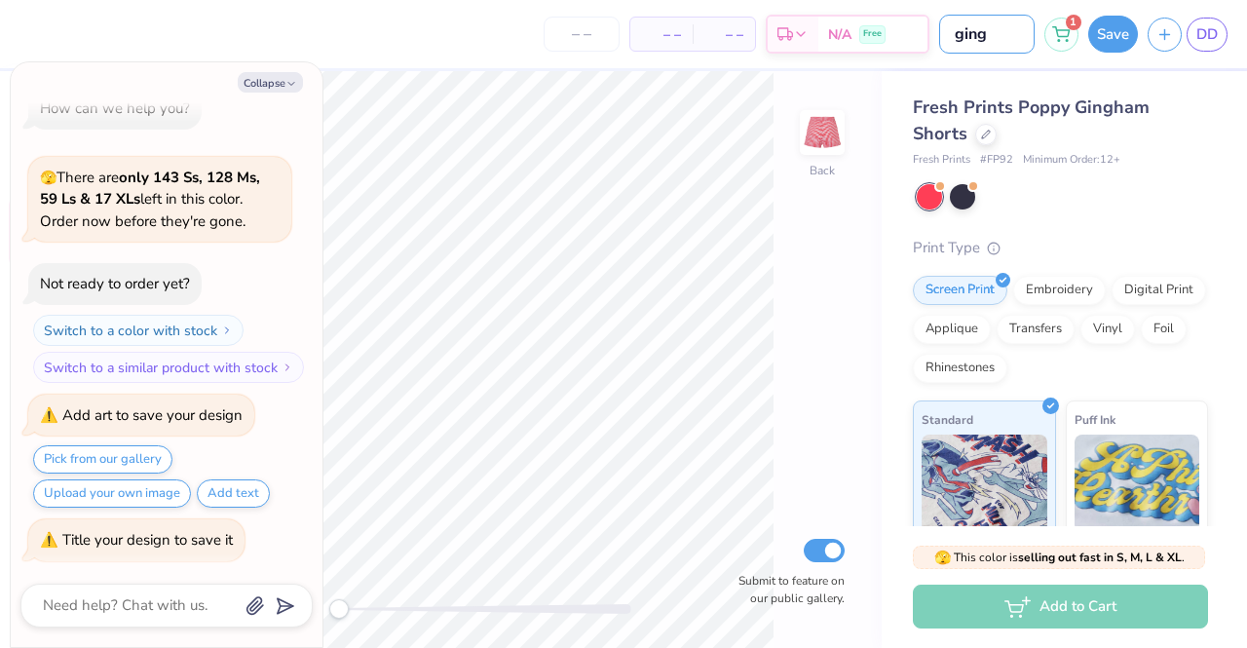
type input "gingh"
type textarea "x"
type input "gingha"
type textarea "x"
type input "gingham"
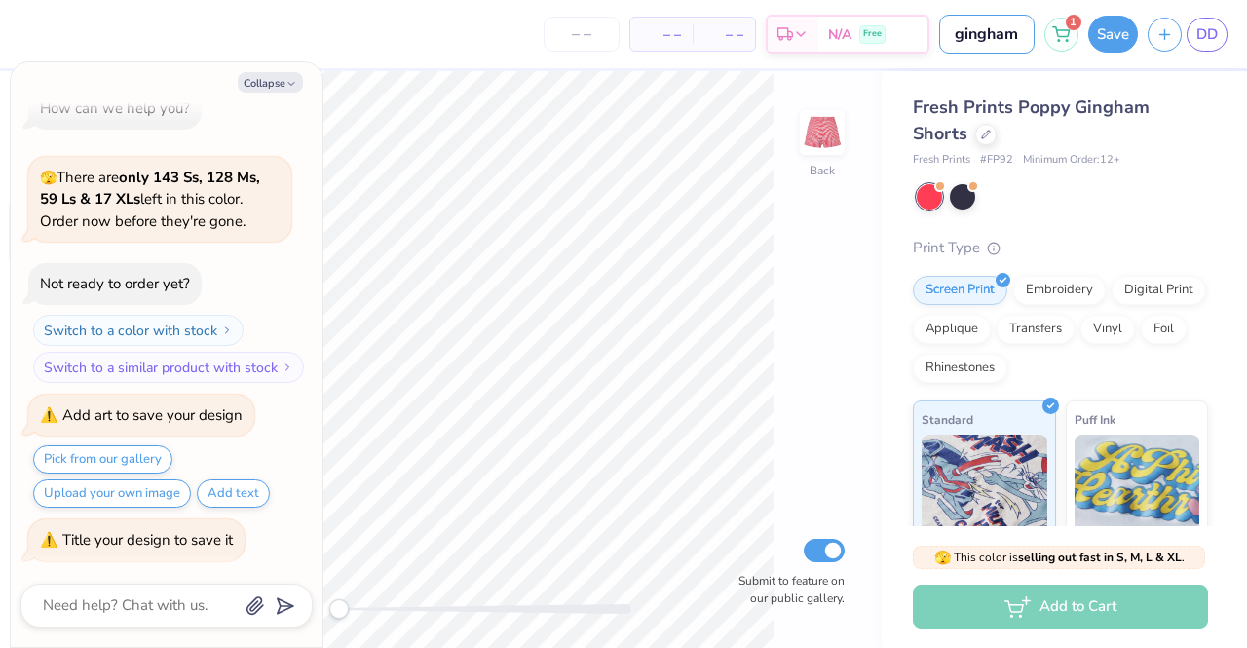
type textarea "x"
type input "gingham"
click at [1132, 24] on button "Save" at bounding box center [1114, 31] width 50 height 37
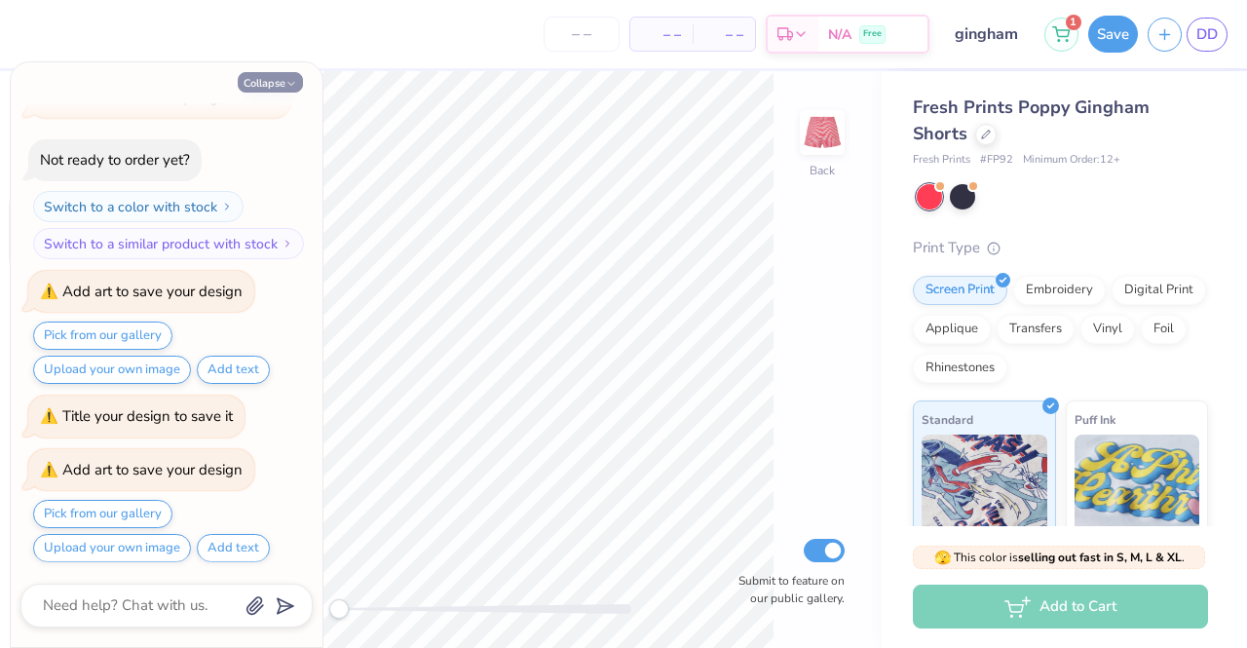
drag, startPoint x: 271, startPoint y: 83, endPoint x: 298, endPoint y: 78, distance: 27.7
click at [271, 83] on button "Collapse" at bounding box center [270, 82] width 65 height 20
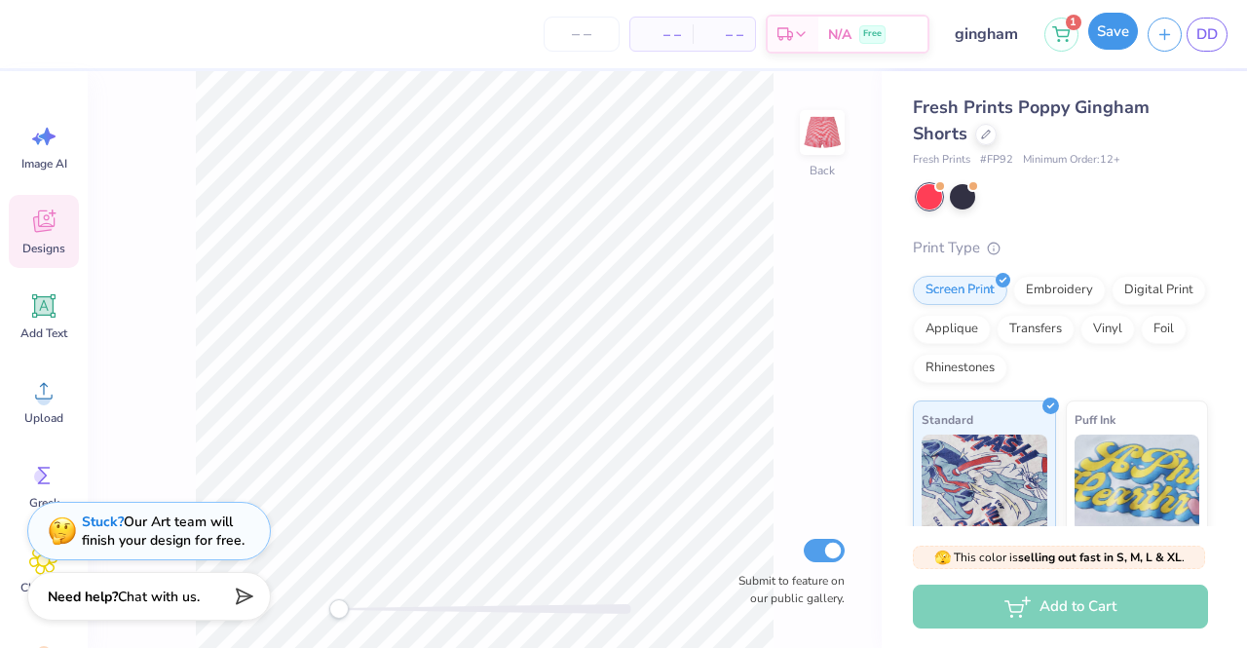
click at [1103, 25] on button "Save" at bounding box center [1114, 31] width 50 height 37
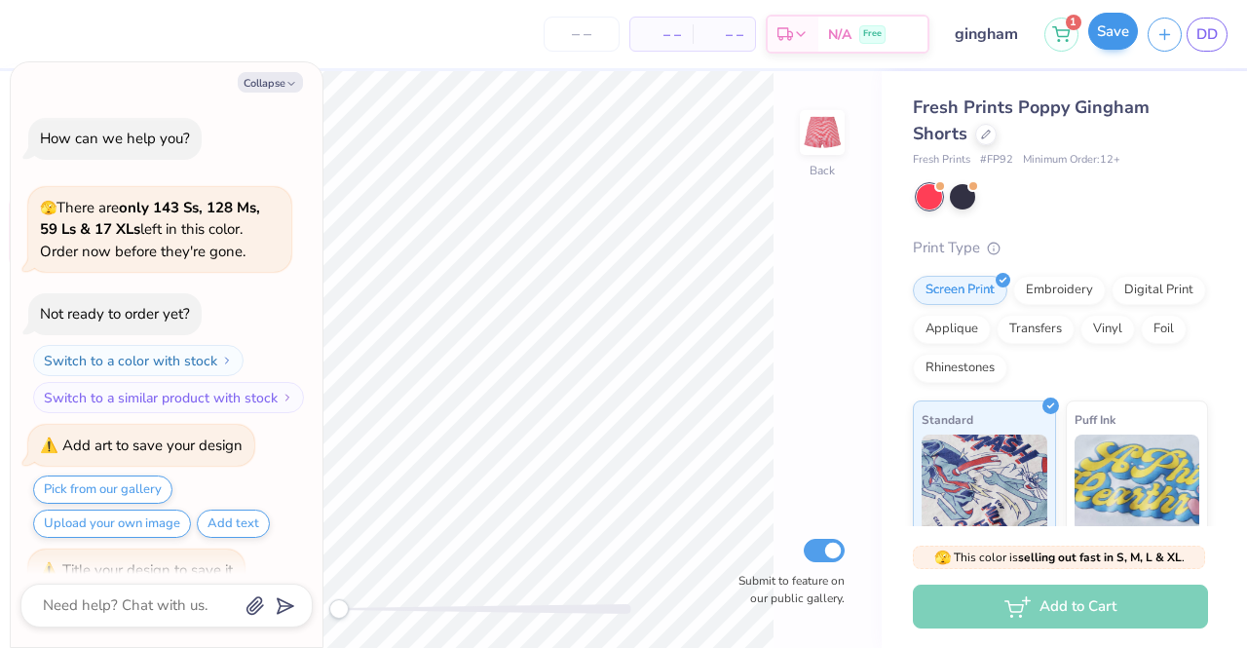
scroll to position [279, 0]
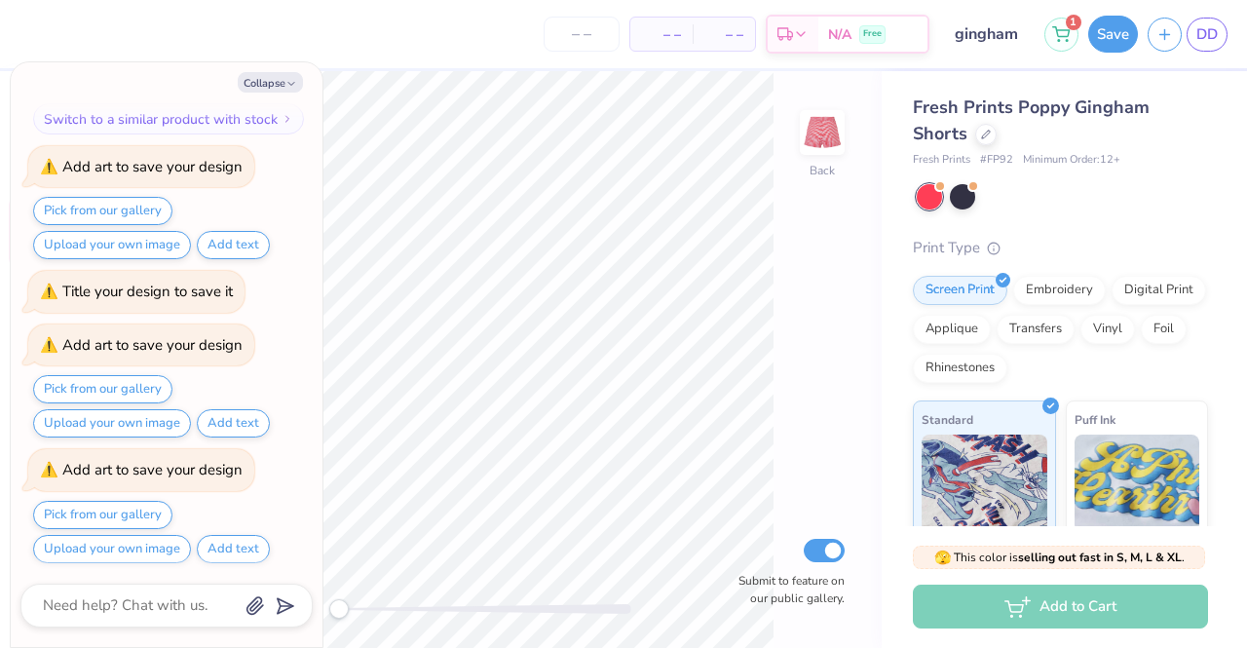
click at [302, 69] on div "Collapse How can we help you? 🫣 There are only 143 Ss, 128 Ms, 59 Ls & 17 XLs l…" at bounding box center [167, 354] width 312 height 585
click at [287, 77] on button "Collapse" at bounding box center [270, 82] width 65 height 20
type textarea "x"
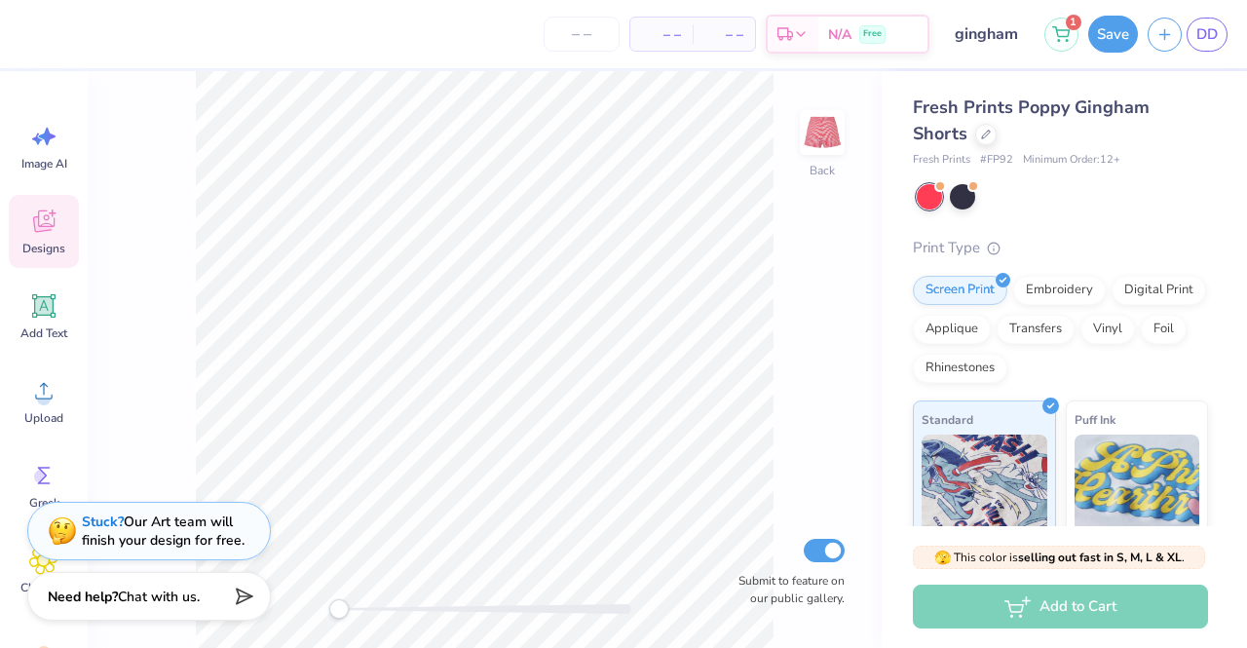
click at [62, 213] on div "Designs" at bounding box center [44, 231] width 70 height 73
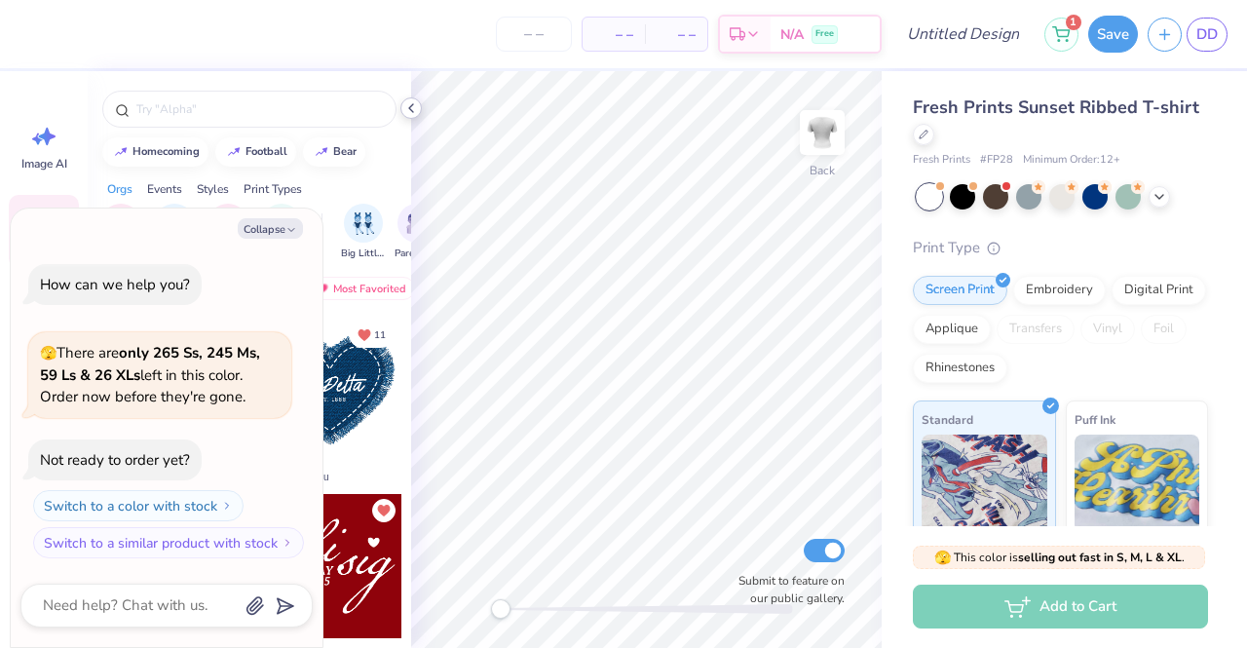
click at [411, 102] on icon at bounding box center [411, 108] width 16 height 16
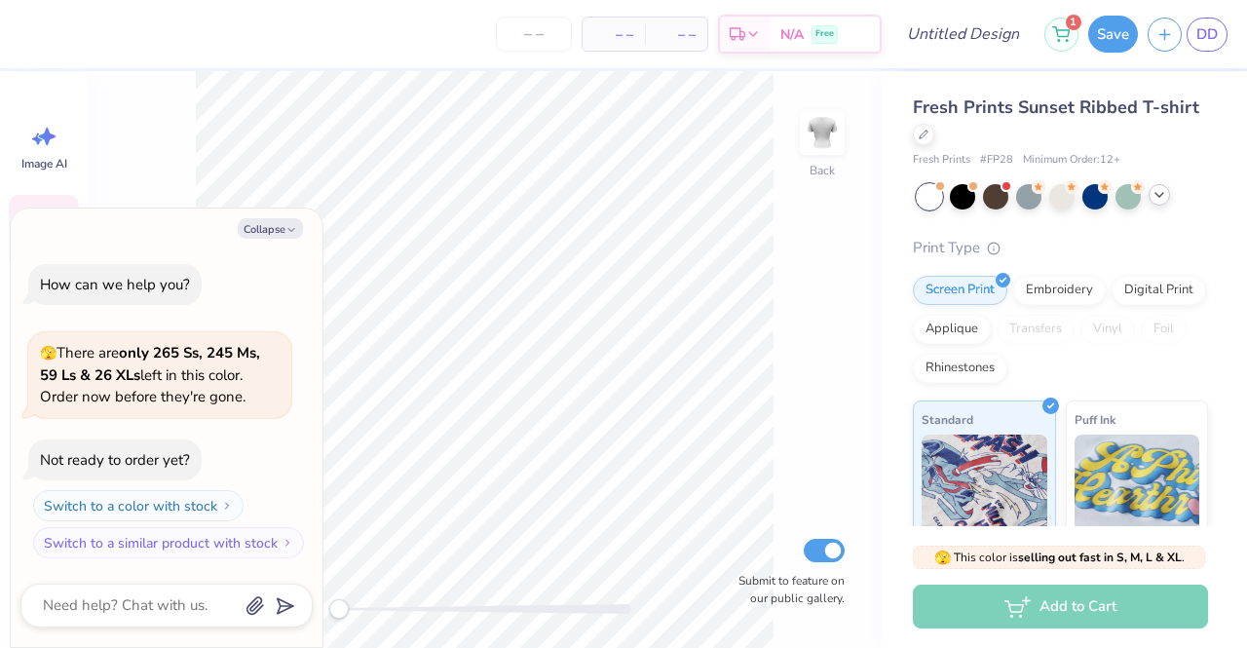
click at [1156, 199] on icon at bounding box center [1160, 195] width 16 height 16
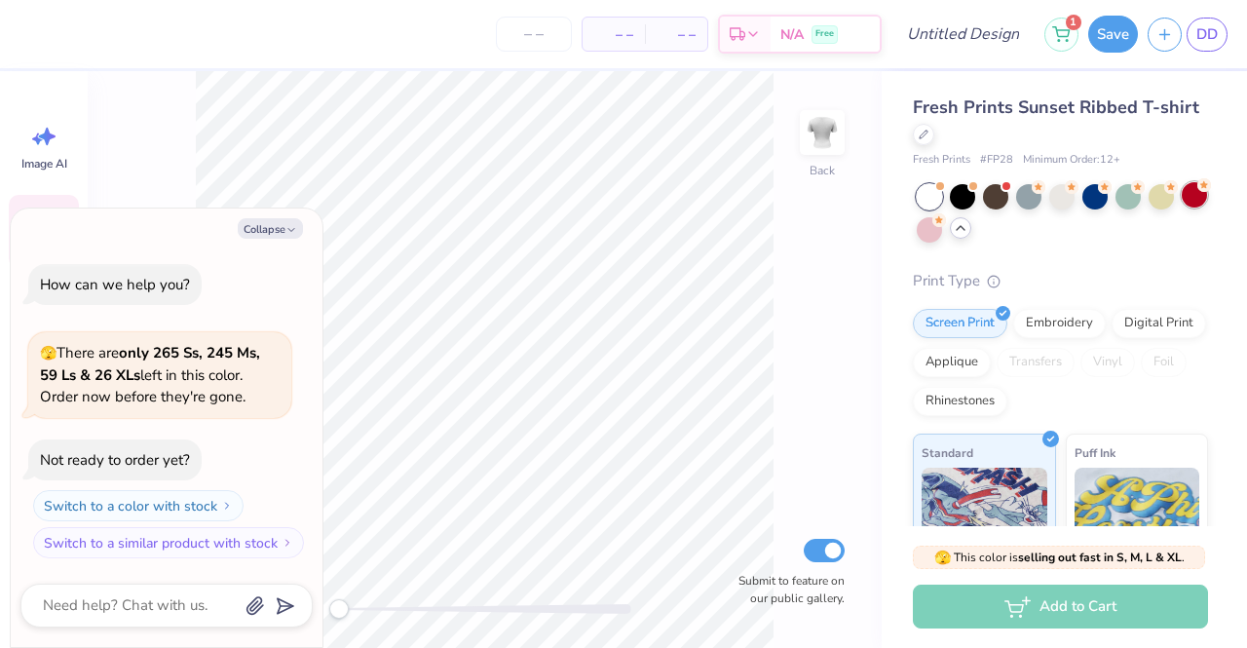
click at [1182, 208] on div at bounding box center [1194, 194] width 25 height 25
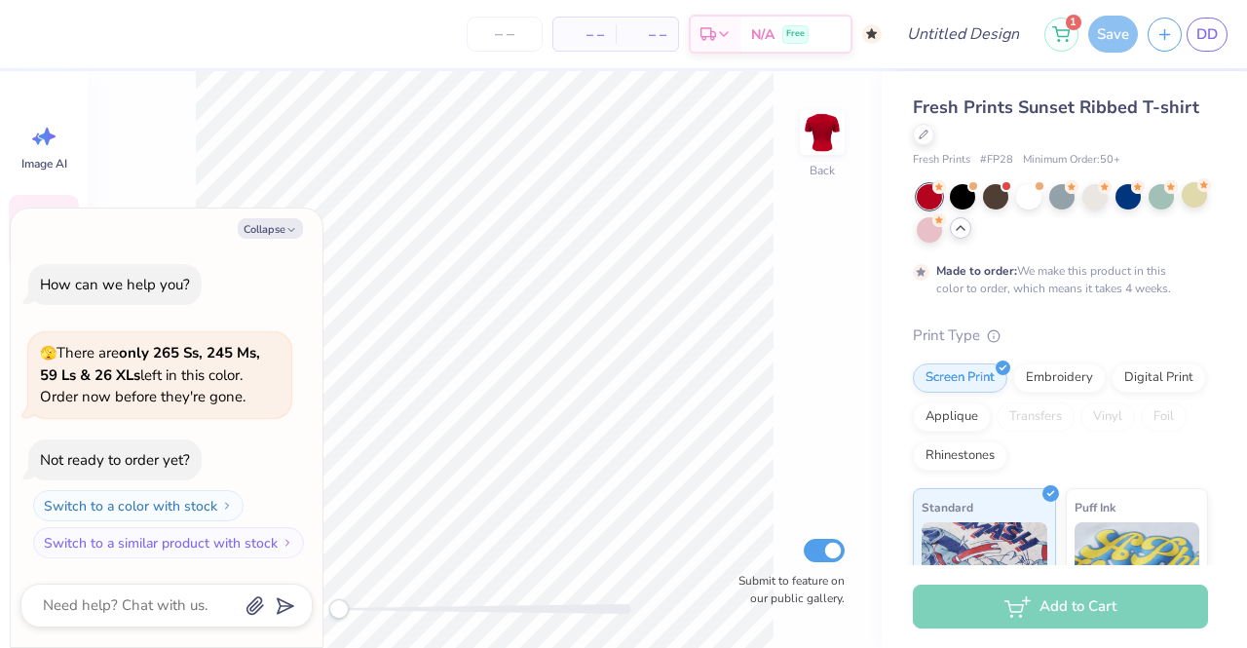
scroll to position [14, 0]
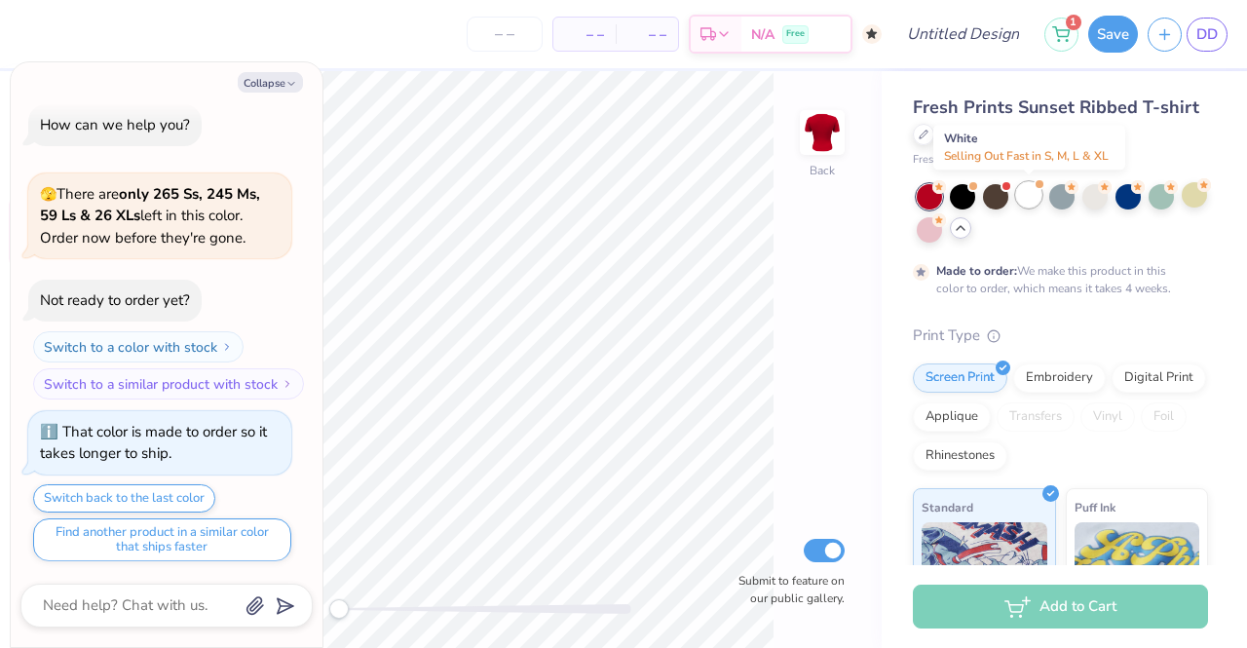
click at [1023, 199] on div at bounding box center [1029, 194] width 25 height 25
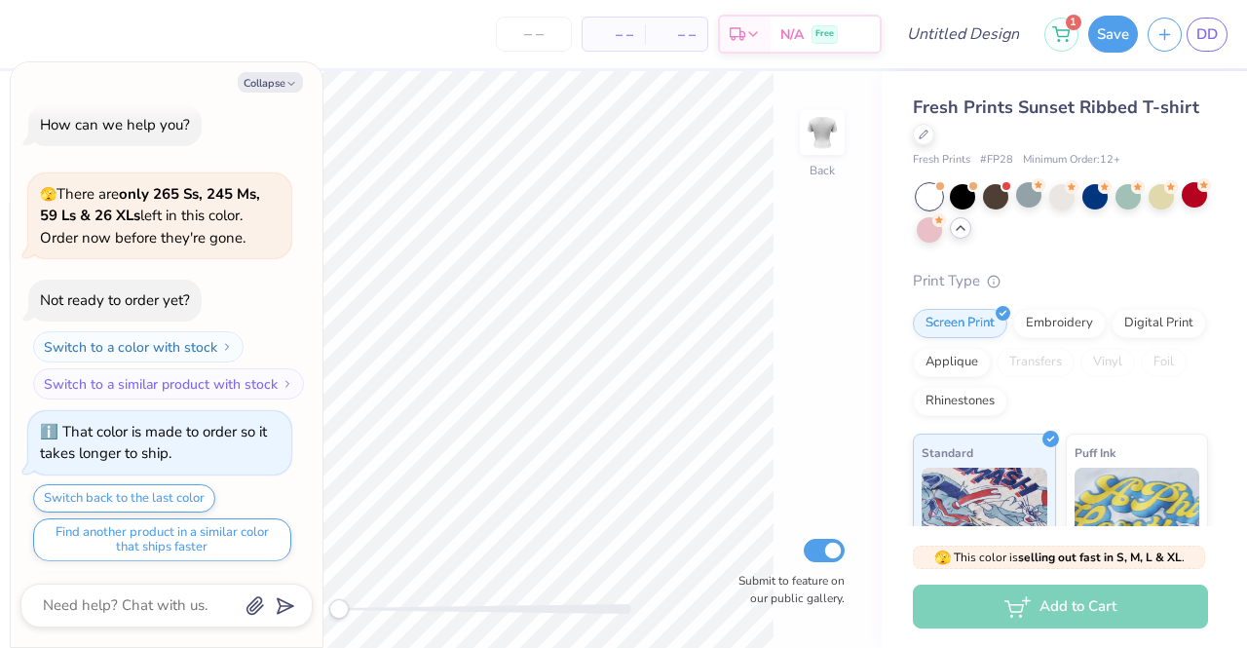
scroll to position [365, 0]
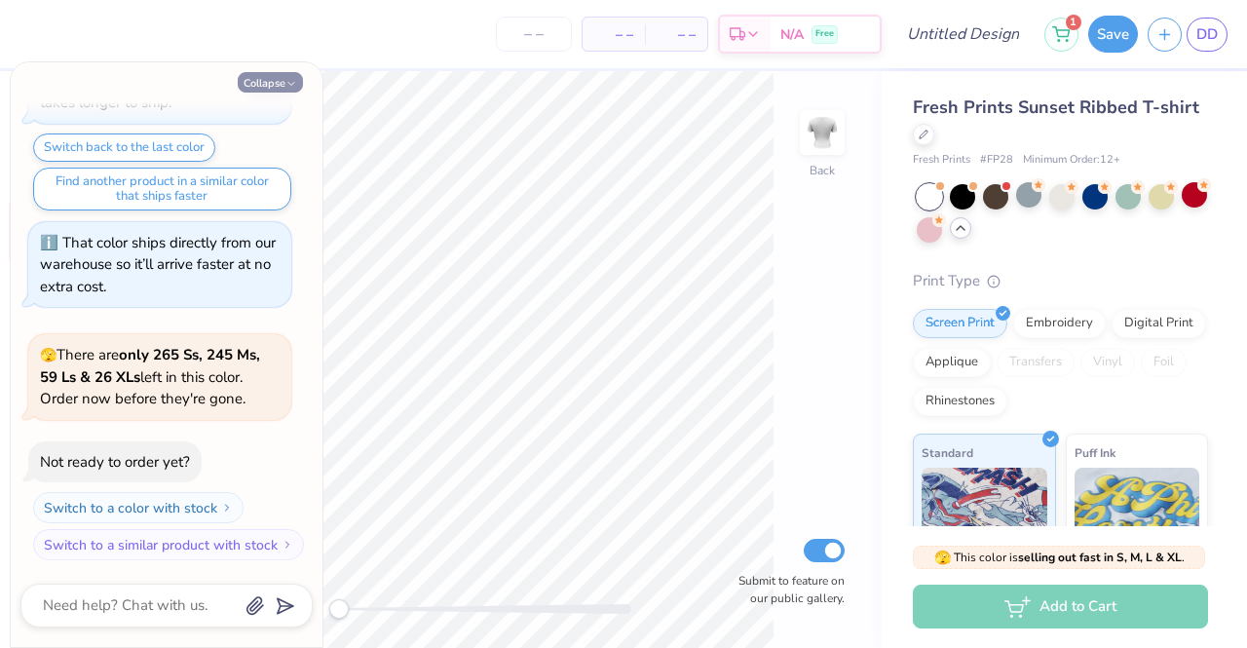
click at [286, 91] on button "Collapse" at bounding box center [270, 82] width 65 height 20
type textarea "x"
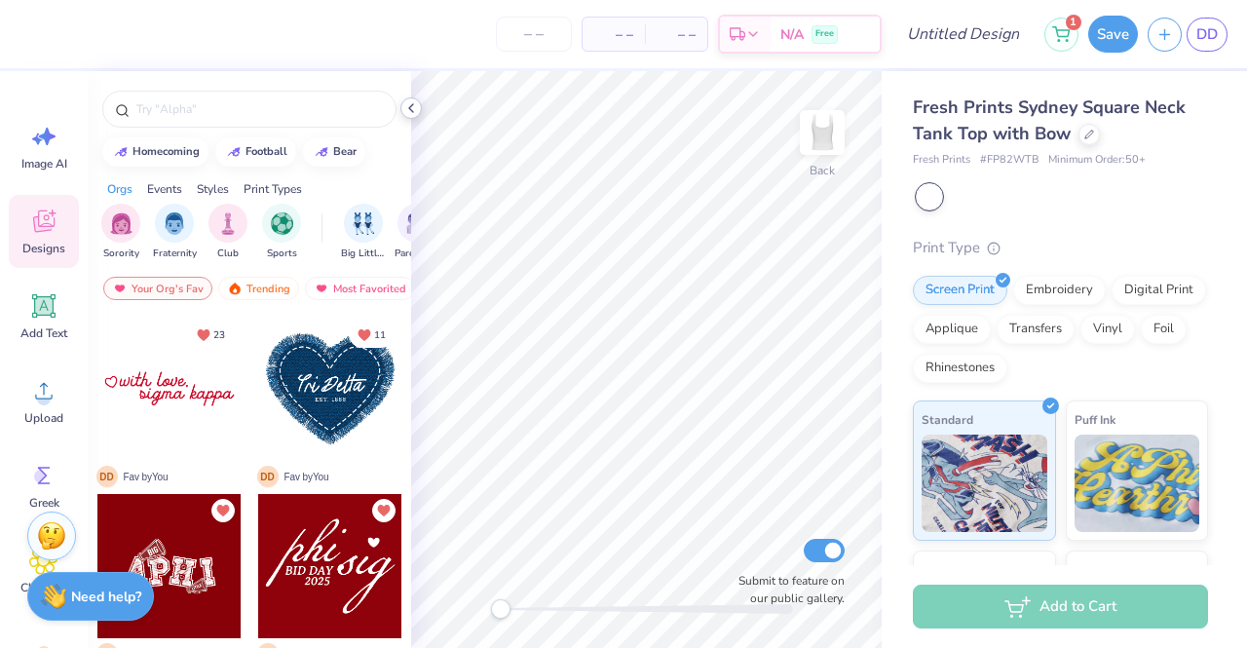
click at [408, 107] on icon at bounding box center [411, 108] width 16 height 16
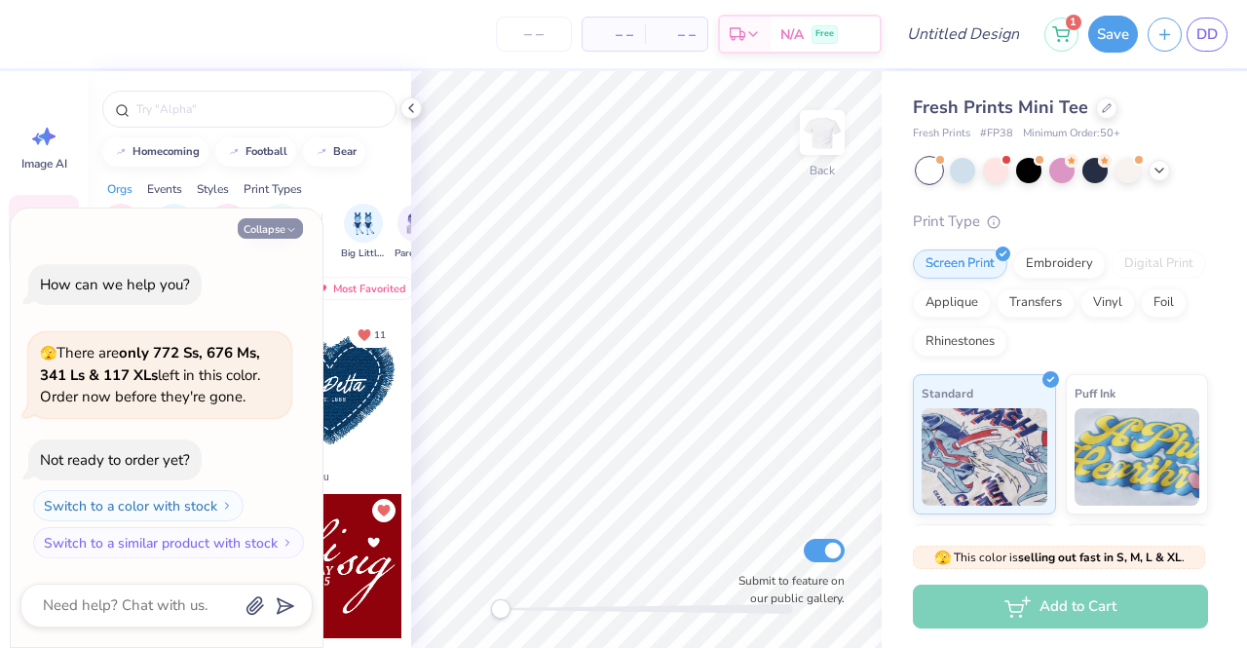
click at [266, 227] on button "Collapse" at bounding box center [270, 228] width 65 height 20
type textarea "x"
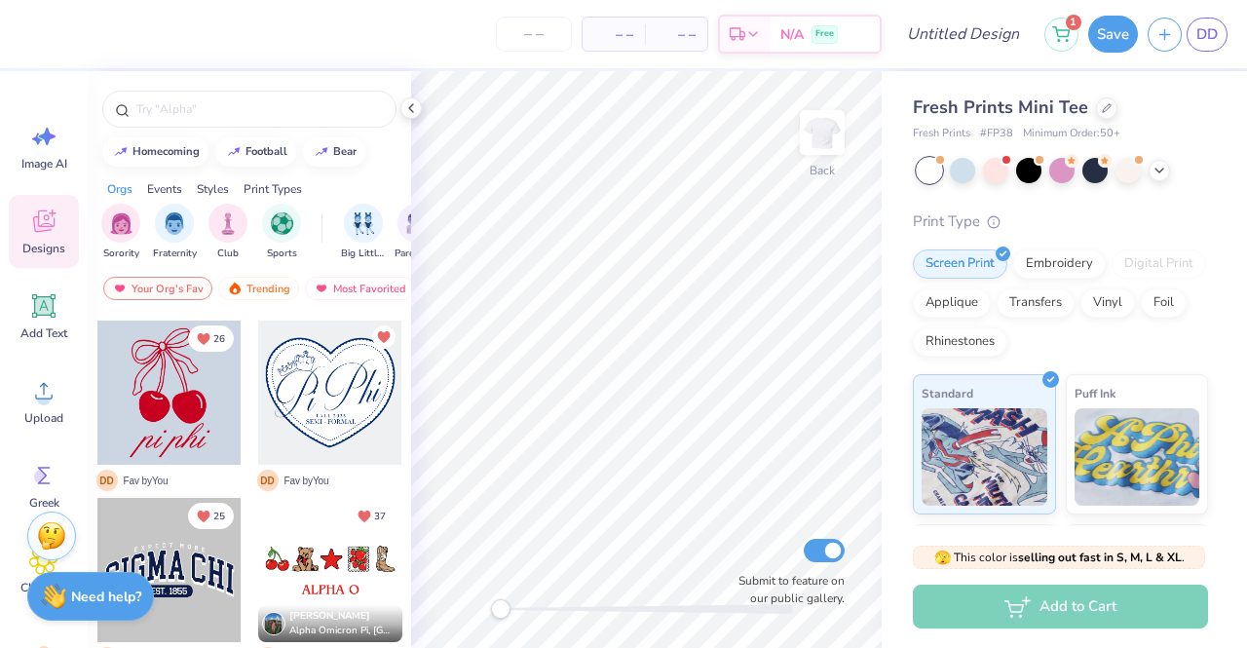
scroll to position [251, 0]
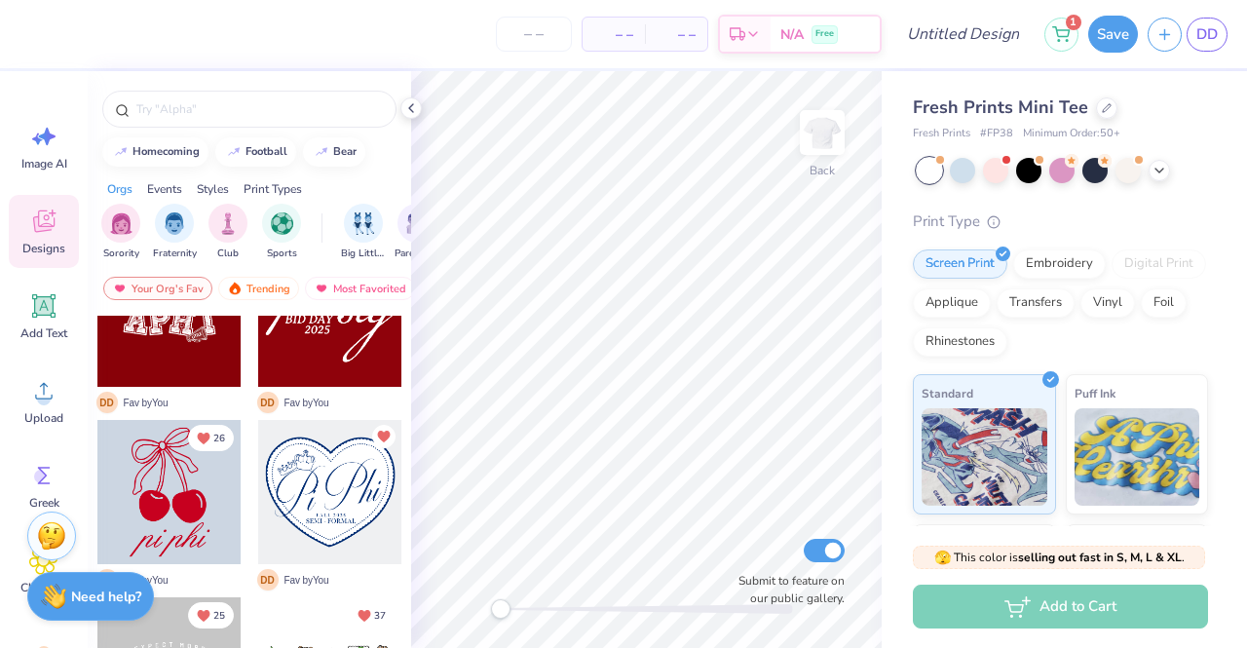
click at [140, 491] on div at bounding box center [169, 492] width 144 height 144
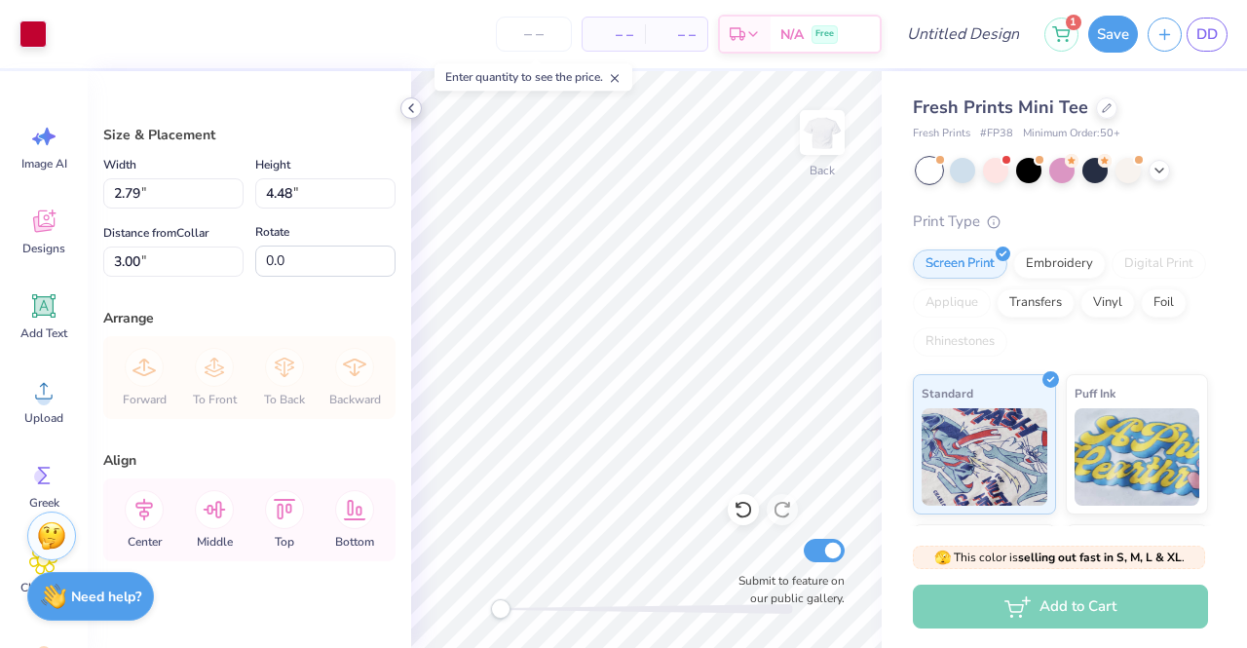
click at [417, 109] on icon at bounding box center [411, 108] width 16 height 16
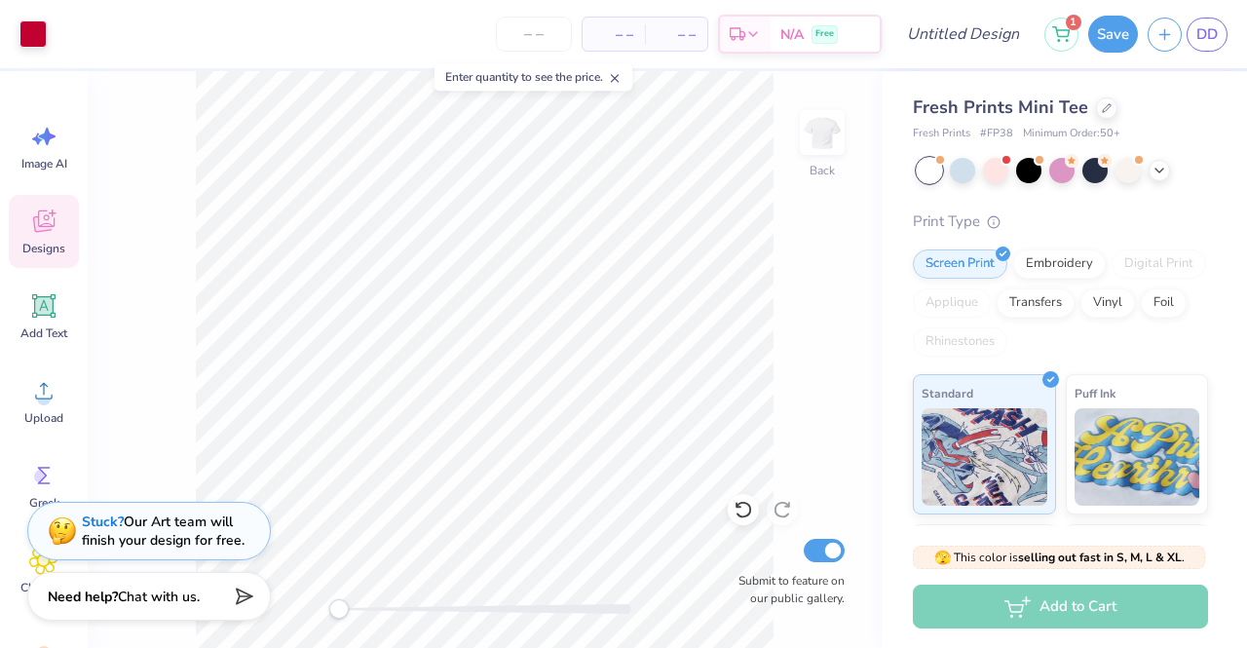
click at [39, 215] on icon at bounding box center [43, 221] width 29 height 29
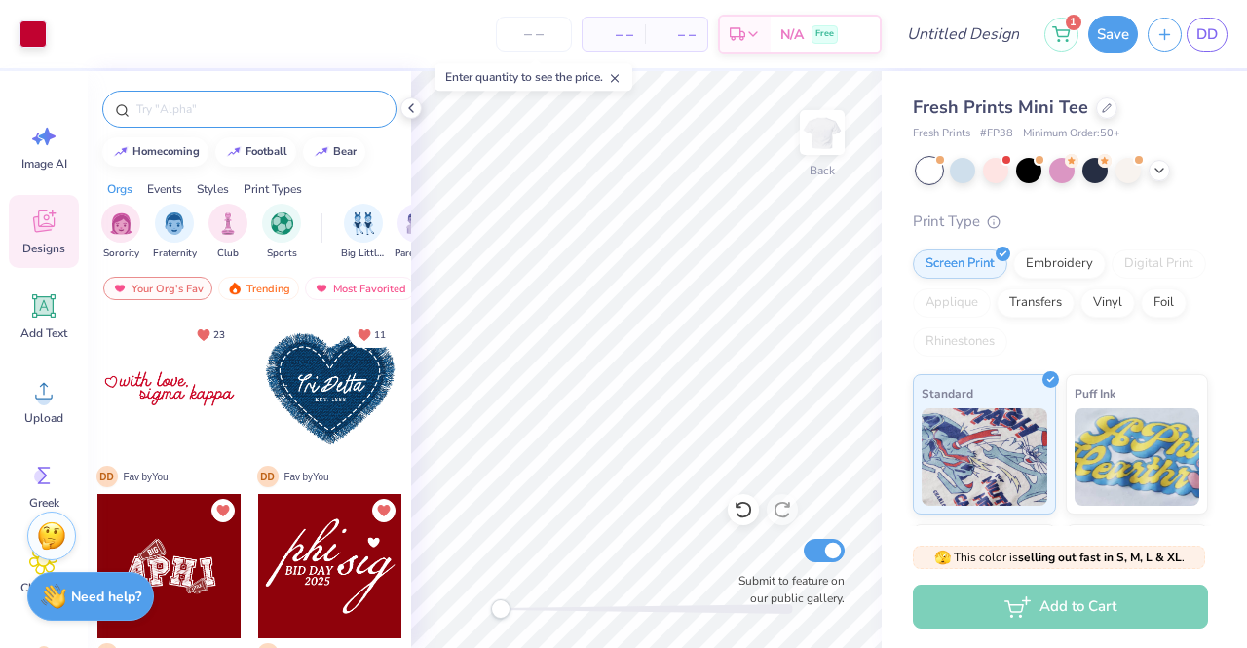
click at [209, 94] on div at bounding box center [249, 109] width 294 height 37
click at [209, 100] on input "text" at bounding box center [258, 108] width 249 height 19
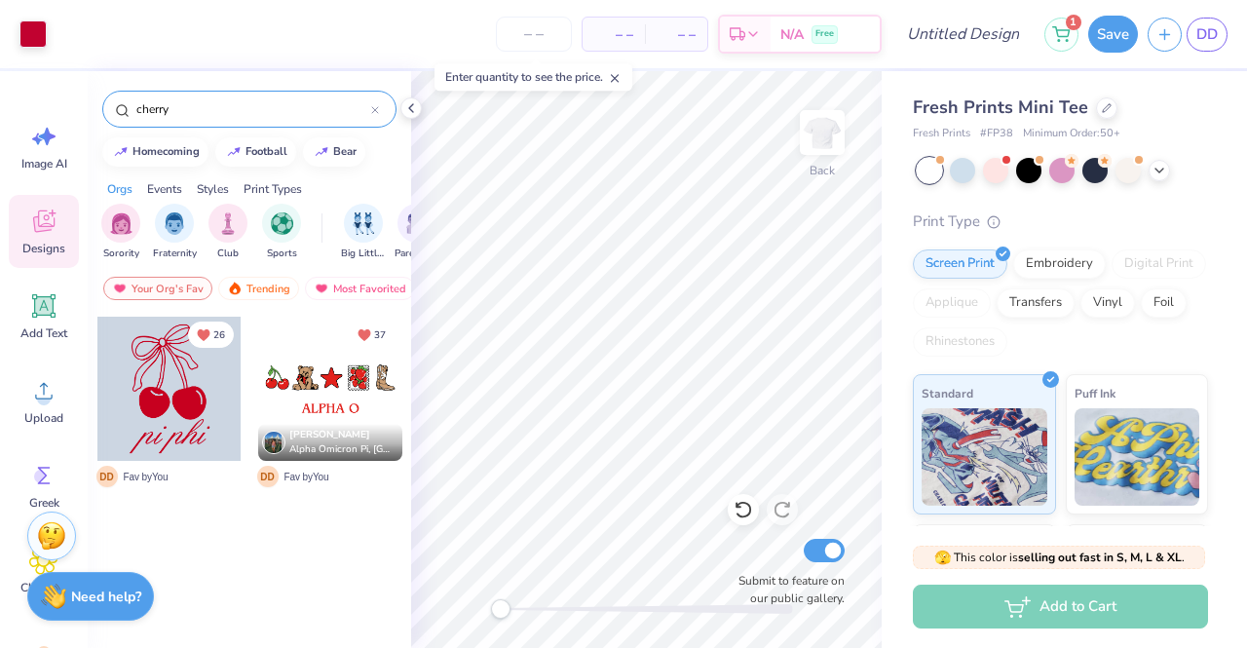
type input "cherry"
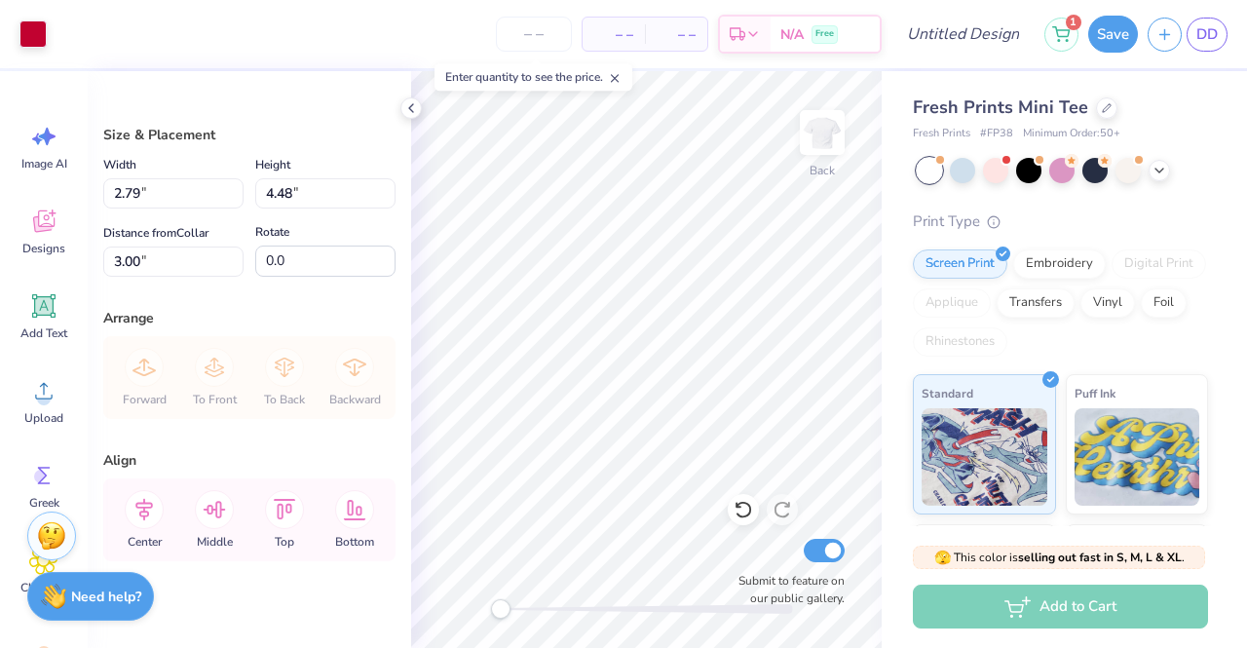
type input "3.67"
type input "5.89"
type input "3.98"
type input "6.39"
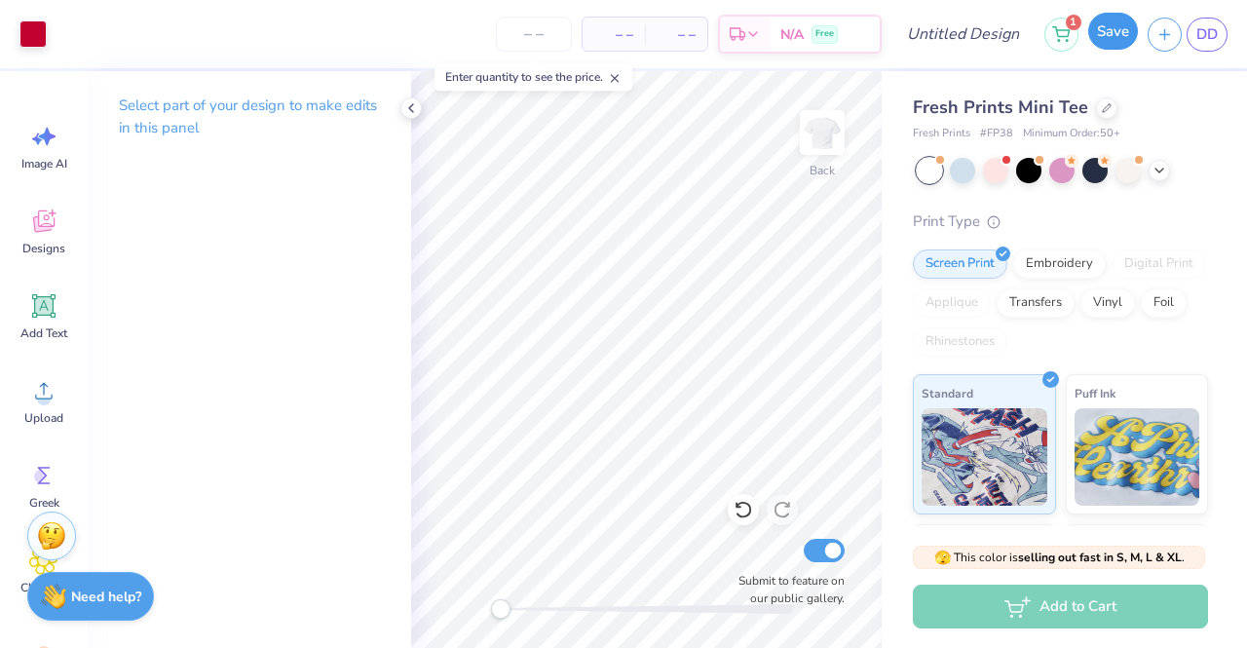
click at [1105, 47] on button "Save" at bounding box center [1114, 31] width 50 height 37
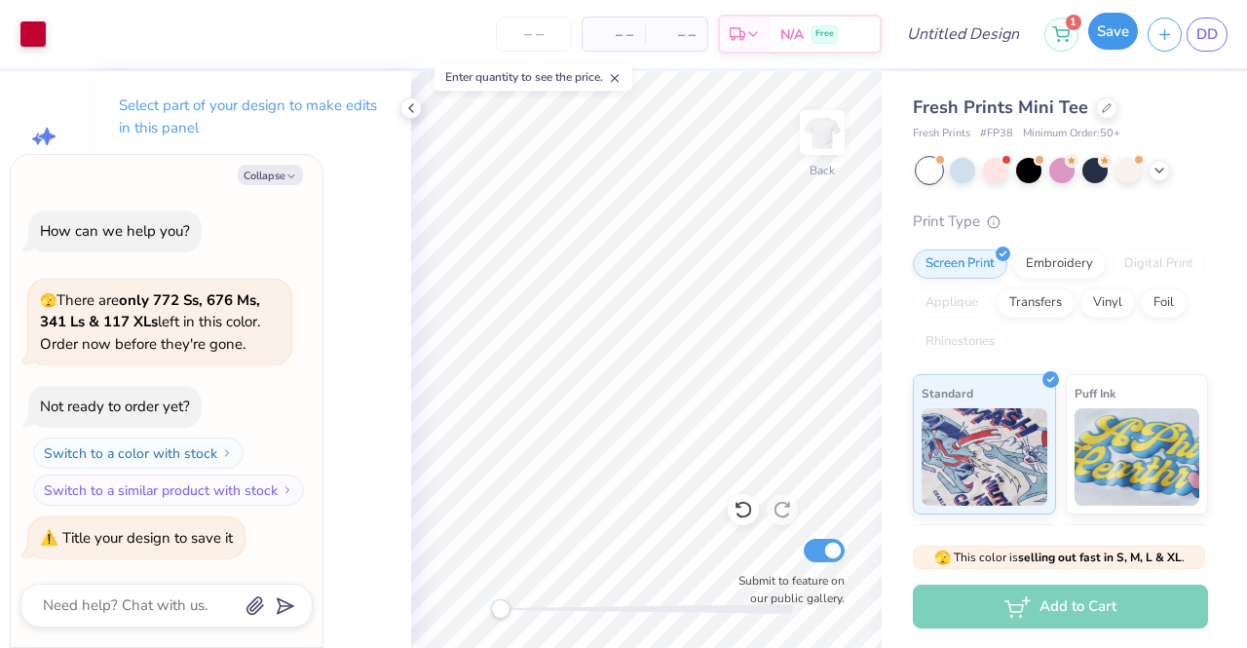
click at [1125, 32] on button "Save" at bounding box center [1114, 31] width 50 height 37
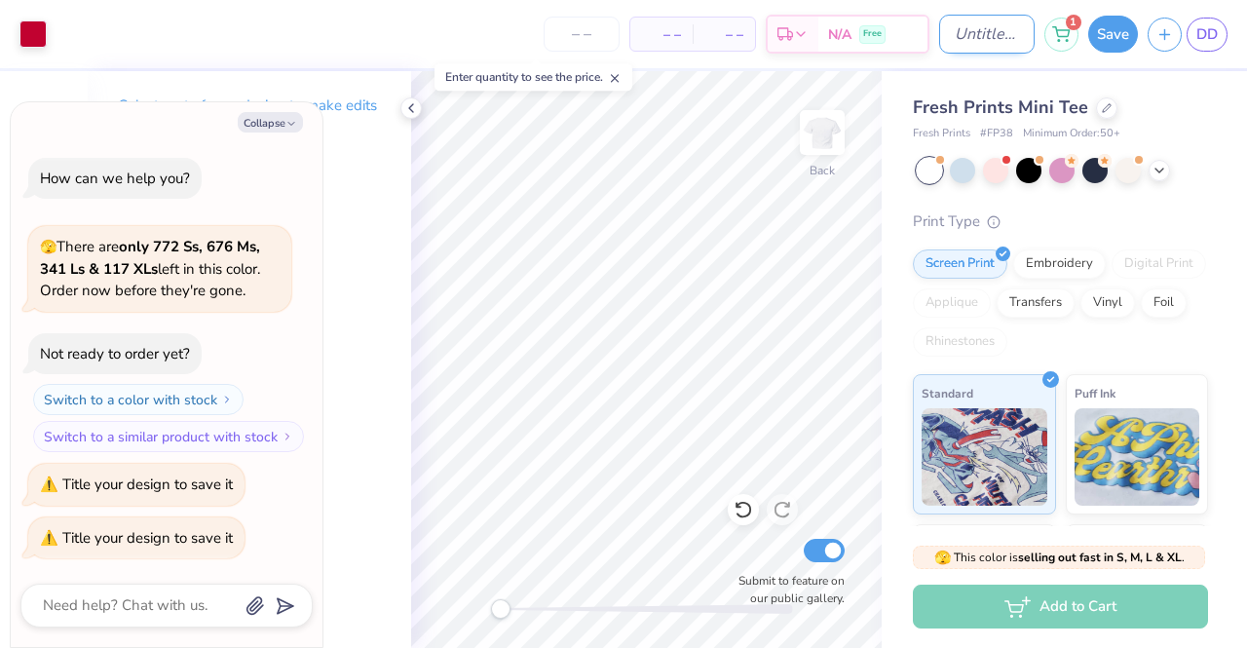
type textarea "x"
click at [986, 44] on input "Design Title" at bounding box center [988, 34] width 96 height 39
type input "G"
type textarea "x"
type input "Gh"
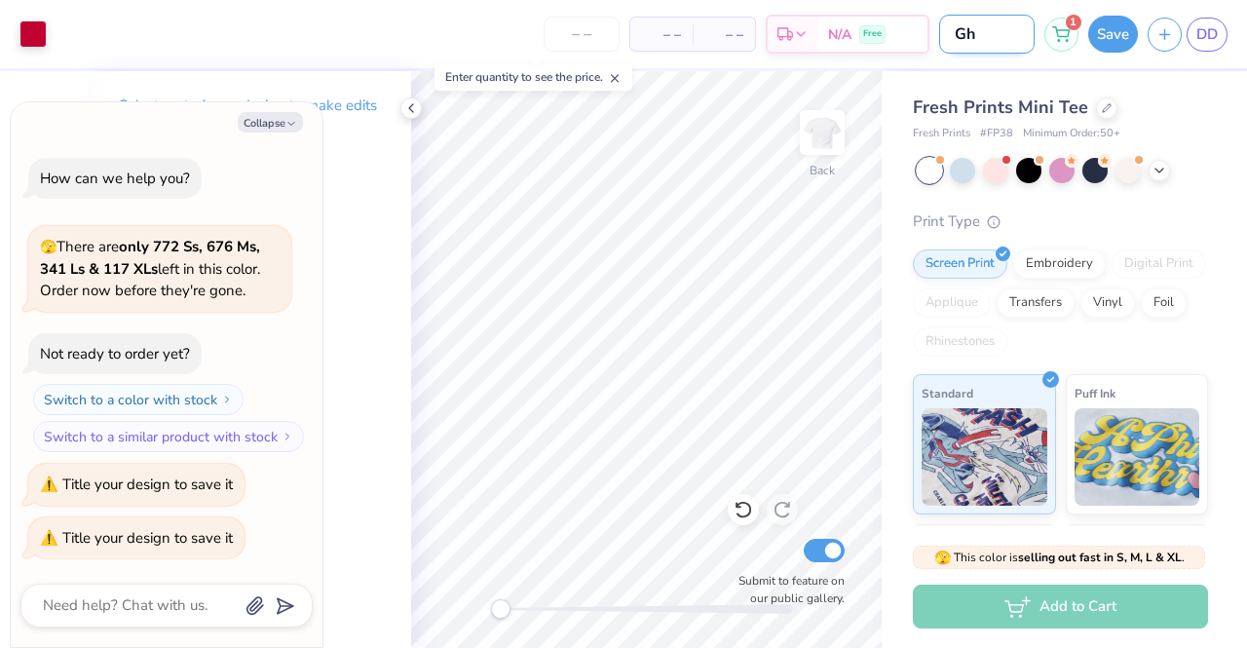
type textarea "x"
type input "Ghi"
type textarea "x"
type input "Ghin"
type textarea "x"
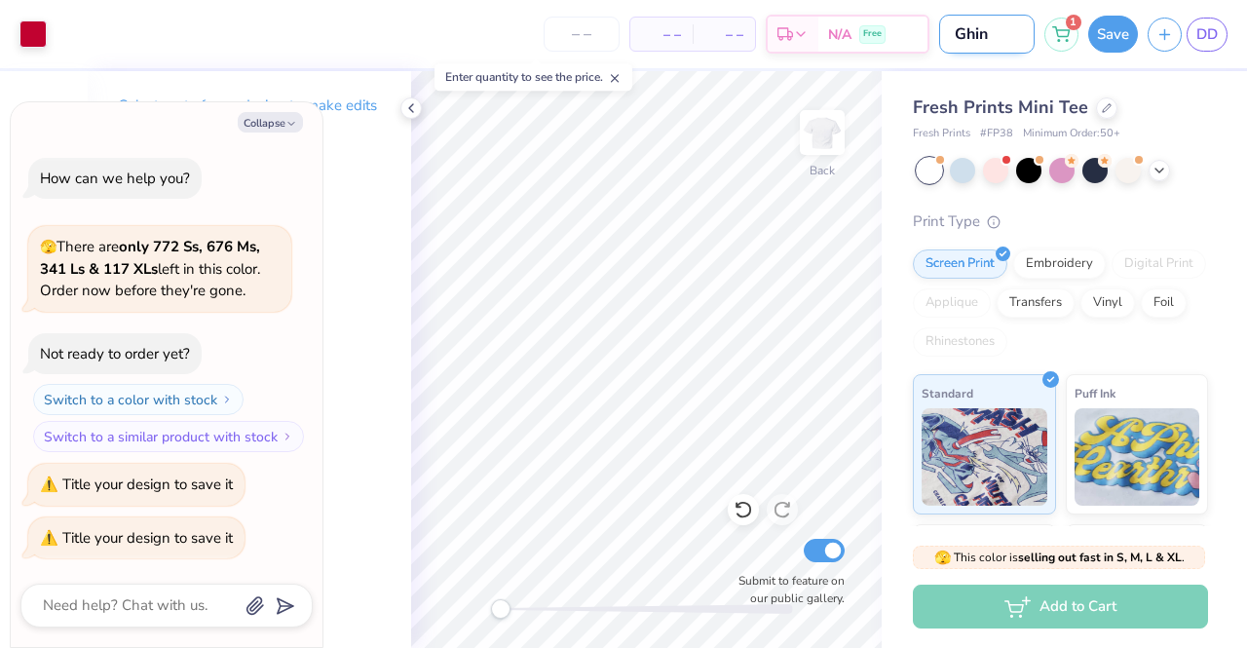
type input "Ghing"
type textarea "x"
type input "Ghingh"
type textarea "x"
type input "Ghingha"
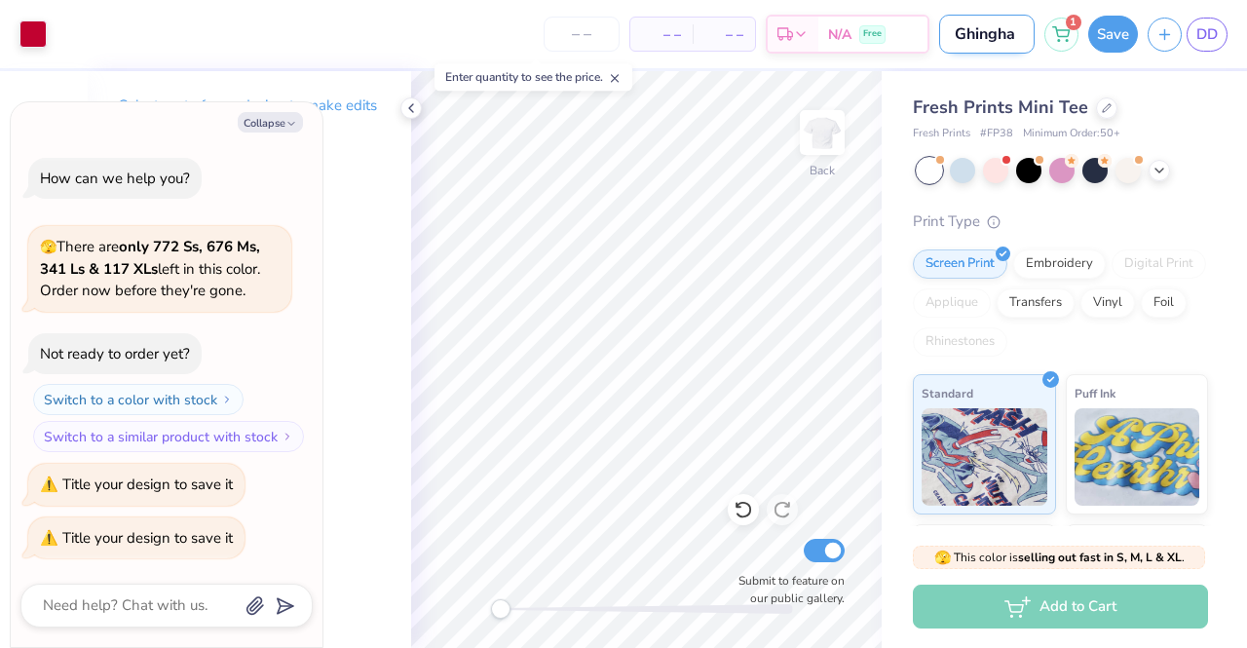
type textarea "x"
type input "Ghinghan"
type textarea "x"
type input "Ghinghan"
type textarea "x"
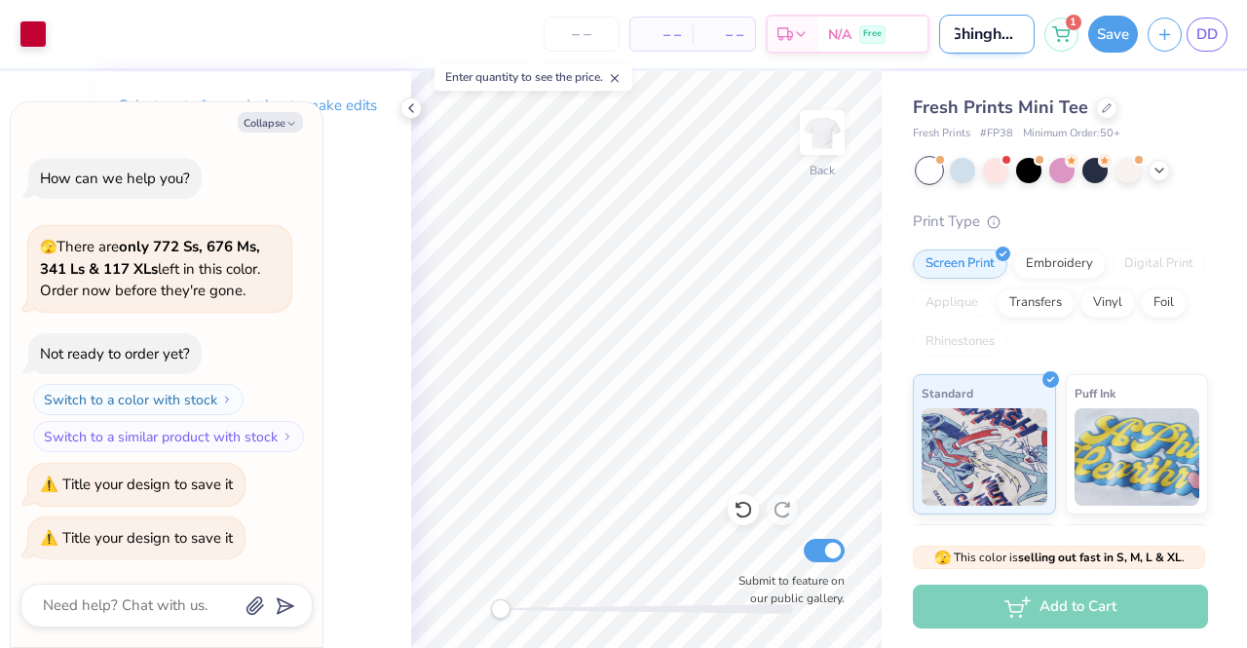
type input "Ghinghan t"
type textarea "x"
type input "Ghinghan to"
type textarea "x"
type input "Ghinghan top"
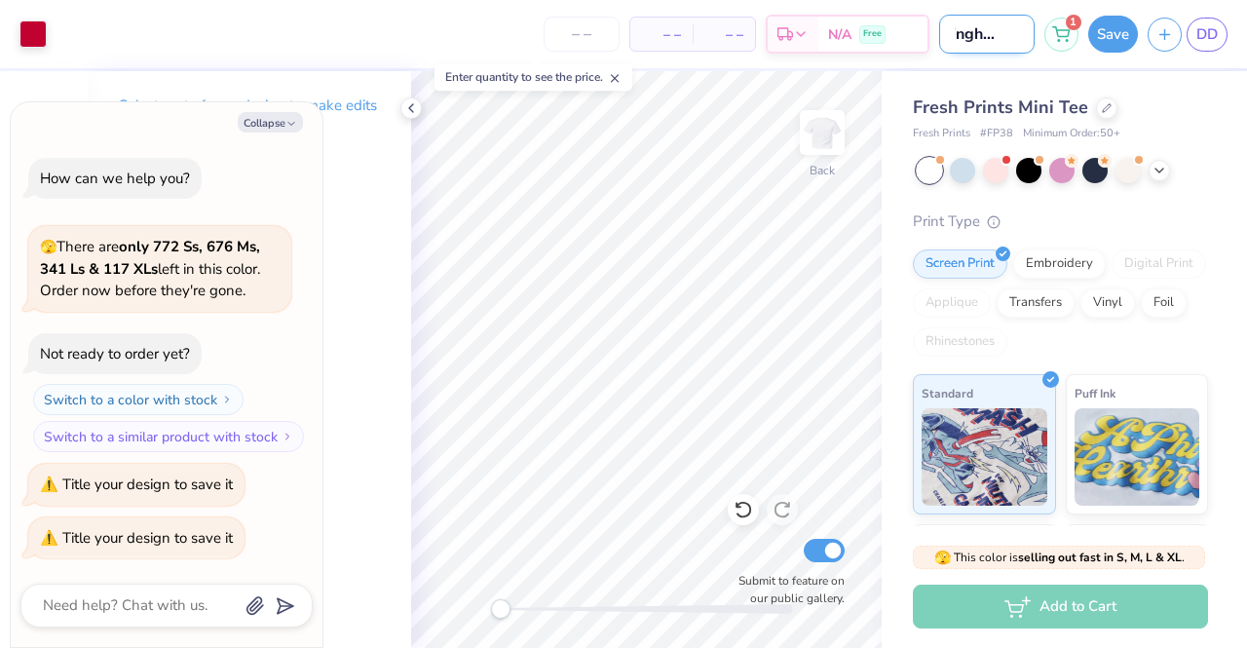
type textarea "x"
click at [994, 42] on input "Ghinghan top" at bounding box center [988, 34] width 96 height 39
type input "Ghingha top"
type textarea "x"
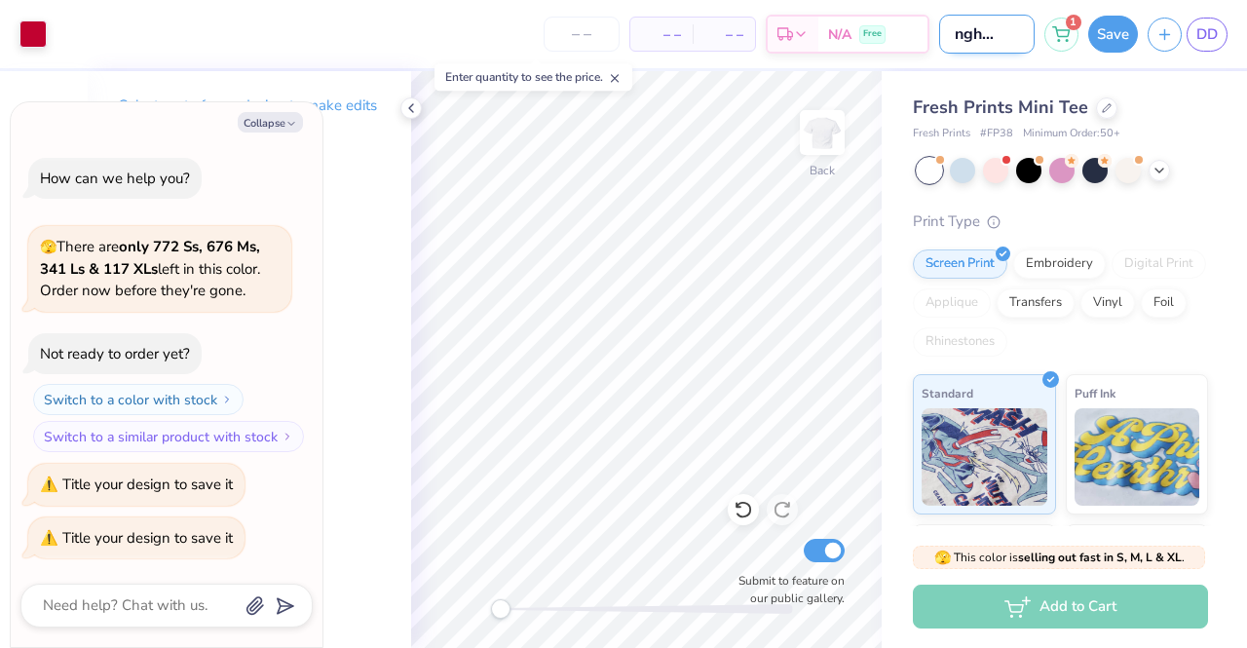
scroll to position [0, 23]
type input "Ghingham top"
type textarea "x"
type input "Ghingham top"
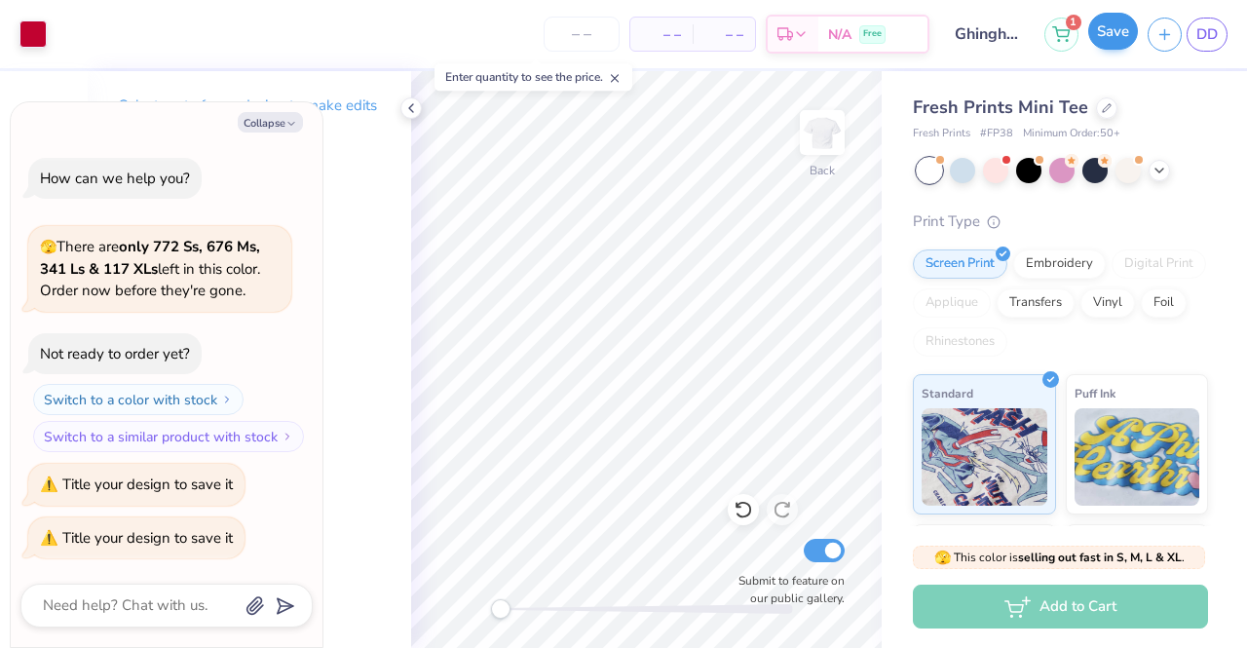
click at [1136, 43] on div "Save" at bounding box center [1114, 34] width 50 height 37
click at [1123, 39] on button "Save" at bounding box center [1114, 31] width 50 height 37
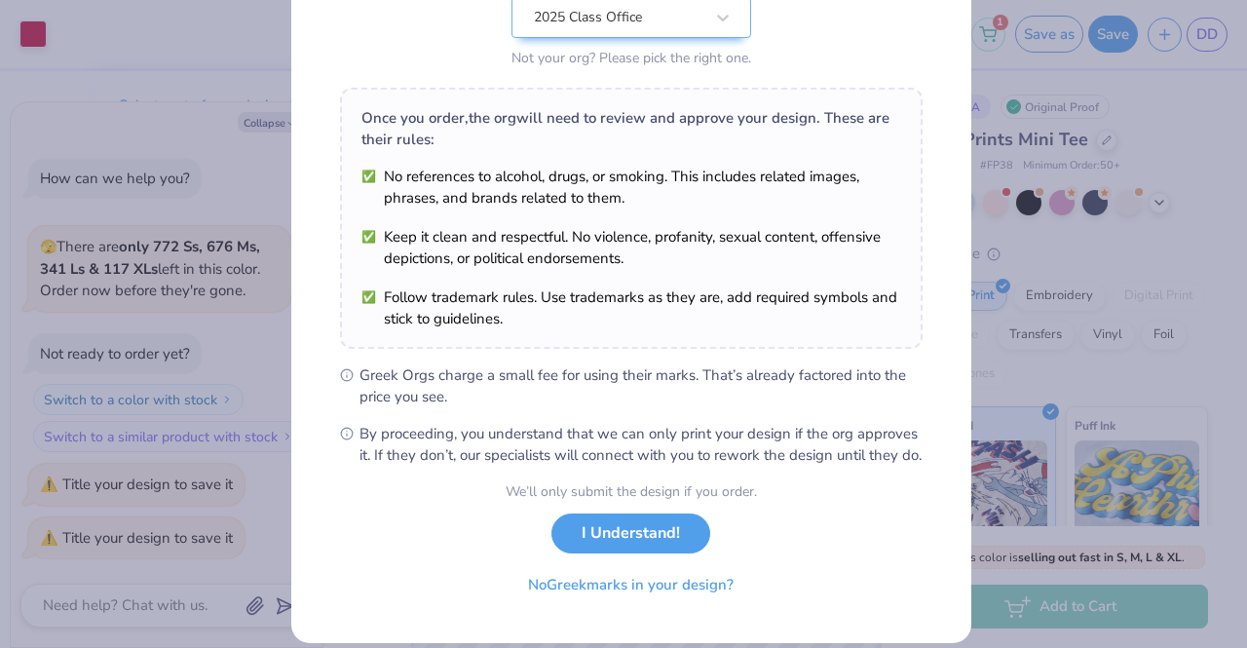
scroll to position [261, 0]
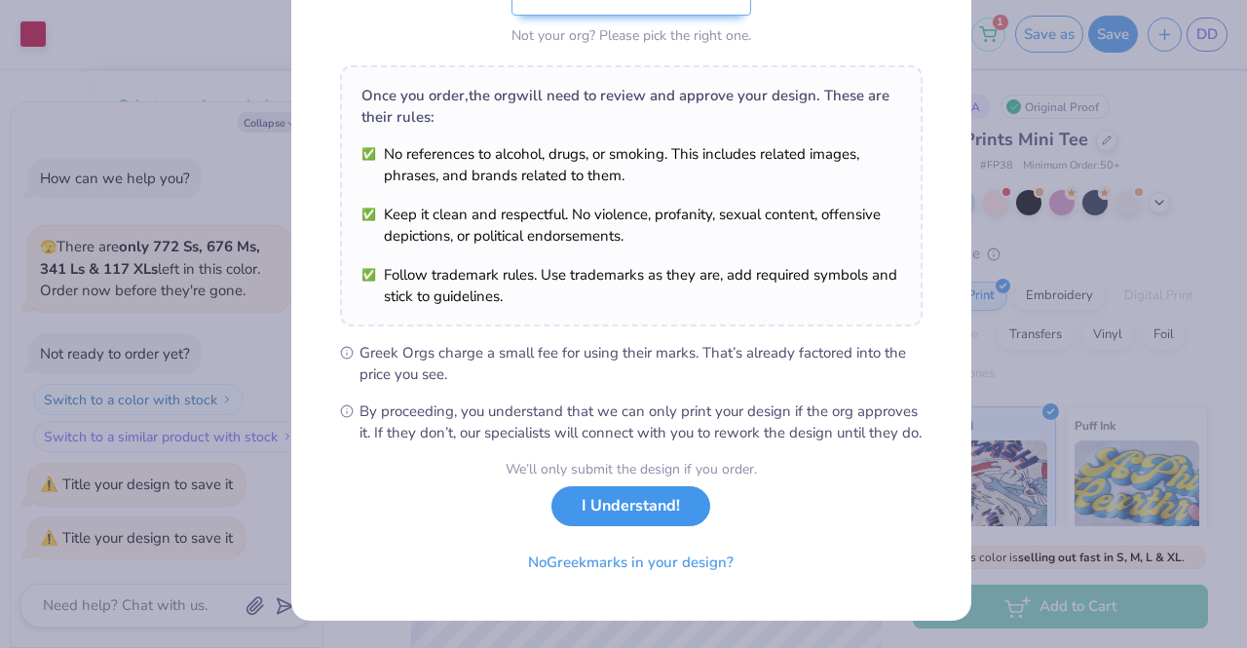
click at [615, 498] on button "I Understand!" at bounding box center [631, 506] width 159 height 40
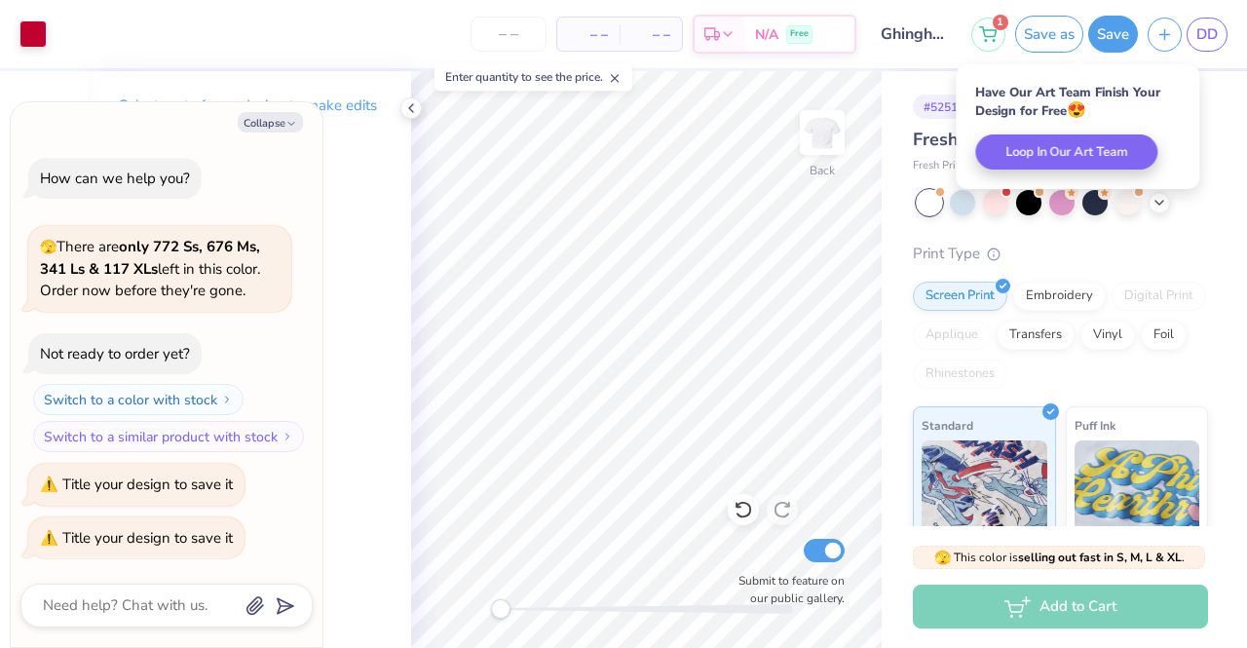
scroll to position [0, 0]
type textarea "x"
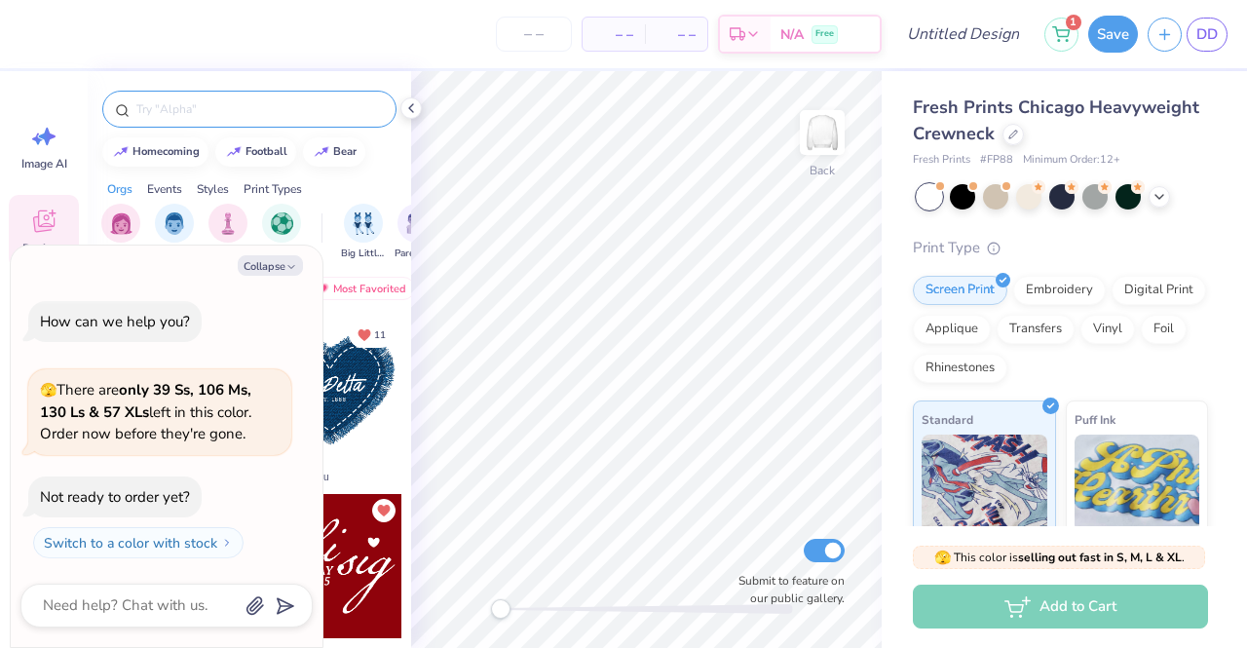
click at [199, 110] on input "text" at bounding box center [258, 108] width 249 height 19
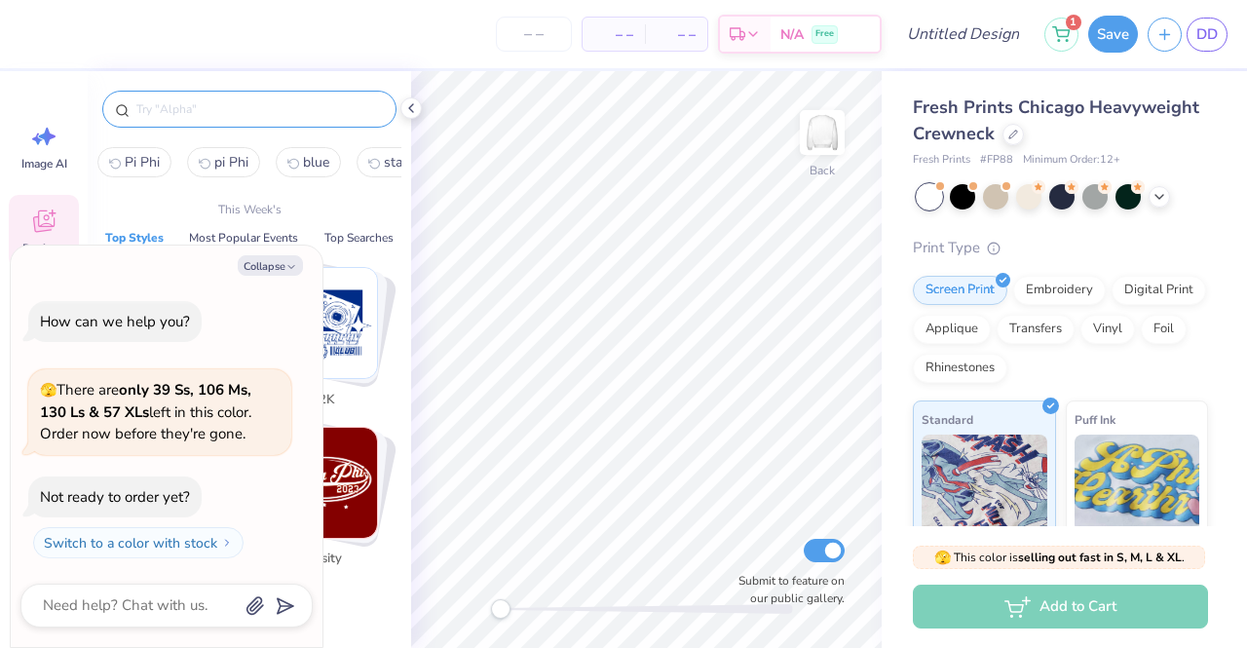
click at [274, 276] on div "Collapse" at bounding box center [166, 265] width 292 height 20
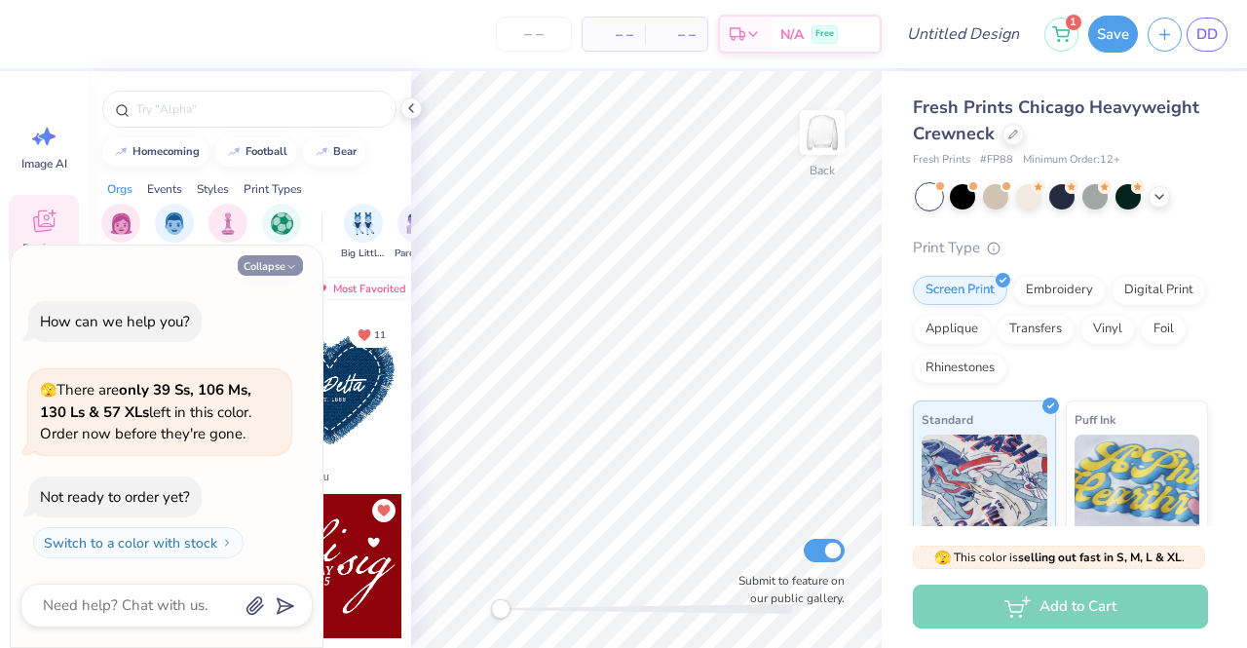
click at [257, 271] on button "Collapse" at bounding box center [270, 265] width 65 height 20
type textarea "x"
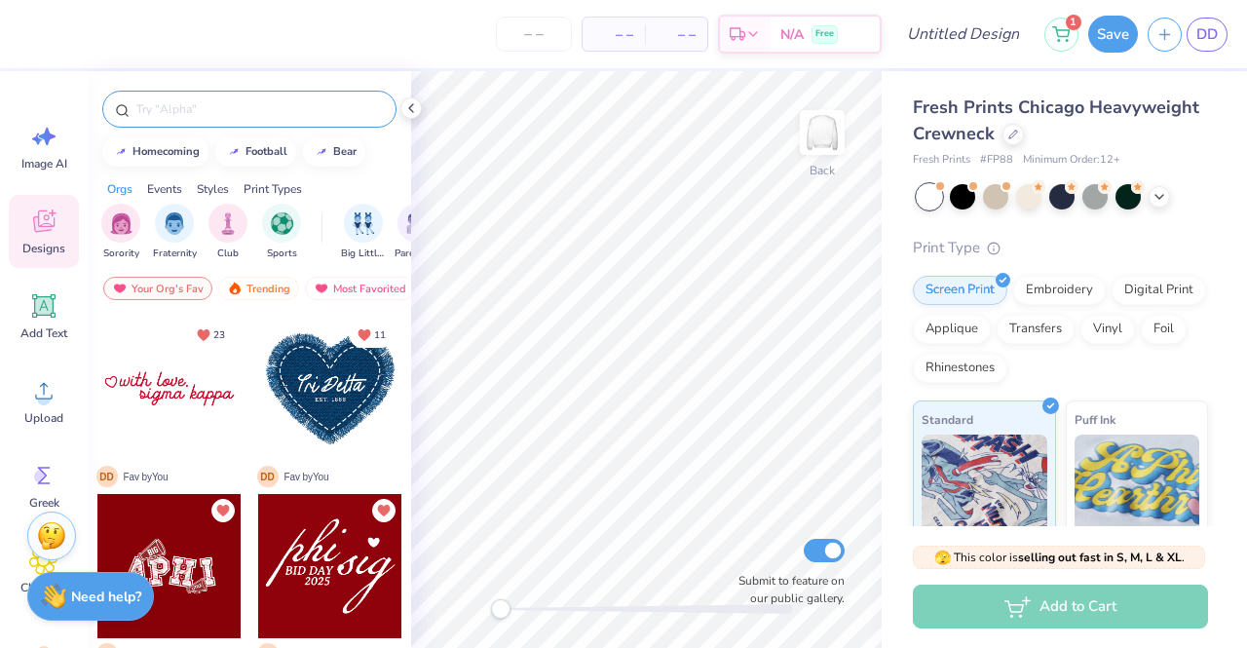
click at [207, 99] on input "text" at bounding box center [258, 108] width 249 height 19
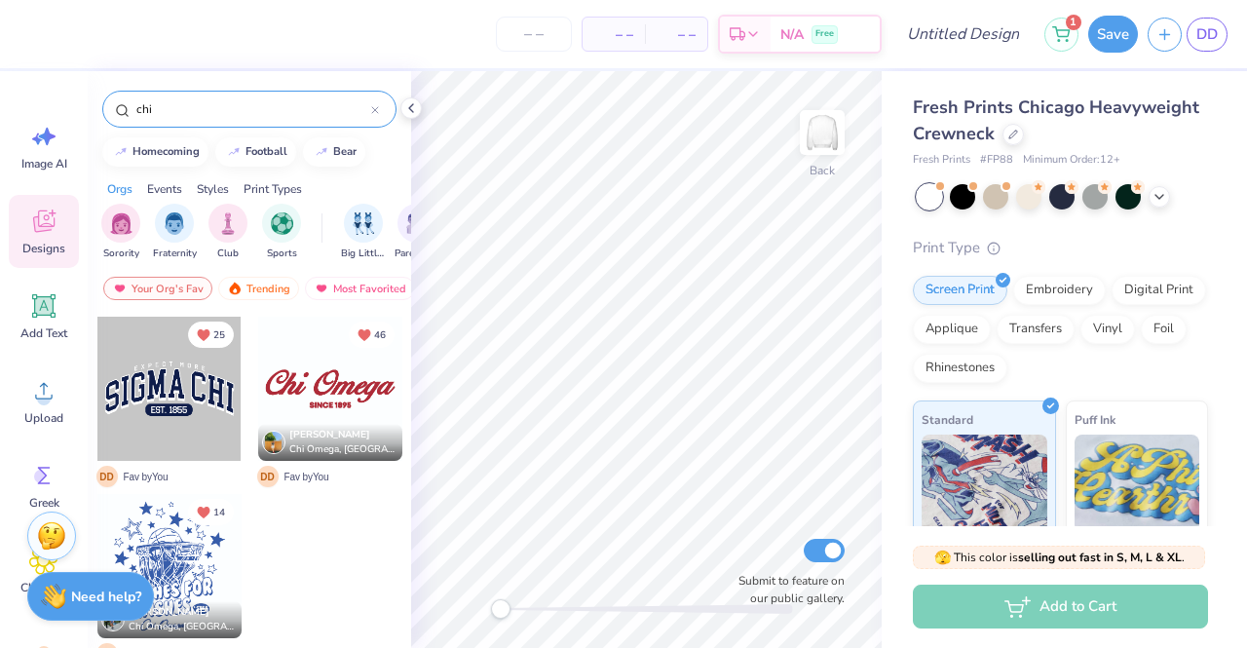
type input "chi"
click at [277, 367] on div at bounding box center [330, 389] width 144 height 144
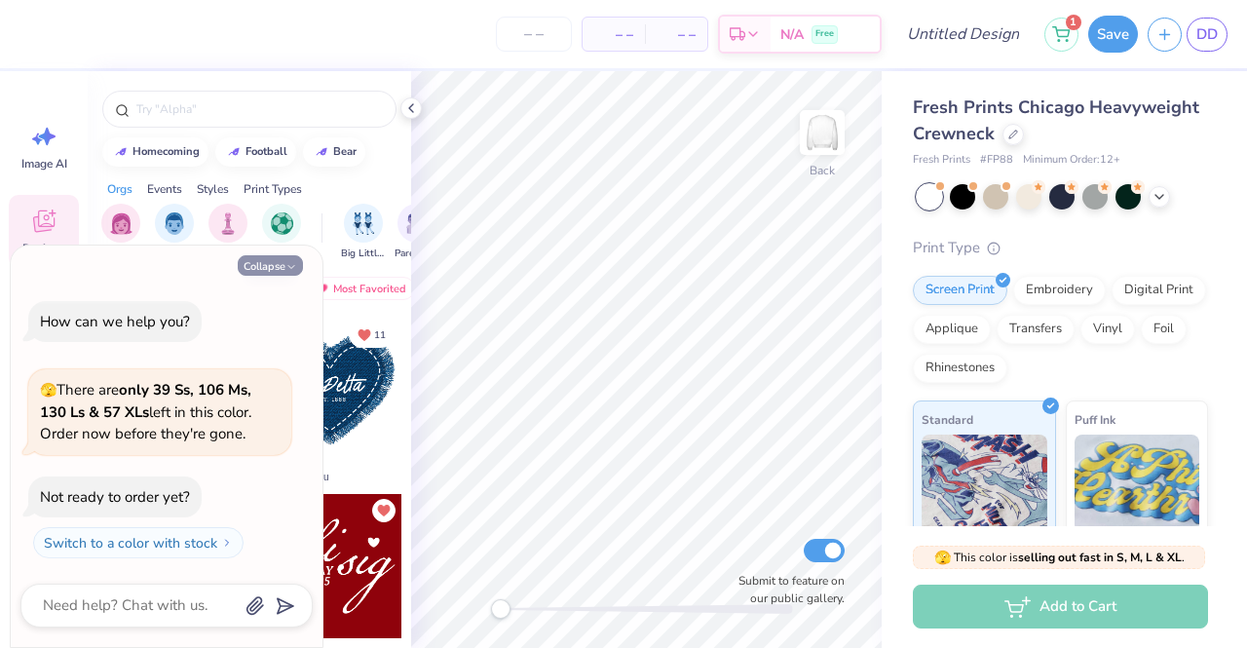
click at [271, 274] on button "Collapse" at bounding box center [270, 265] width 65 height 20
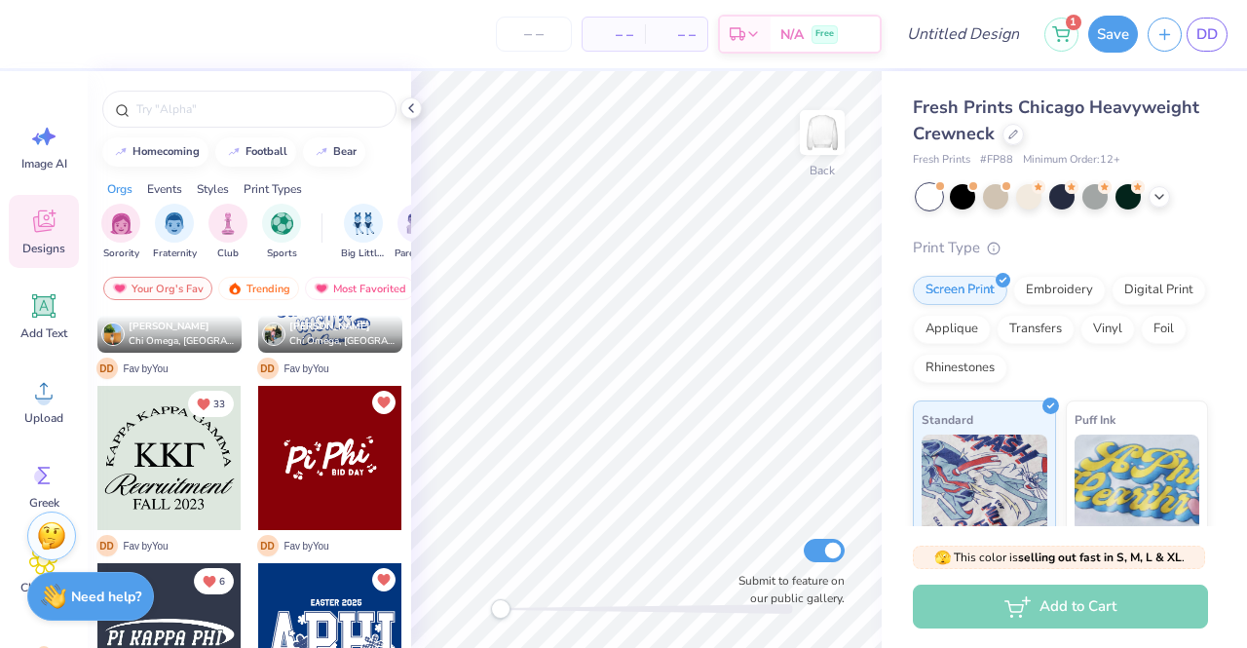
scroll to position [836, 0]
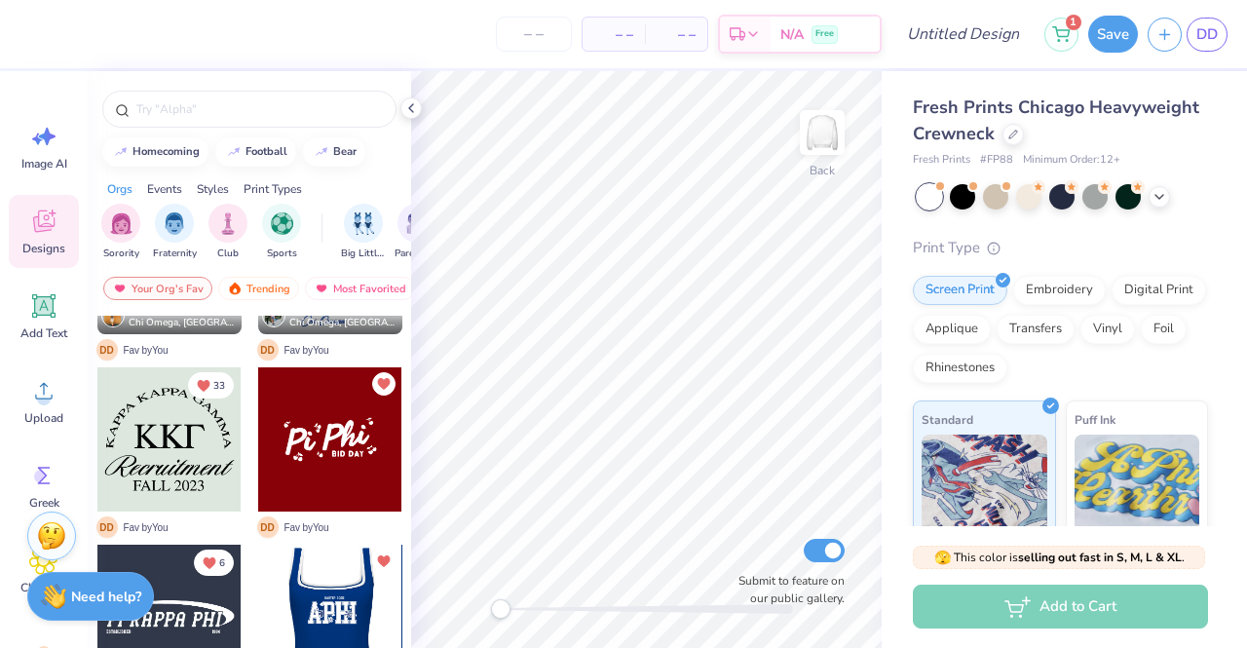
click at [258, 569] on div at bounding box center [186, 617] width 144 height 144
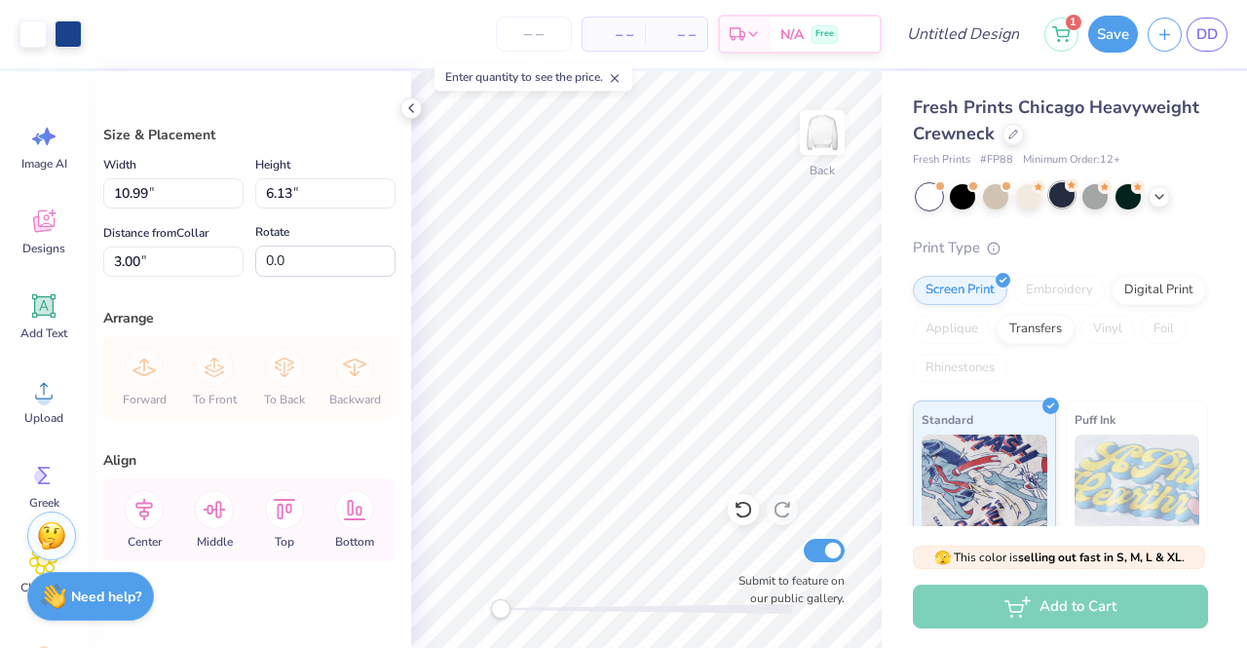
click at [1058, 198] on div at bounding box center [1062, 194] width 25 height 25
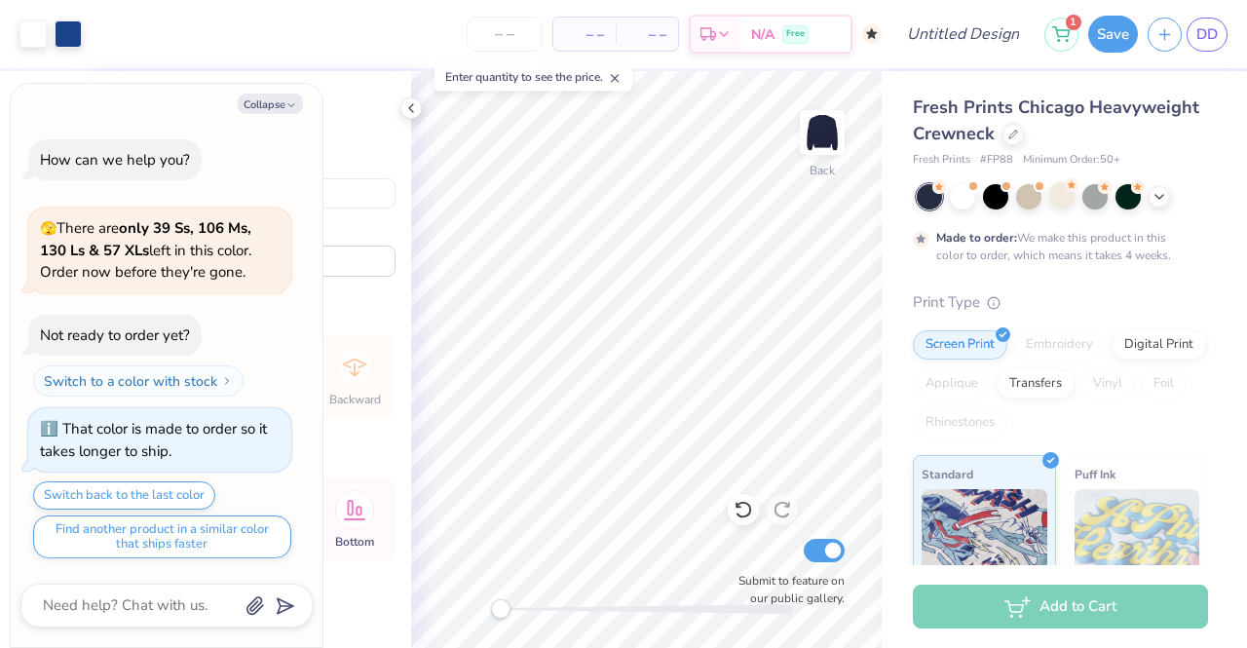
type textarea "x"
type input "11.47"
type input "6.41"
click at [1106, 26] on button "Save" at bounding box center [1114, 31] width 50 height 37
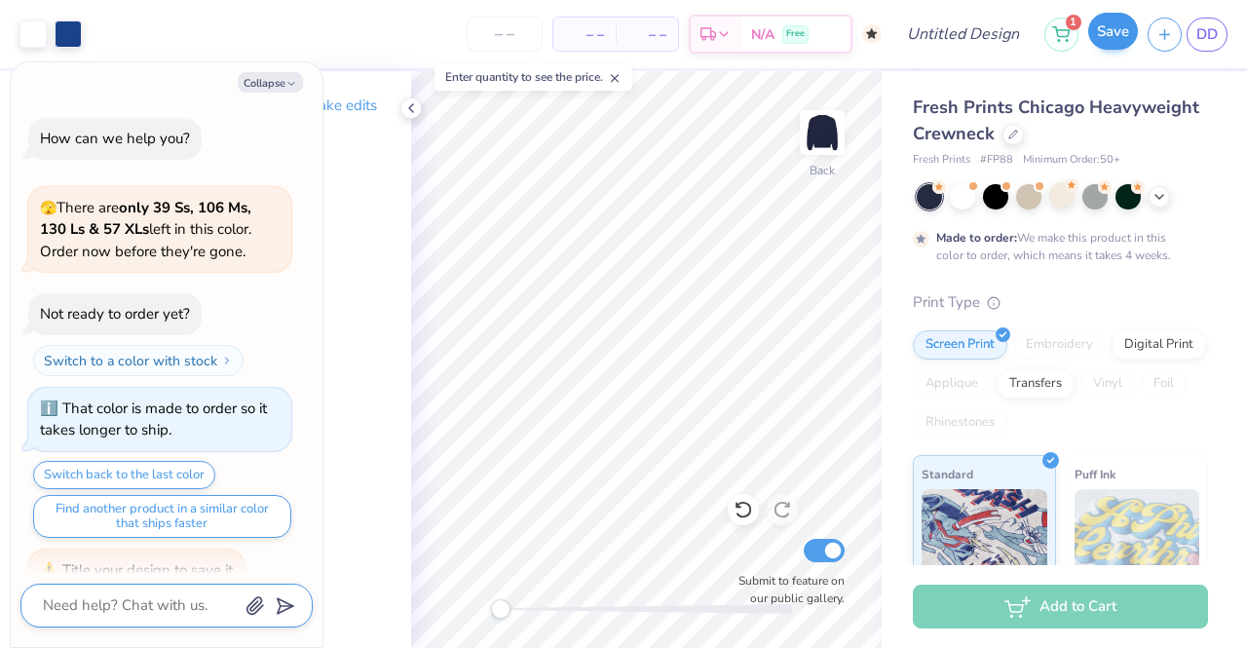
scroll to position [30, 0]
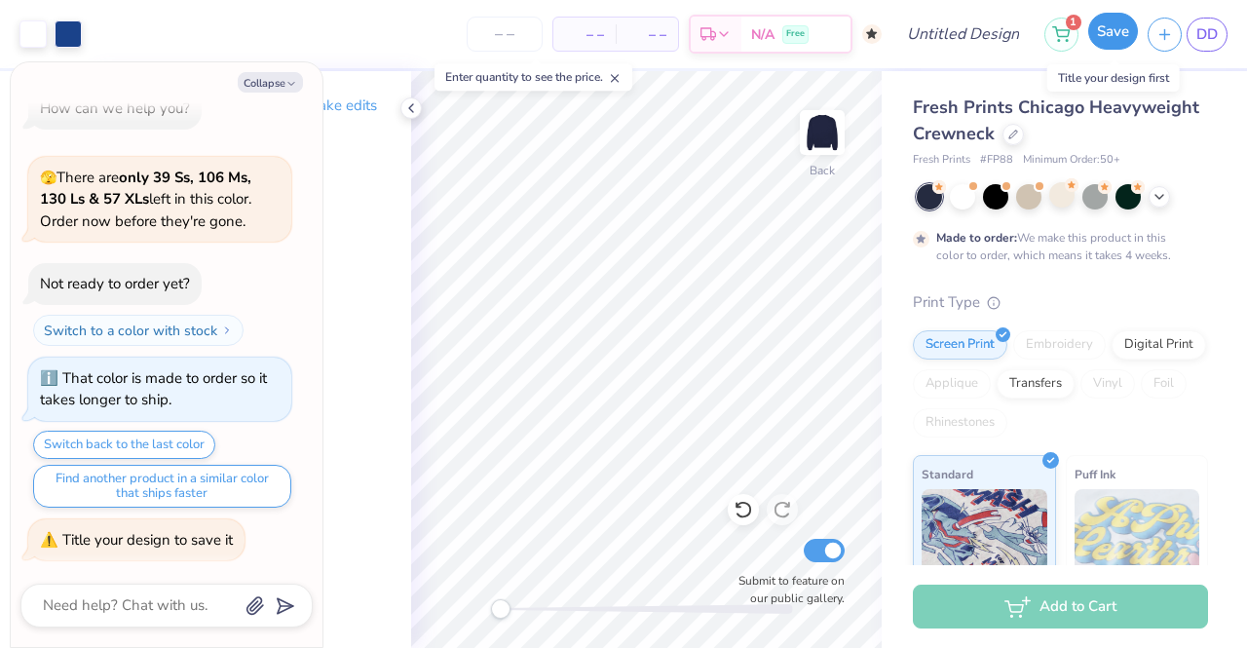
click at [1120, 33] on button "Save" at bounding box center [1114, 31] width 50 height 37
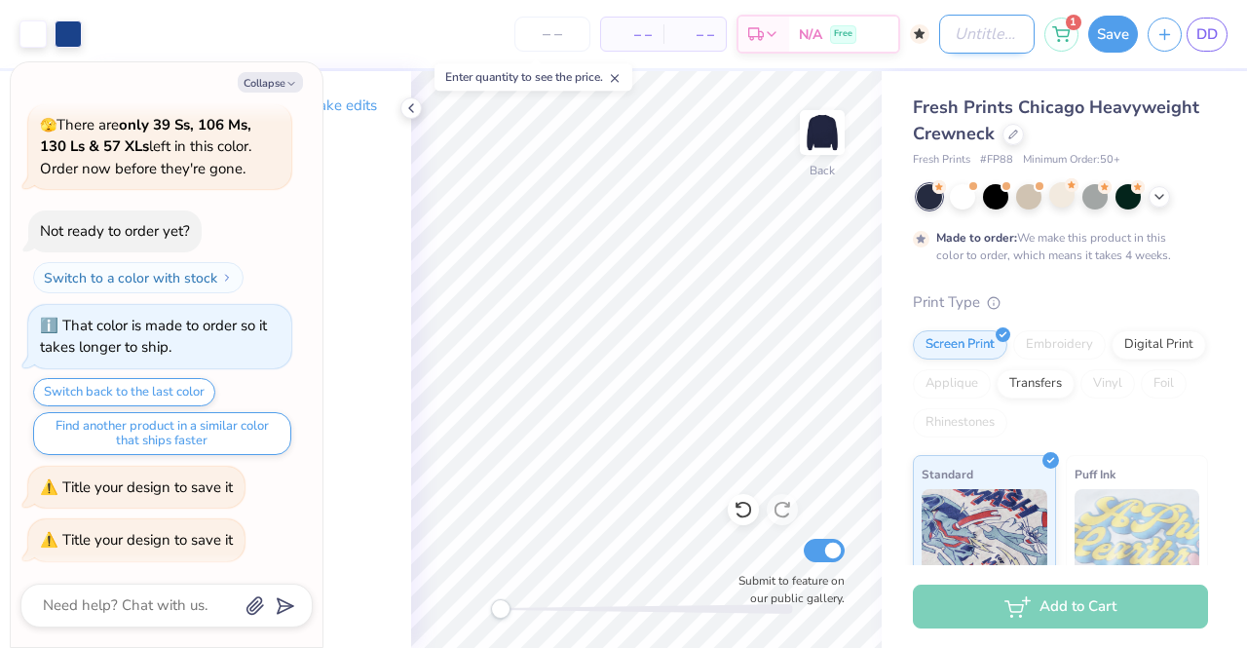
type textarea "x"
click at [979, 32] on input "Design Title" at bounding box center [988, 34] width 96 height 39
type input "W"
type textarea "x"
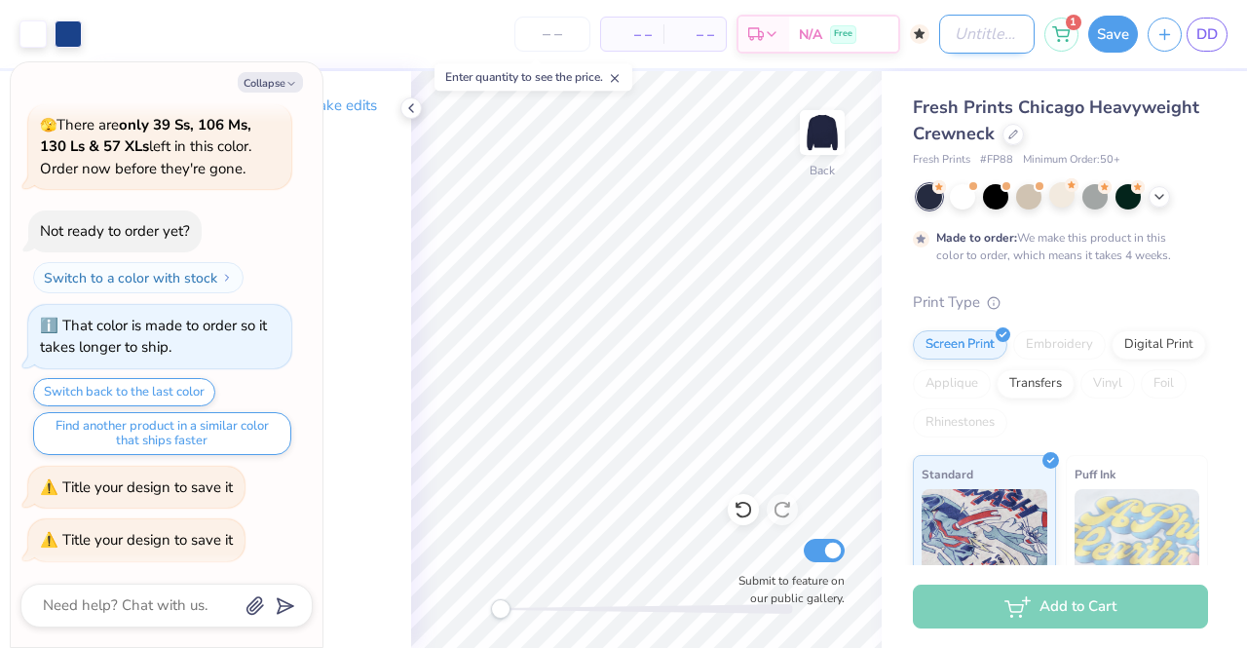
type input "b"
type textarea "x"
type input "bl"
type textarea "x"
type input "blu"
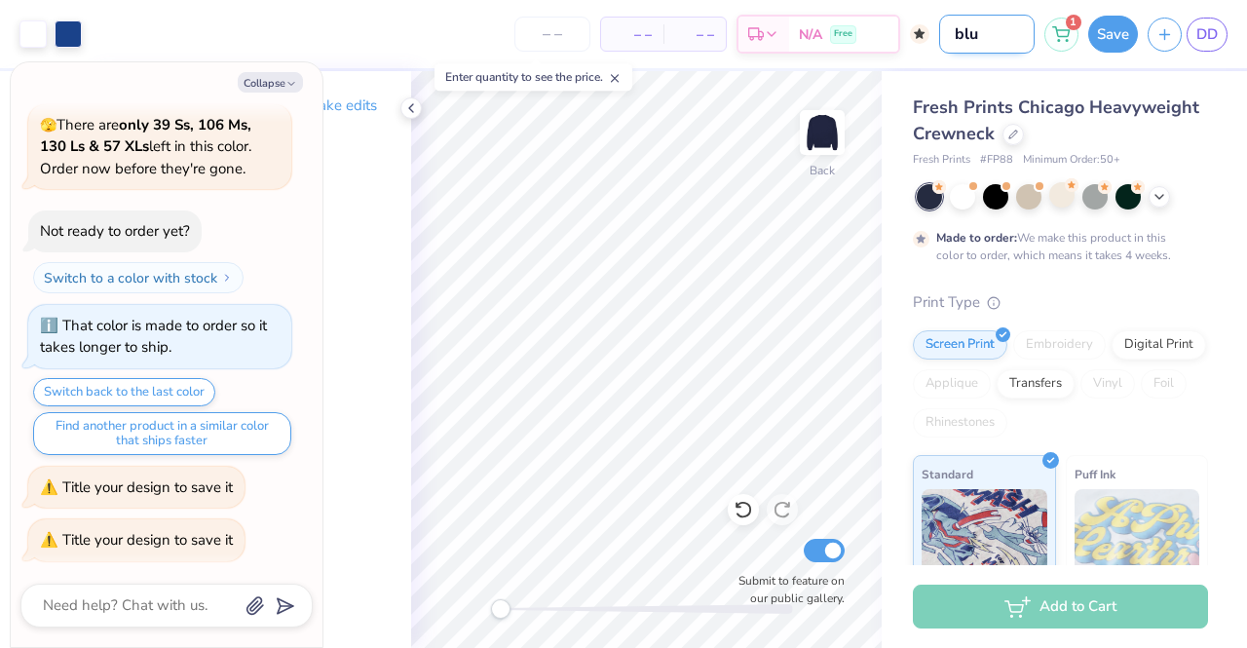
type textarea "x"
type input "blue"
type textarea "x"
type input "blue"
type textarea "x"
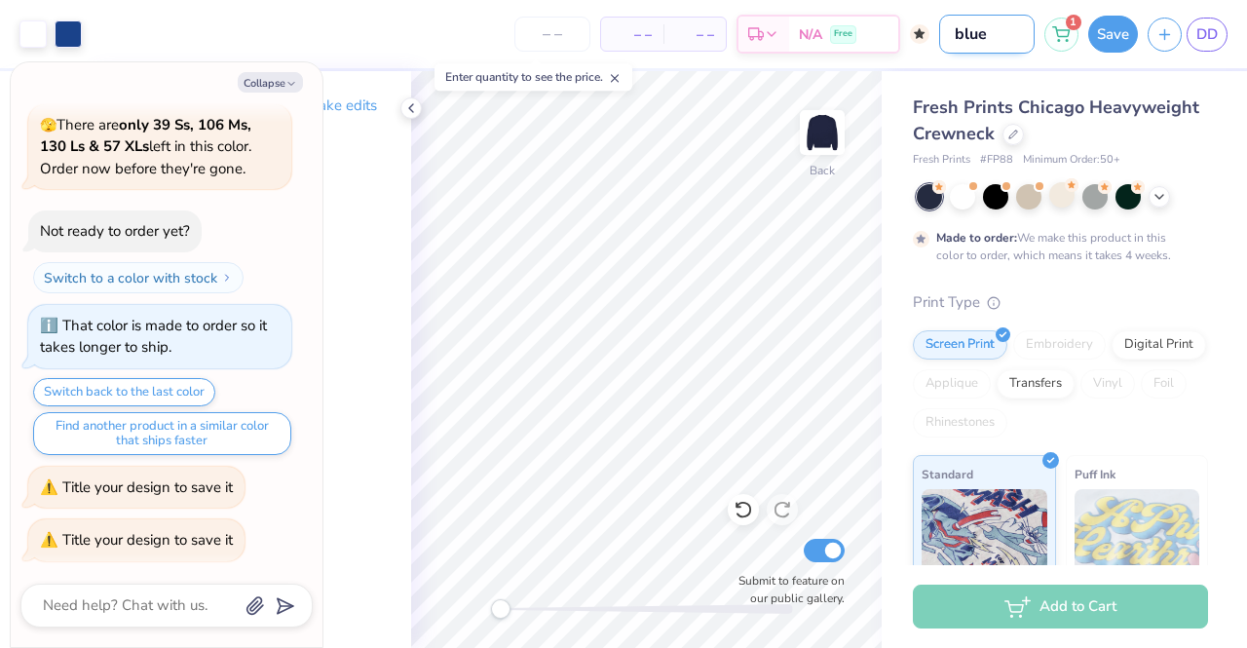
type input "blue a"
type textarea "x"
type input "blue an"
type textarea "x"
type input "blue and"
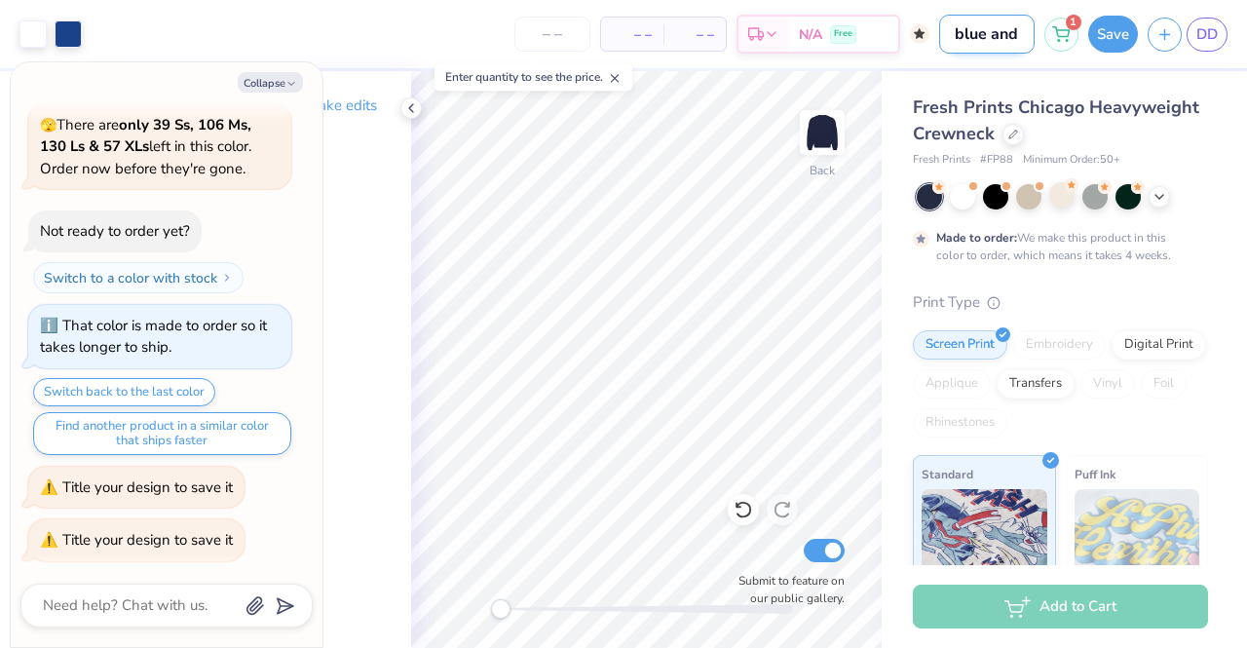
type textarea "x"
type input "blue and"
type textarea "x"
type input "blue and y"
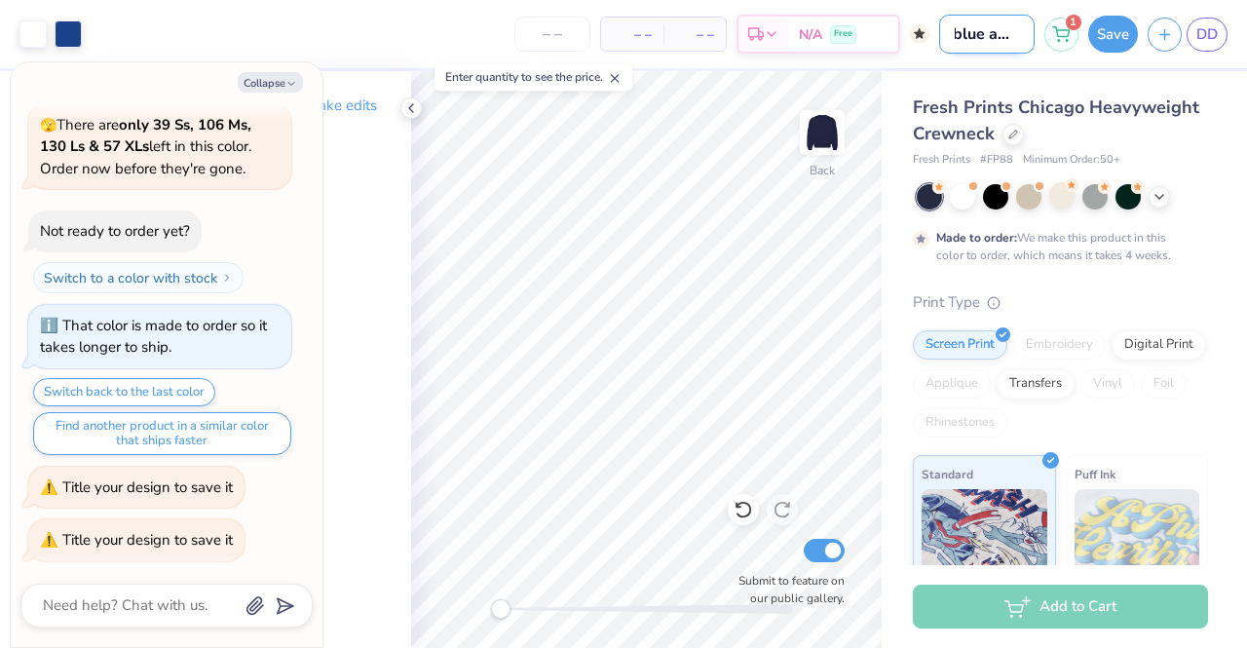
type textarea "x"
type input "blue and ye"
type textarea "x"
type input "blue and y"
type textarea "x"
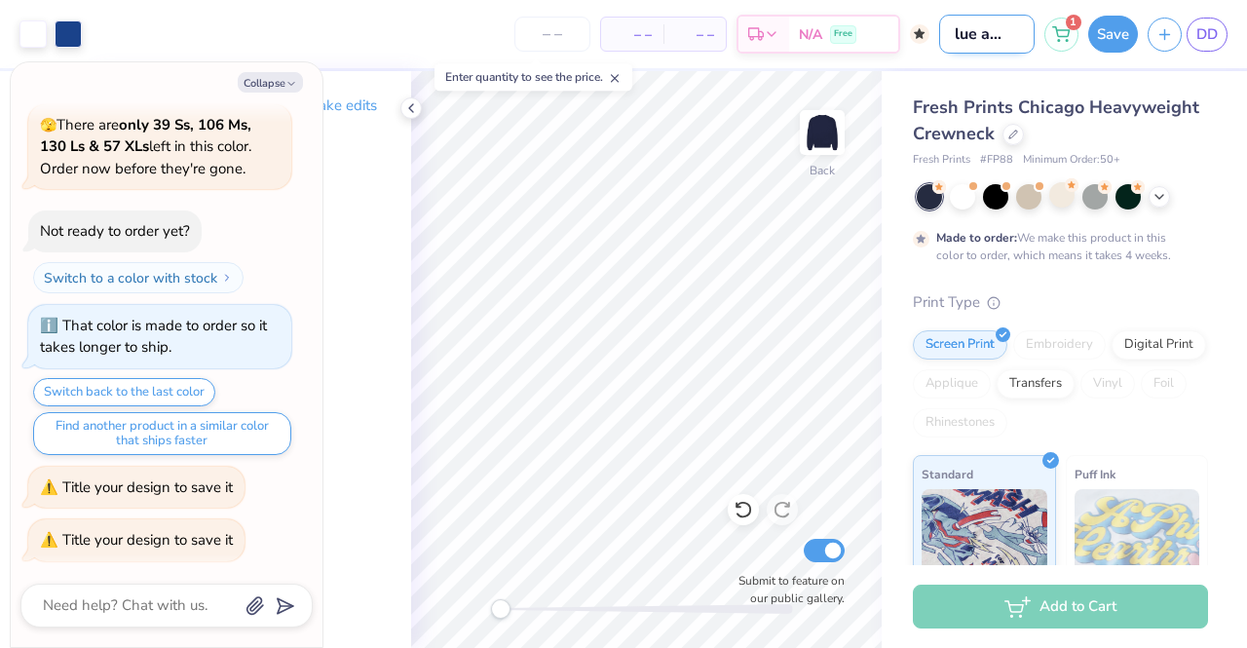
type input "blue and"
type textarea "x"
type input "blue and w"
type textarea "x"
type input "blue and wh"
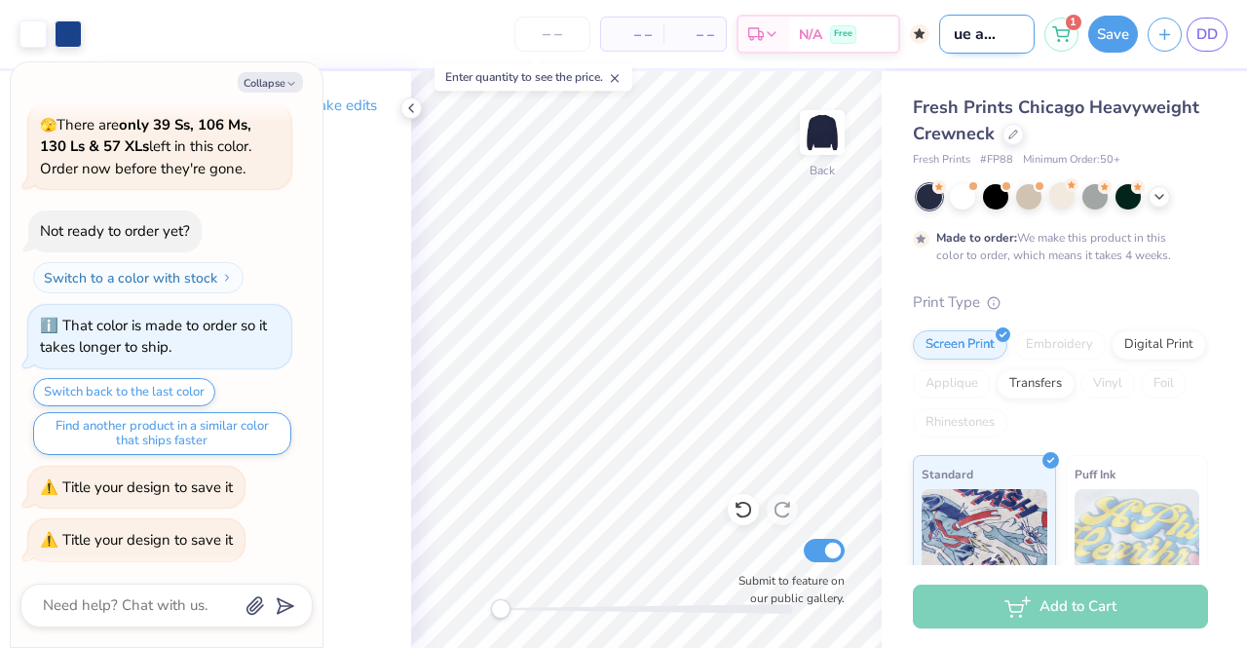
type textarea "x"
type input "blue and whi"
type textarea "x"
type input "blue and whit"
type textarea "x"
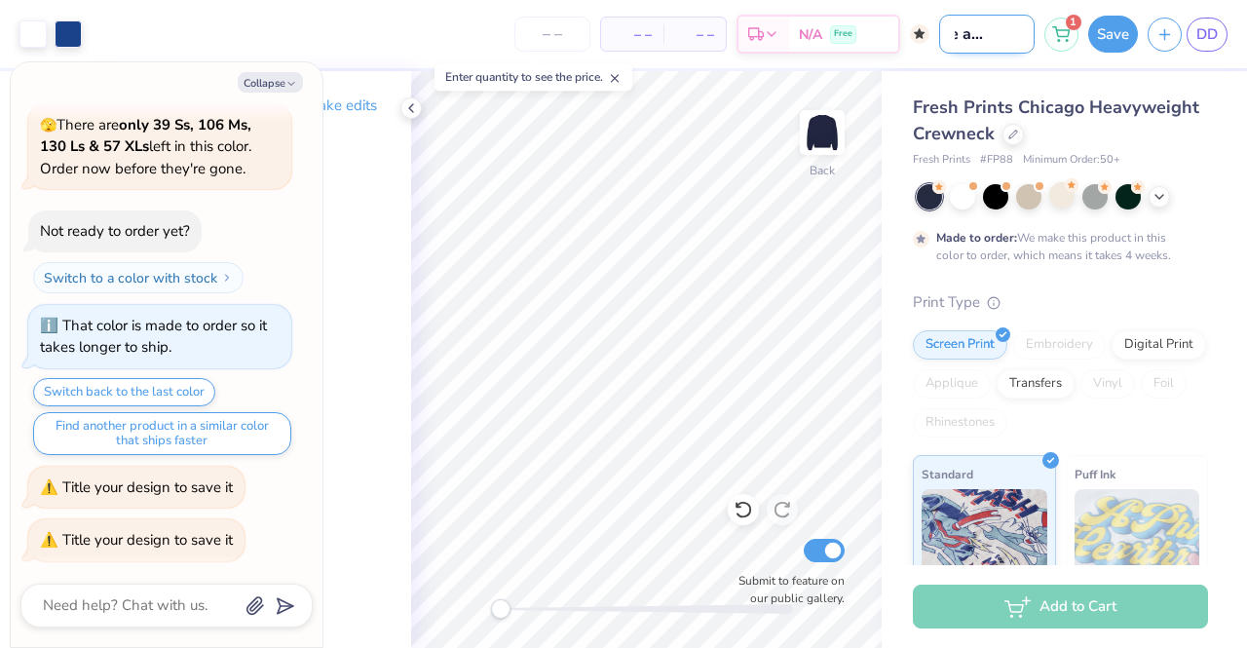
type input "blue and white"
type textarea "x"
type input "blue and white"
type textarea "x"
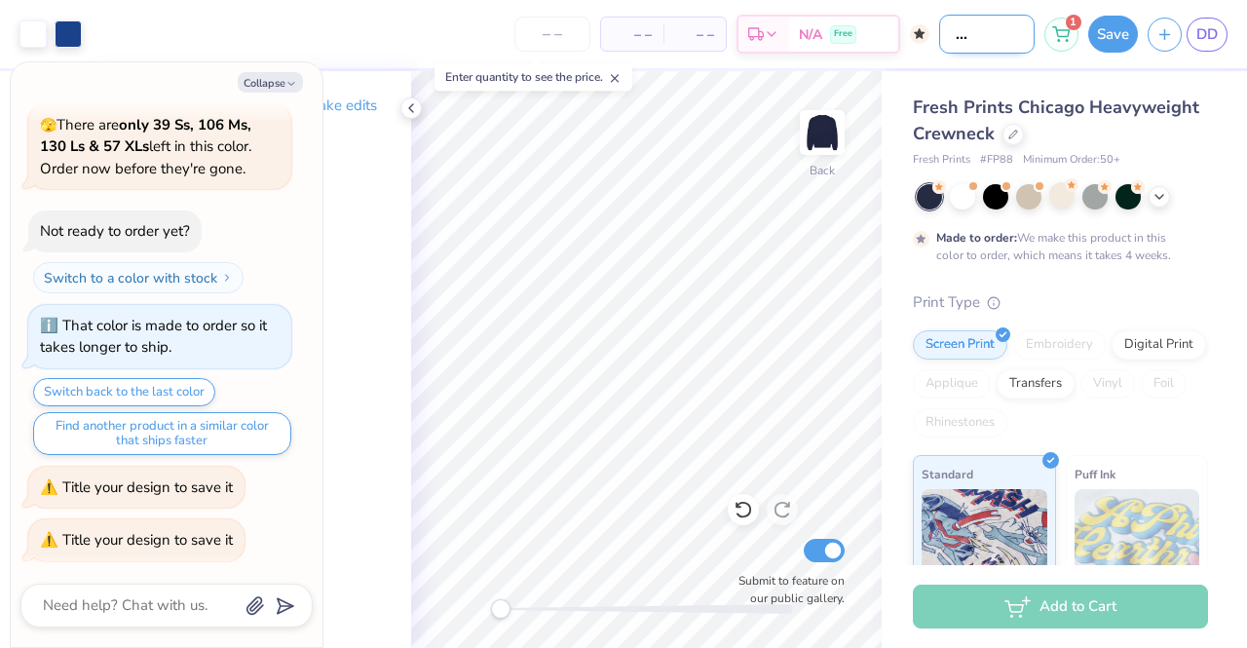
type input "blue and white h"
type textarea "x"
type input "blue and white ho"
type textarea "x"
type input "blue and white hoo"
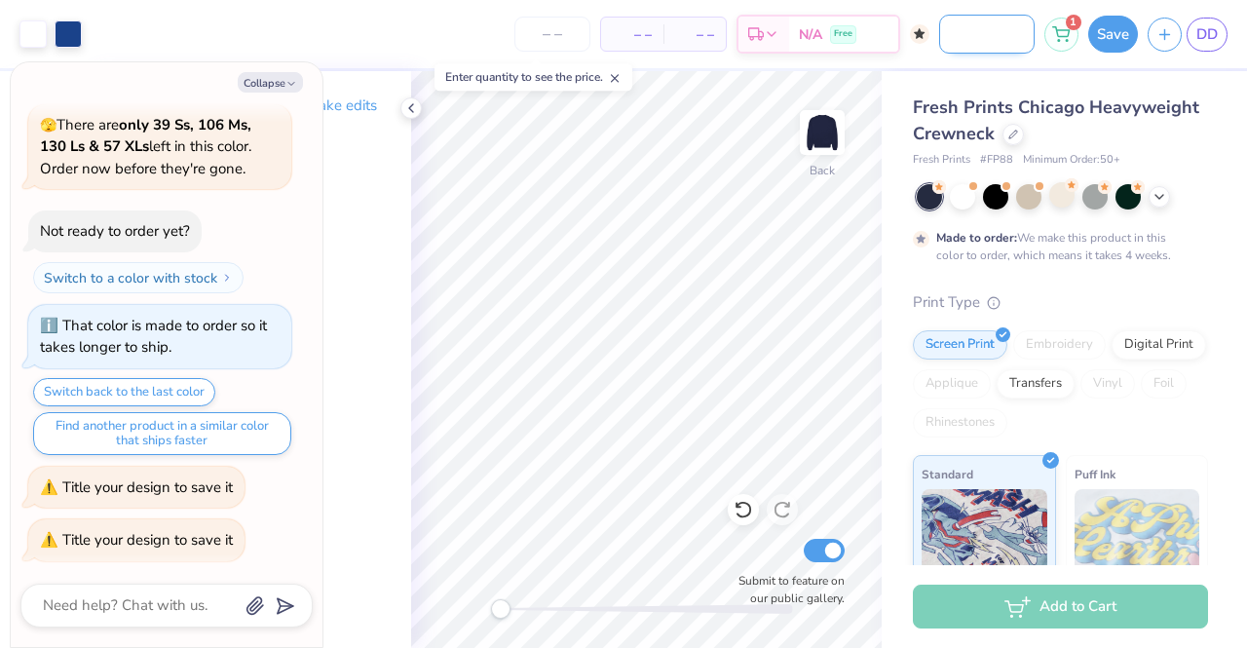
type textarea "x"
type input "blue and white hood"
type textarea "x"
type input "blue and white hoodi"
type textarea "x"
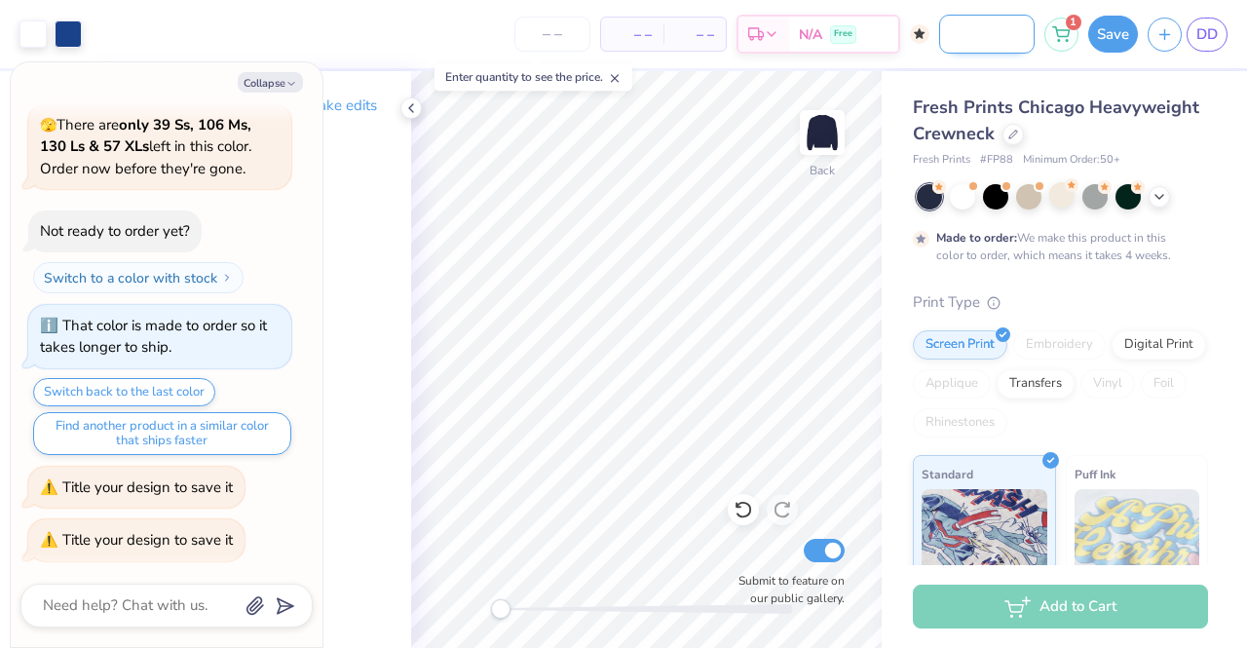
type input "blue and white hoodie"
type textarea "x"
type input "blue and white hoodies"
type textarea "x"
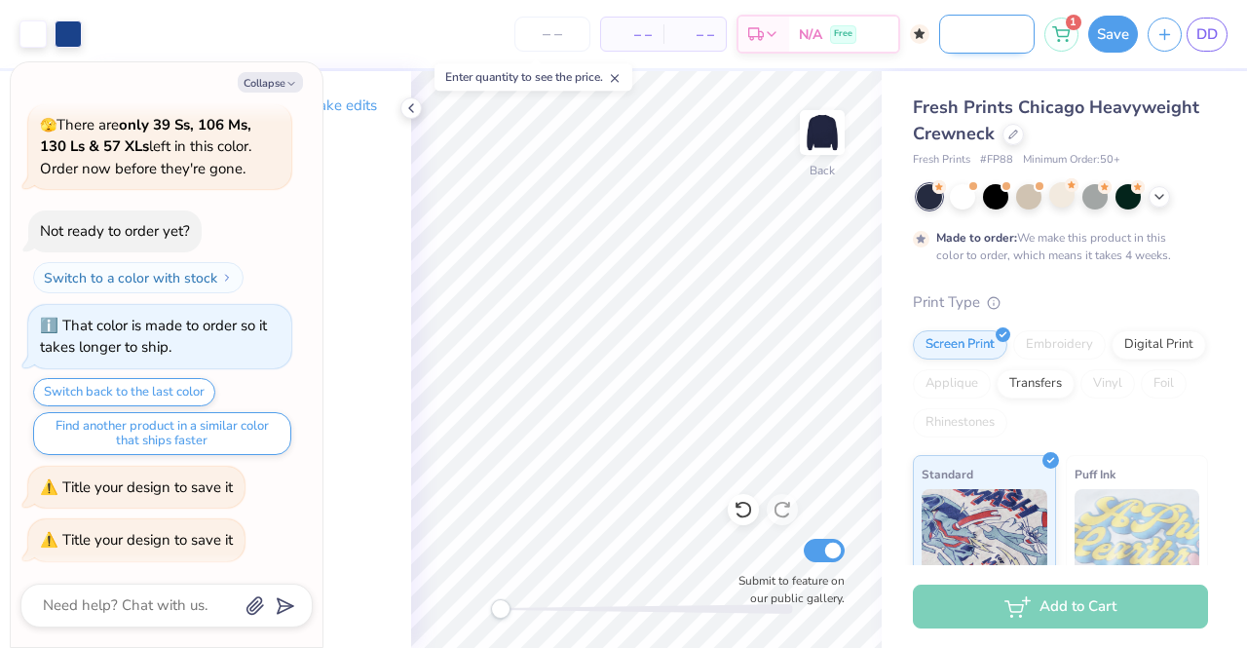
type input "blue and white hoodie"
type textarea "x"
type input "blue and white hoodie"
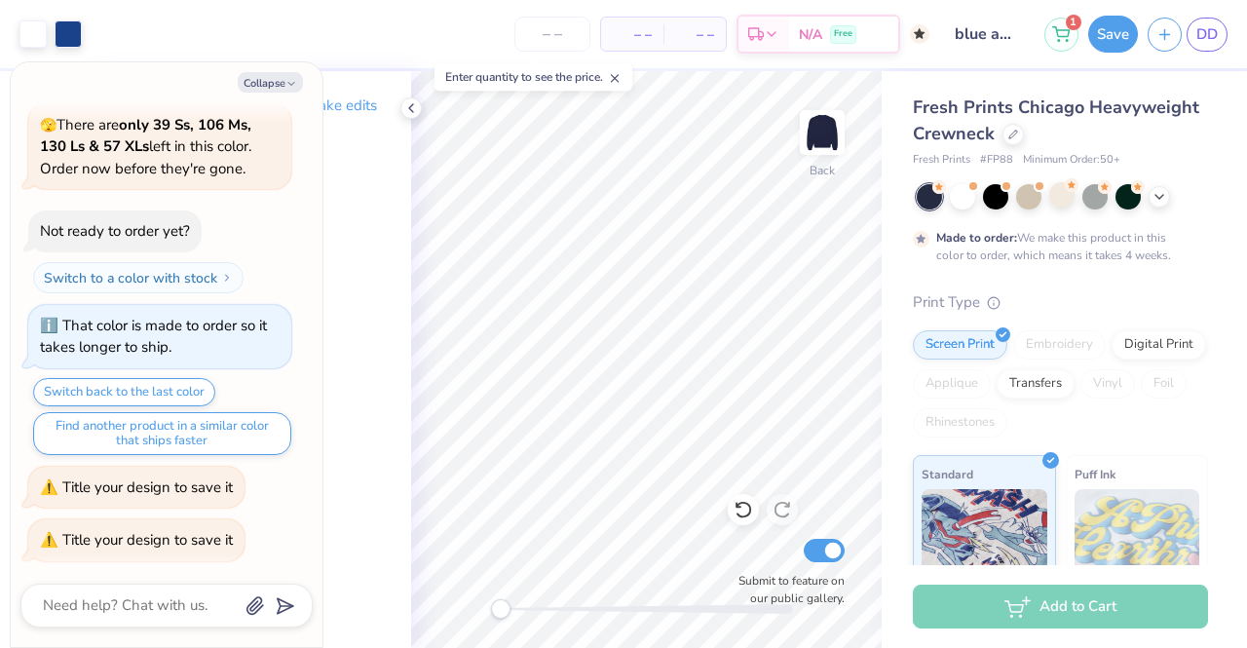
drag, startPoint x: 1103, startPoint y: 42, endPoint x: 1025, endPoint y: 179, distance: 158.0
click at [1103, 42] on button "Save" at bounding box center [1114, 34] width 50 height 37
click at [1153, 203] on div at bounding box center [1159, 194] width 21 height 21
type textarea "x"
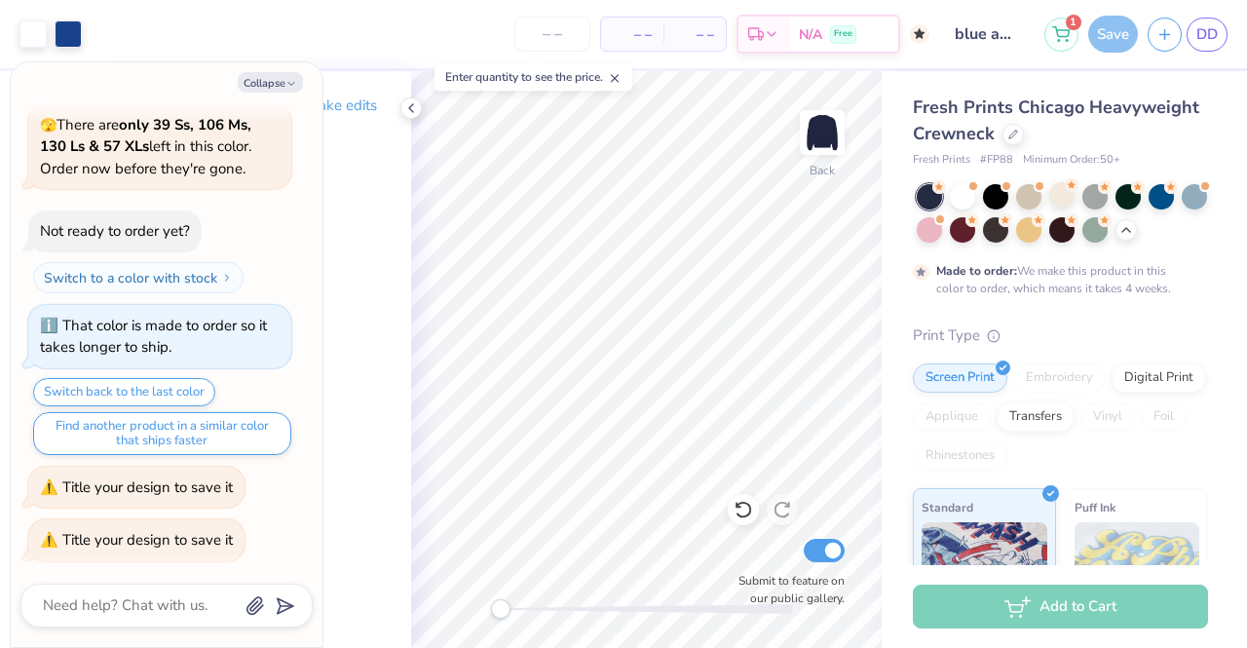
click at [1109, 42] on div "Save" at bounding box center [1114, 34] width 50 height 37
click at [1111, 32] on div "Save" at bounding box center [1114, 34] width 50 height 37
click at [556, 40] on input "number" at bounding box center [553, 34] width 76 height 35
click at [984, 36] on input "blue and white hoodie" at bounding box center [988, 34] width 96 height 39
click at [546, 36] on input "number" at bounding box center [553, 34] width 76 height 35
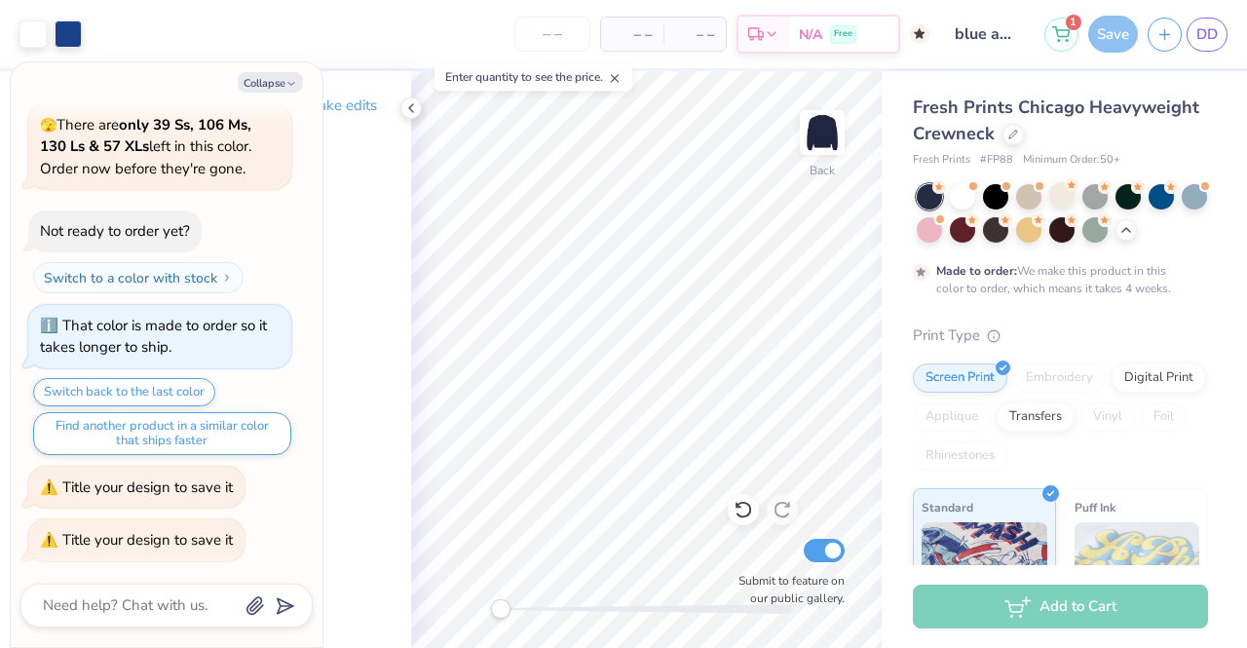
click at [618, 76] on line at bounding box center [615, 78] width 7 height 7
click at [573, 19] on input "number" at bounding box center [553, 34] width 76 height 35
type input "5"
type textarea "x"
type input "50"
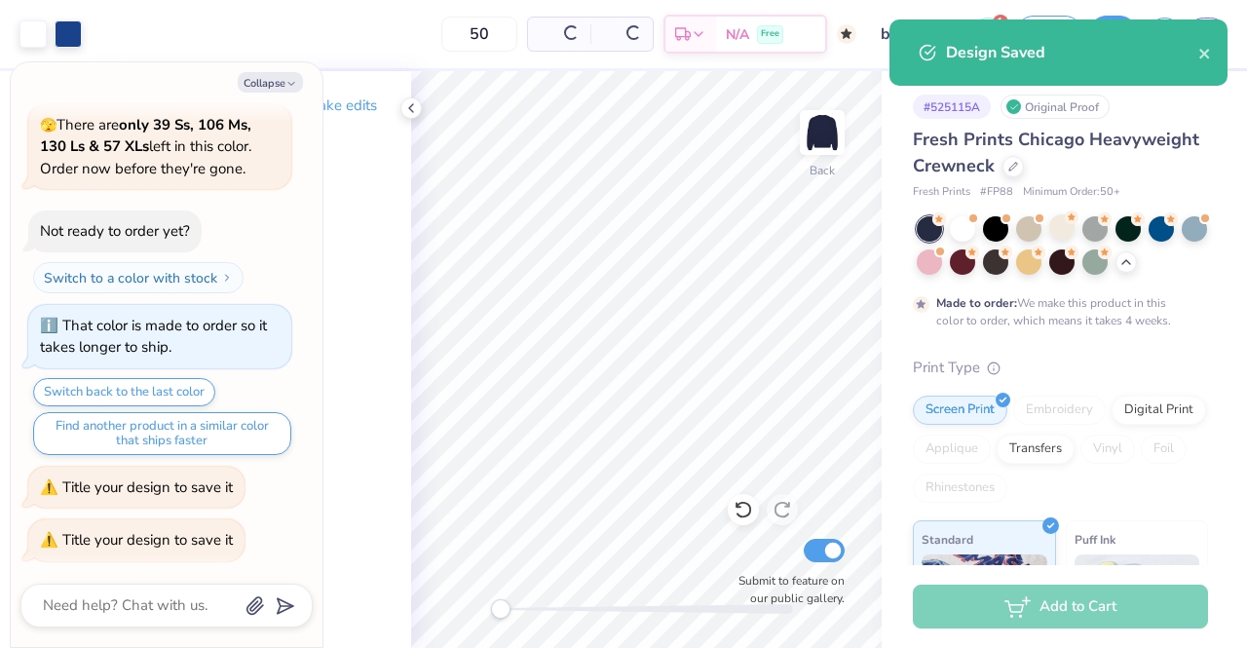
type textarea "x"
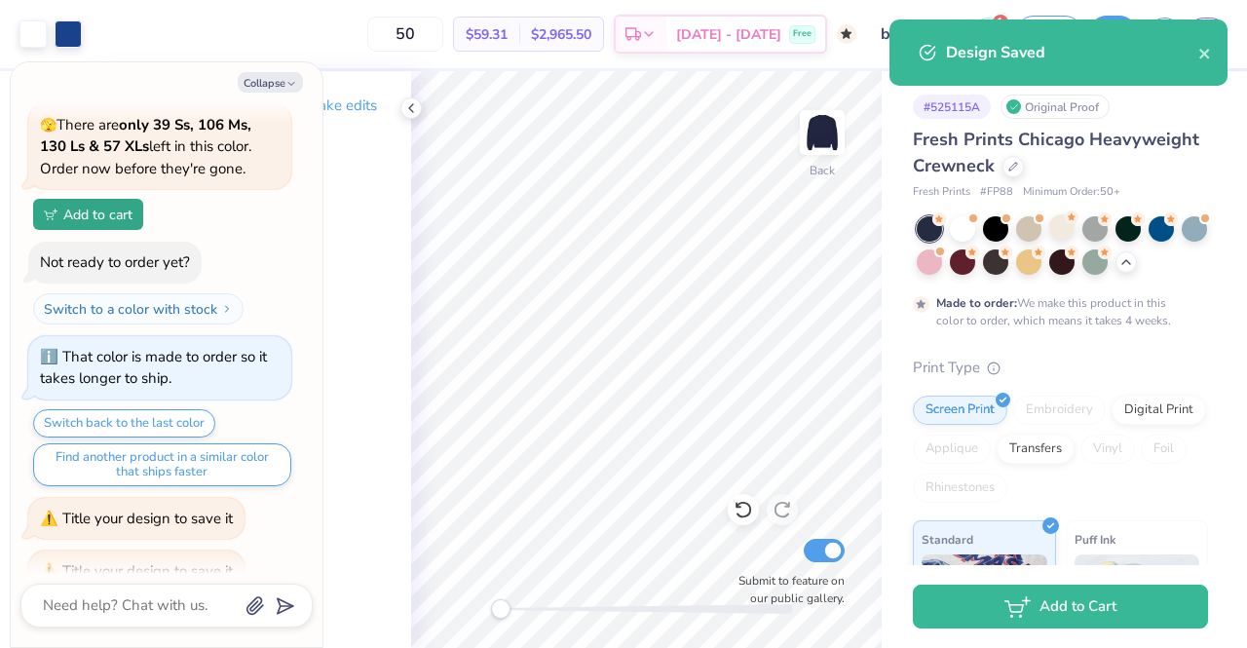
type input "50"
click at [1216, 58] on div "Design Saved" at bounding box center [1059, 52] width 338 height 66
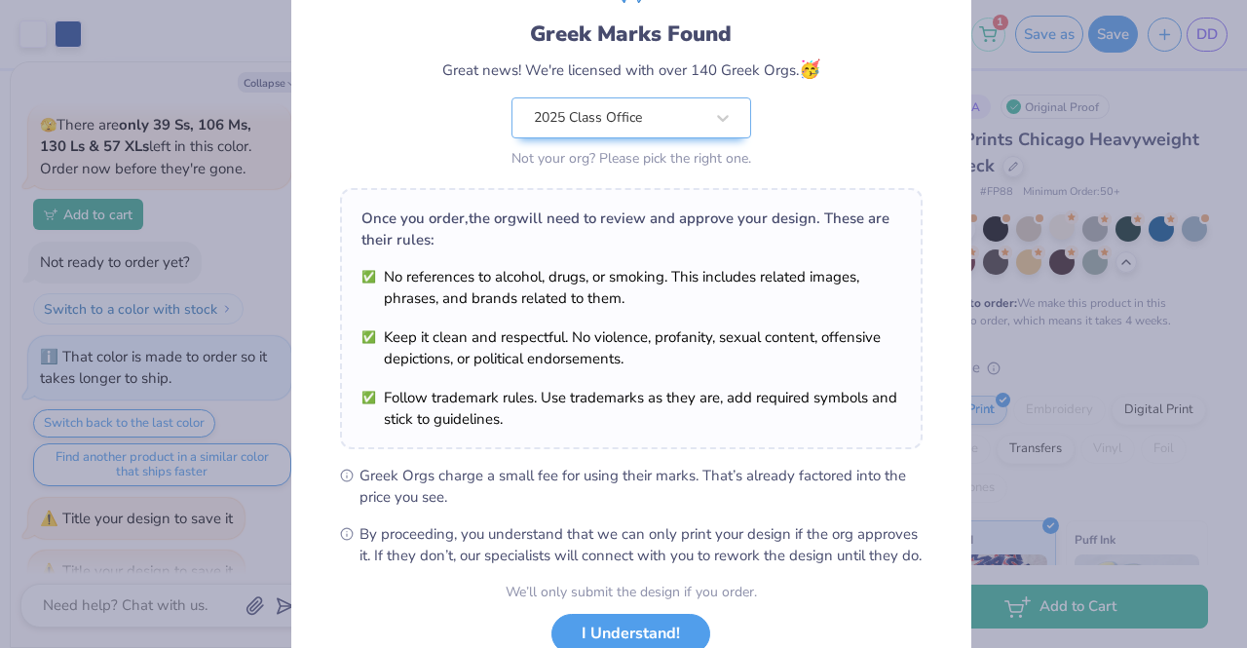
scroll to position [261, 0]
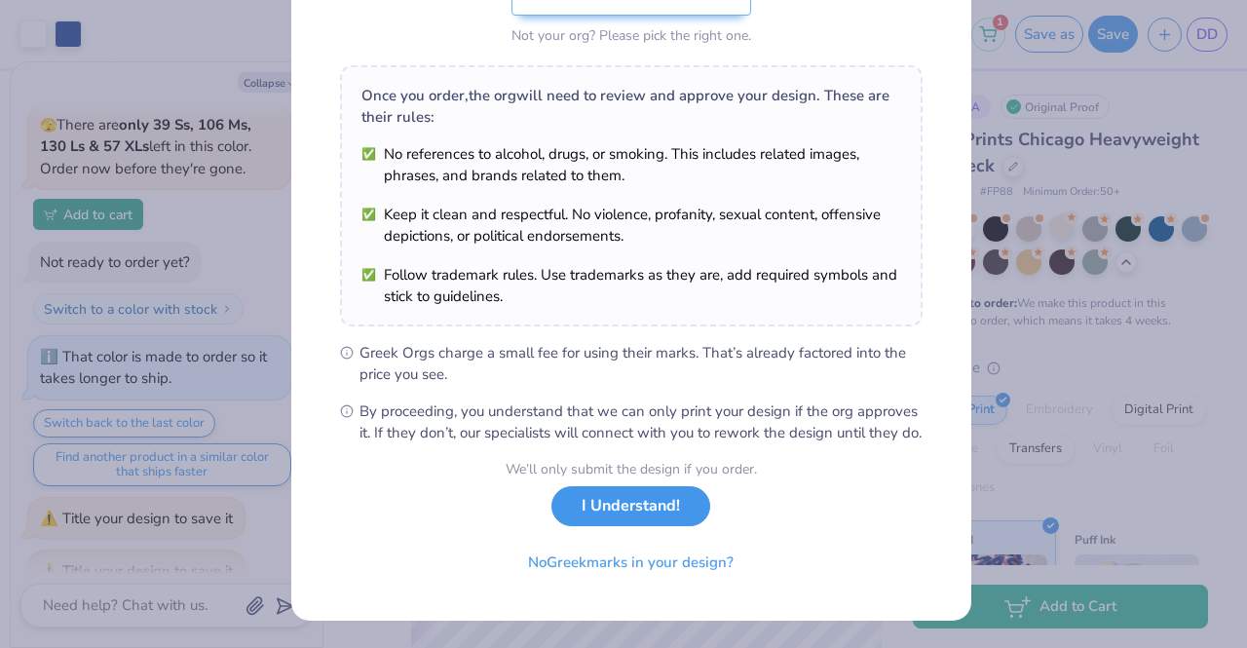
click at [630, 502] on button "I Understand!" at bounding box center [631, 506] width 159 height 40
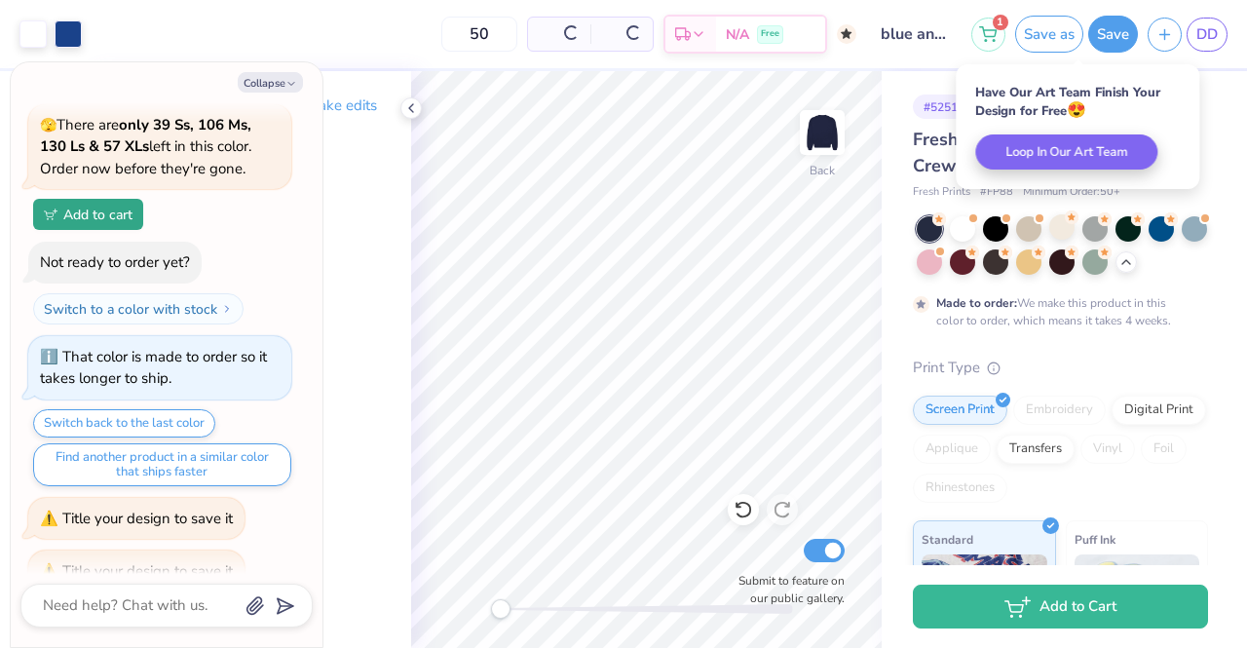
scroll to position [0, 0]
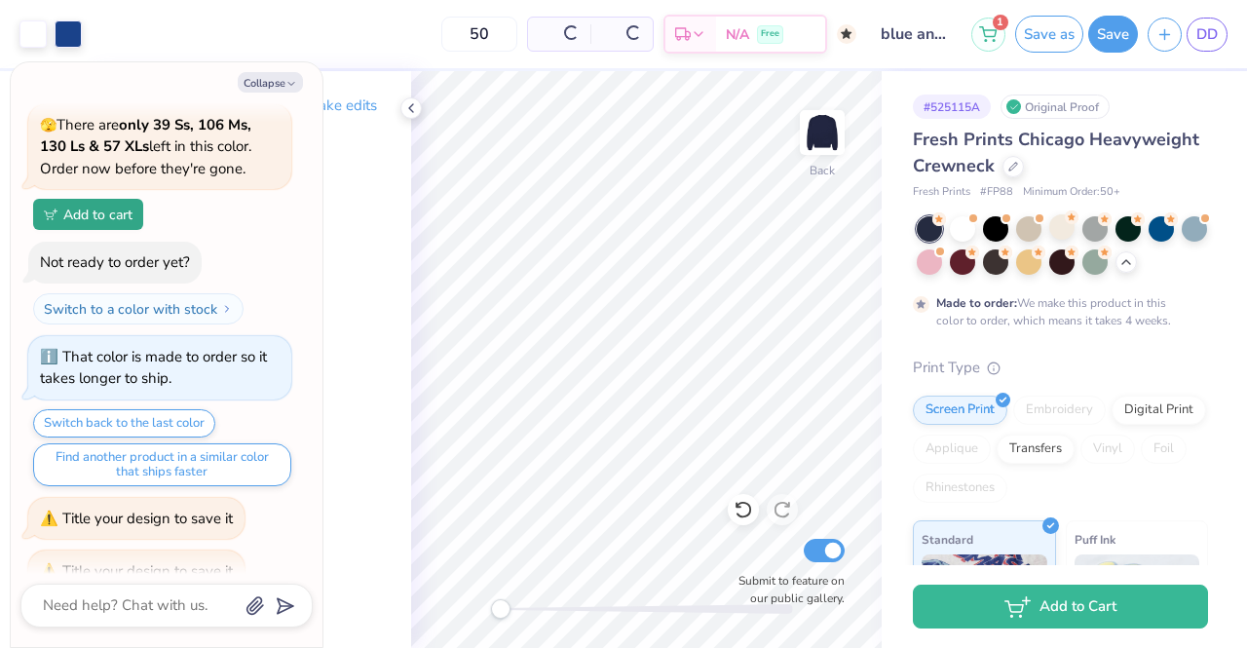
type textarea "x"
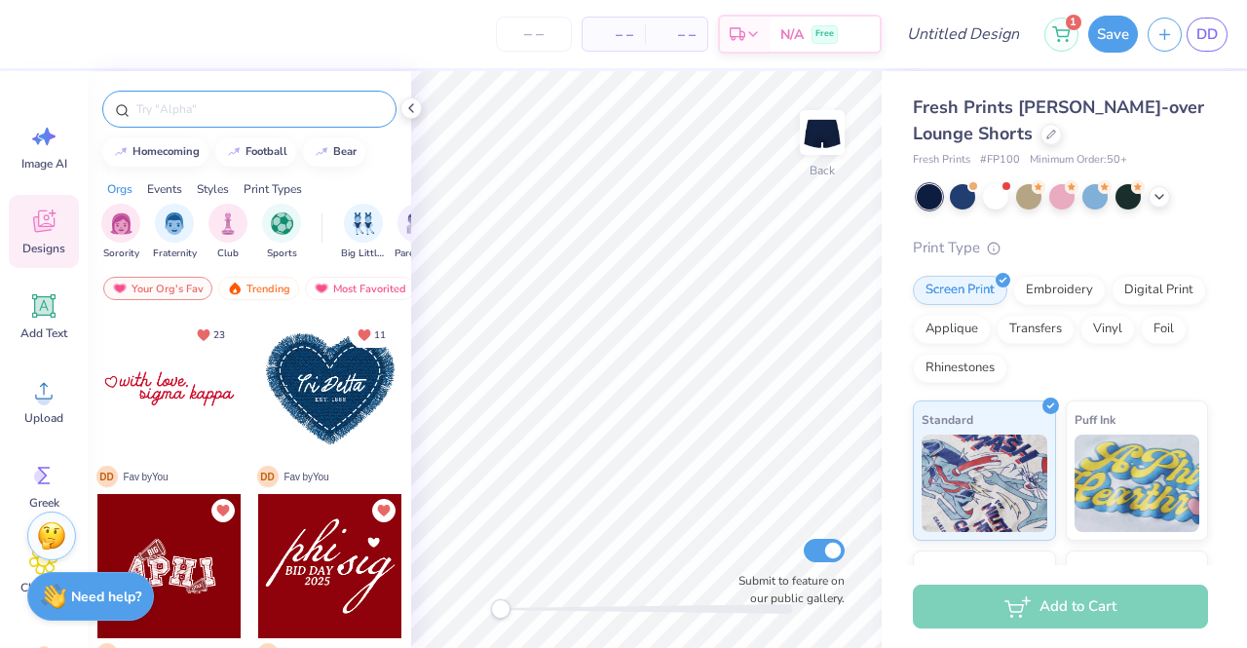
click at [205, 100] on input "text" at bounding box center [258, 108] width 249 height 19
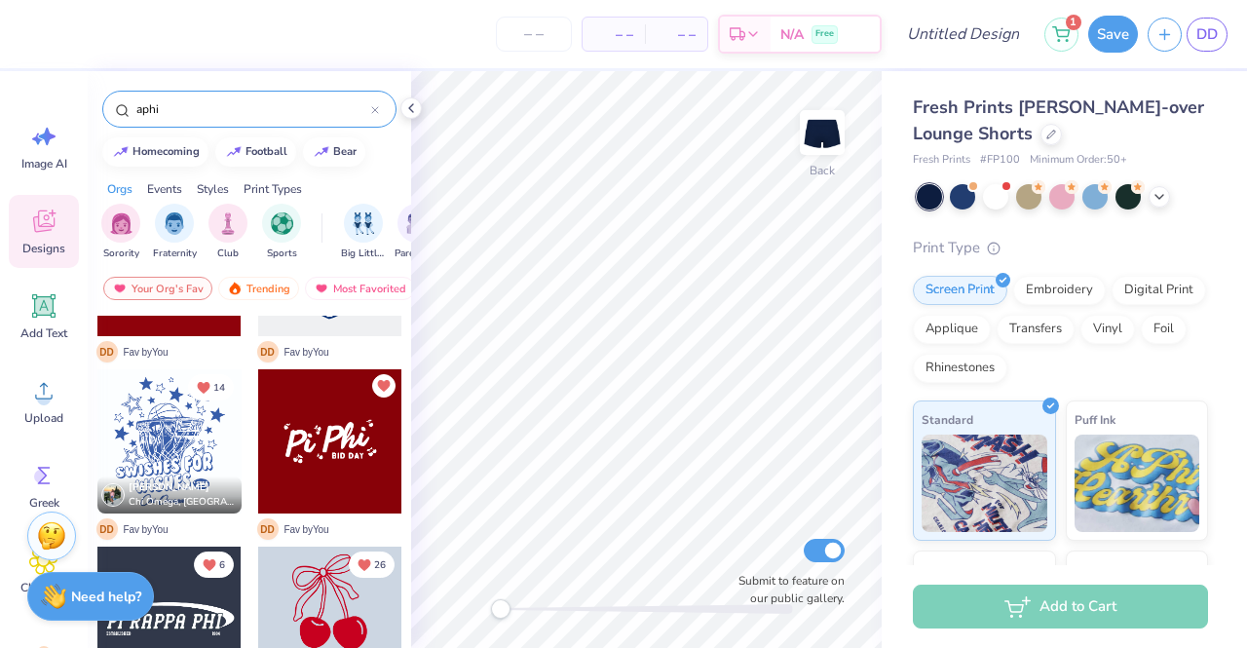
scroll to position [304, 0]
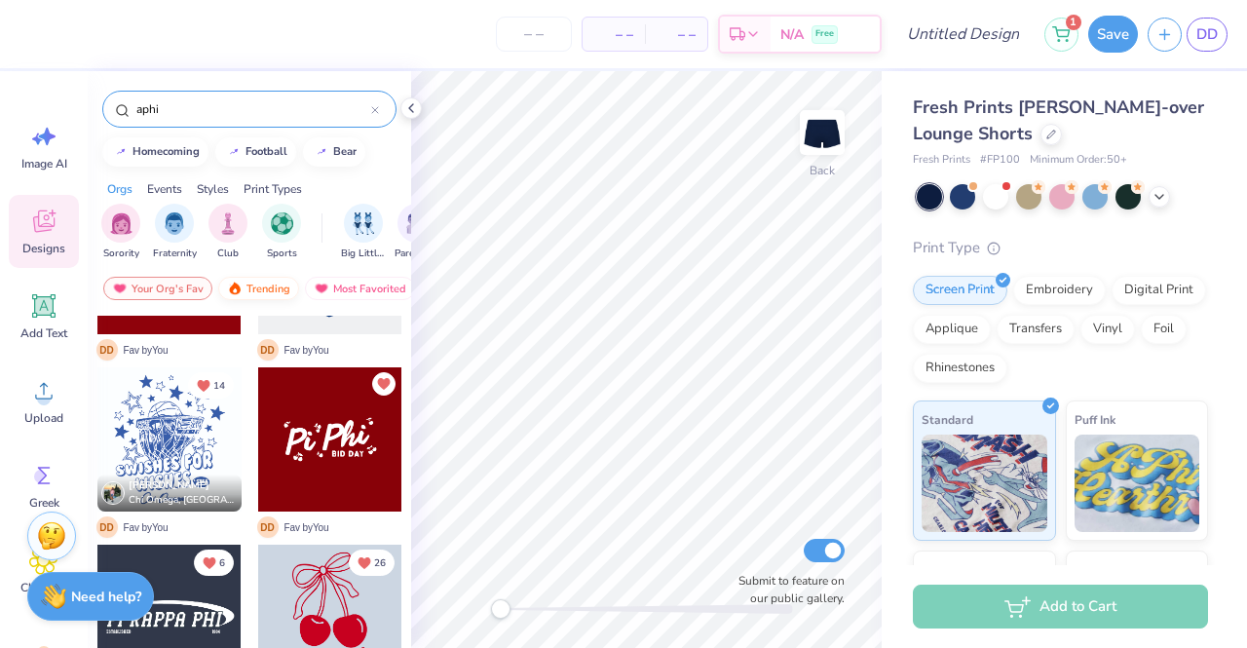
type input "aphi"
click at [244, 283] on div "Trending" at bounding box center [258, 288] width 81 height 23
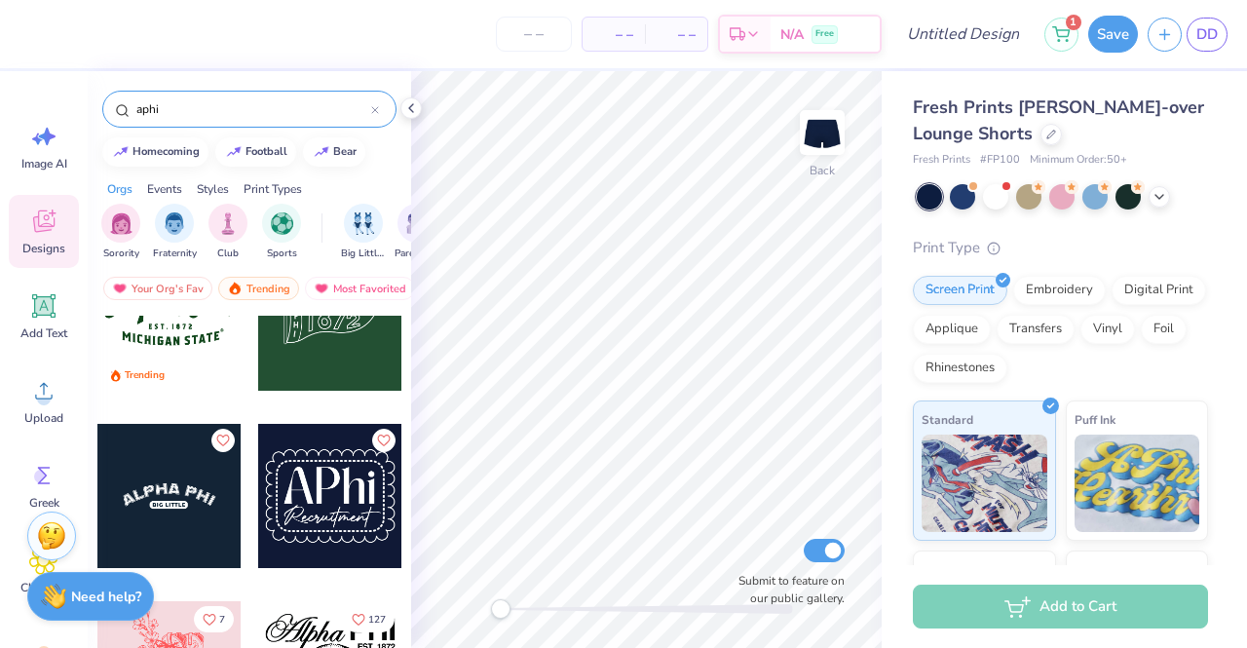
scroll to position [1754, 0]
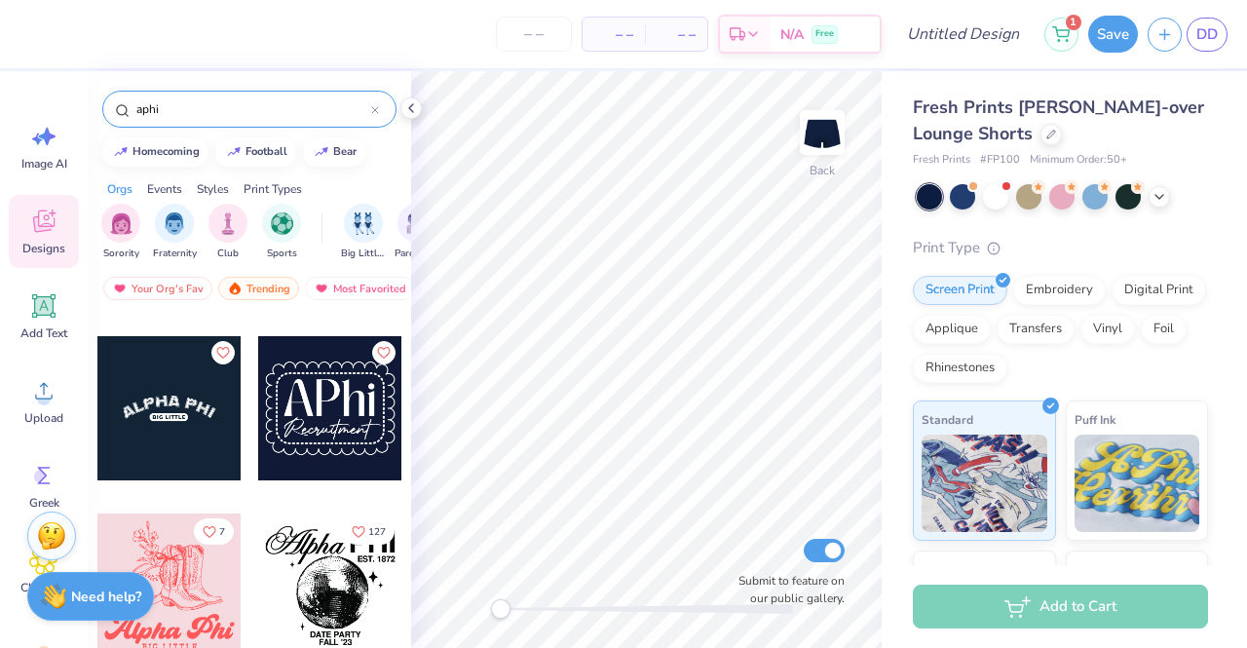
click at [134, 438] on div at bounding box center [169, 408] width 144 height 144
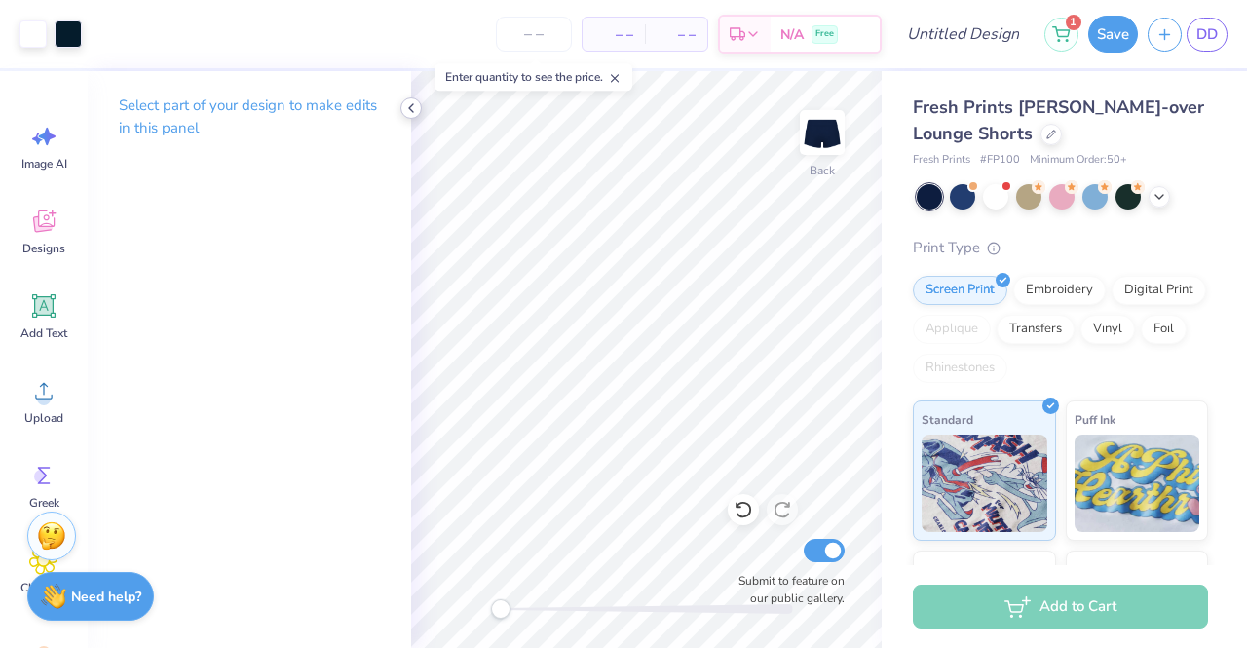
click at [412, 112] on icon at bounding box center [411, 108] width 16 height 16
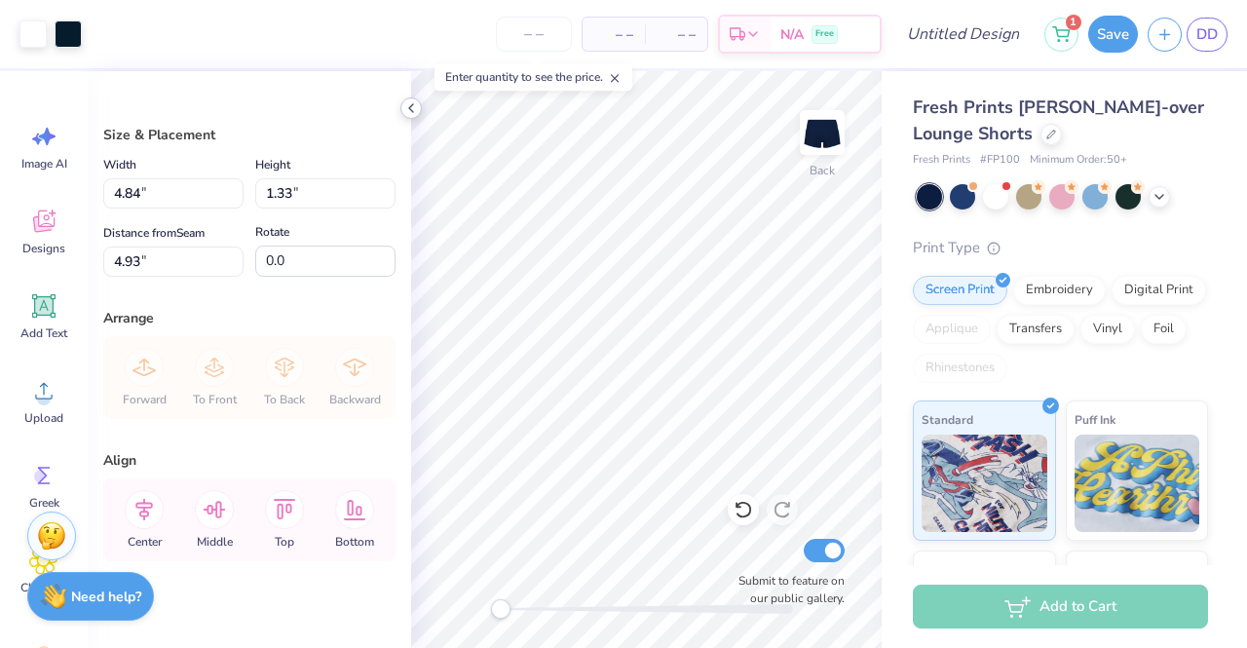
click at [406, 106] on icon at bounding box center [411, 108] width 16 height 16
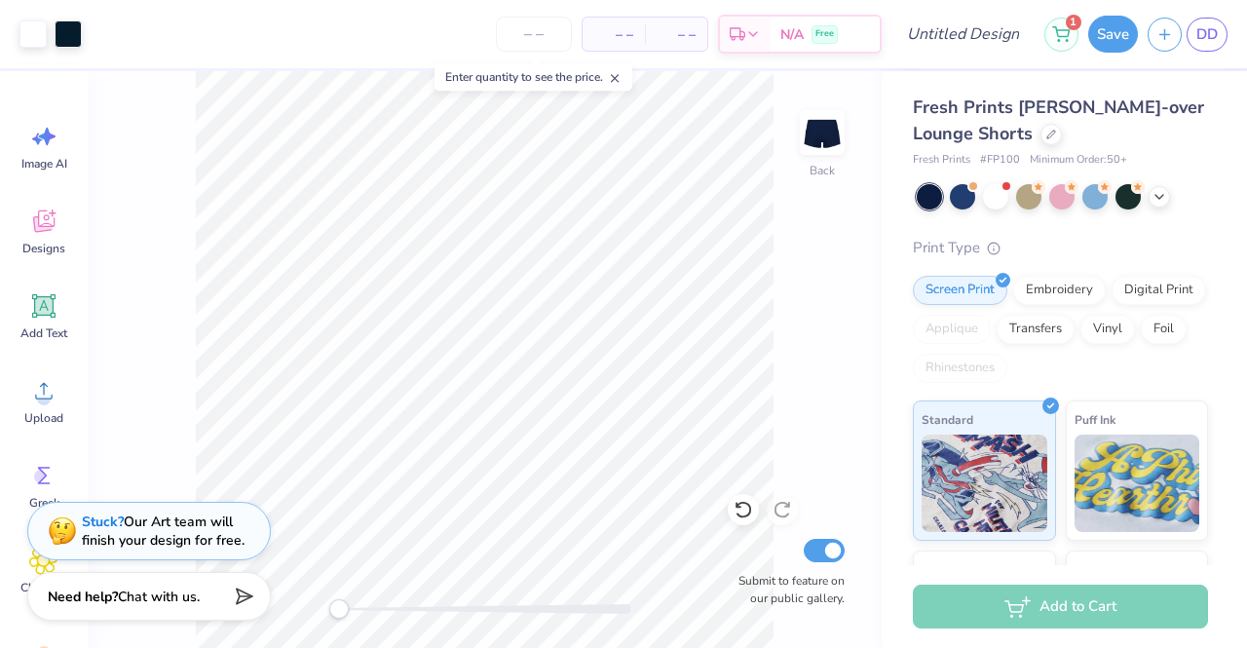
type input "-5.6"
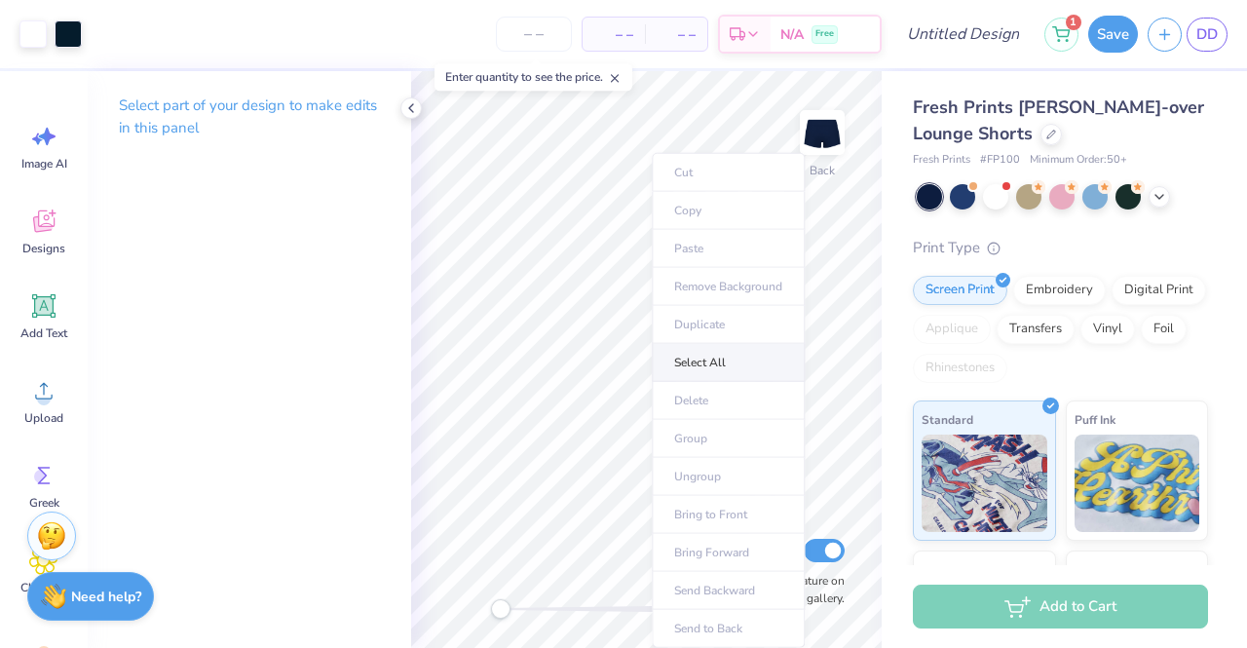
click at [712, 358] on li "Select All" at bounding box center [728, 363] width 153 height 38
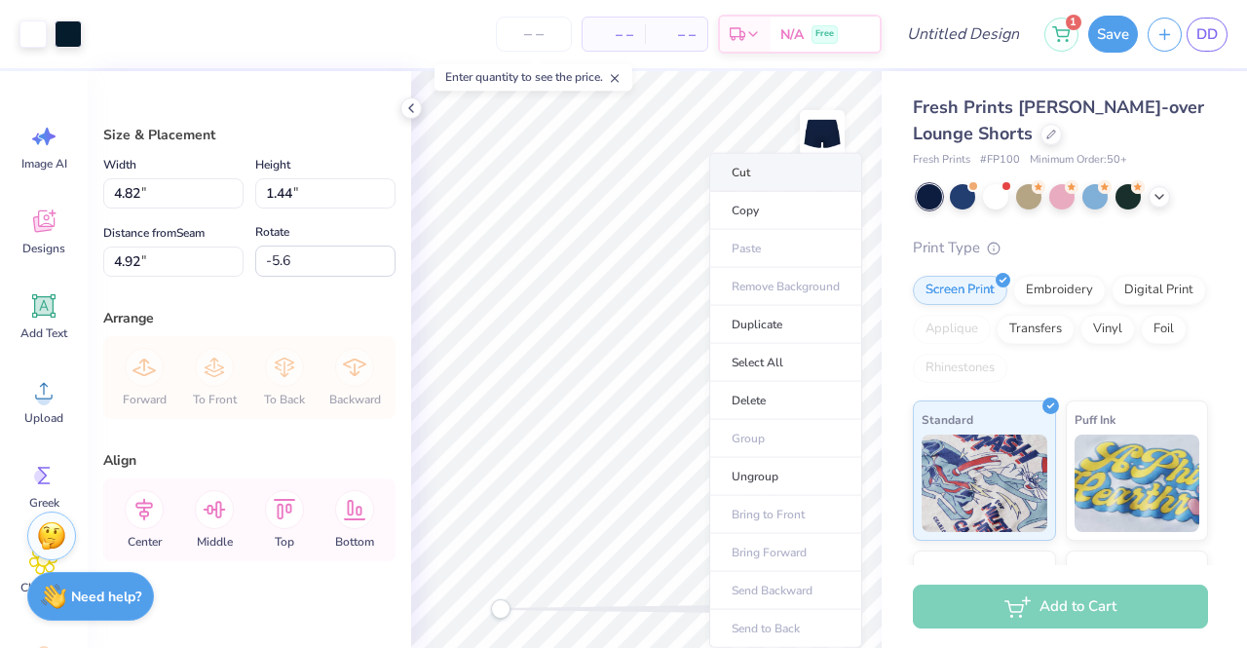
click at [742, 171] on li "Cut" at bounding box center [786, 172] width 153 height 39
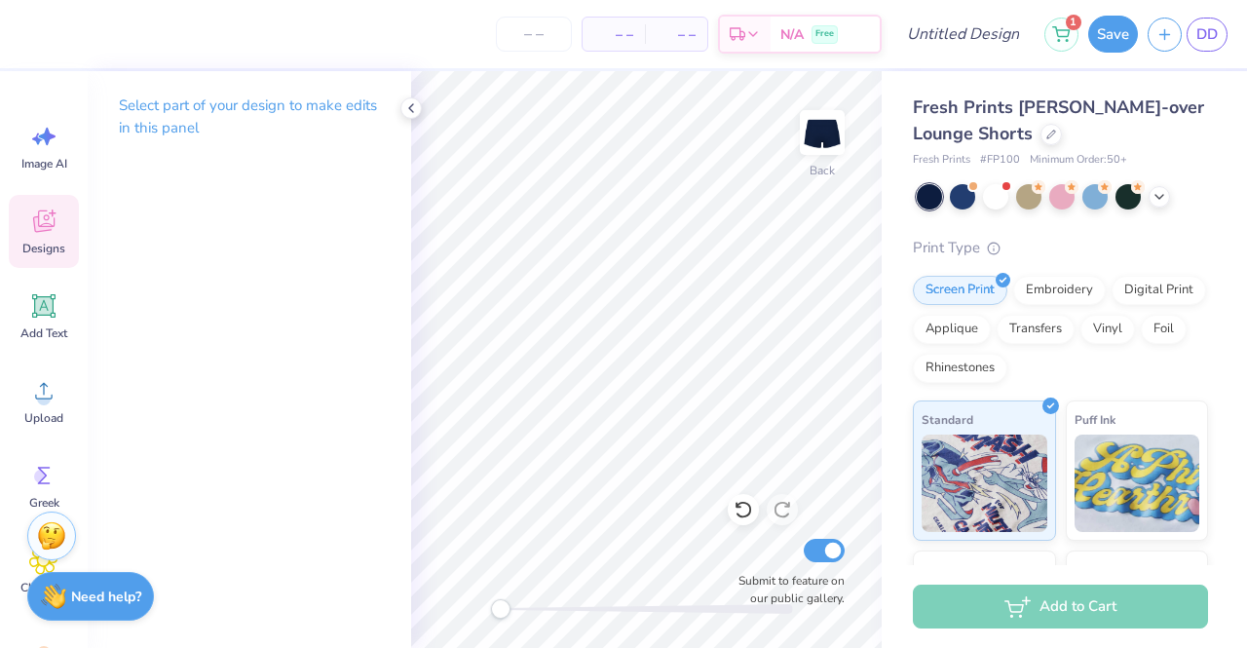
click at [64, 249] on span "Designs" at bounding box center [43, 249] width 43 height 16
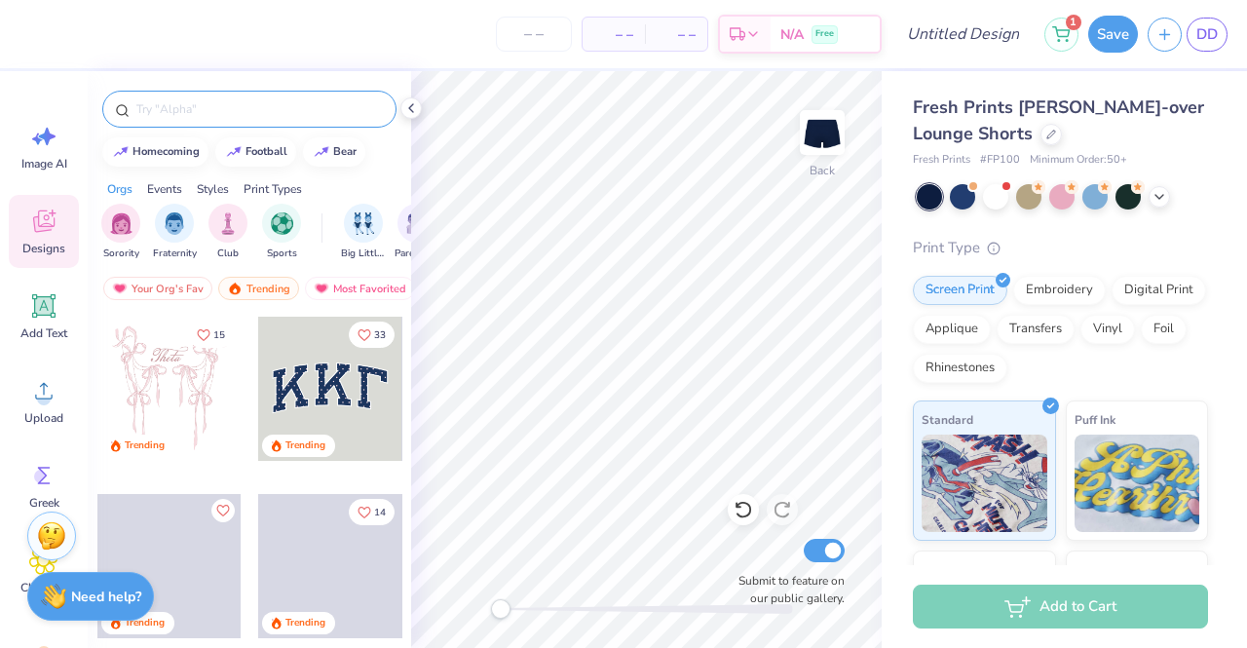
click at [242, 114] on input "text" at bounding box center [258, 108] width 249 height 19
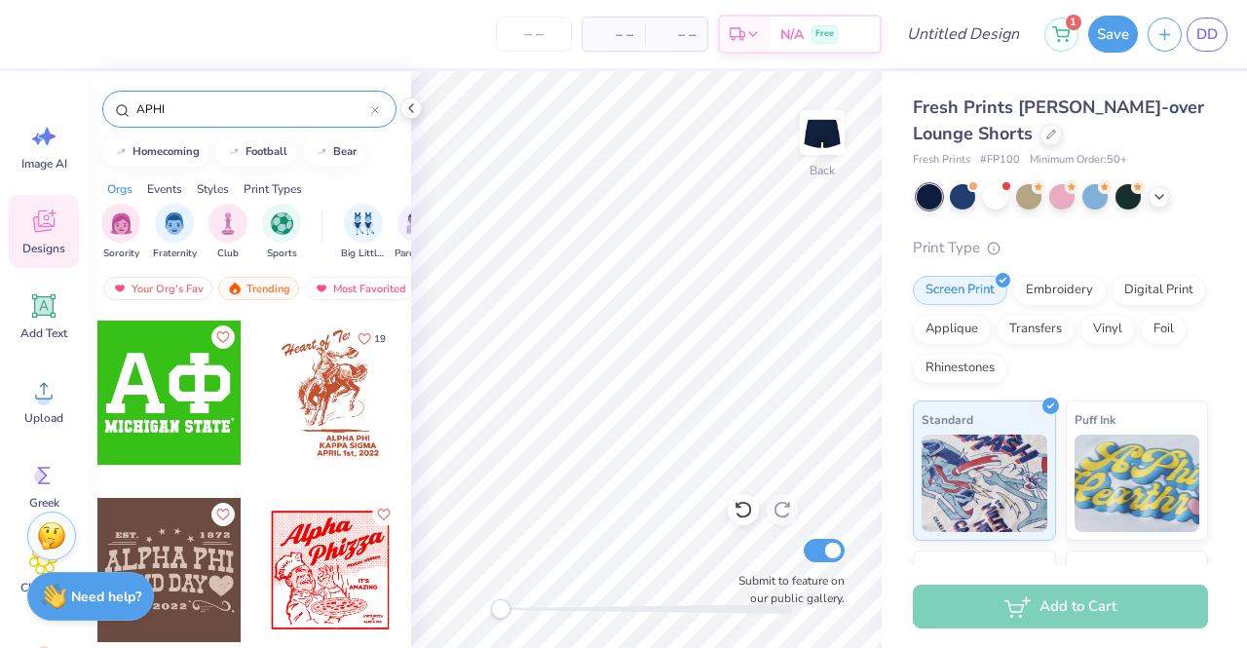
scroll to position [4046, 0]
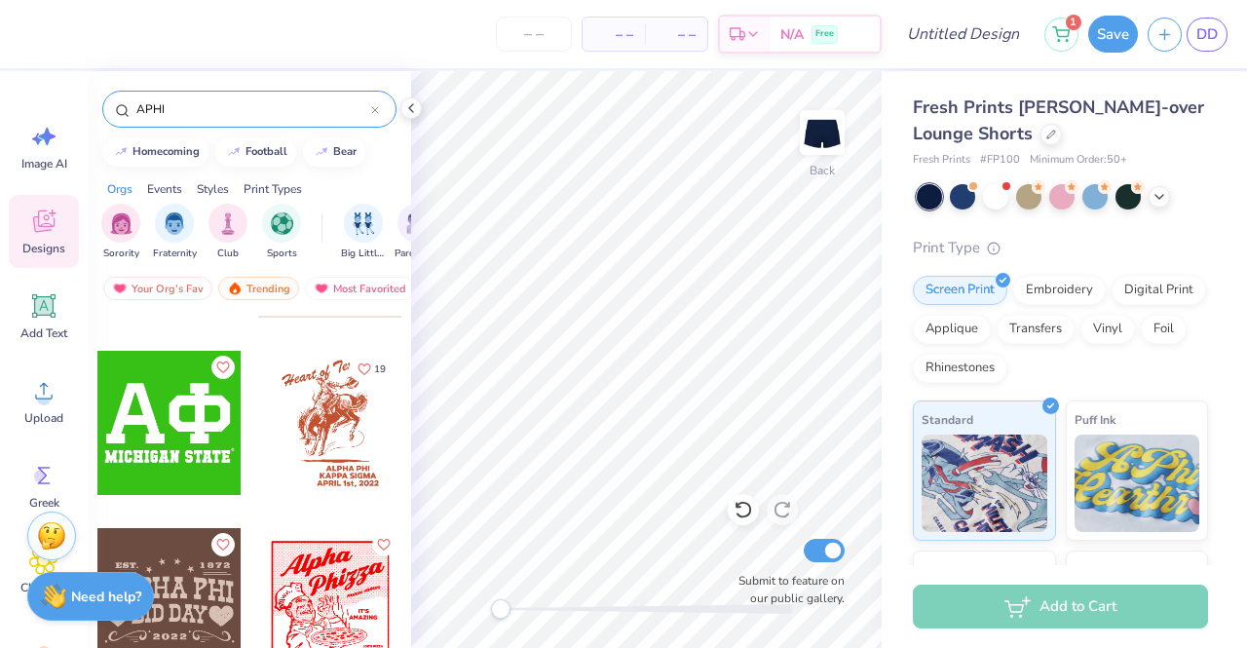
type input "APHI"
click at [164, 412] on div at bounding box center [169, 423] width 144 height 144
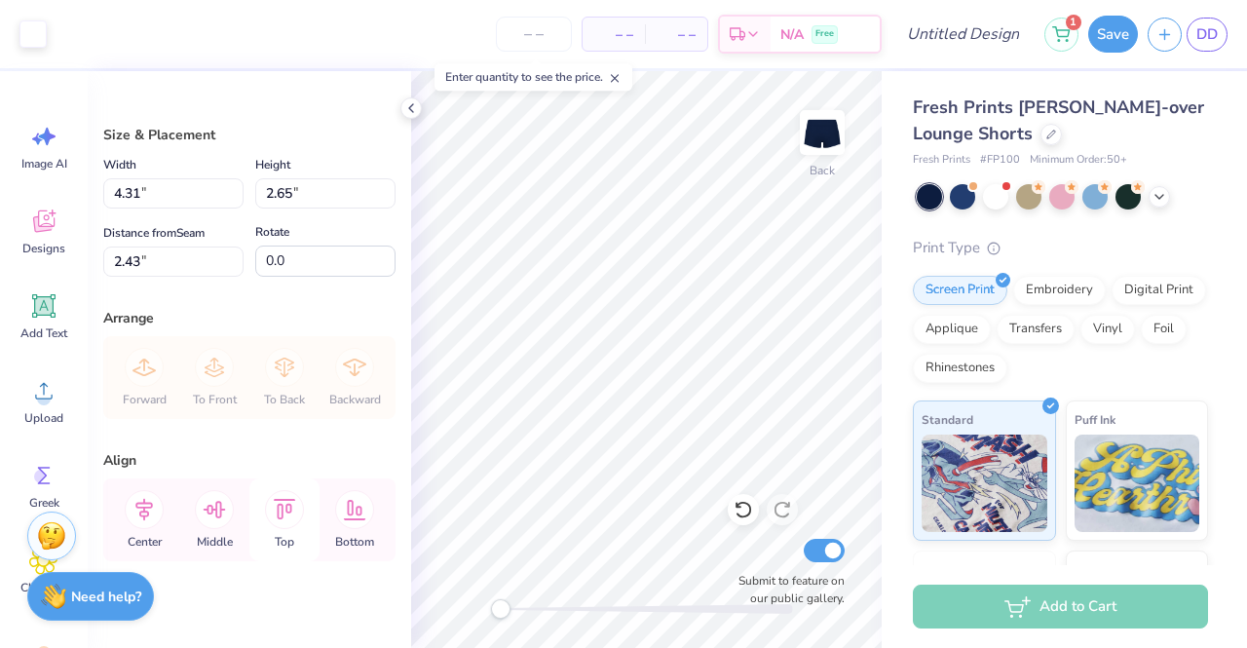
scroll to position [19, 0]
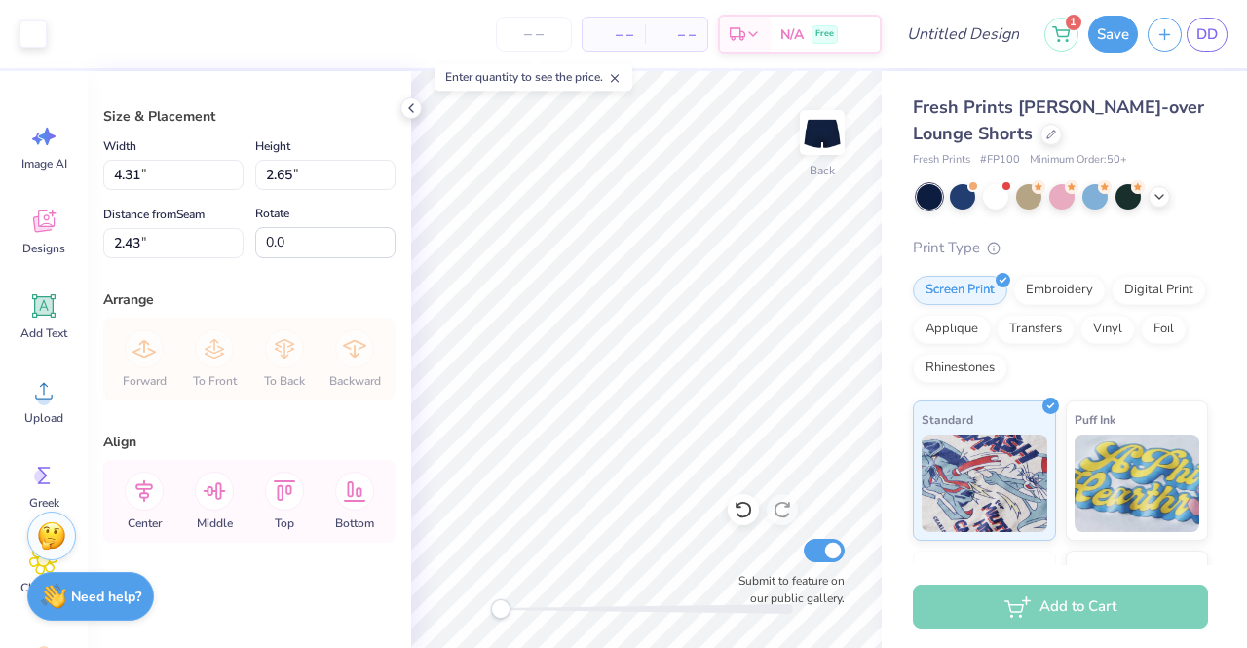
type input "2.60"
type input "1.60"
type input "5.01"
type input "3.23"
type input "1.99"
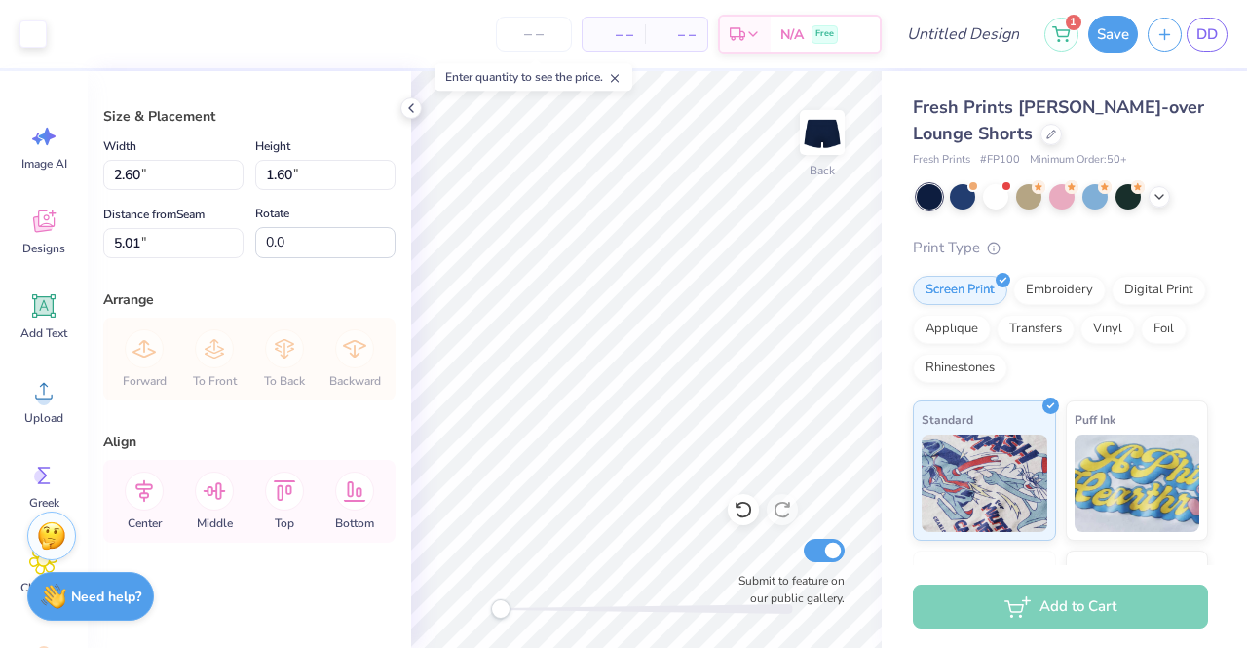
type input "4.60"
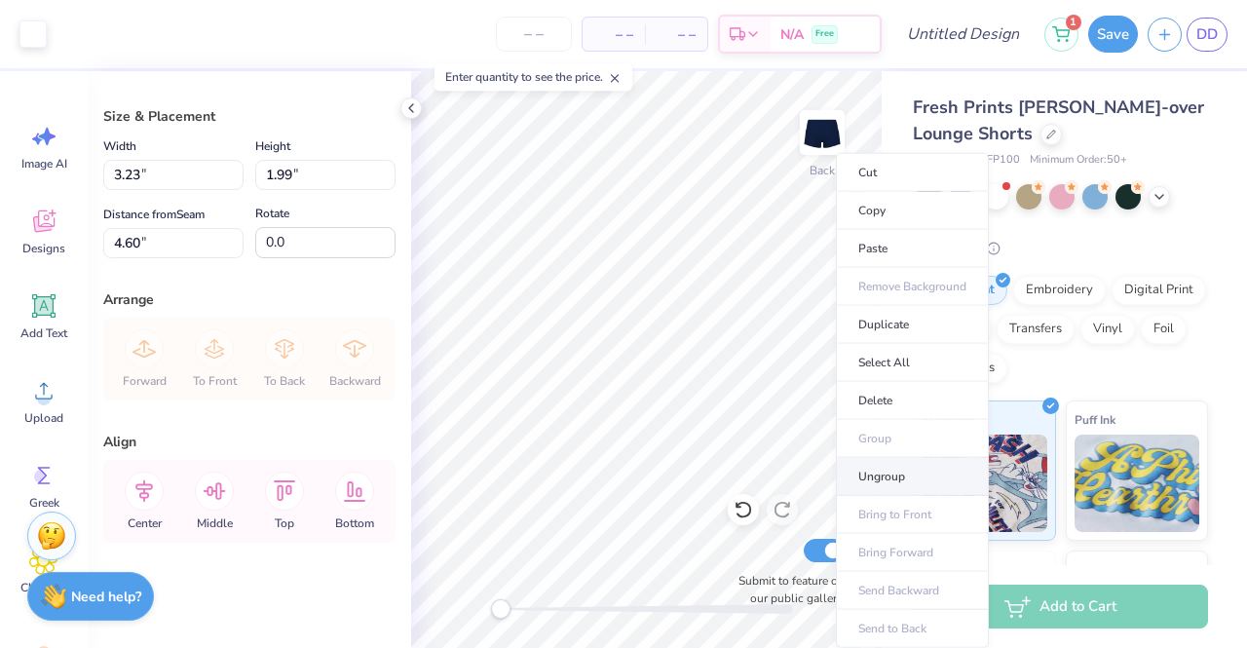
click at [880, 469] on li "Ungroup" at bounding box center [912, 477] width 153 height 38
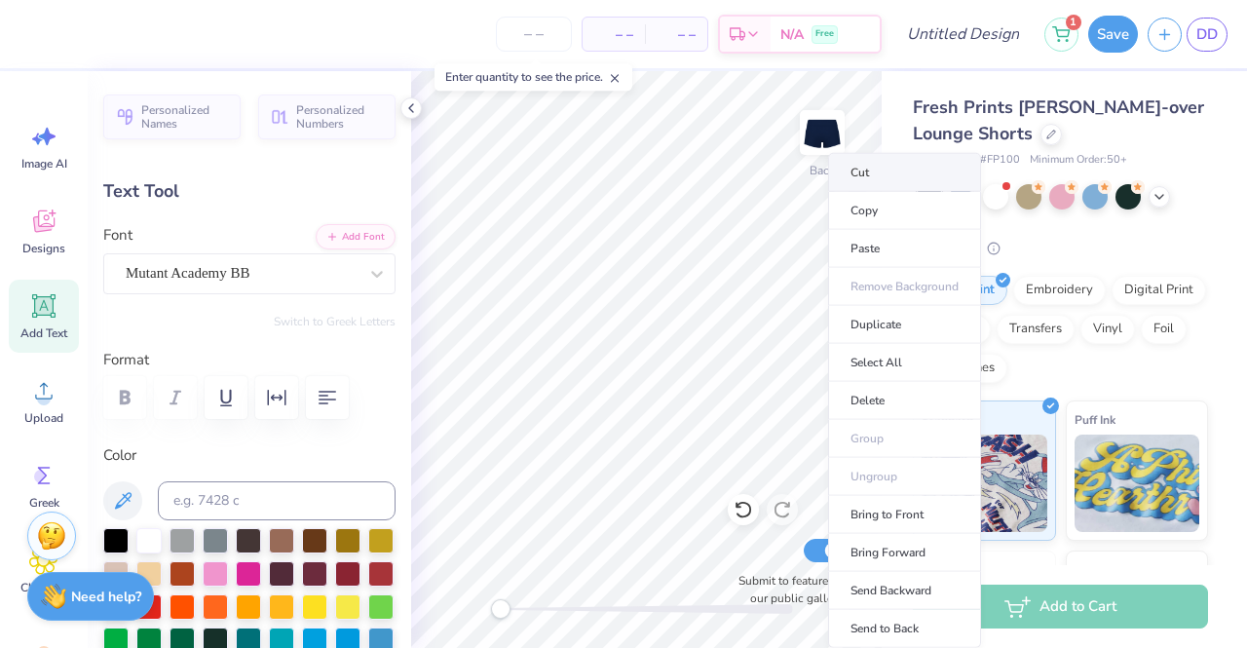
click at [906, 169] on li "Cut" at bounding box center [904, 172] width 153 height 39
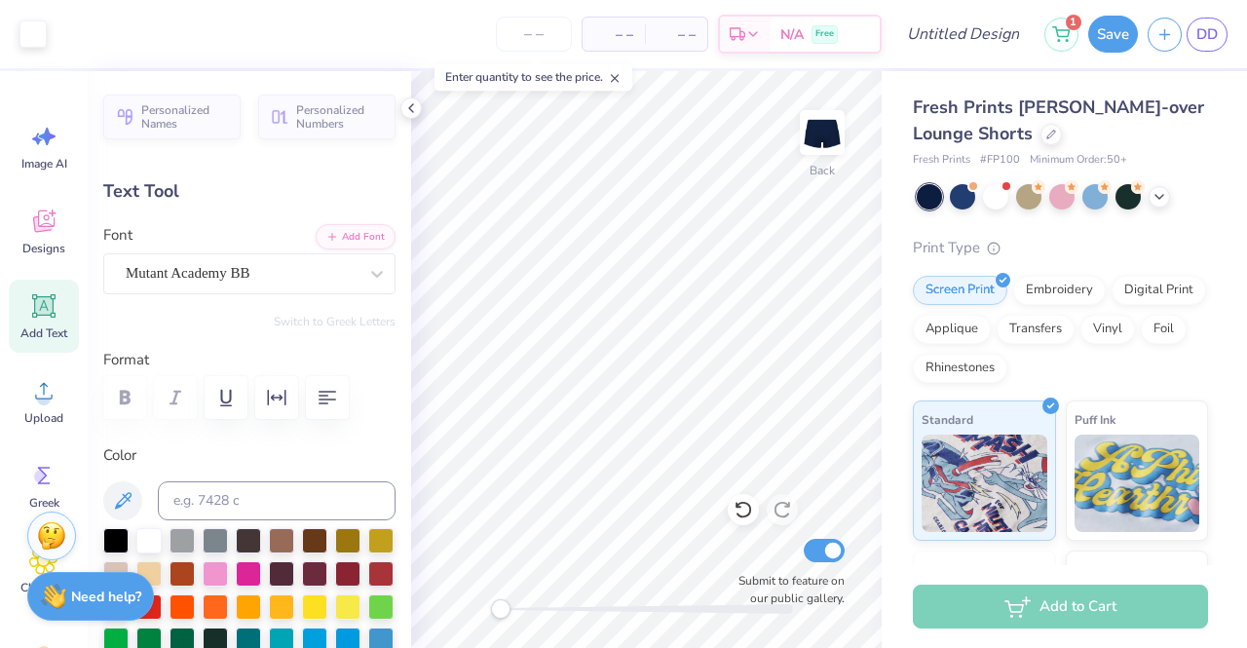
type input "3.13"
type input "1.55"
type input "4.57"
click at [1107, 51] on div "Save" at bounding box center [1114, 34] width 50 height 37
click at [1111, 32] on button "Save" at bounding box center [1114, 31] width 50 height 37
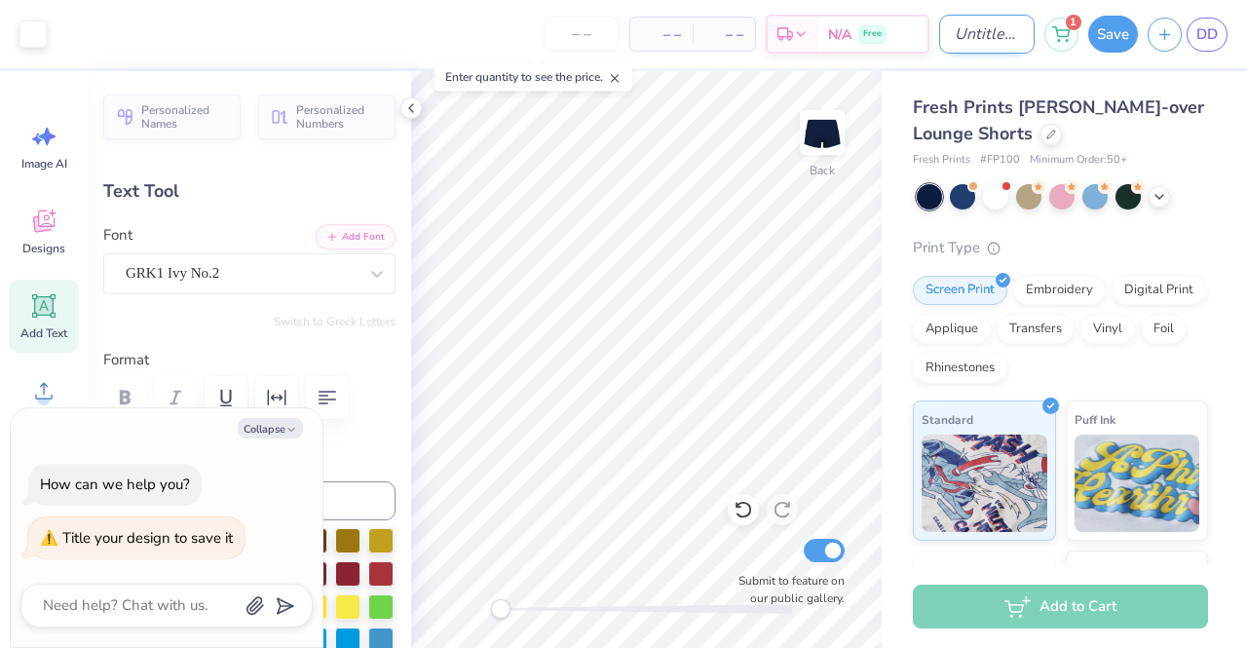
type textarea "x"
click at [955, 38] on input "Design Title" at bounding box center [988, 34] width 96 height 39
type input "A"
type textarea "x"
type input "AP"
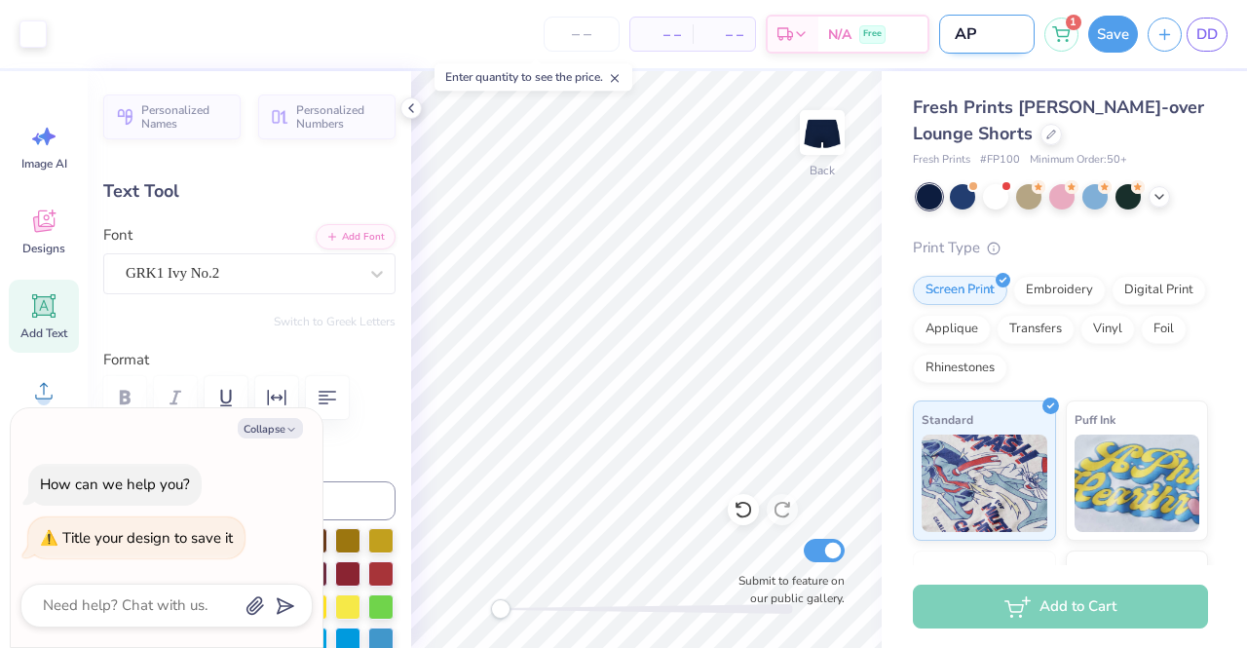
type textarea "x"
type input "APH"
type textarea "x"
type input "APHI"
type textarea "x"
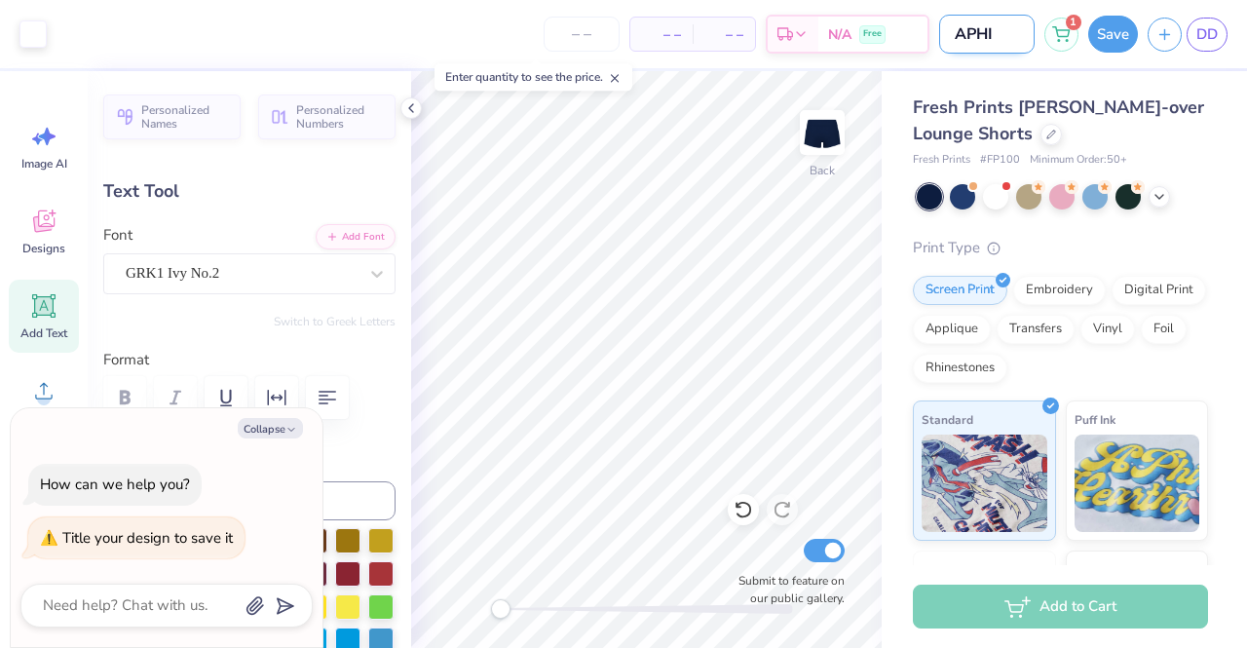
type input "APHI"
type textarea "x"
type input "APHI B"
type textarea "x"
type input "APHI BH"
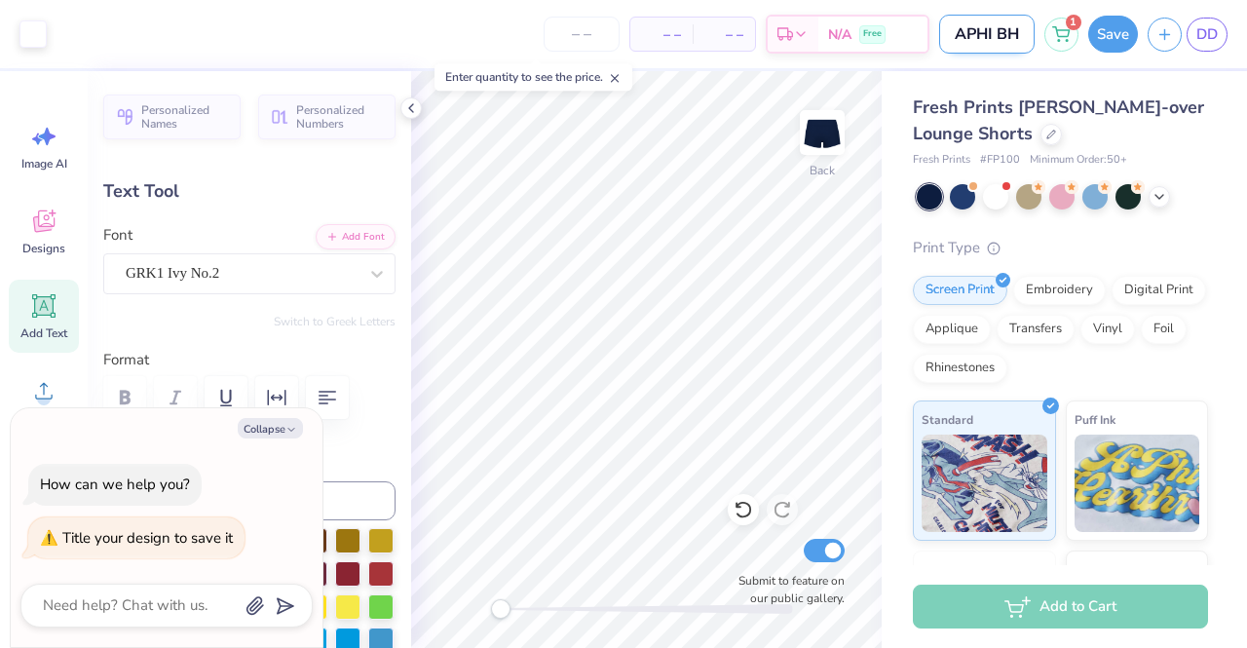
type textarea "x"
type input "APHI BHU"
type textarea "x"
type input "APHI BHUE"
type textarea "x"
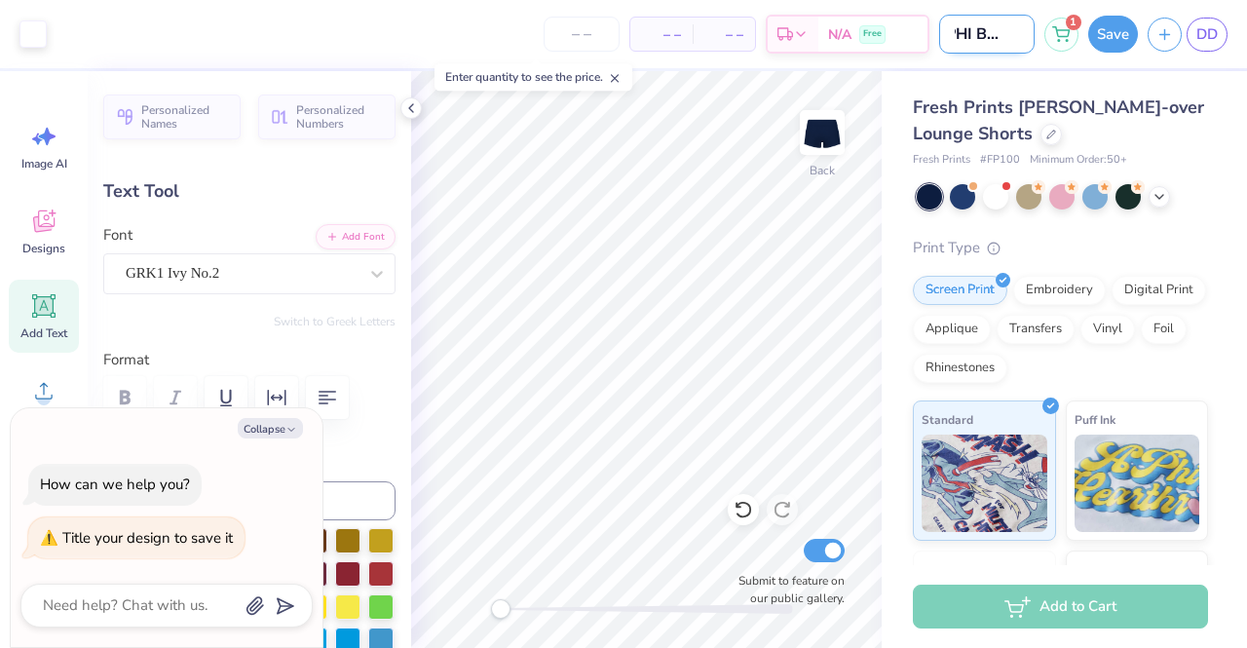
type input "APHI BHUE"
type textarea "x"
type input "APHI BHUE S"
type textarea "x"
type input "APHI [PERSON_NAME]"
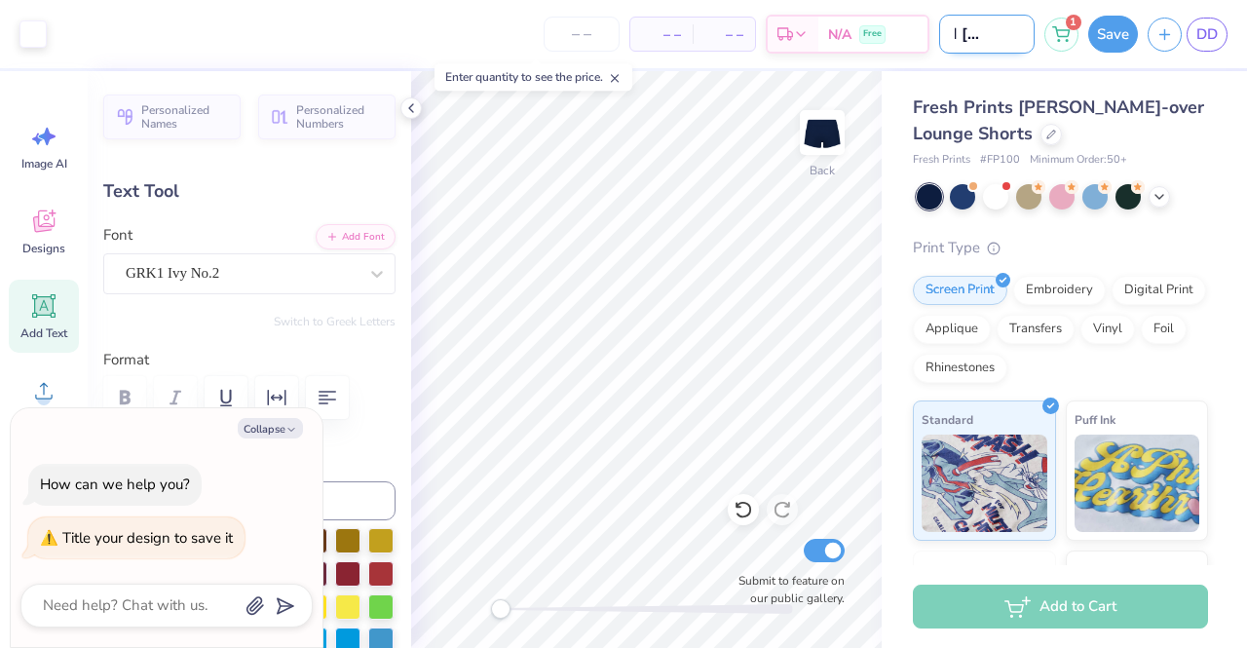
type textarea "x"
type input "APHI BHUE SHO"
type textarea "x"
type input "APHI BHUE SHOR"
type textarea "x"
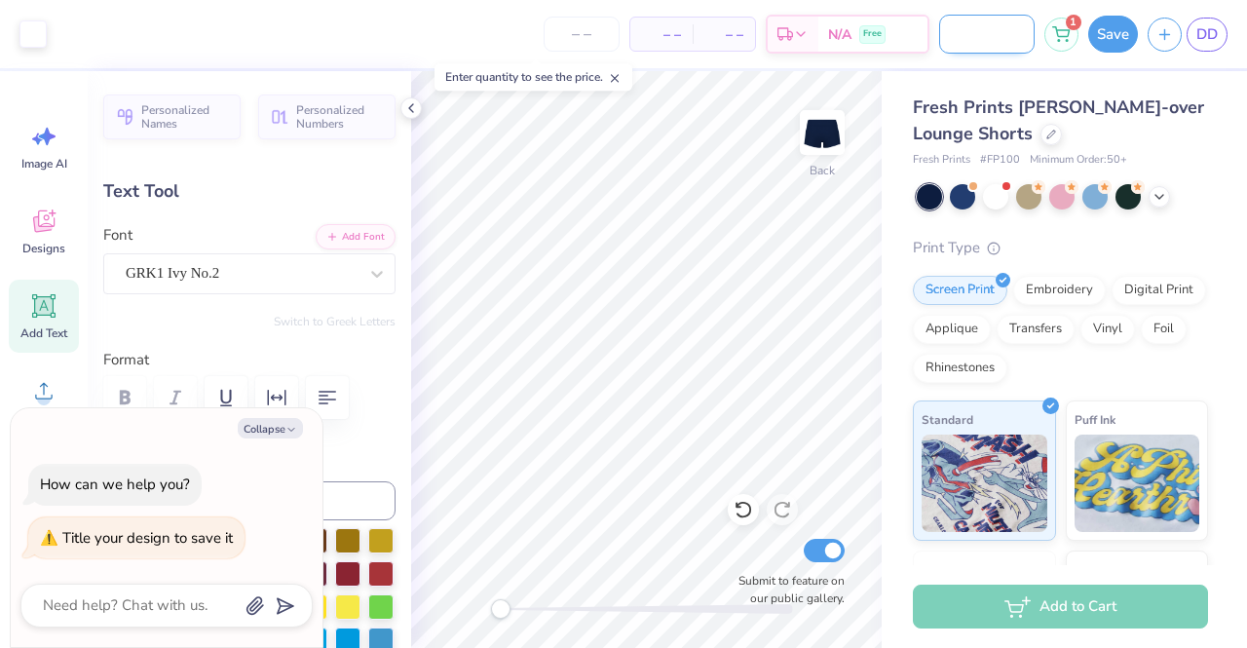
type input "APHI BHUE SHORT"
type textarea "x"
type input "APHI BHUE SHORTS"
type textarea "x"
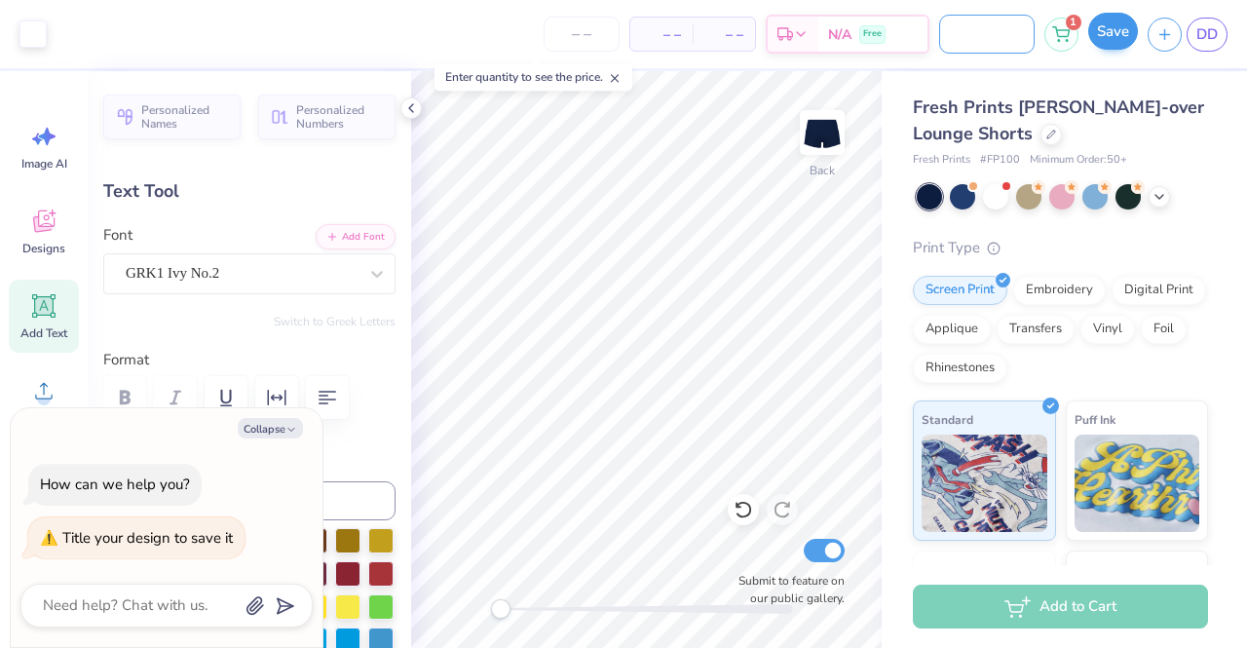
type input "APHI BHUE SHORTS"
click at [1098, 44] on button "Save" at bounding box center [1114, 31] width 50 height 37
type textarea "x"
type input "4.71"
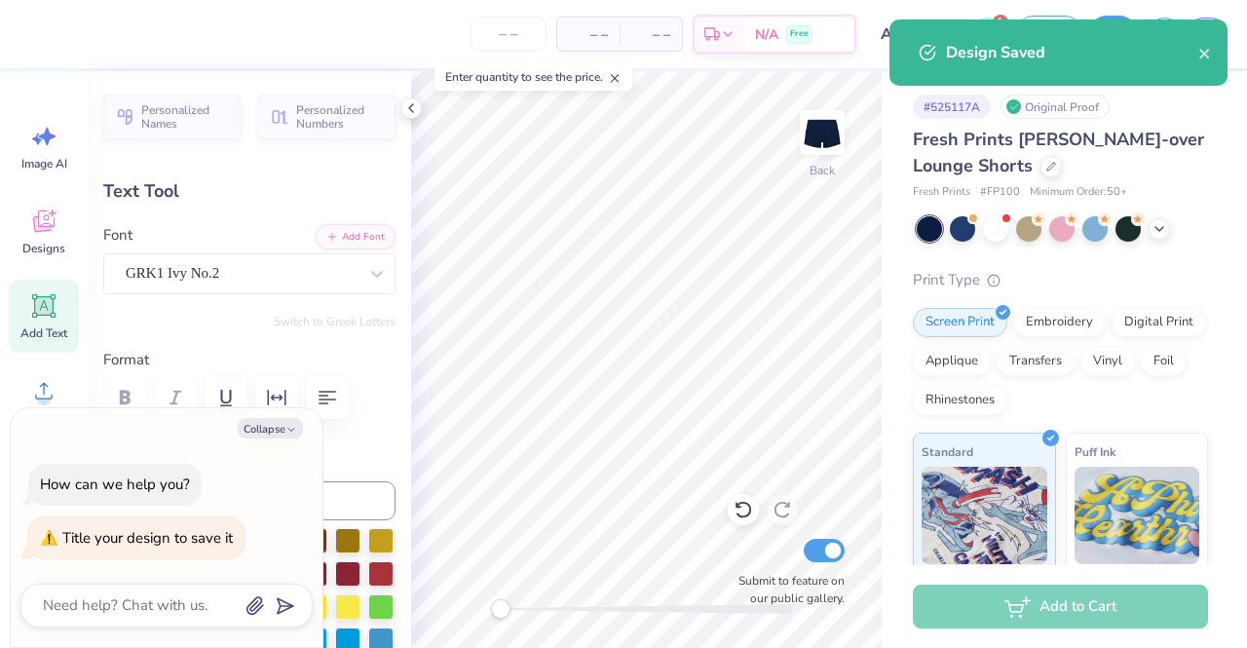
type textarea "x"
type input "-4.4"
type textarea "x"
type input "0.0"
type input "3.08"
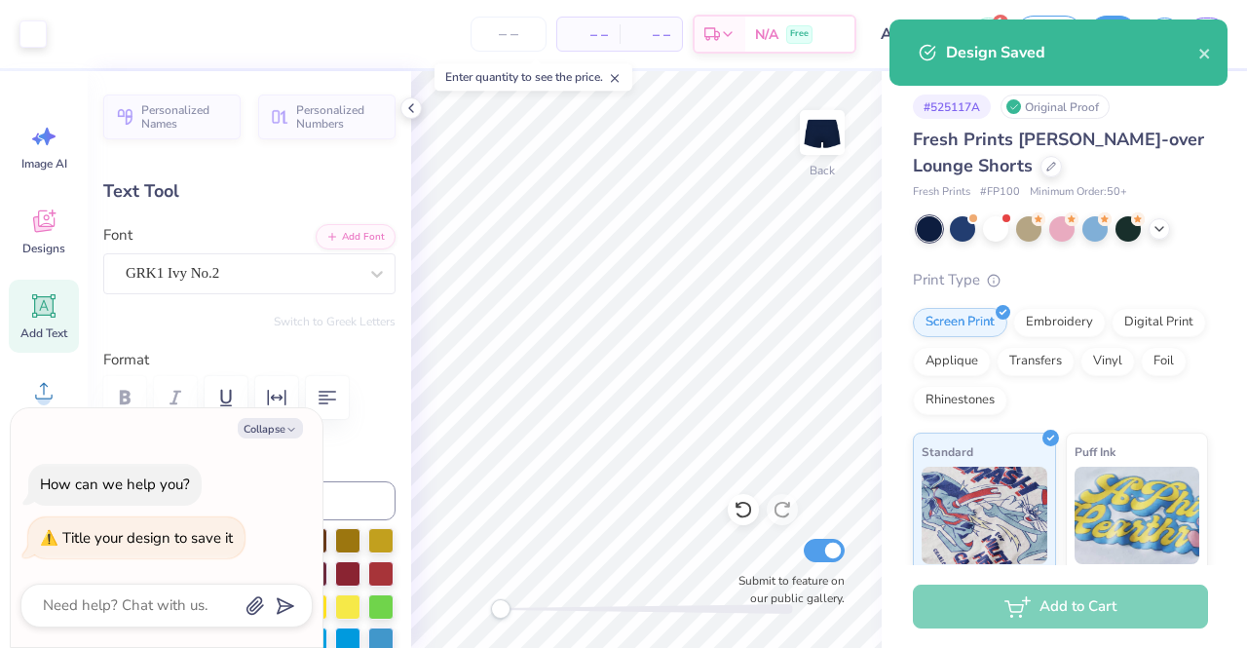
type input "1.74"
type input "4.61"
type textarea "x"
type input "-4.4"
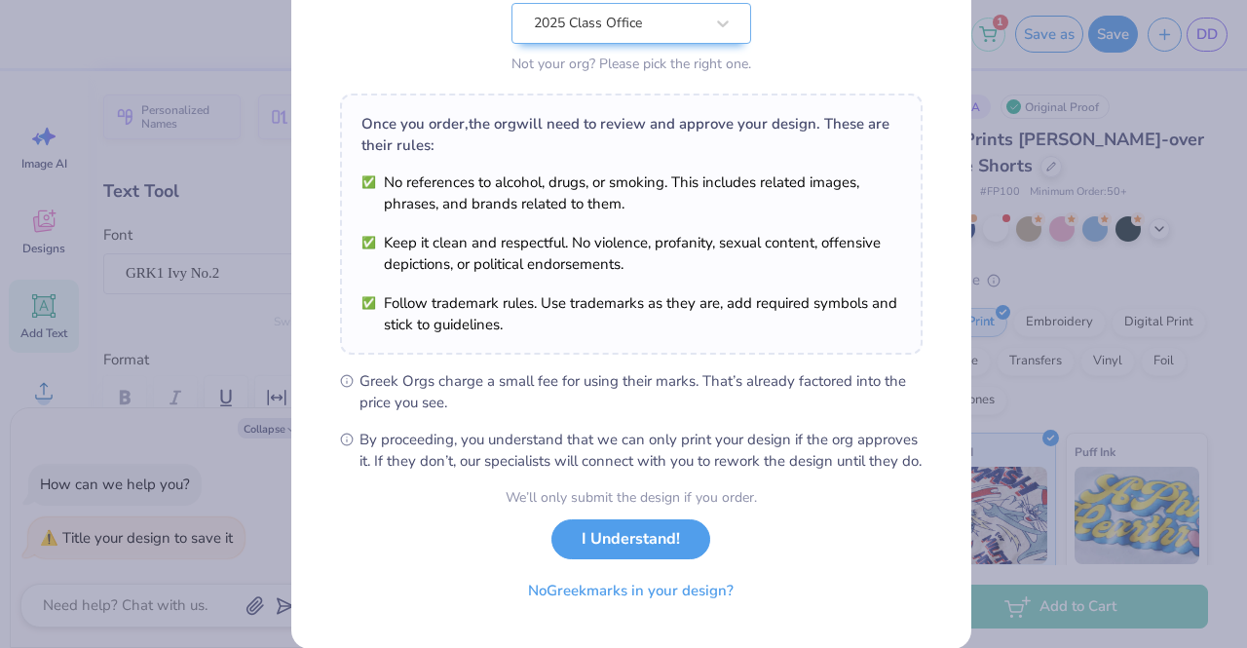
scroll to position [261, 0]
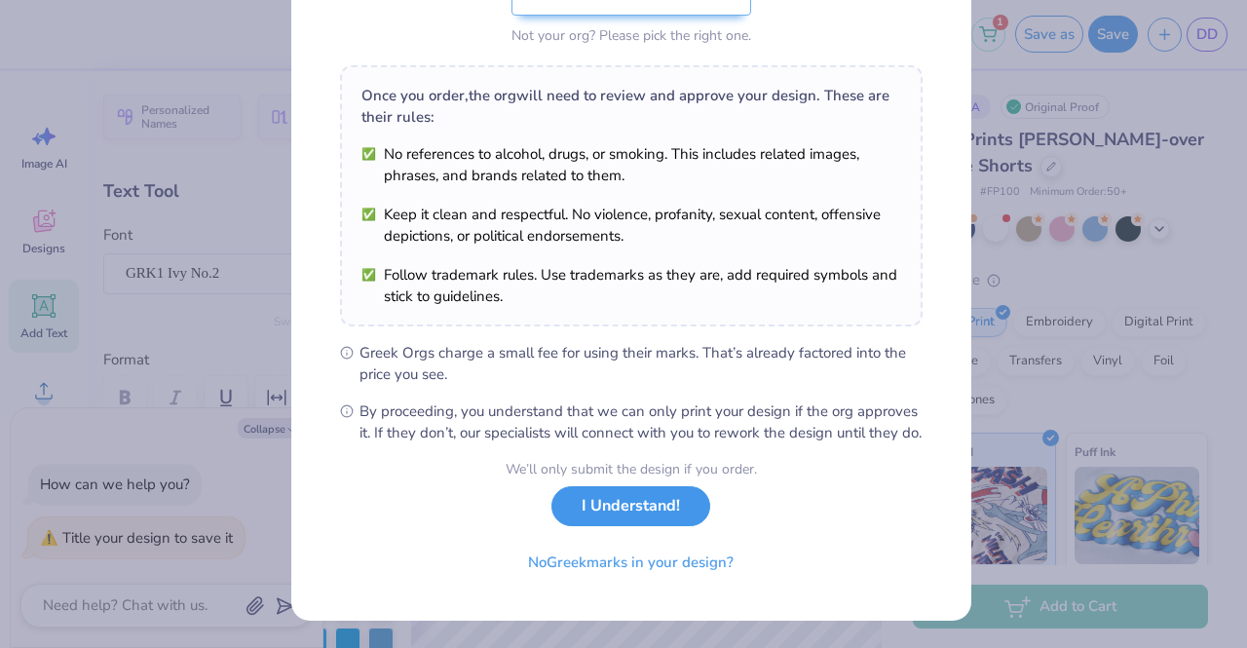
click at [639, 518] on button "I Understand!" at bounding box center [631, 506] width 159 height 40
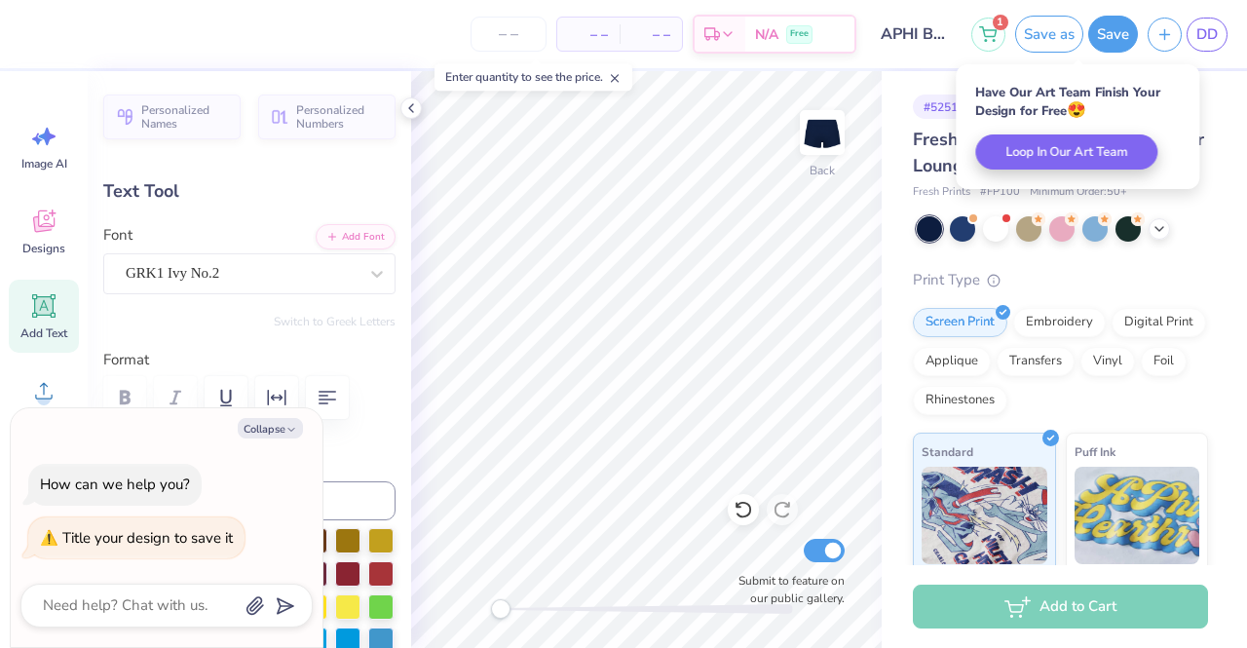
scroll to position [0, 0]
type textarea "x"
type input "0.0"
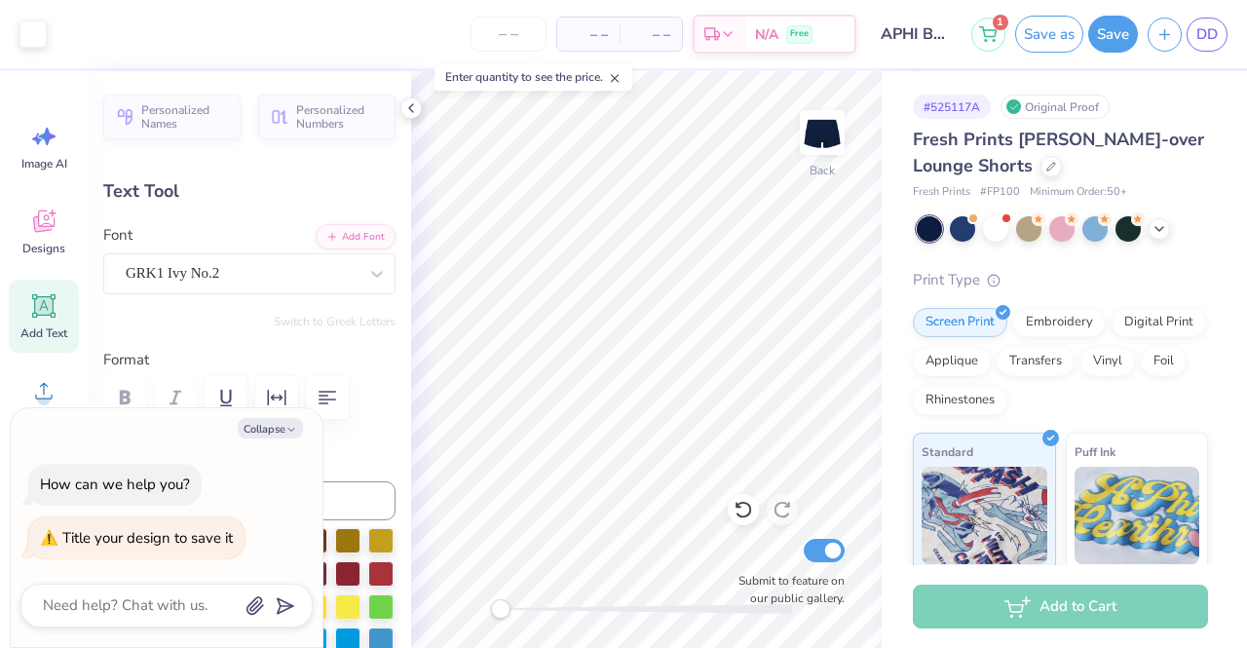
type textarea "x"
type input "-4.4"
type textarea "x"
type input "0.0"
type textarea "x"
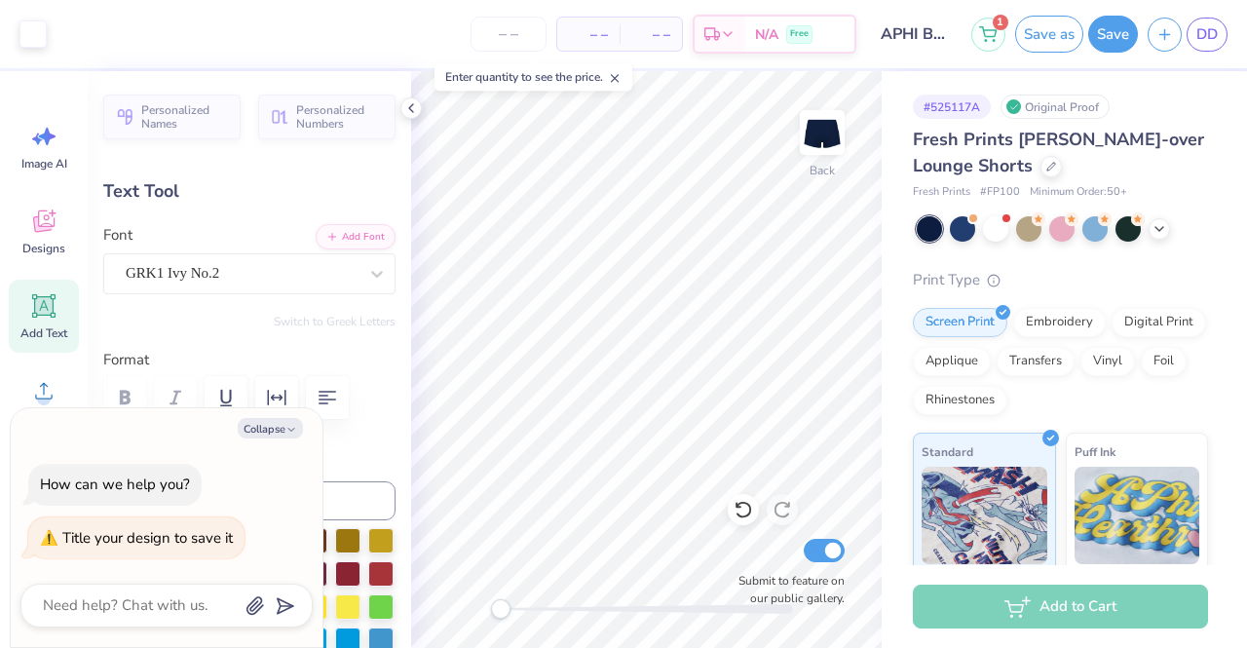
type input "-4.4"
type textarea "x"
type input "-7.5"
type textarea "x"
type input "0.0"
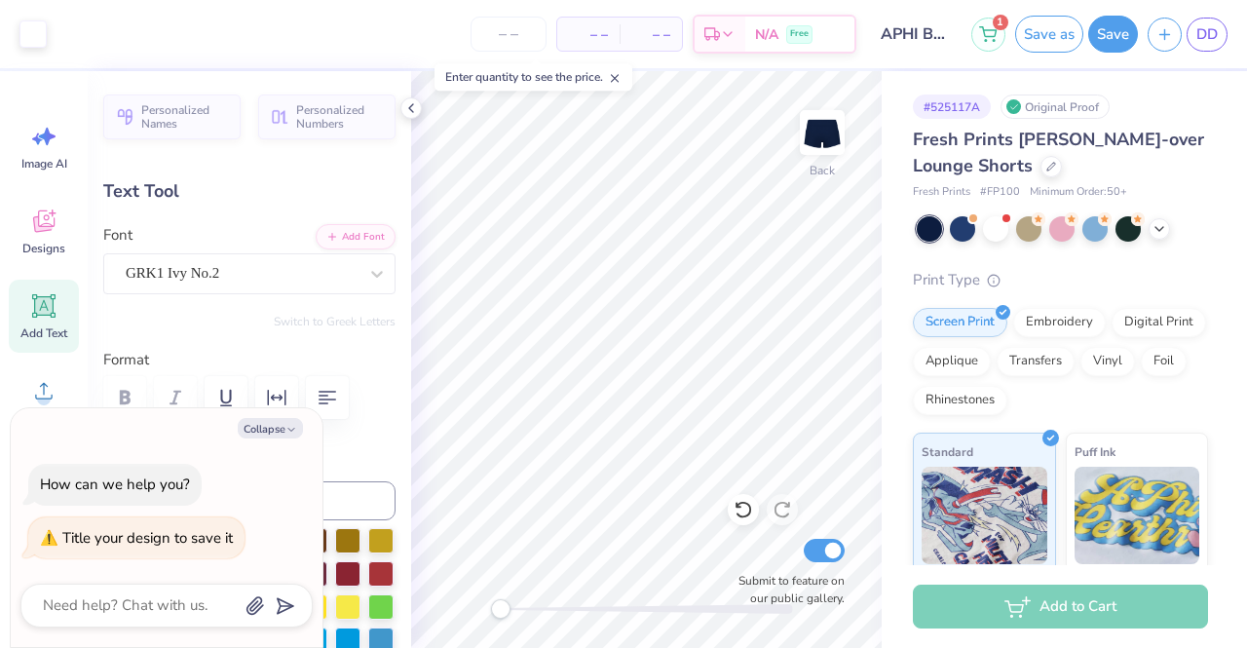
type input "1.88"
type input "4.57"
type textarea "x"
type input "-7.5"
type textarea "x"
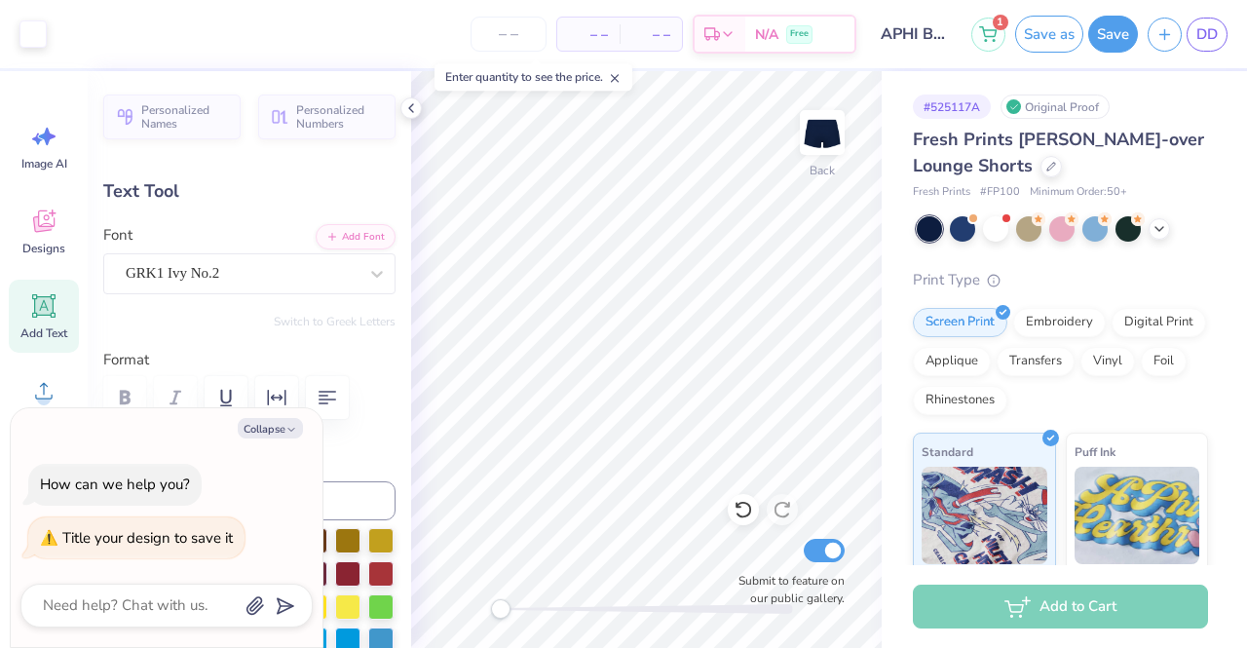
type input "0.0"
click at [1035, 36] on button "Save as" at bounding box center [1050, 31] width 68 height 37
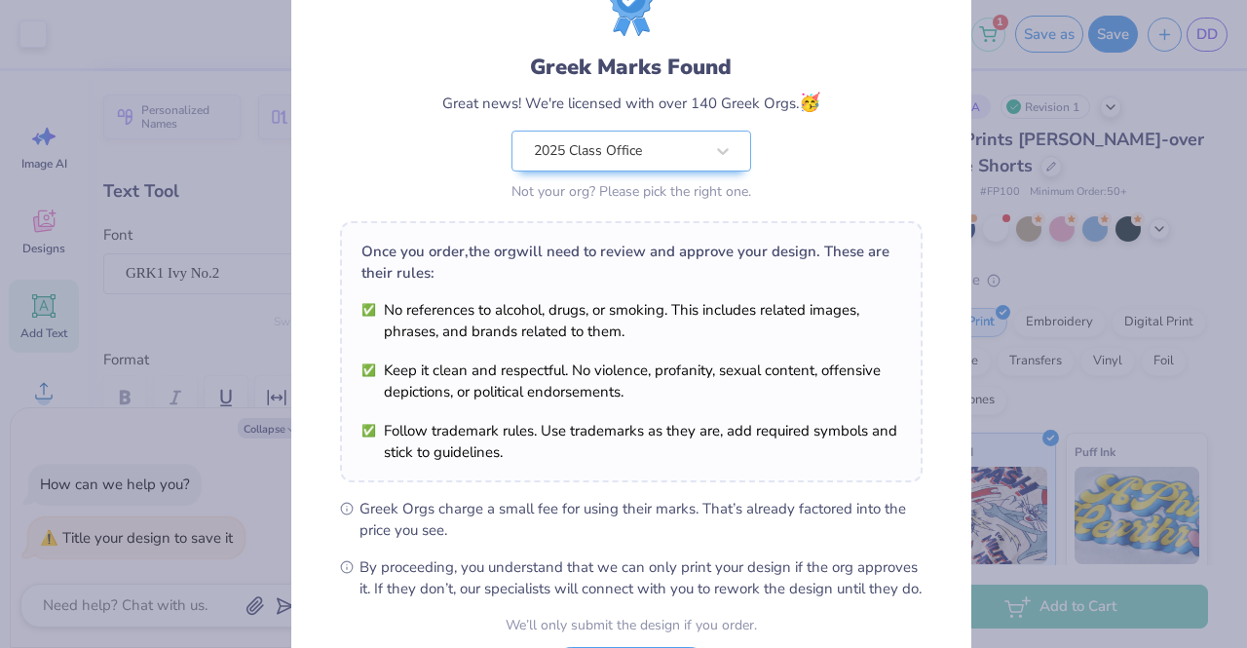
scroll to position [195, 0]
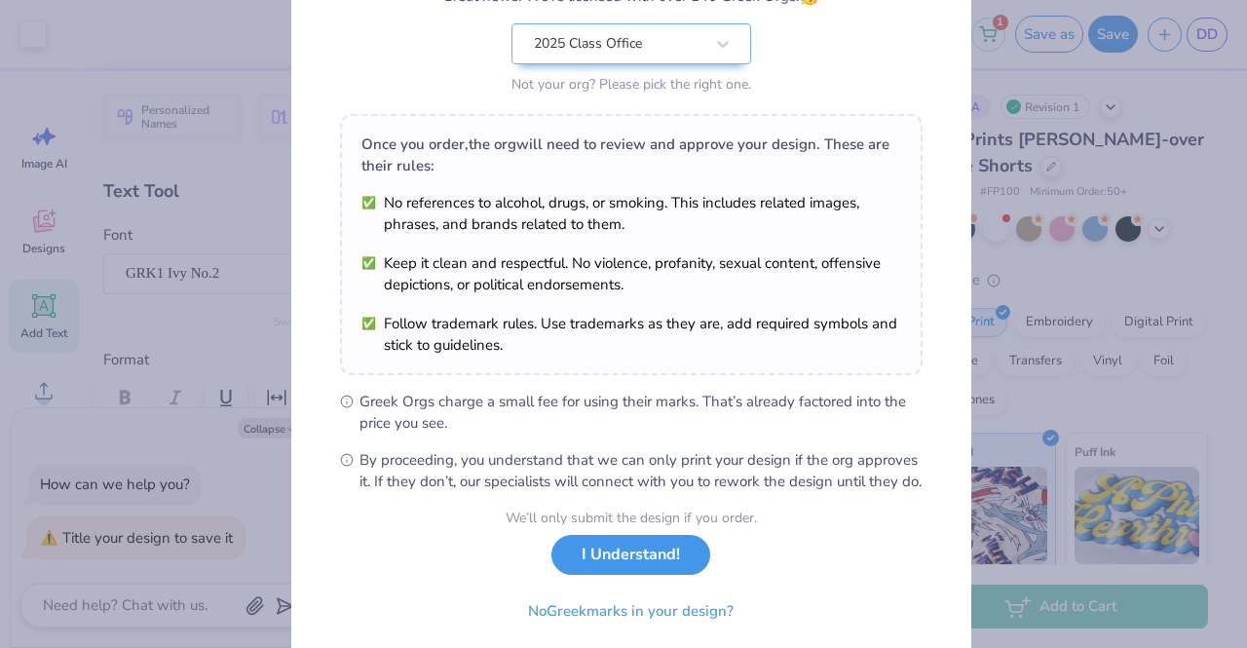
click at [657, 575] on button "I Understand!" at bounding box center [631, 555] width 159 height 40
type textarea "x"
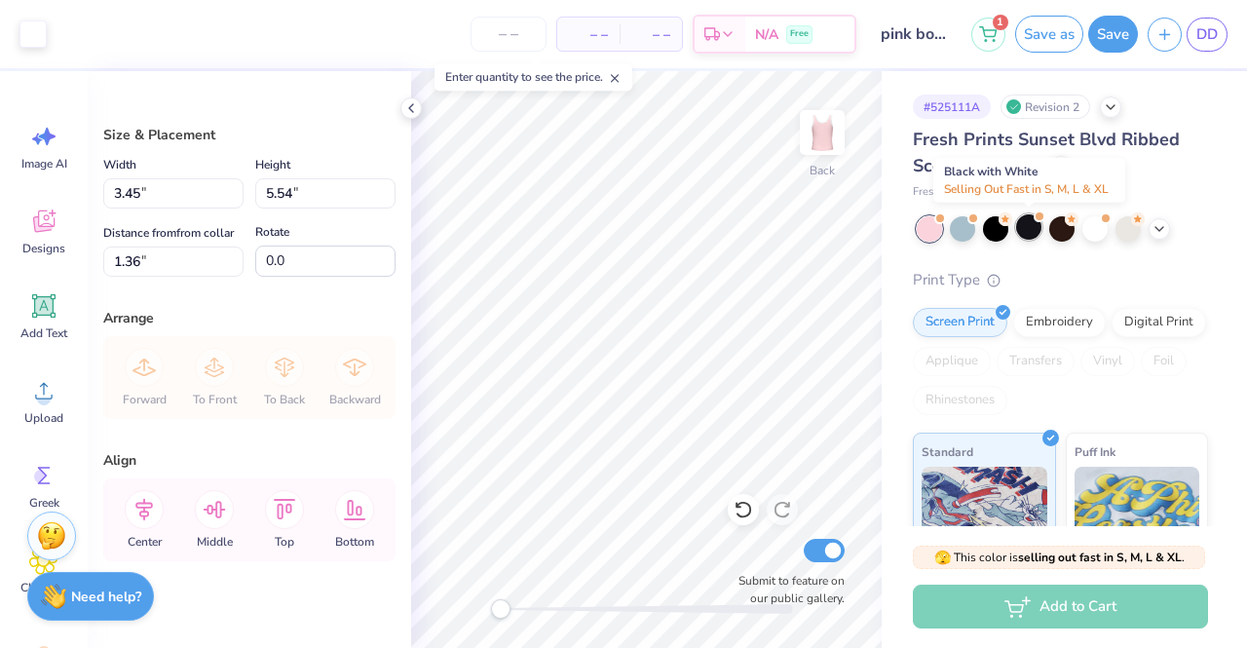
click at [1023, 232] on div at bounding box center [1029, 226] width 25 height 25
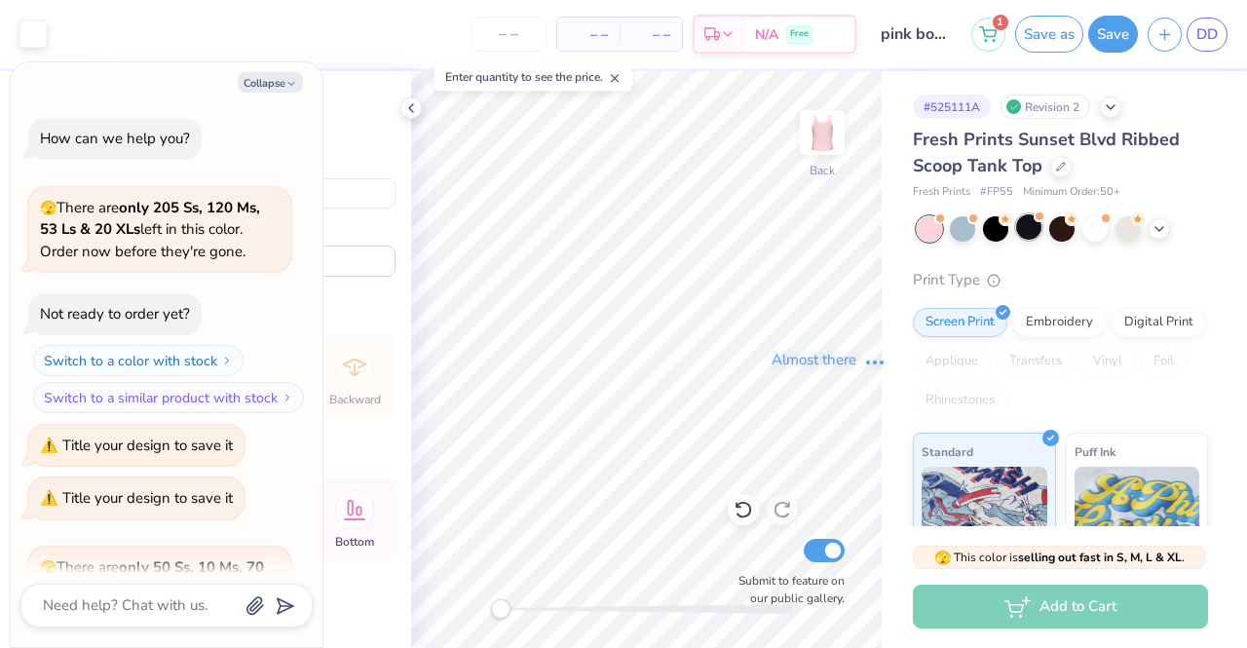
scroll to position [212, 0]
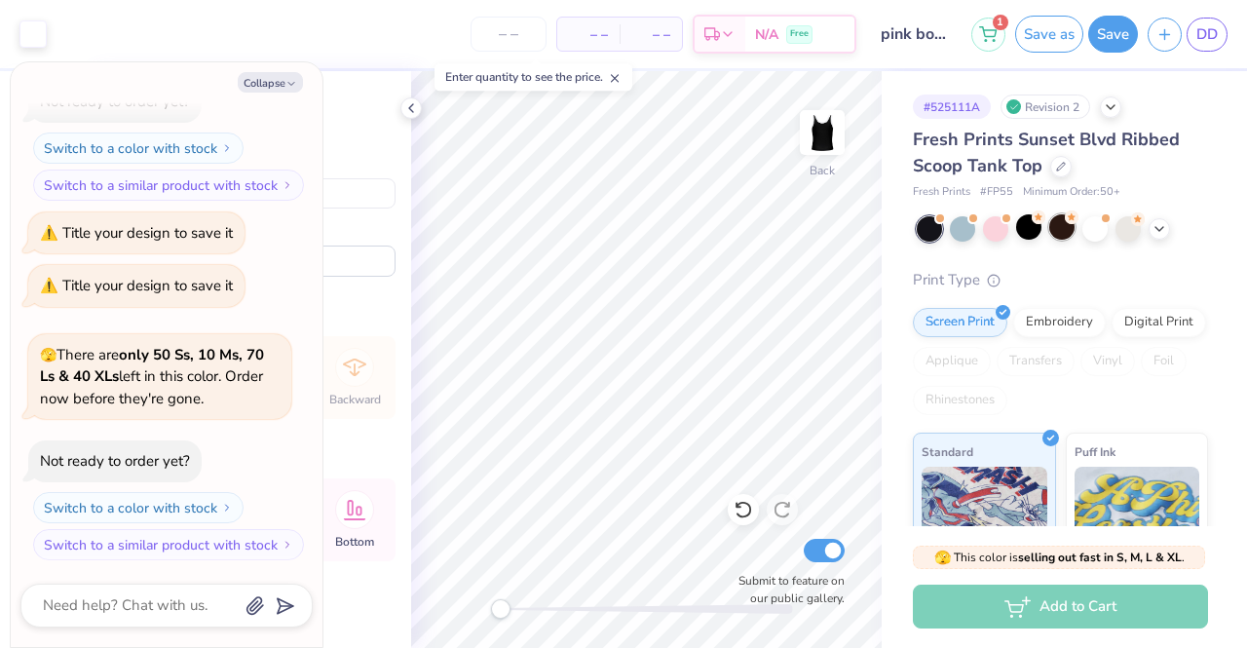
click at [1057, 231] on div at bounding box center [1062, 226] width 25 height 25
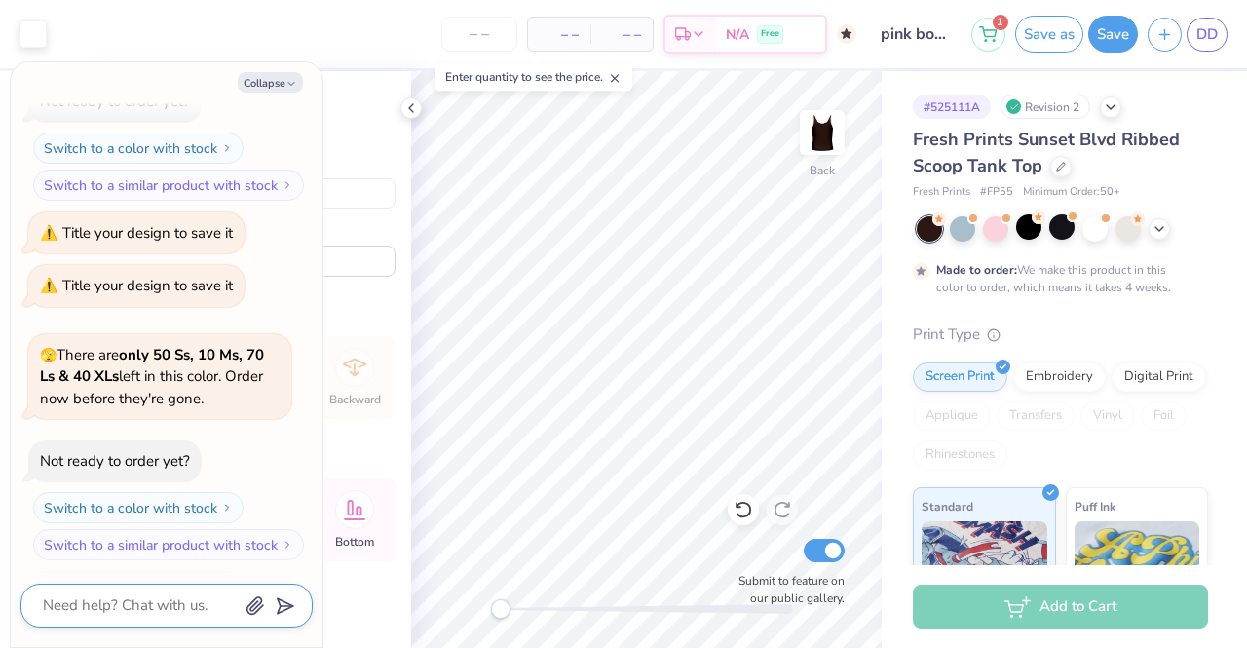
scroll to position [427, 0]
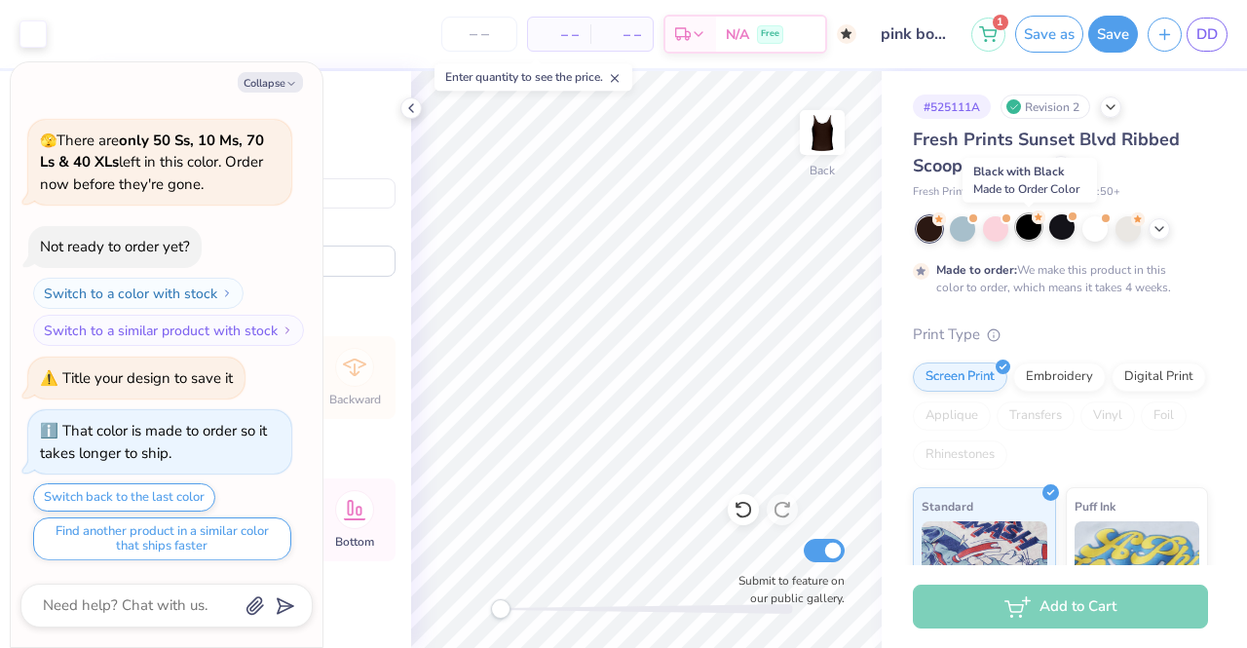
click at [1037, 227] on div at bounding box center [1029, 226] width 25 height 25
click at [1056, 230] on div at bounding box center [1062, 226] width 25 height 25
click at [1154, 230] on icon at bounding box center [1160, 227] width 16 height 16
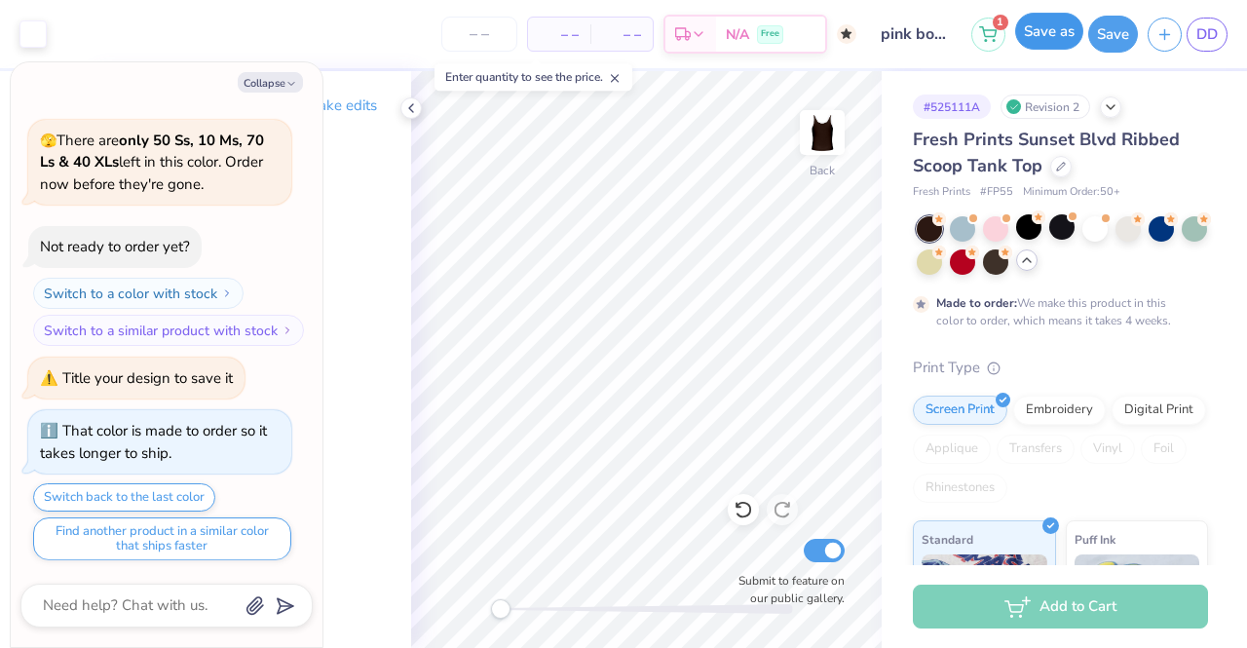
click at [1064, 31] on button "Save as" at bounding box center [1050, 31] width 68 height 37
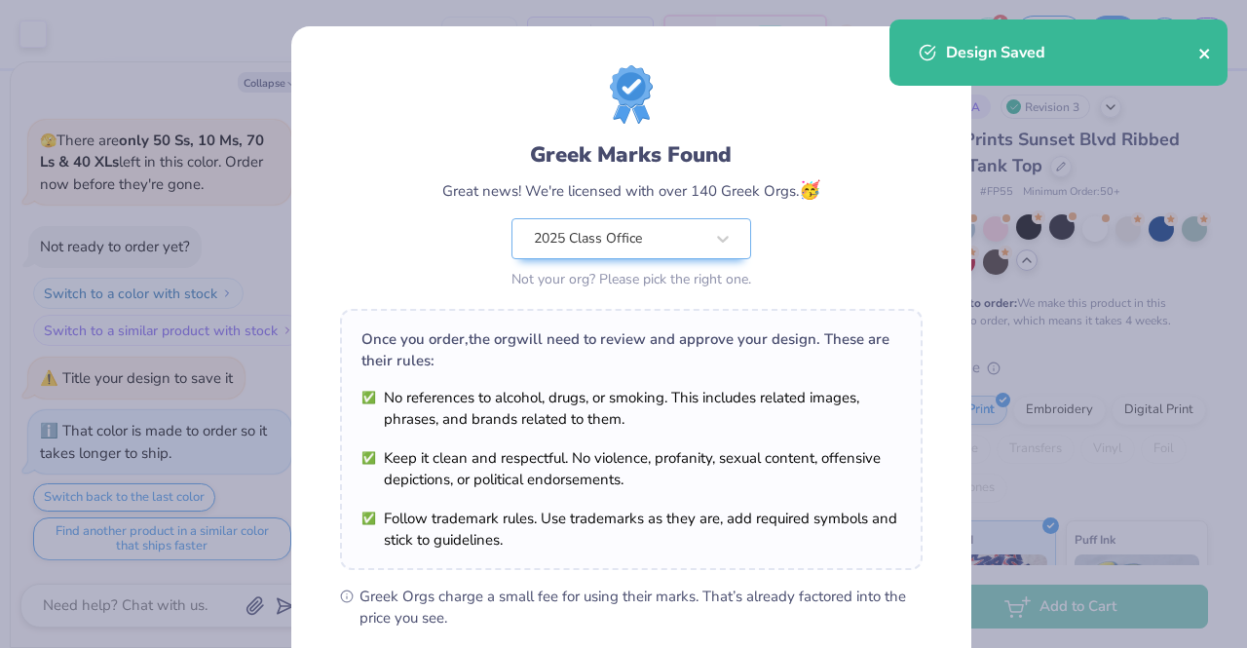
click at [1210, 58] on icon "close" at bounding box center [1206, 54] width 14 height 16
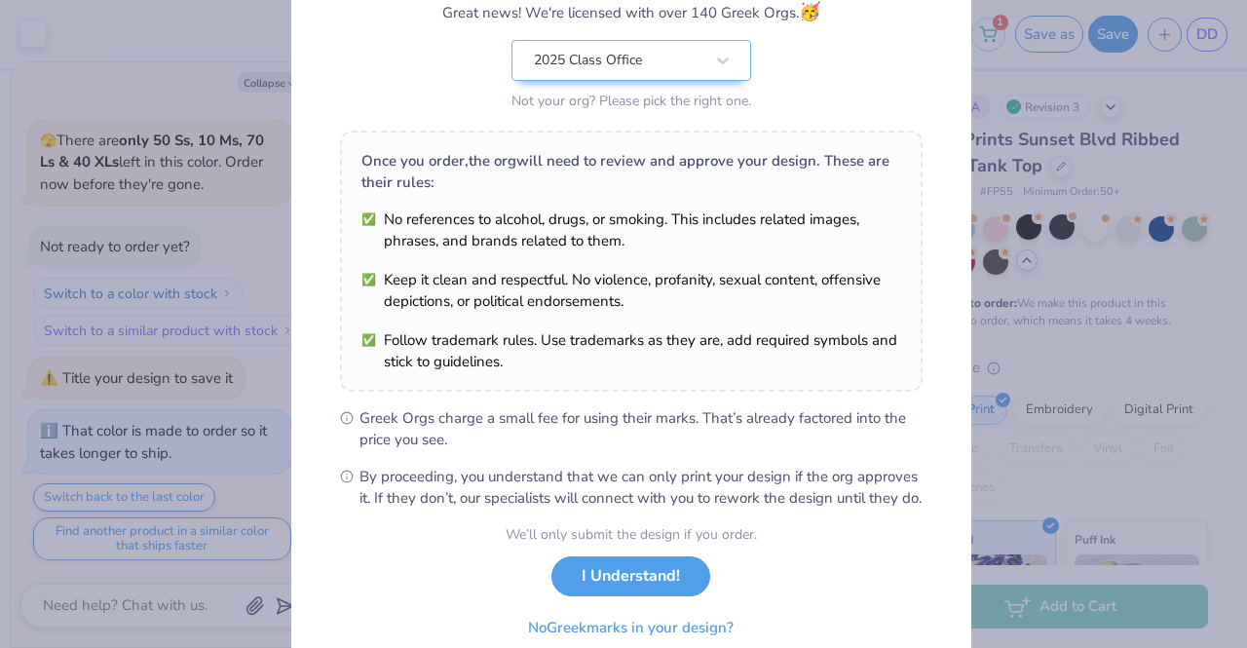
scroll to position [261, 0]
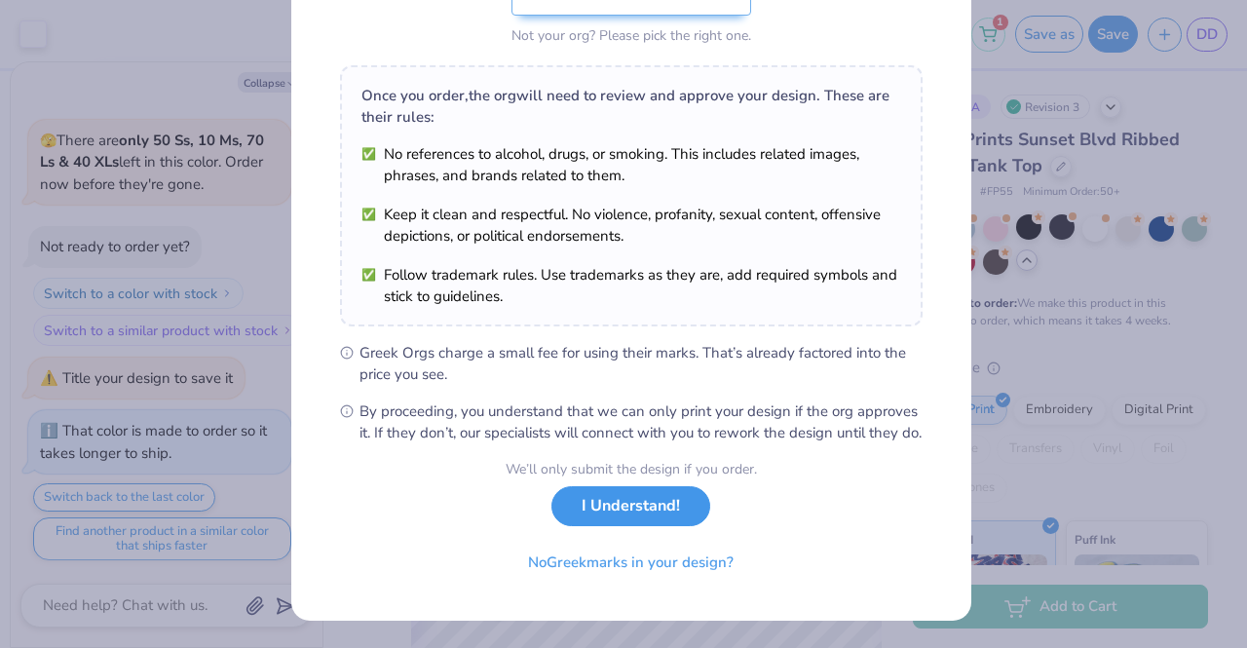
click at [671, 519] on button "I Understand!" at bounding box center [631, 506] width 159 height 40
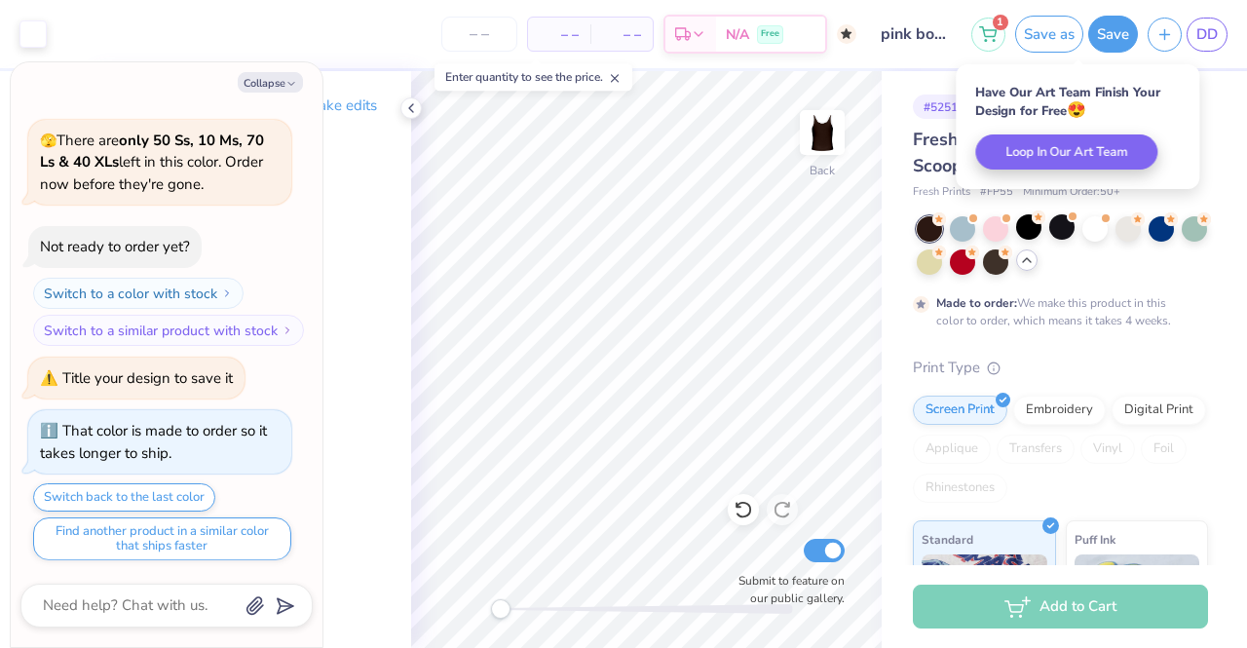
scroll to position [0, 0]
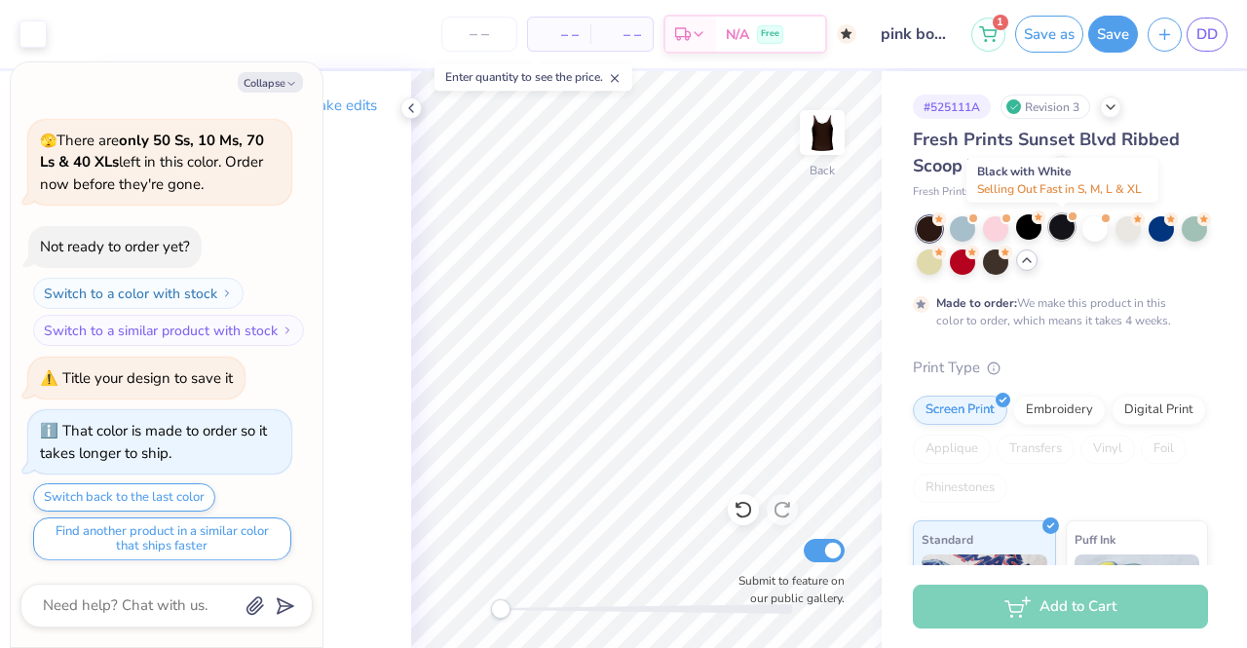
click at [1064, 223] on div at bounding box center [1062, 226] width 25 height 25
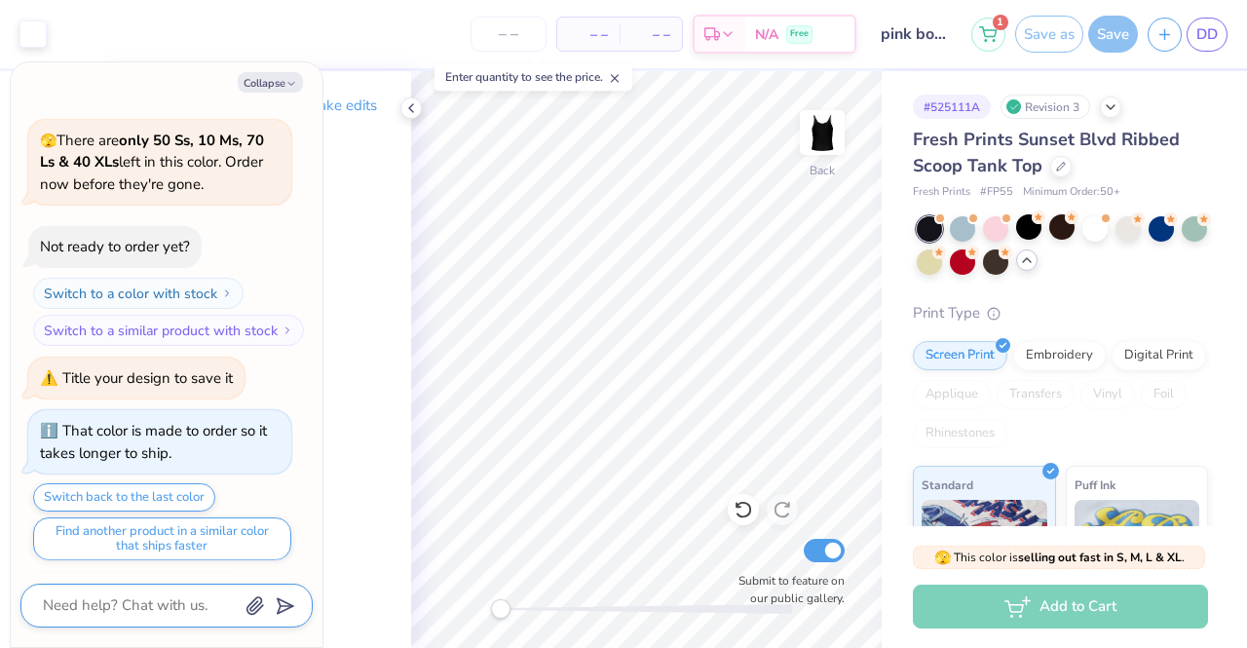
scroll to position [830, 0]
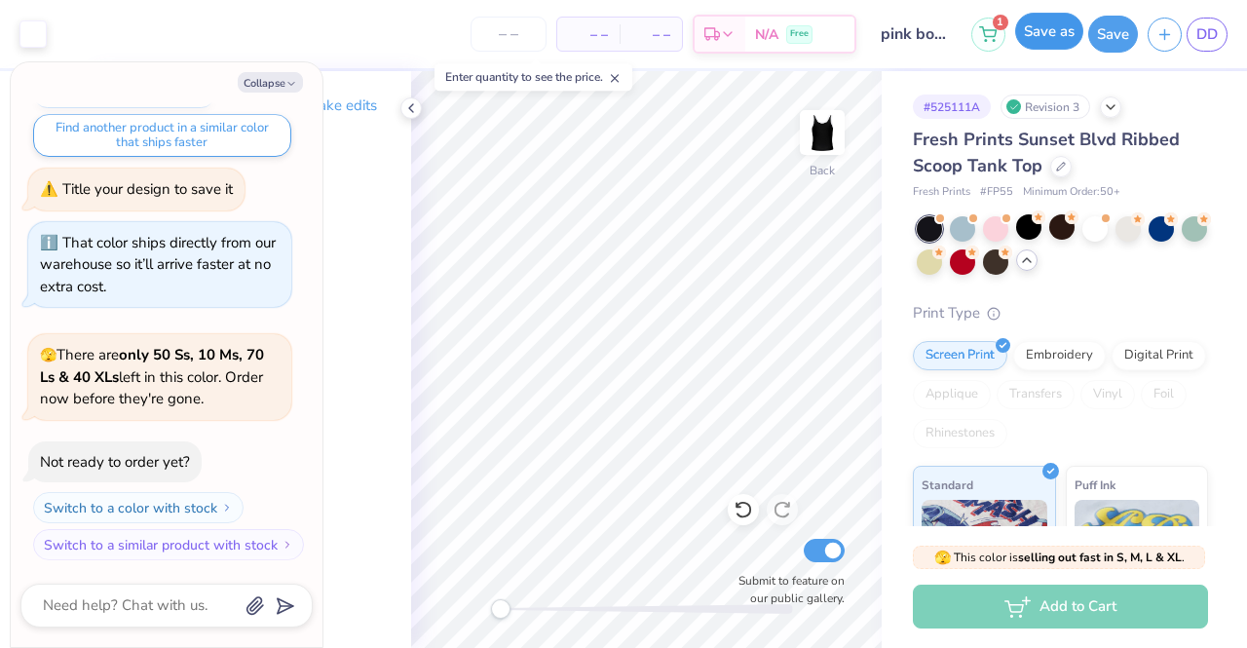
click at [1056, 27] on button "Save as" at bounding box center [1050, 31] width 68 height 37
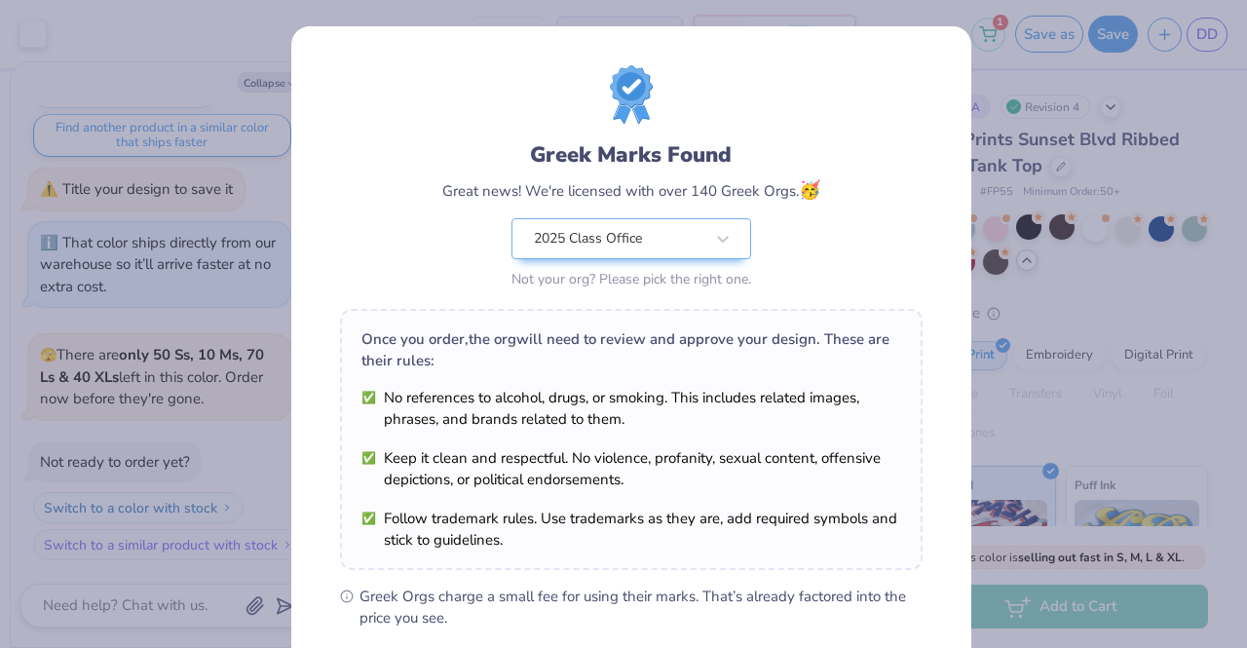
scroll to position [261, 0]
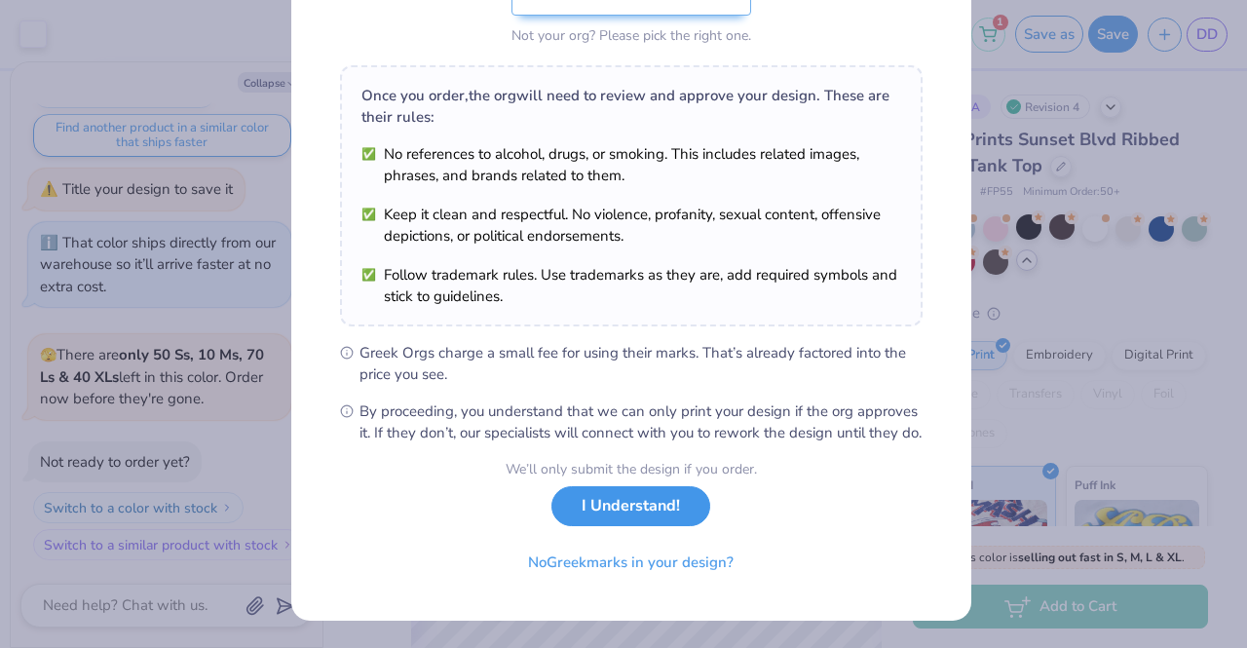
click at [641, 514] on button "I Understand!" at bounding box center [631, 506] width 159 height 40
type textarea "x"
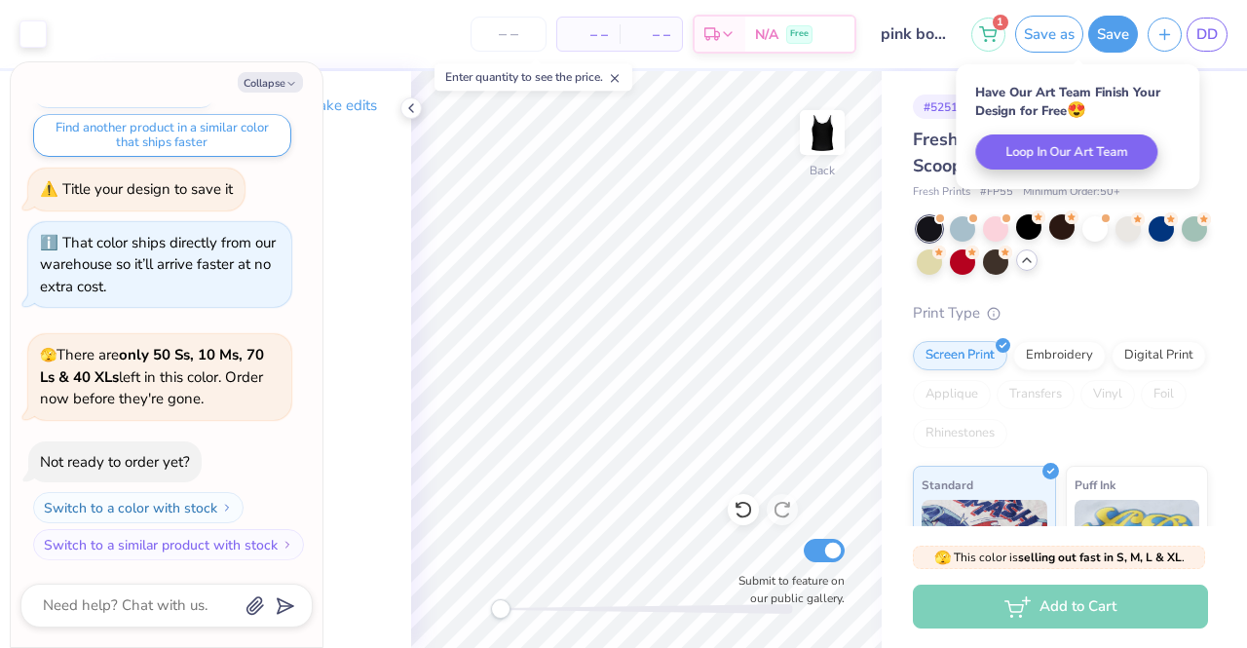
scroll to position [0, 0]
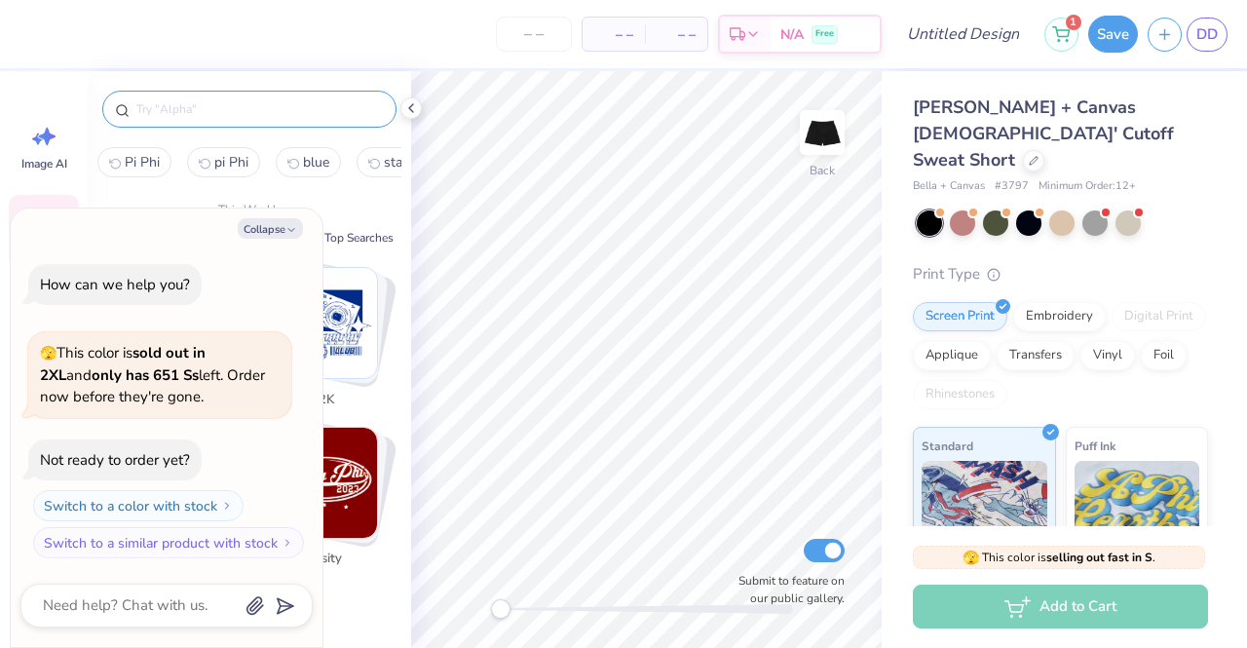
click at [179, 106] on input "text" at bounding box center [258, 108] width 249 height 19
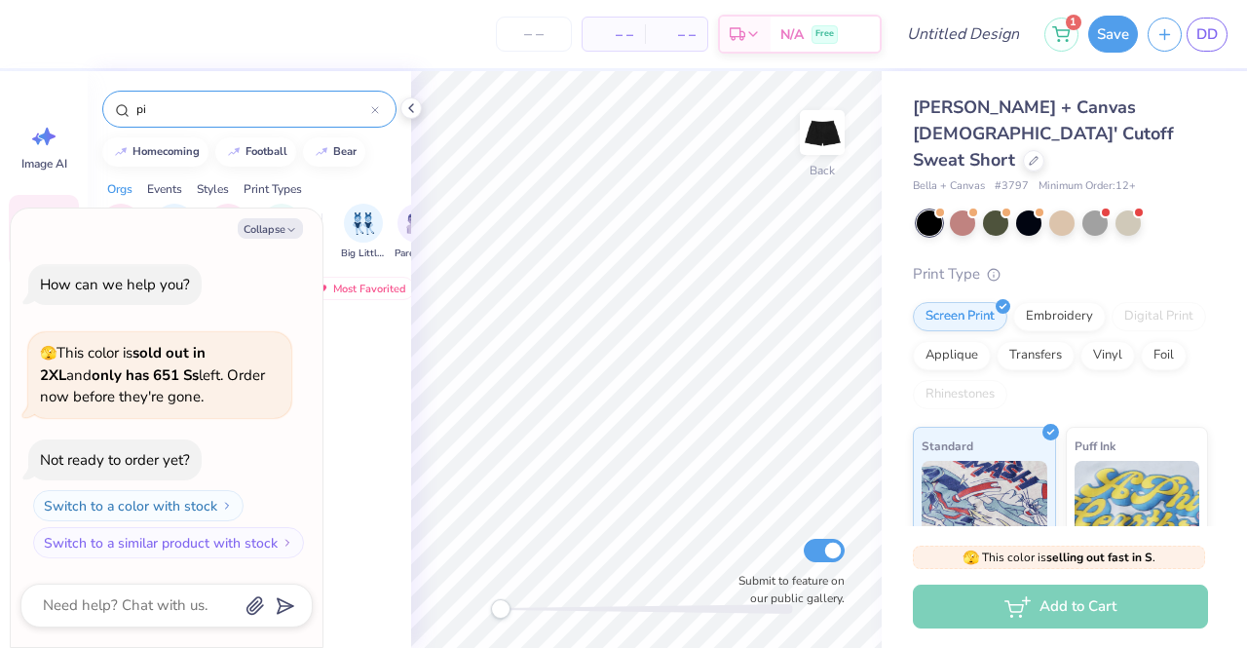
type input "p"
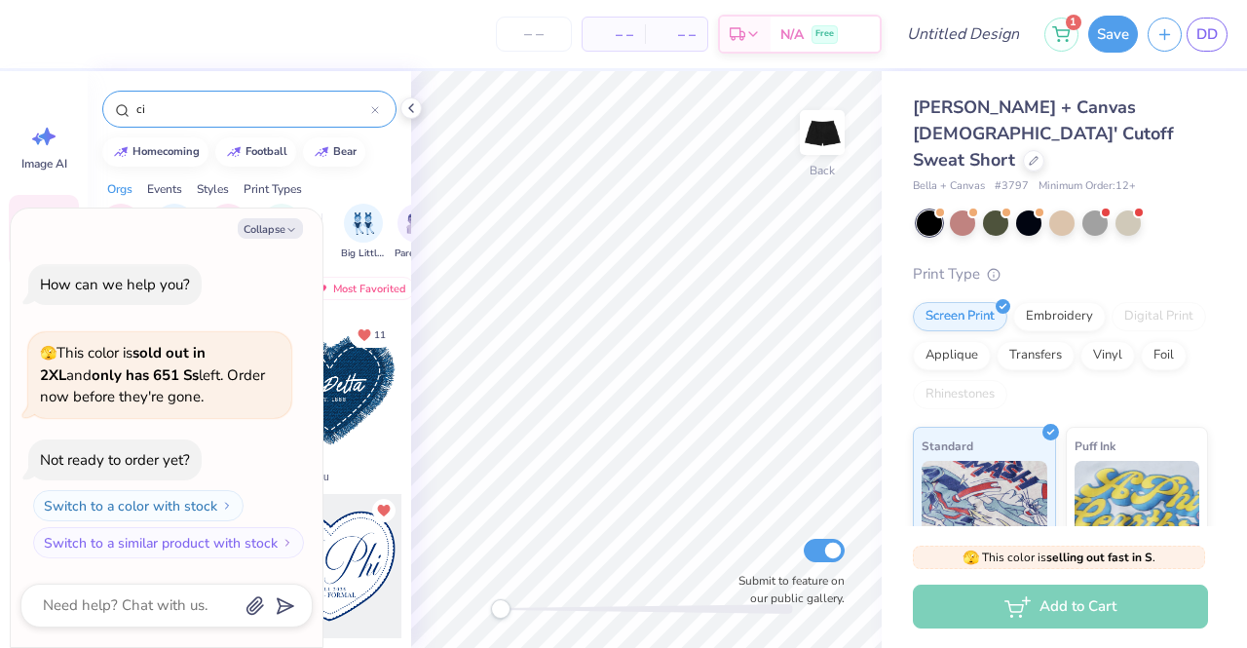
type input "c"
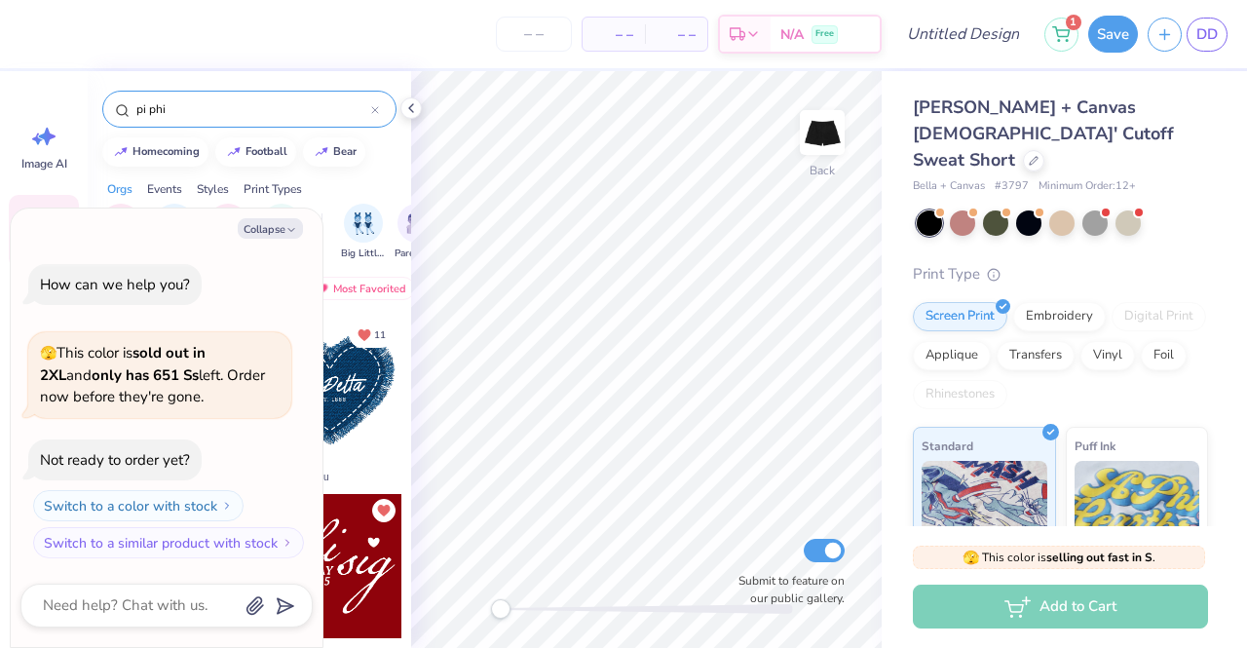
type input "pi phi"
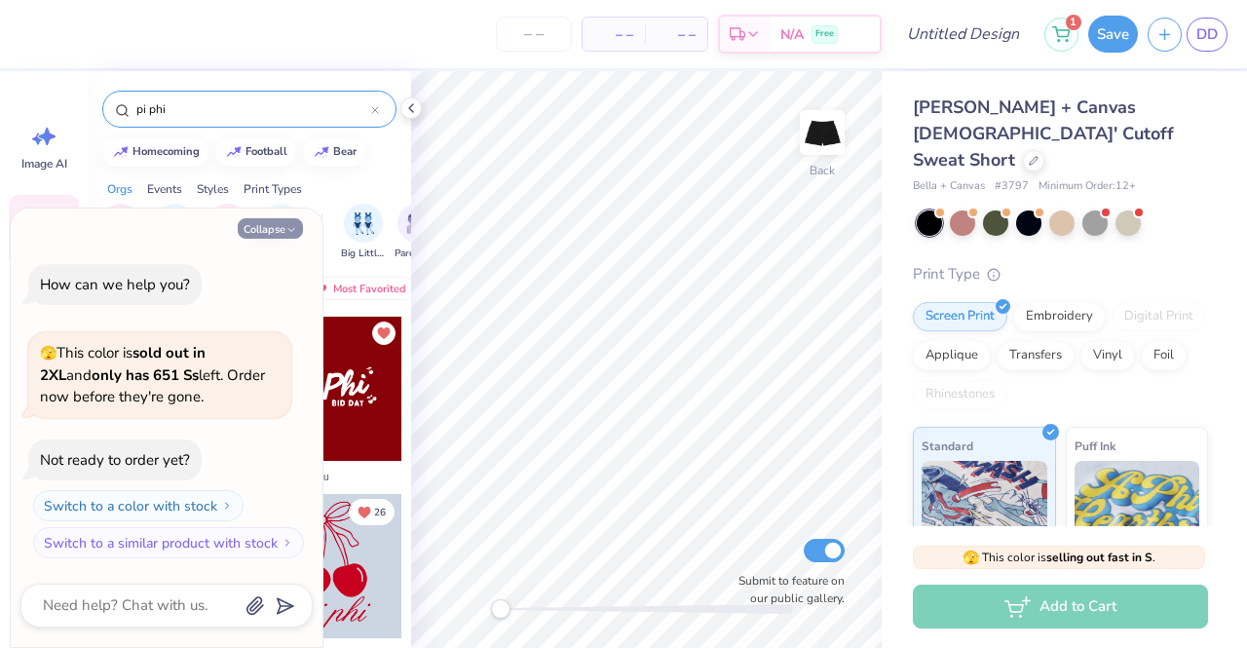
click at [244, 229] on button "Collapse" at bounding box center [270, 228] width 65 height 20
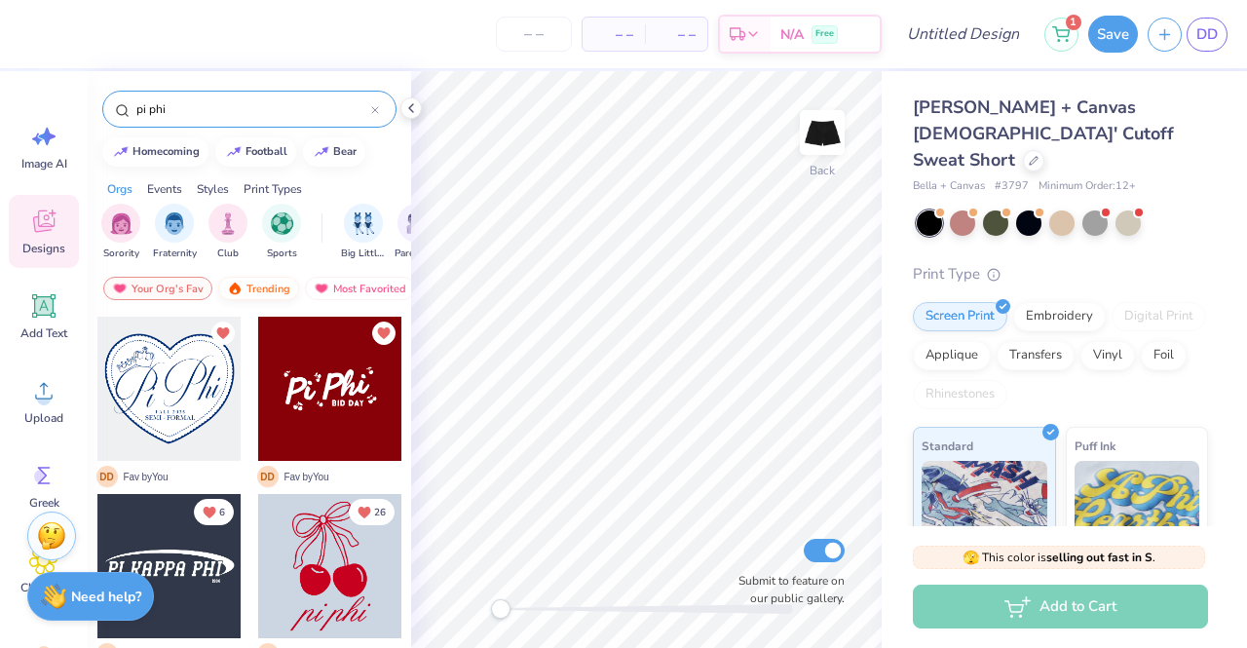
click at [249, 288] on div "Trending" at bounding box center [258, 288] width 81 height 23
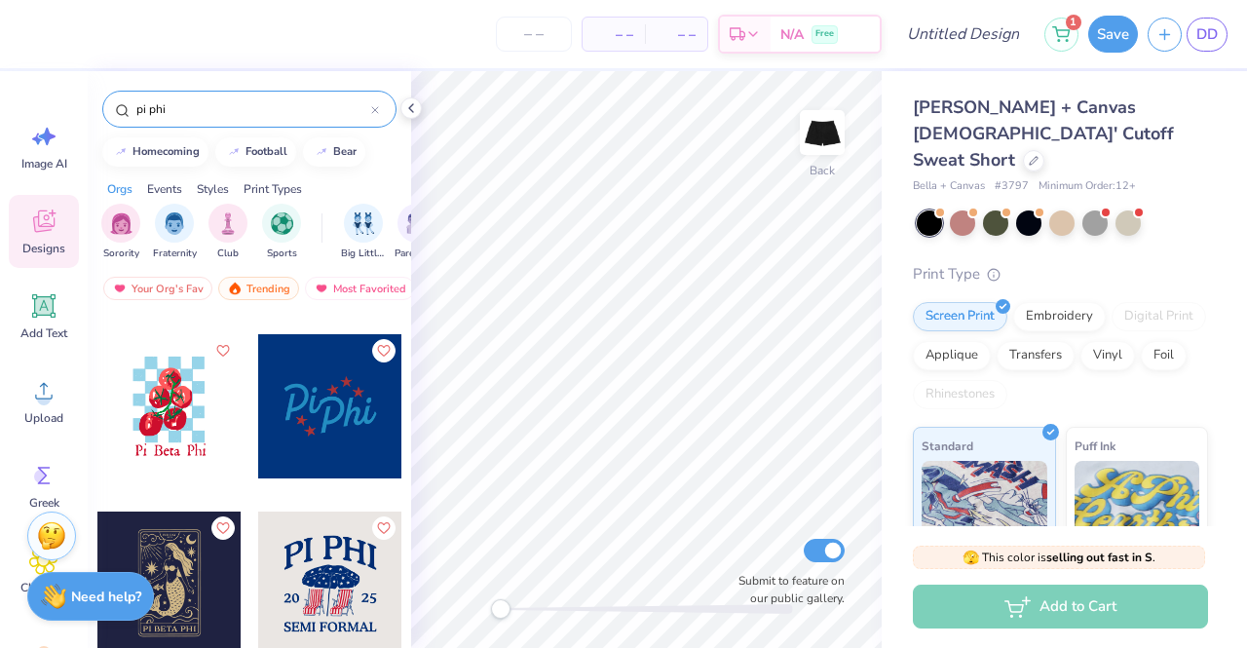
scroll to position [1364, 0]
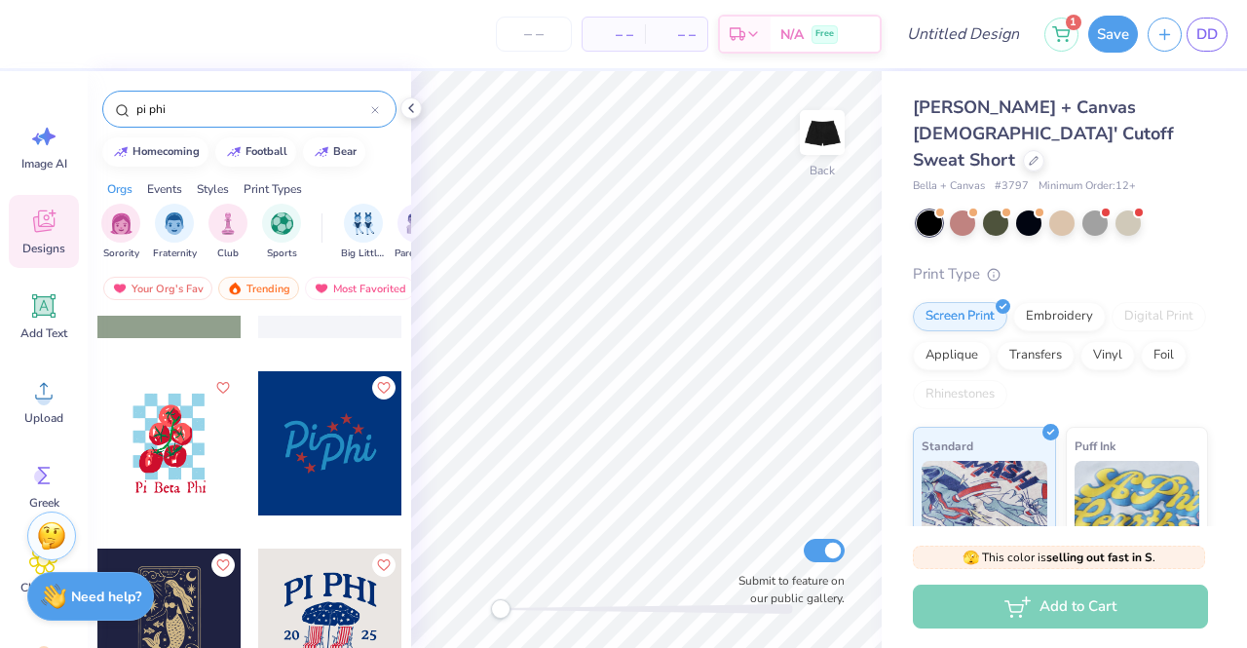
click at [318, 467] on div at bounding box center [330, 443] width 144 height 144
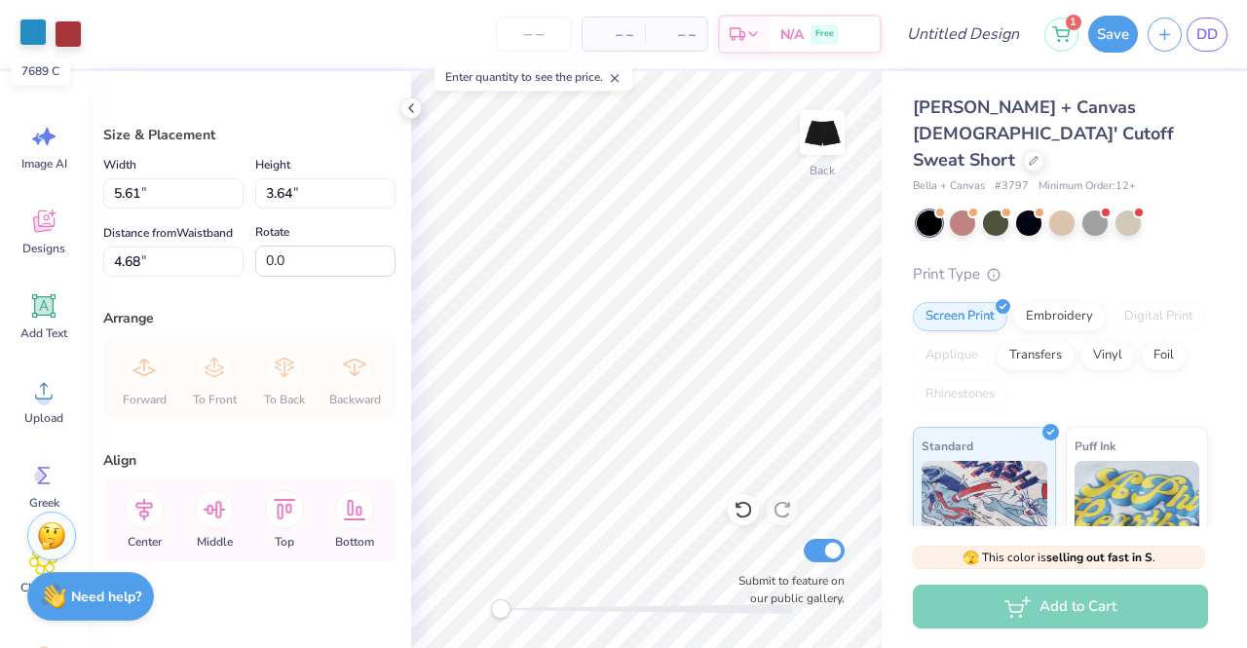
click at [39, 27] on div at bounding box center [32, 32] width 27 height 27
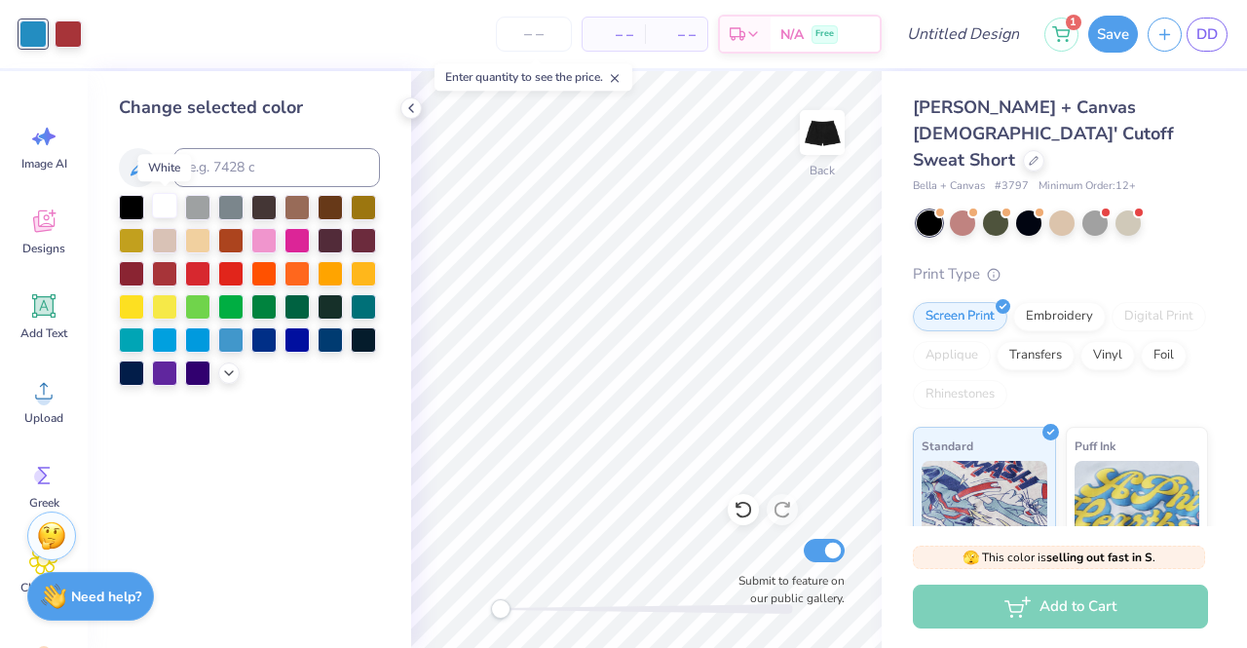
click at [156, 209] on div at bounding box center [164, 205] width 25 height 25
click at [64, 36] on div at bounding box center [68, 32] width 27 height 27
click at [158, 200] on div at bounding box center [164, 205] width 25 height 25
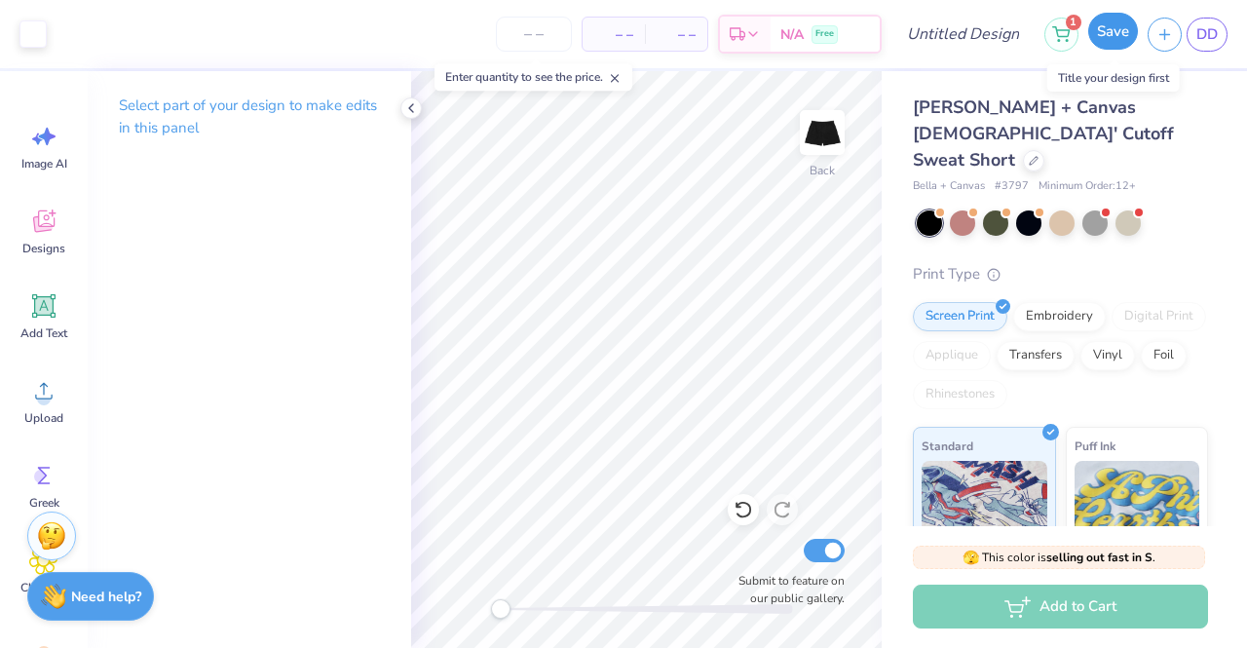
click at [1113, 34] on button "Save" at bounding box center [1114, 31] width 50 height 37
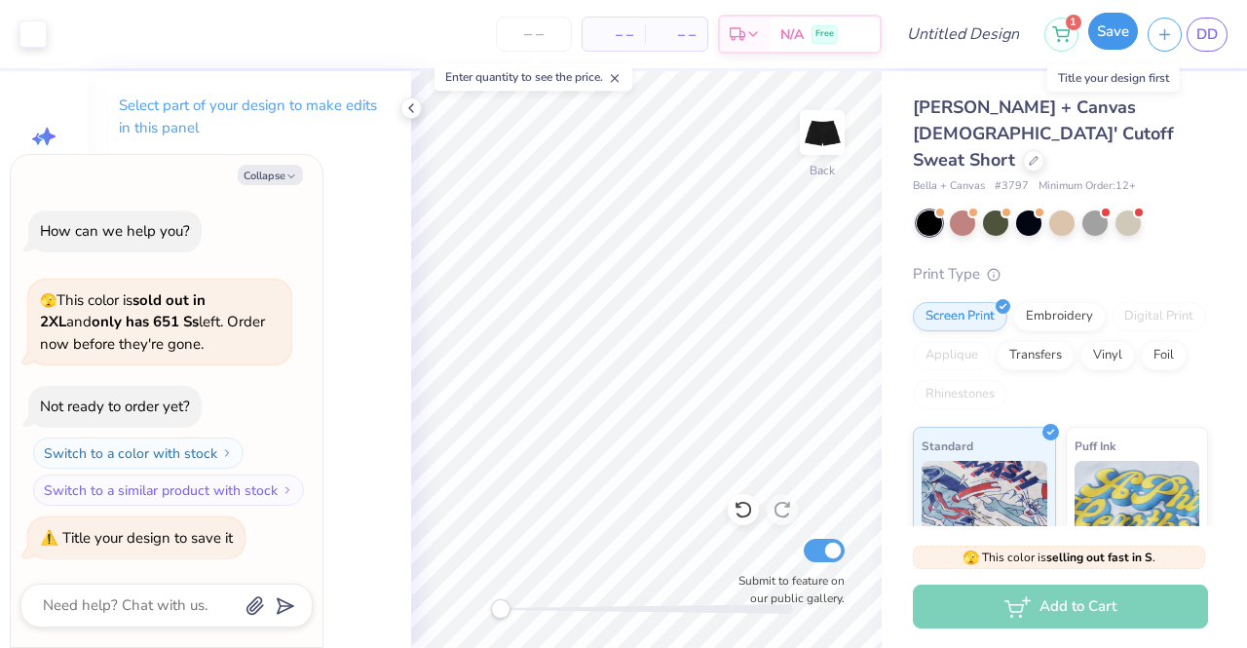
click at [1104, 29] on button "Save" at bounding box center [1114, 31] width 50 height 37
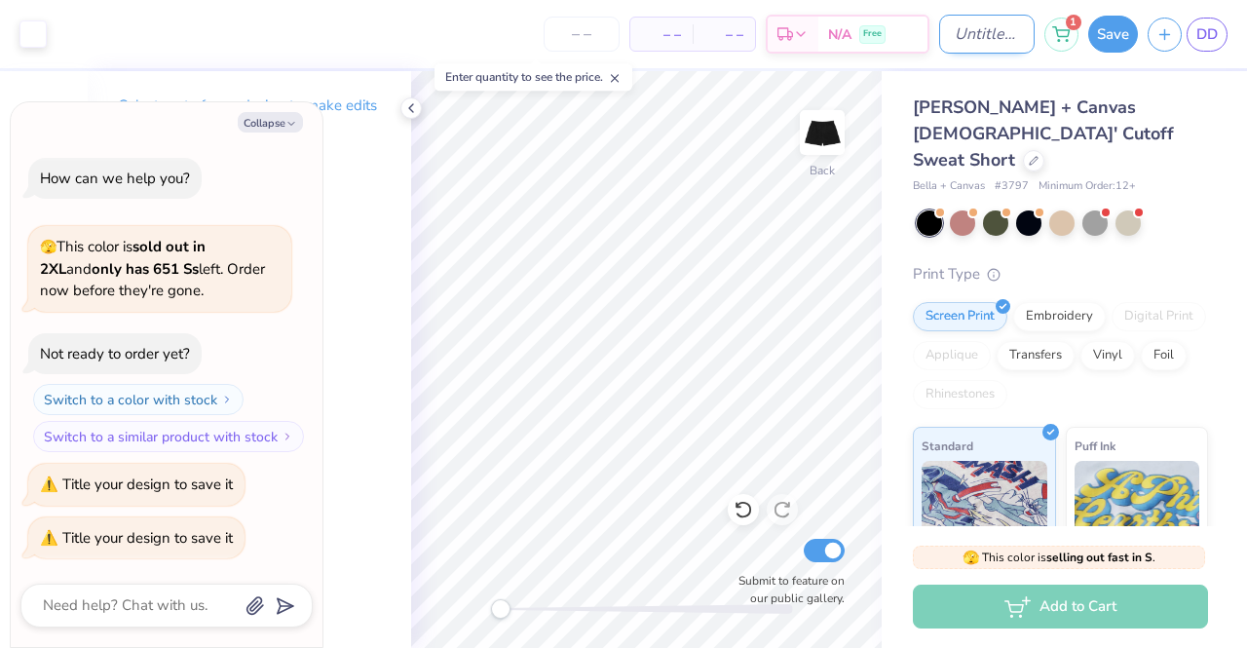
type textarea "x"
click at [940, 42] on input "Design Title" at bounding box center [988, 34] width 96 height 39
type input "p"
type textarea "x"
type input "pi"
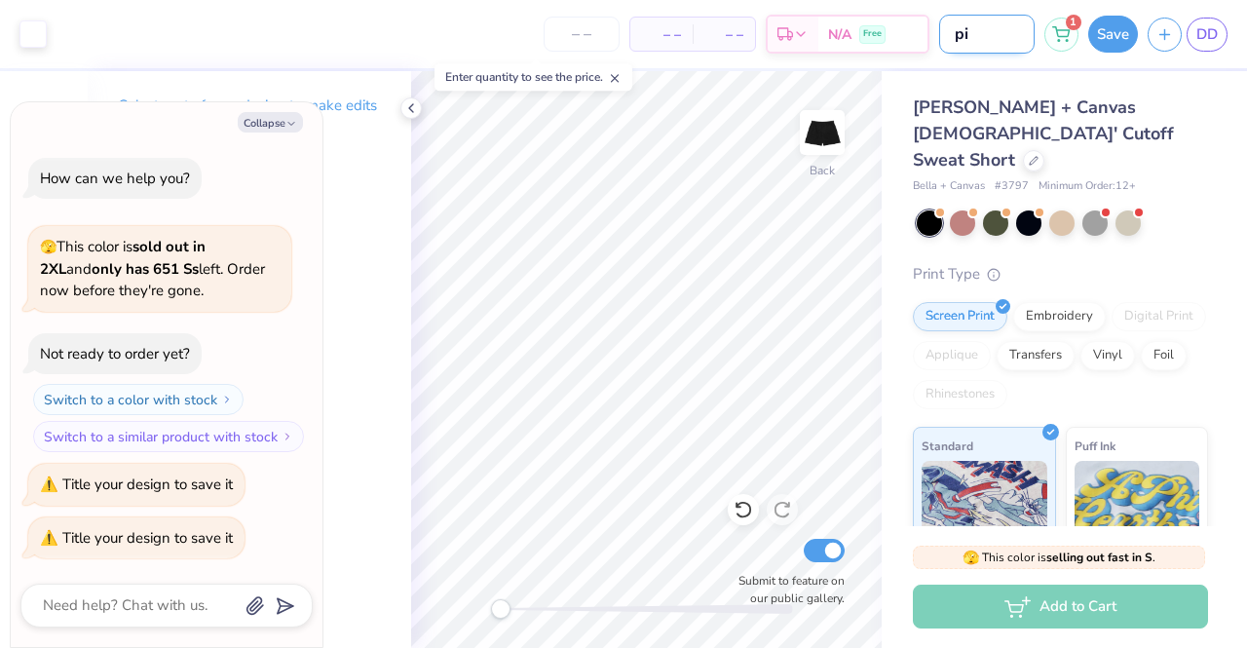
type textarea "x"
type input "pi"
type textarea "x"
type input "pi p"
type textarea "x"
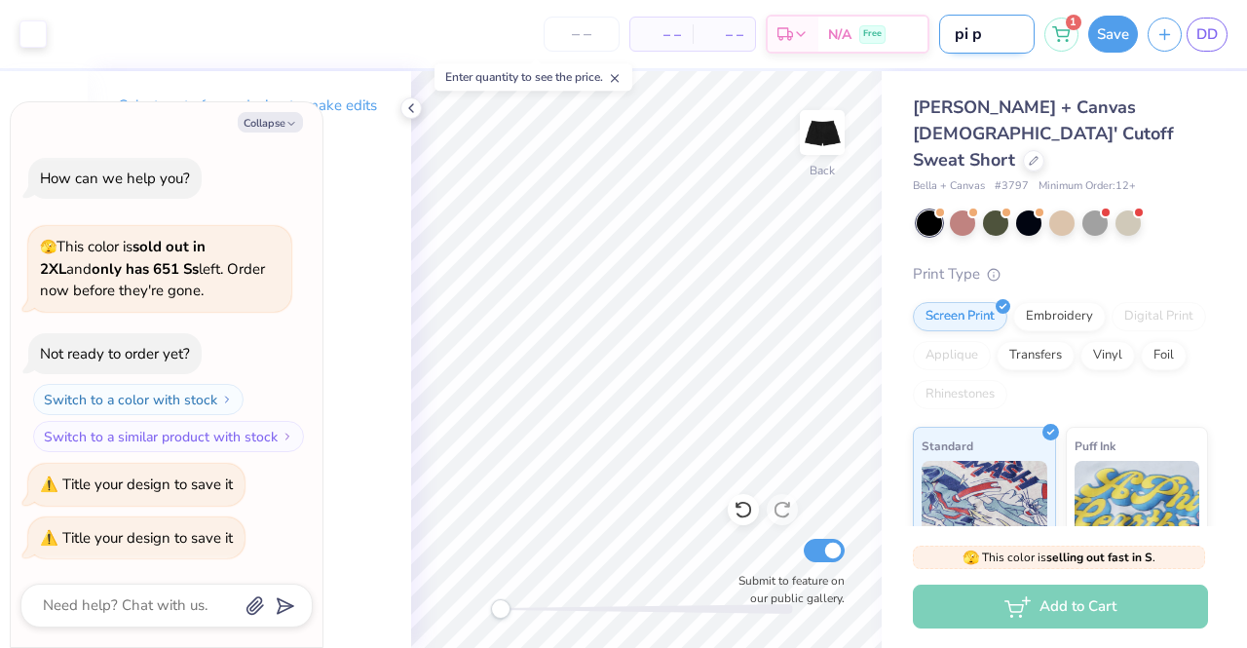
type input "pi ph"
type textarea "x"
type input "pi phi"
type textarea "x"
type input "pi phi"
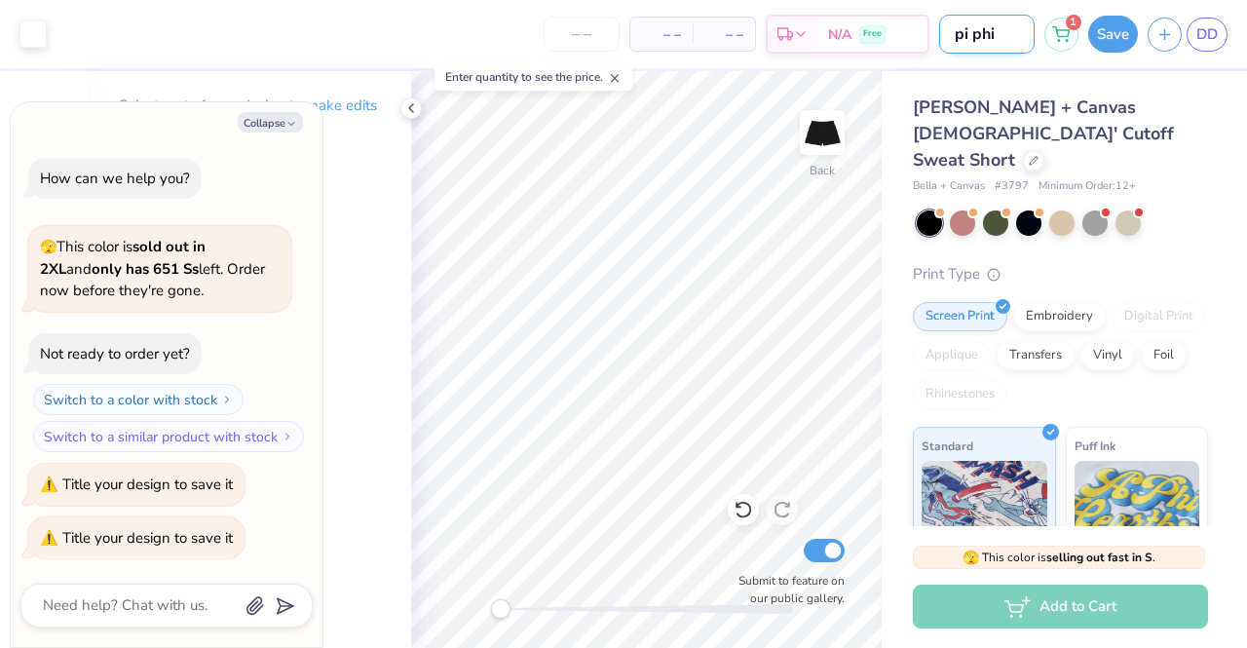
type textarea "x"
type input "pi phi s"
type textarea "x"
type input "pi phi sh"
type textarea "x"
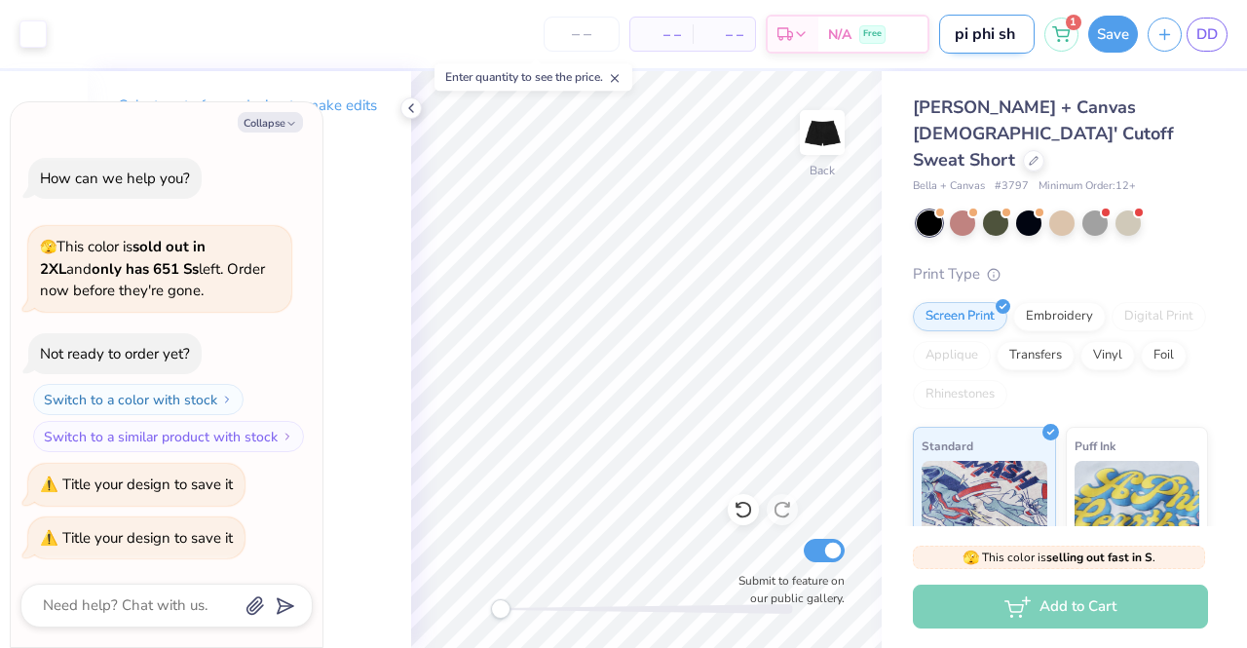
type input "pi phi sho"
type textarea "x"
type input "pi phi shor"
type textarea "x"
type input "pi phi short"
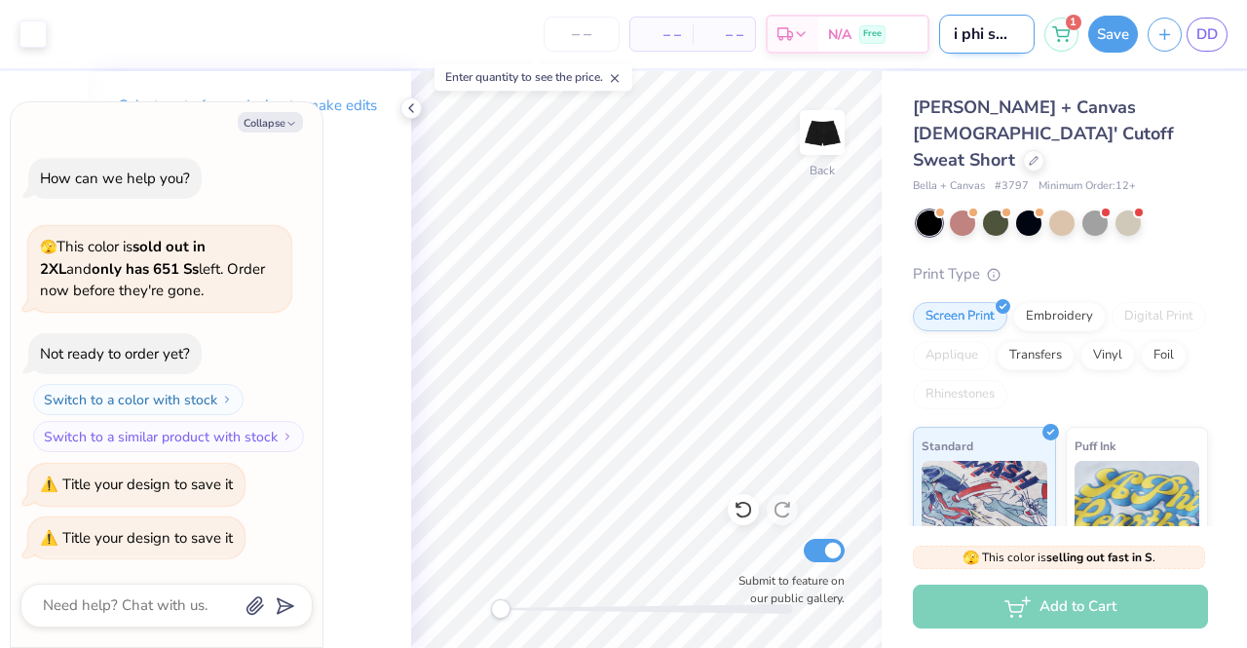
type textarea "x"
type input "pi phi shorts"
type textarea "x"
type input "pi phi shorts"
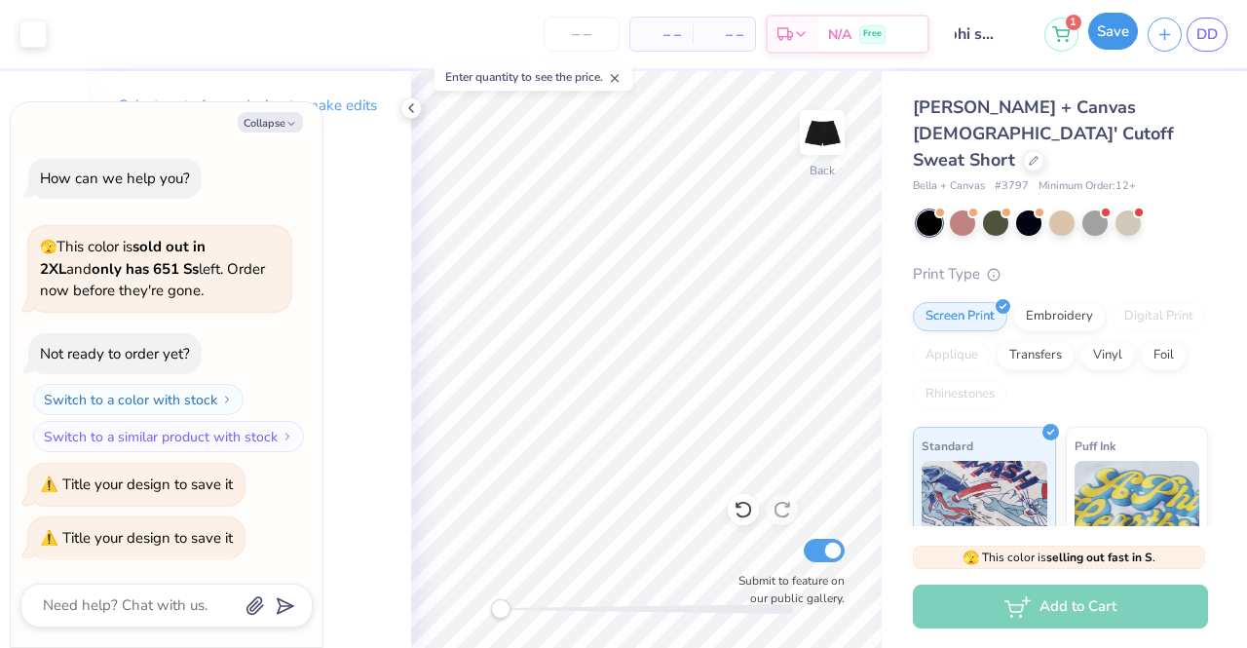
click at [1102, 37] on button "Save" at bounding box center [1114, 31] width 50 height 37
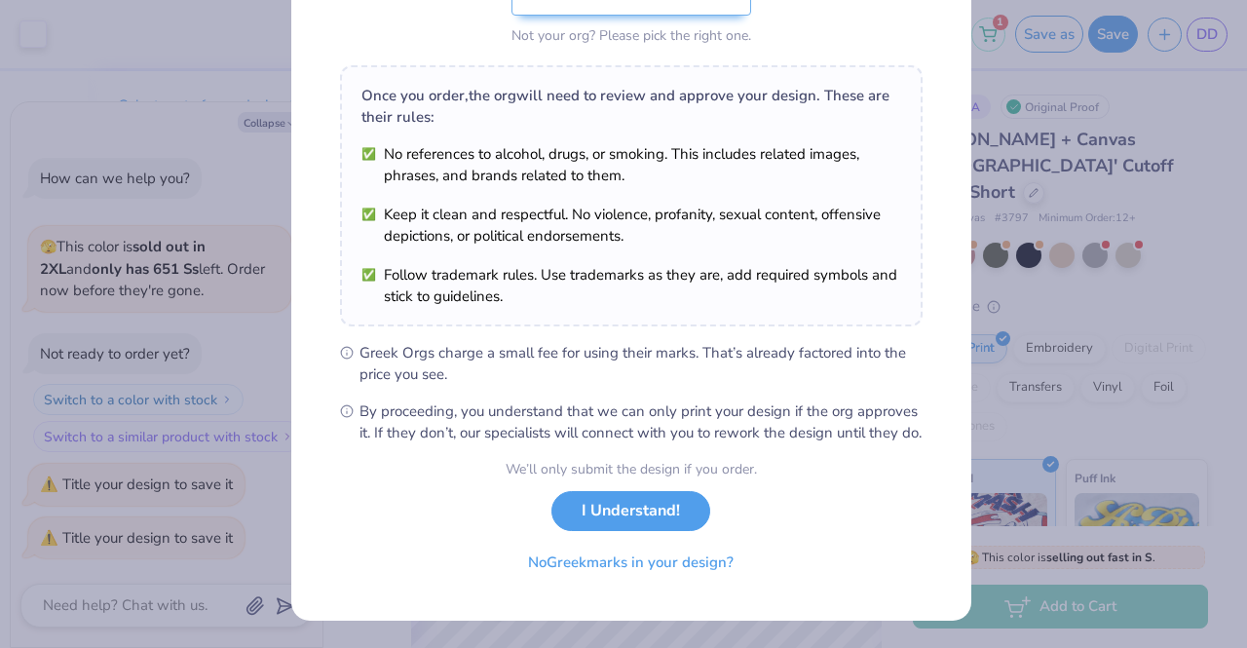
scroll to position [261, 0]
click at [630, 508] on button "I Understand!" at bounding box center [631, 506] width 159 height 40
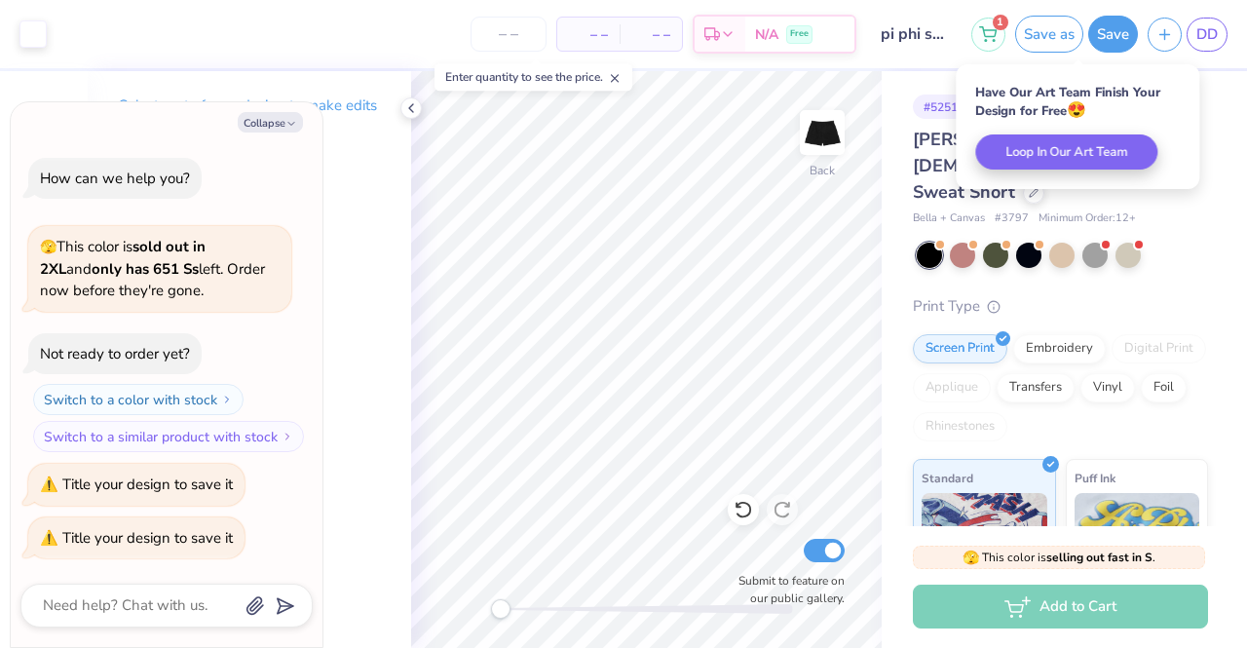
scroll to position [0, 0]
type textarea "x"
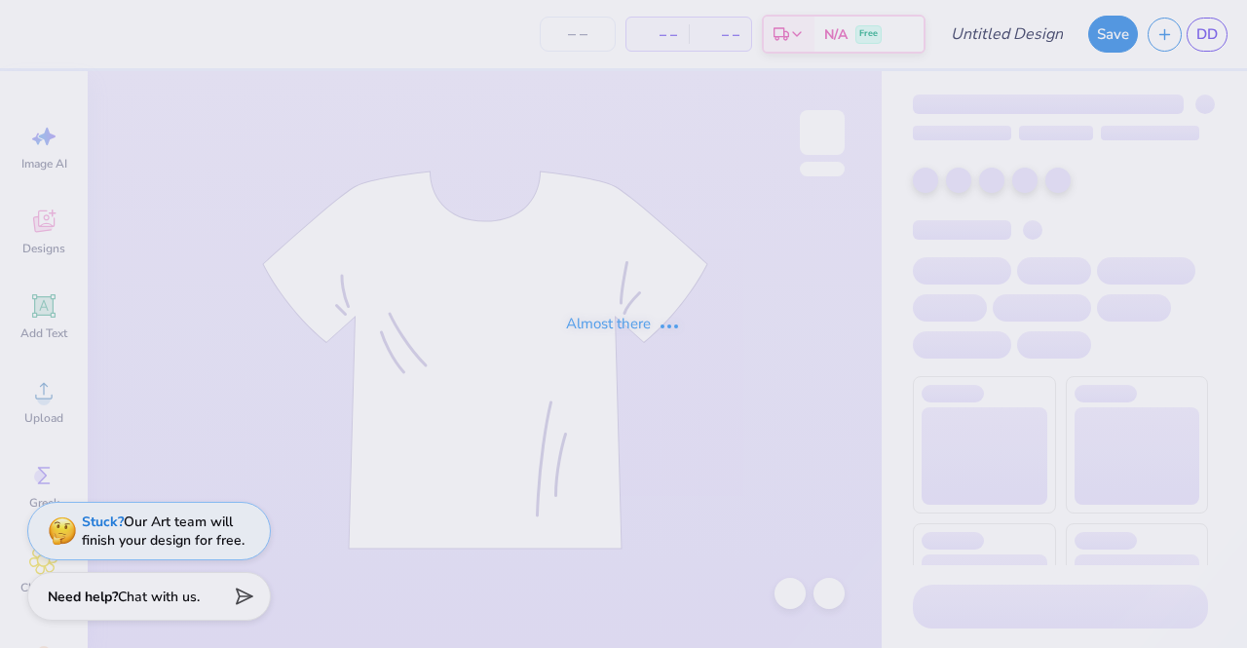
type input "Ghingham top"
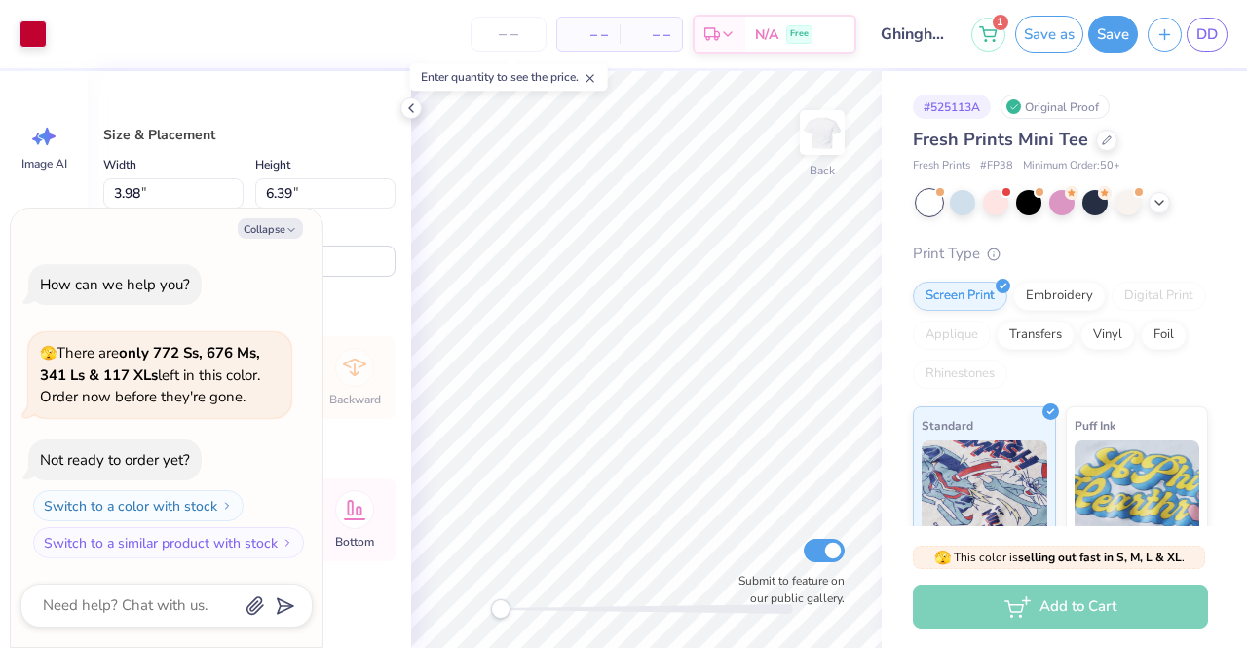
click at [191, 100] on div "Size & Placement Width 3.98 3.98 " Height 6.39 6.39 " Distance from Collar 3.00…" at bounding box center [250, 359] width 324 height 577
click at [277, 223] on button "Collapse" at bounding box center [270, 228] width 65 height 20
type textarea "x"
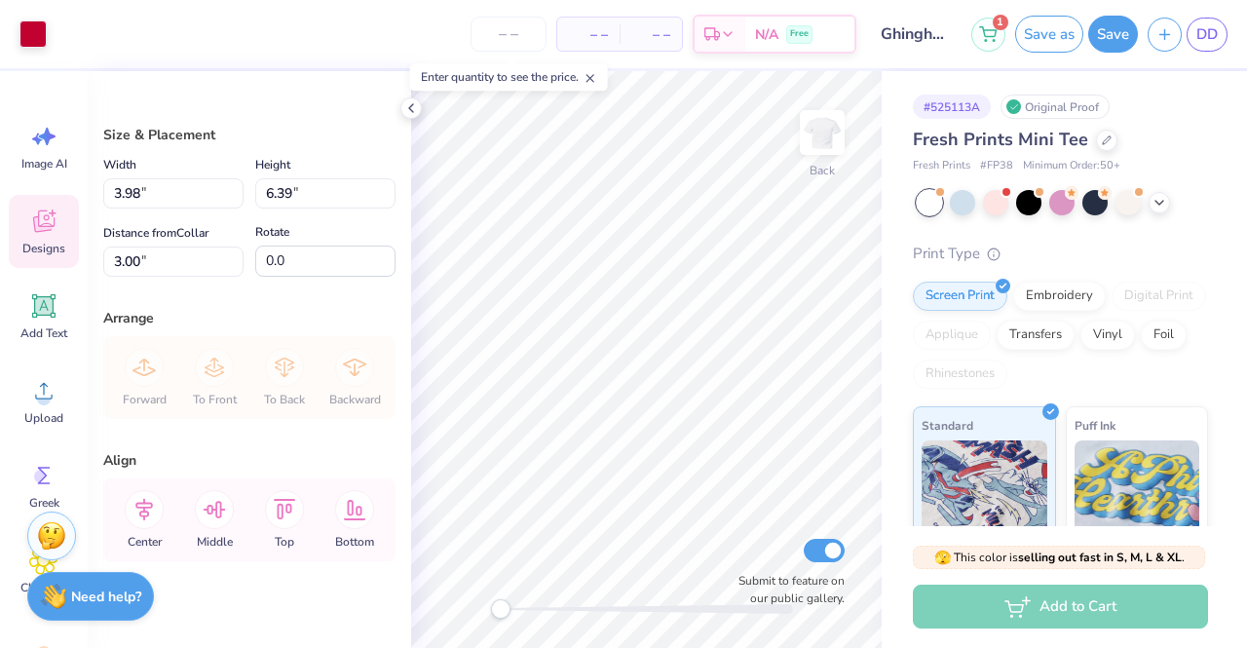
click at [42, 241] on span "Designs" at bounding box center [43, 249] width 43 height 16
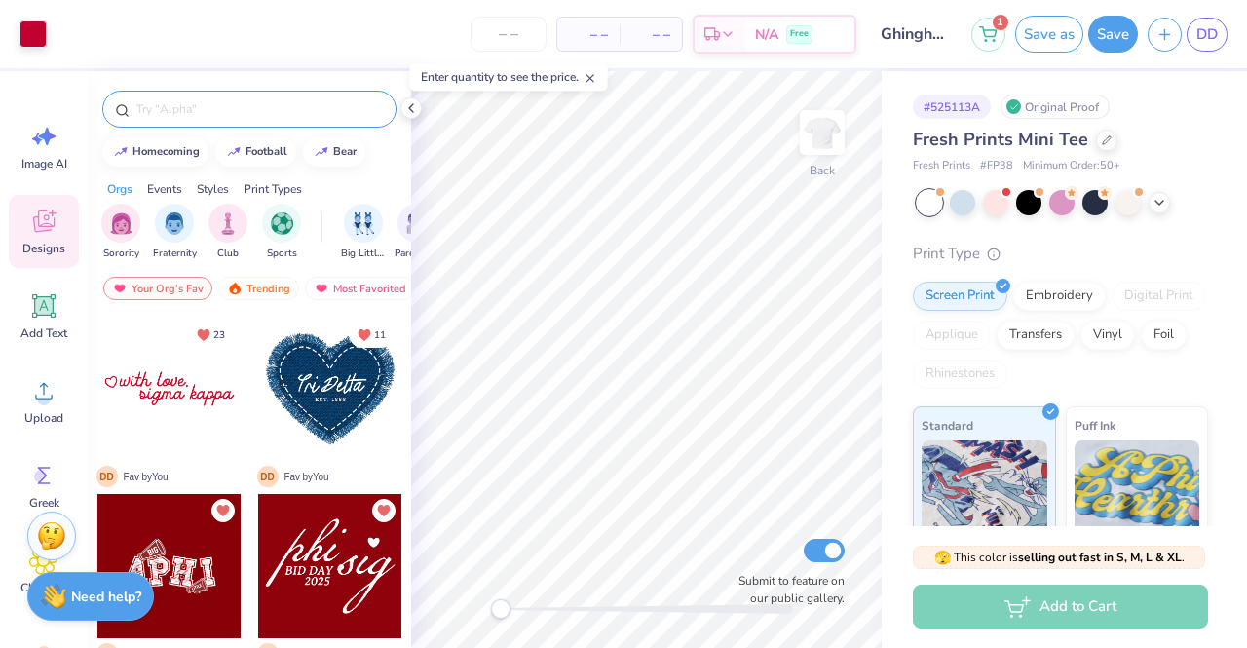
click at [202, 115] on input "text" at bounding box center [258, 108] width 249 height 19
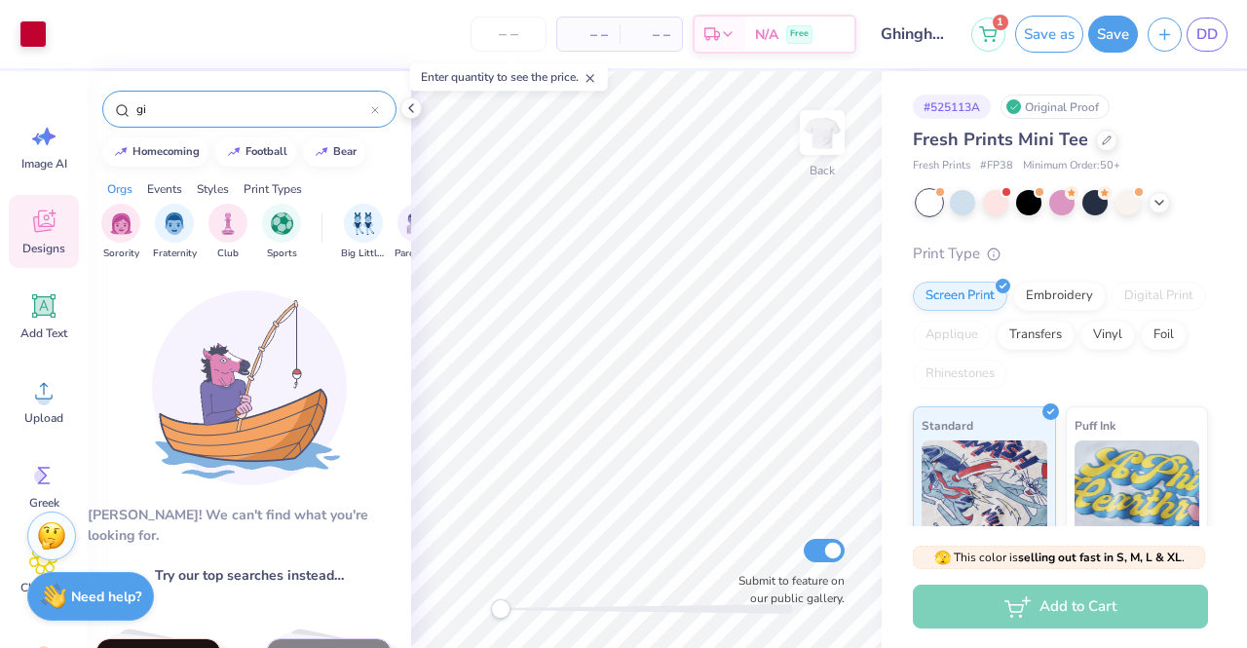
type input "g"
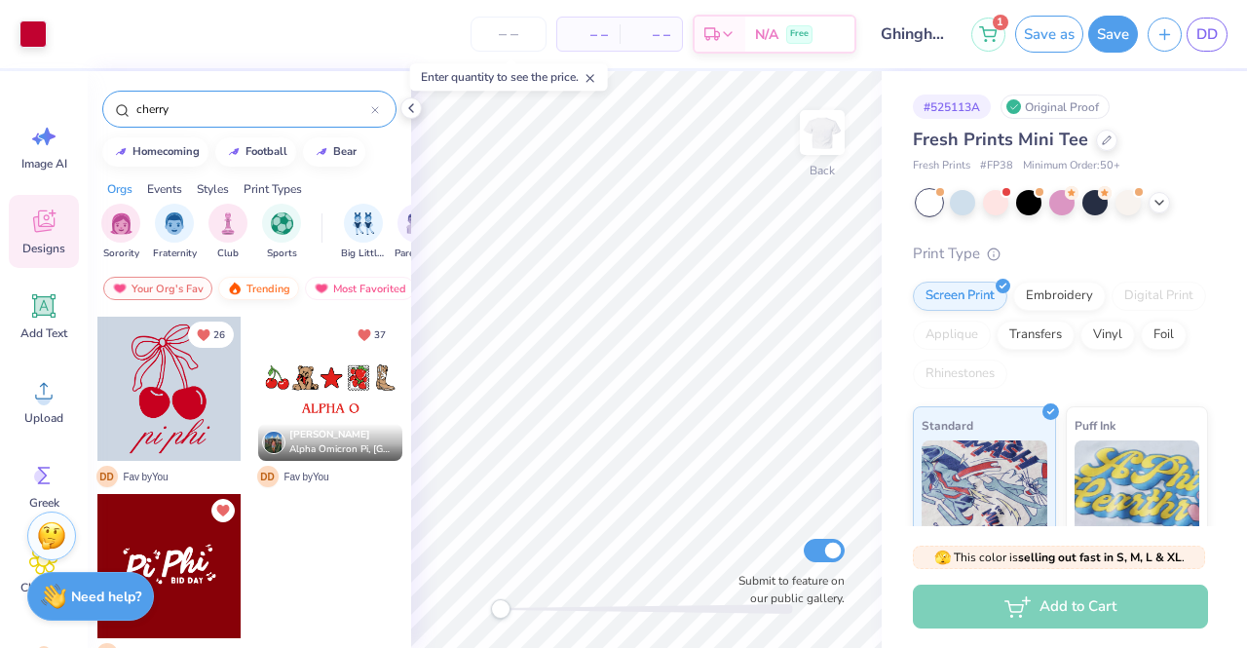
type input "cherry"
click at [231, 288] on img at bounding box center [235, 289] width 16 height 14
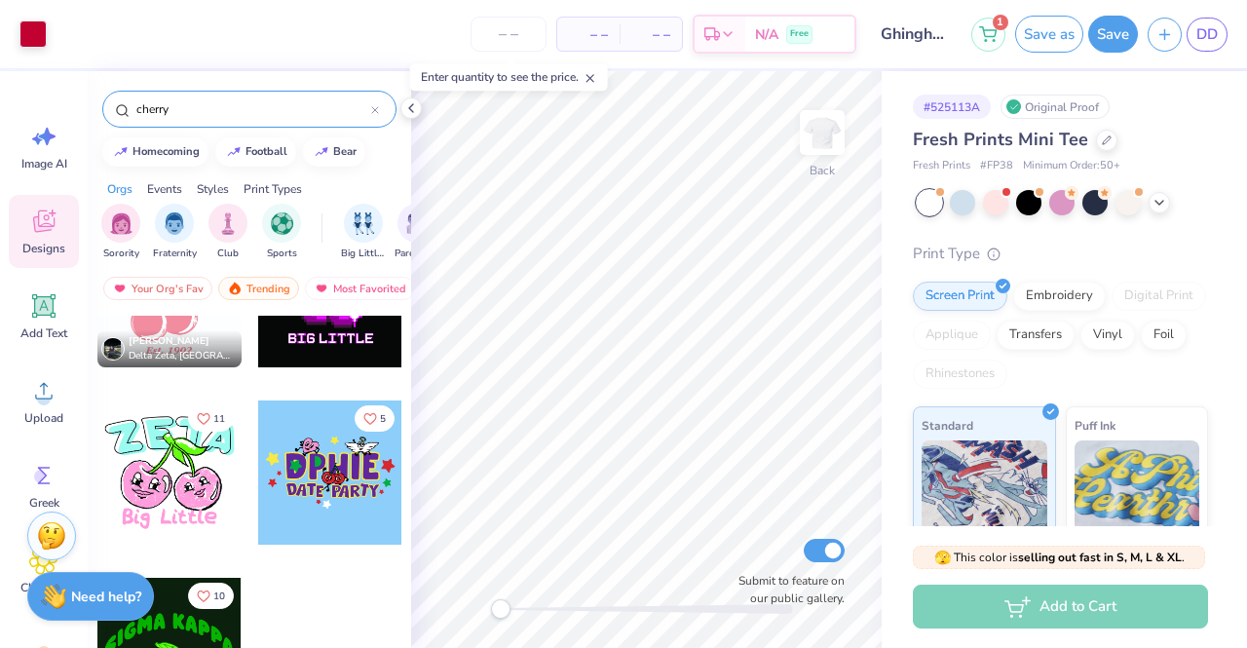
scroll to position [14849, 0]
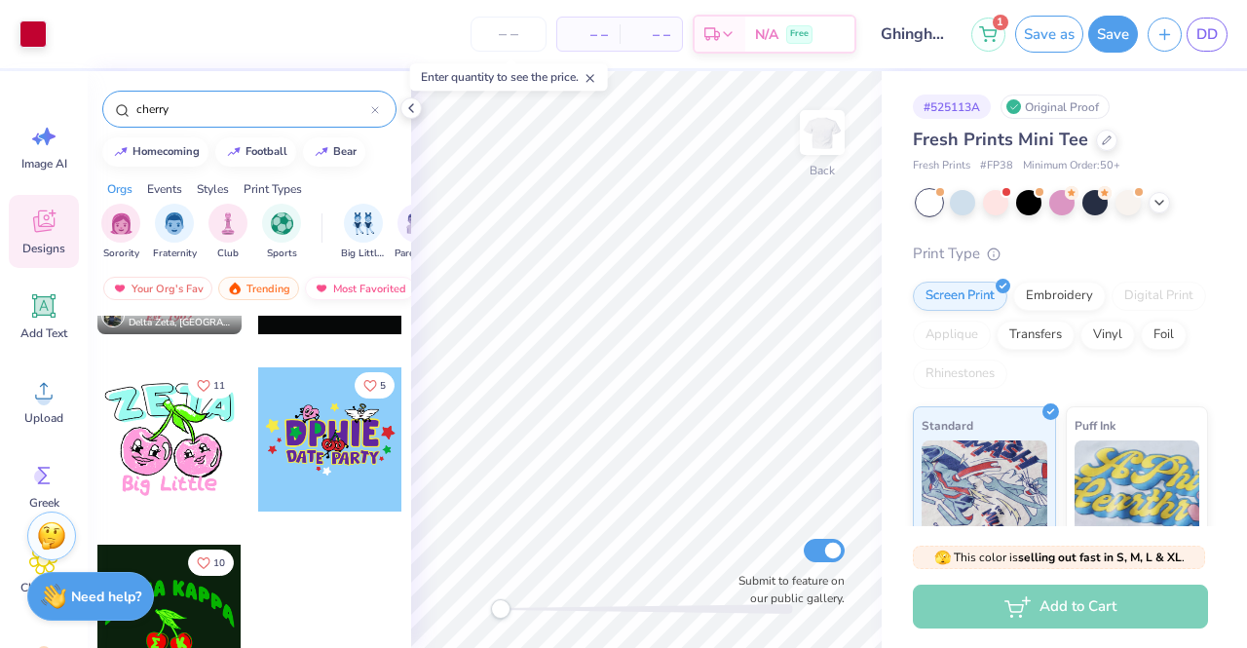
click at [339, 277] on div "Most Favorited" at bounding box center [360, 288] width 110 height 23
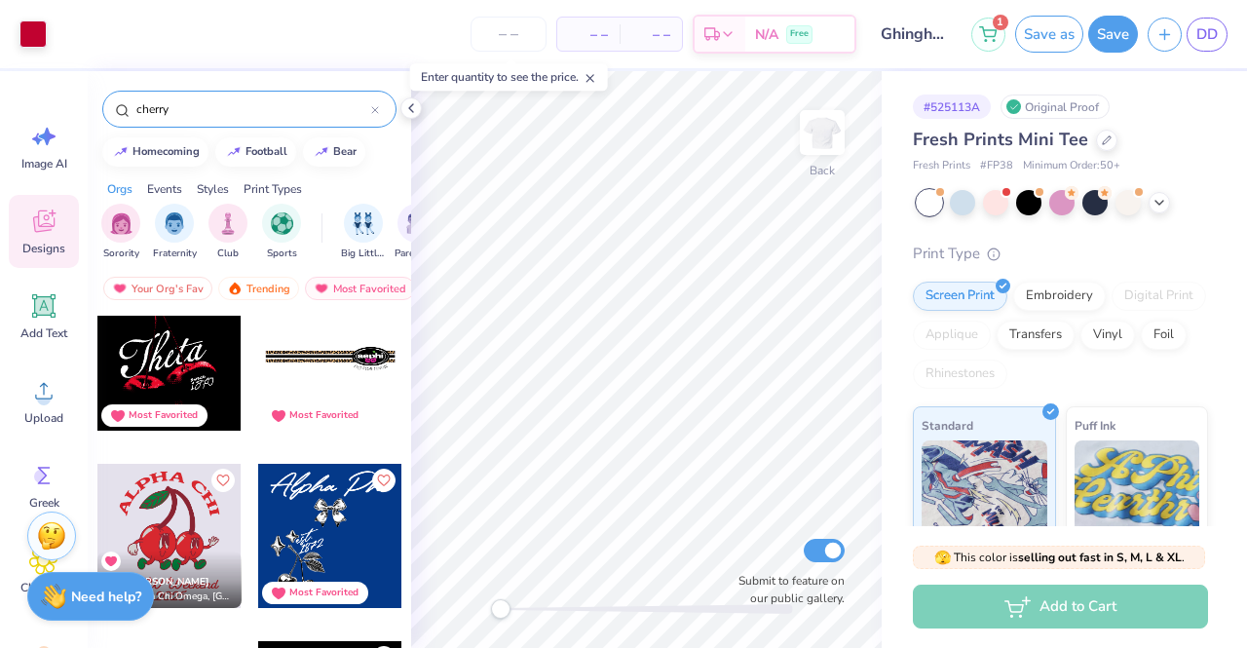
scroll to position [11793, 0]
